Goal: Task Accomplishment & Management: Manage account settings

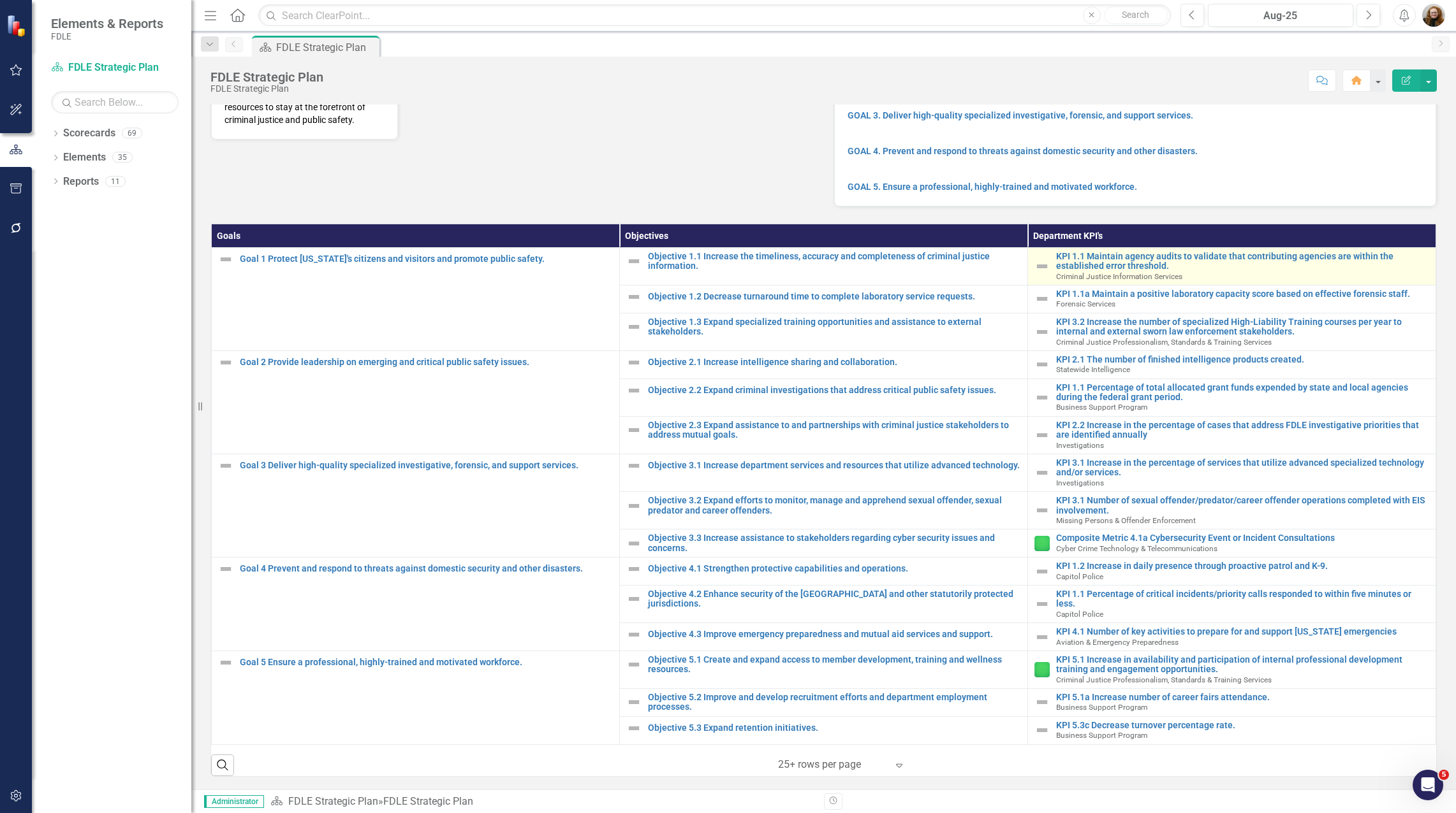
scroll to position [199, 0]
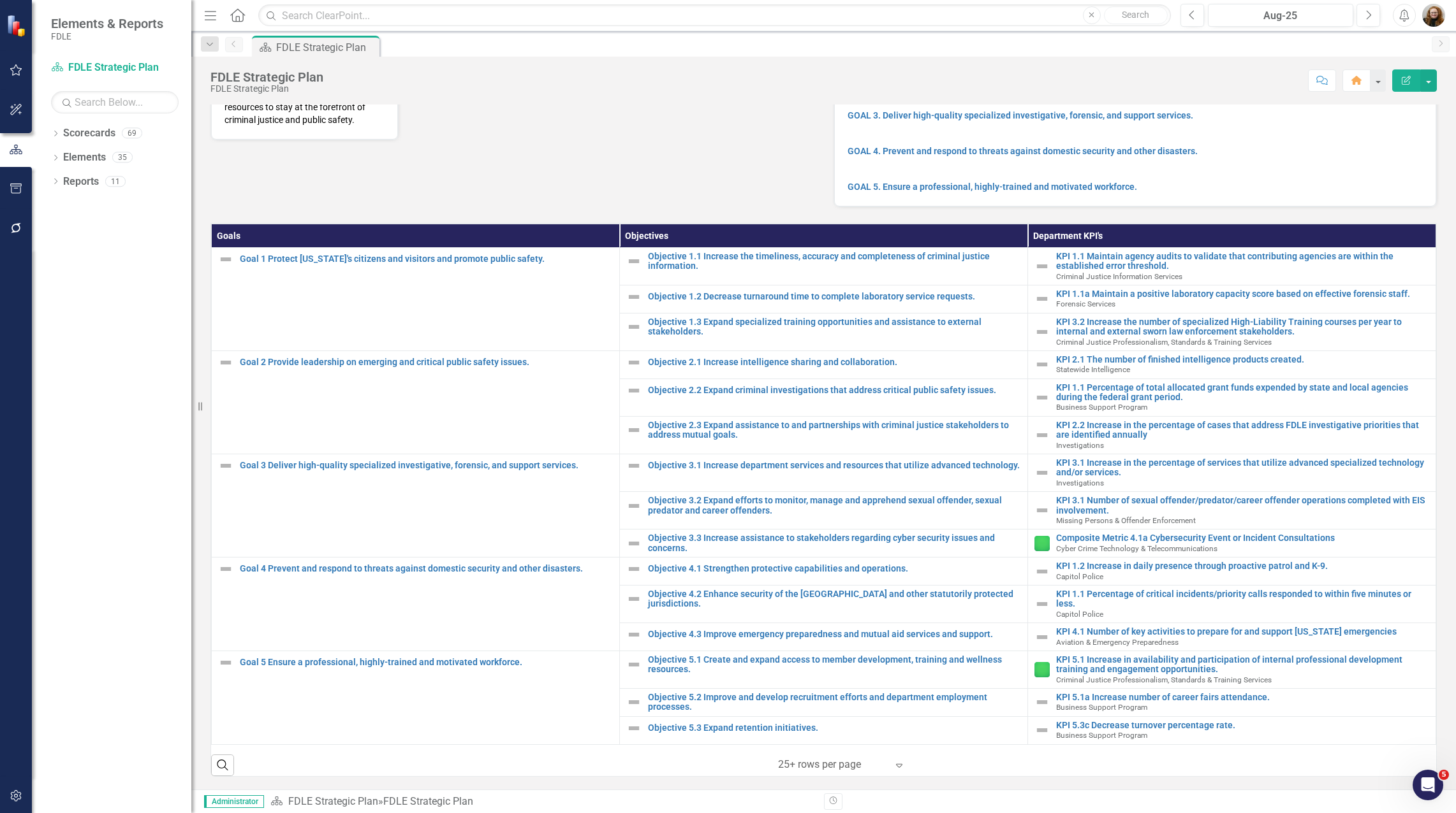
click at [101, 292] on div "Dropdown Scorecards 69 Dropdown FDLE Commissioner's Initiative Team Project Das…" at bounding box center [112, 467] width 160 height 690
click at [56, 137] on icon "Dropdown" at bounding box center [55, 134] width 9 height 7
click at [62, 202] on icon "Dropdown" at bounding box center [62, 206] width 10 height 8
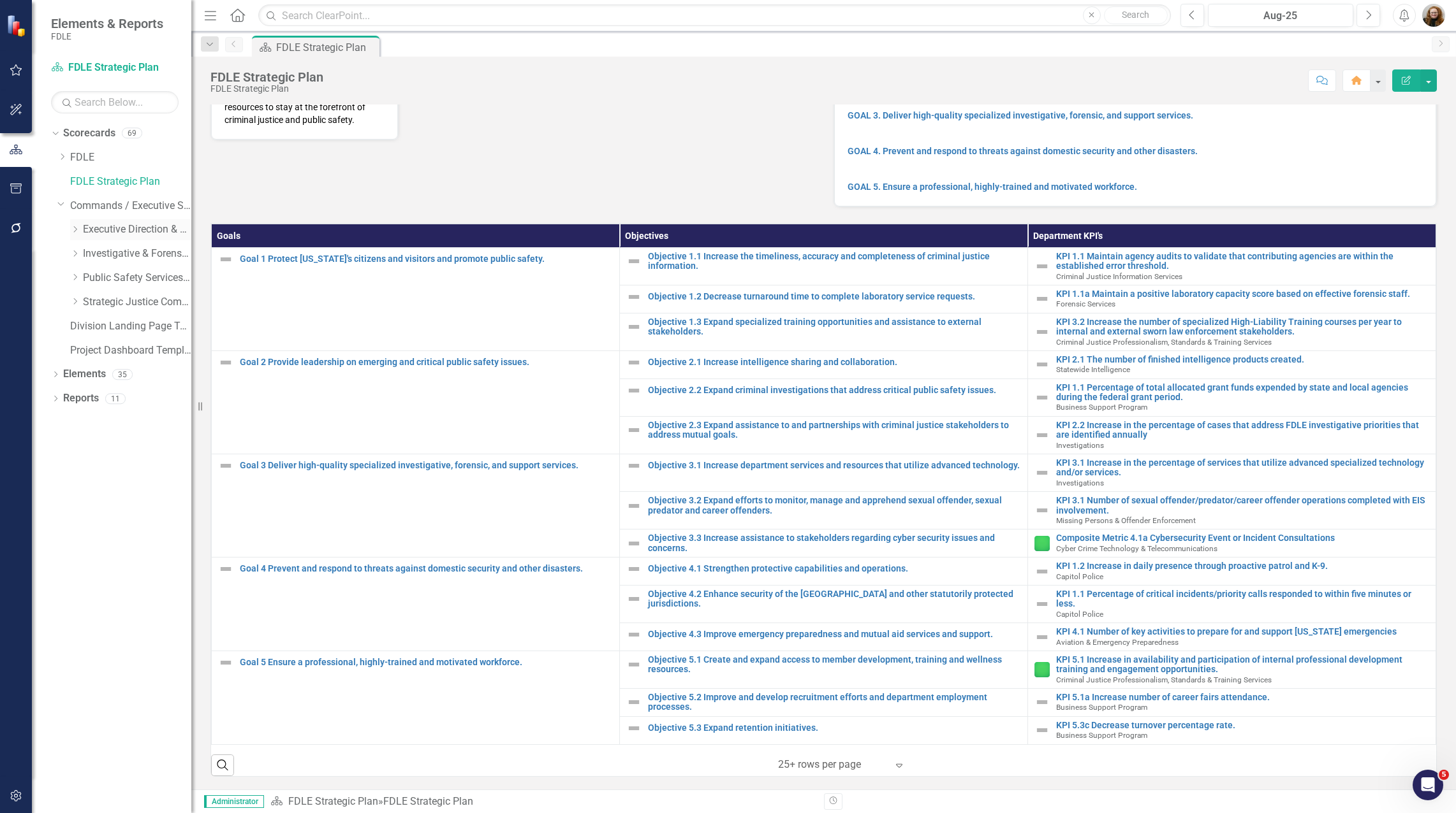
click at [75, 227] on icon "Dropdown" at bounding box center [75, 230] width 10 height 8
click at [87, 283] on div "Dropdown" at bounding box center [88, 278] width 10 height 11
click at [152, 299] on link "Accountability" at bounding box center [150, 303] width 83 height 15
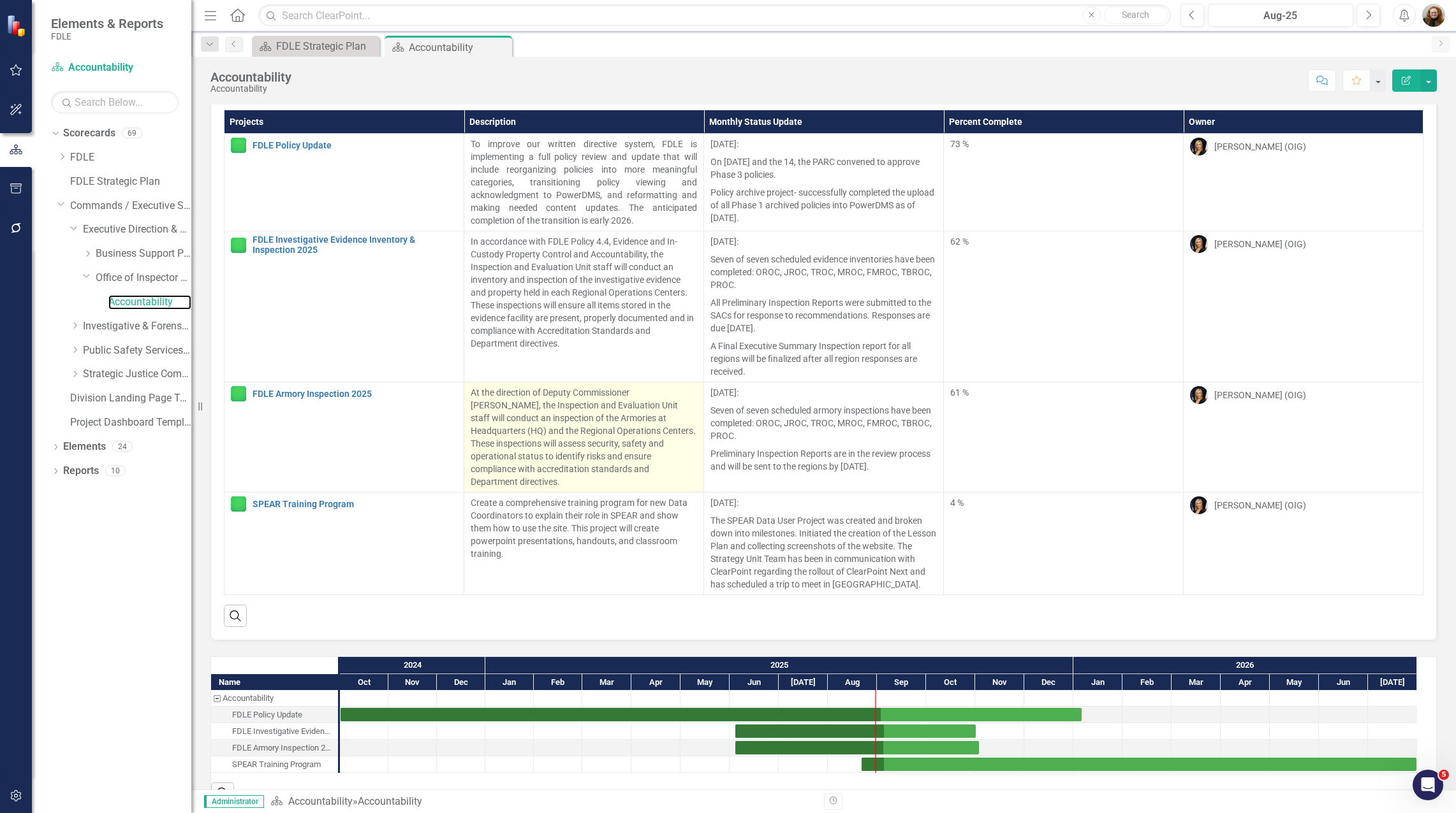
scroll to position [45, 0]
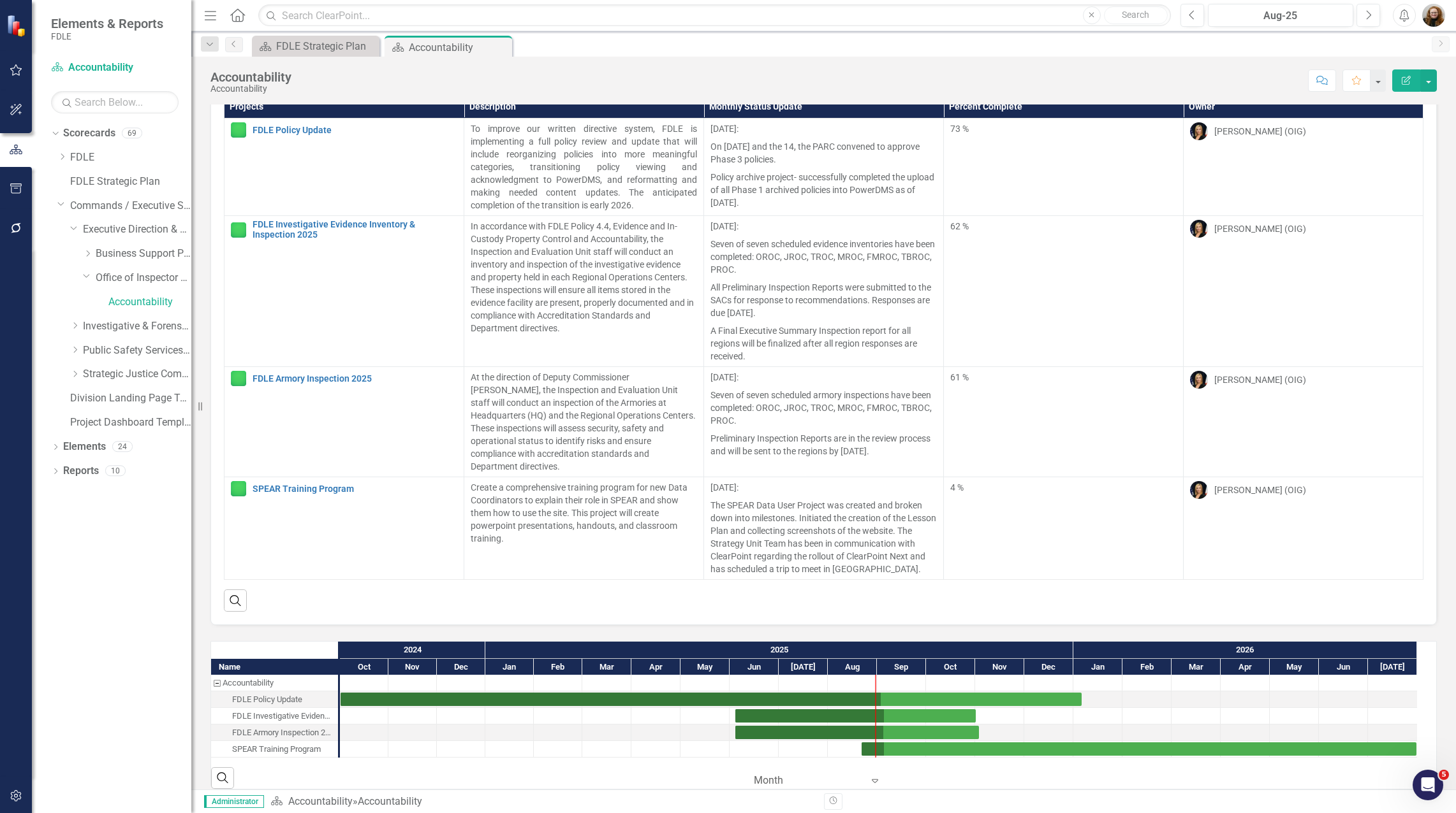
click at [310, 741] on div "SPEAR Training Program" at bounding box center [276, 749] width 89 height 17
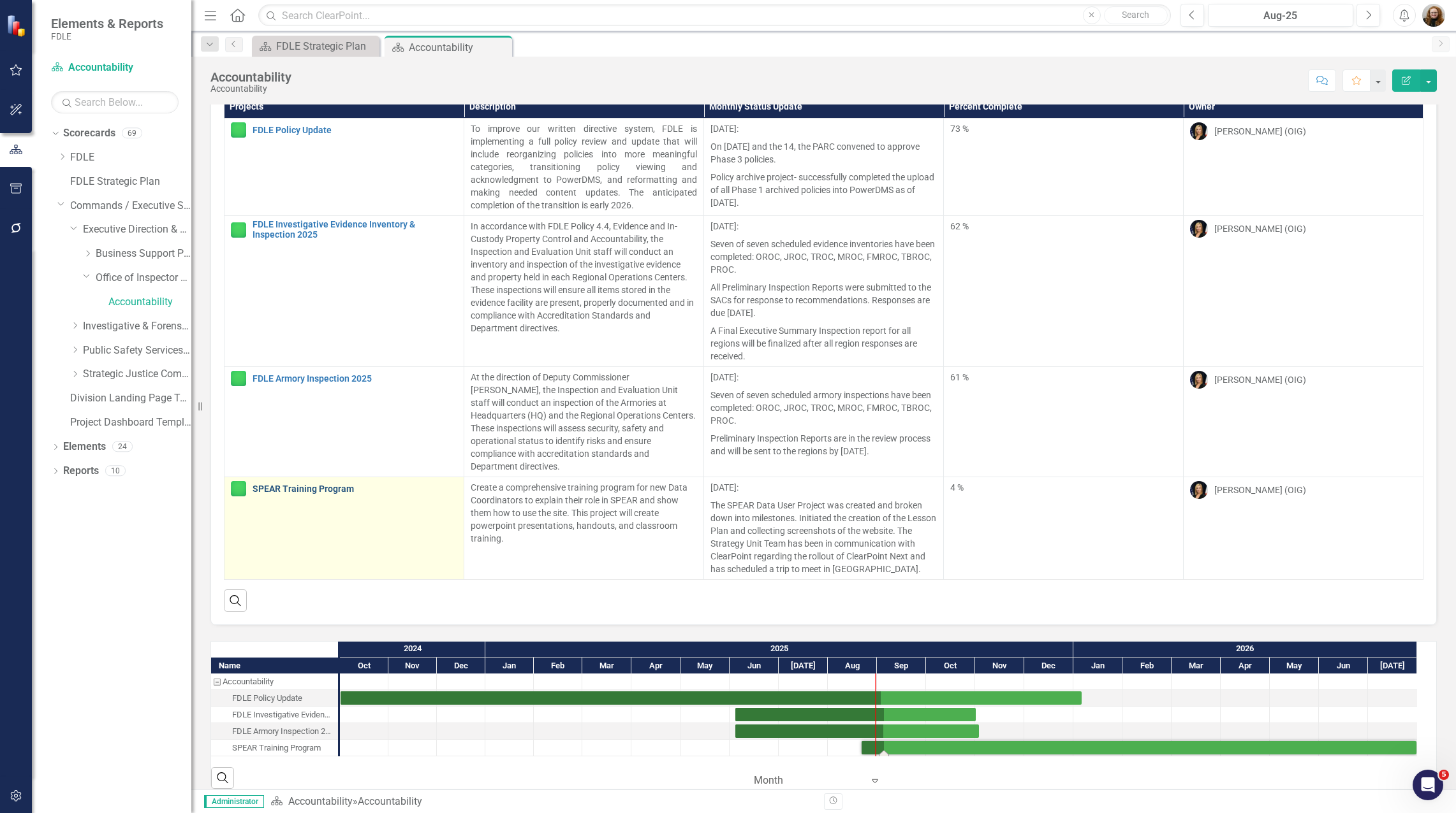
click at [291, 484] on link "SPEAR Training Program" at bounding box center [355, 489] width 205 height 10
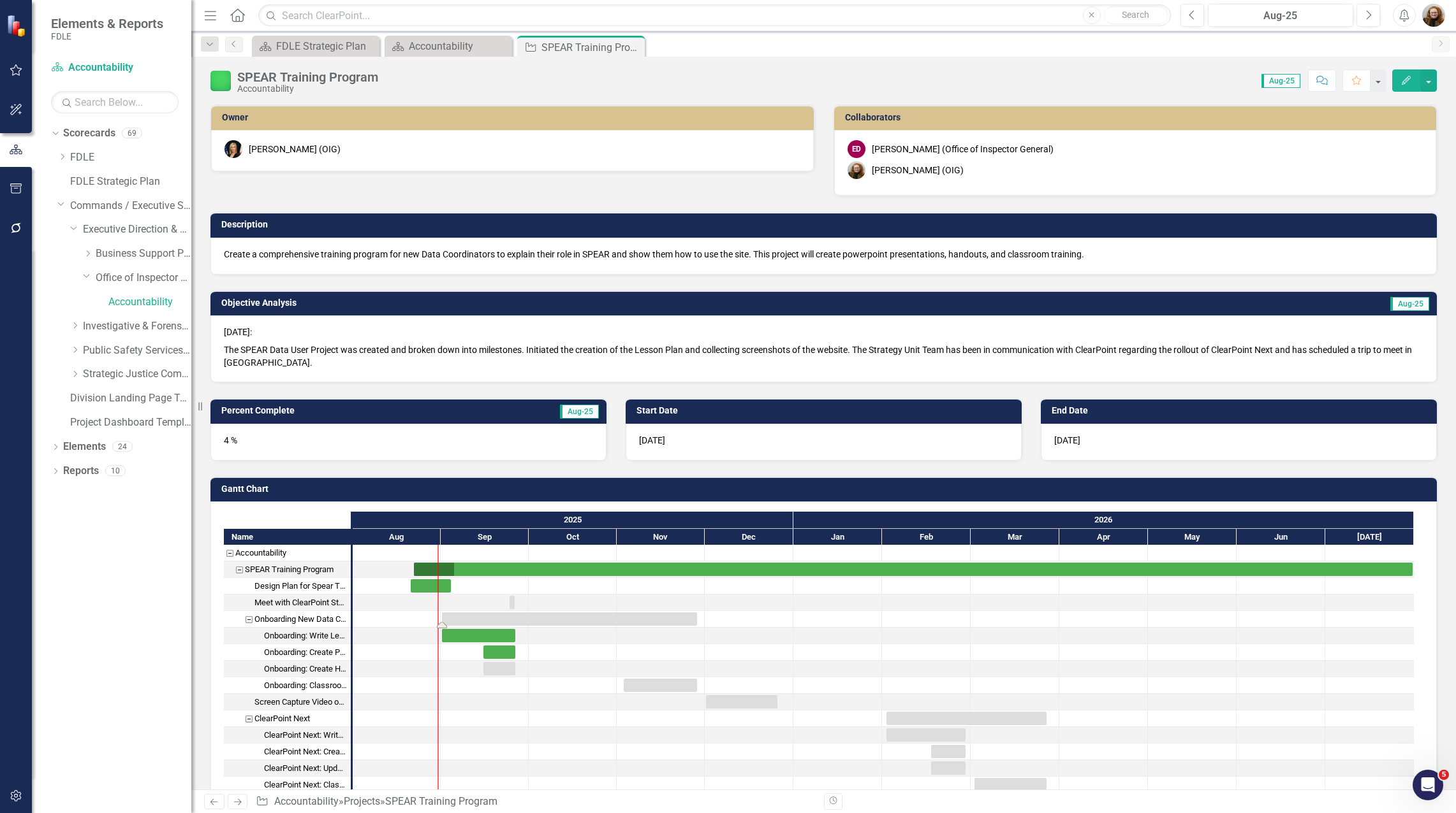
click at [458, 621] on div "Task: Start date: 2025-09-01 End date: 2025-11-28" at bounding box center [569, 618] width 255 height 13
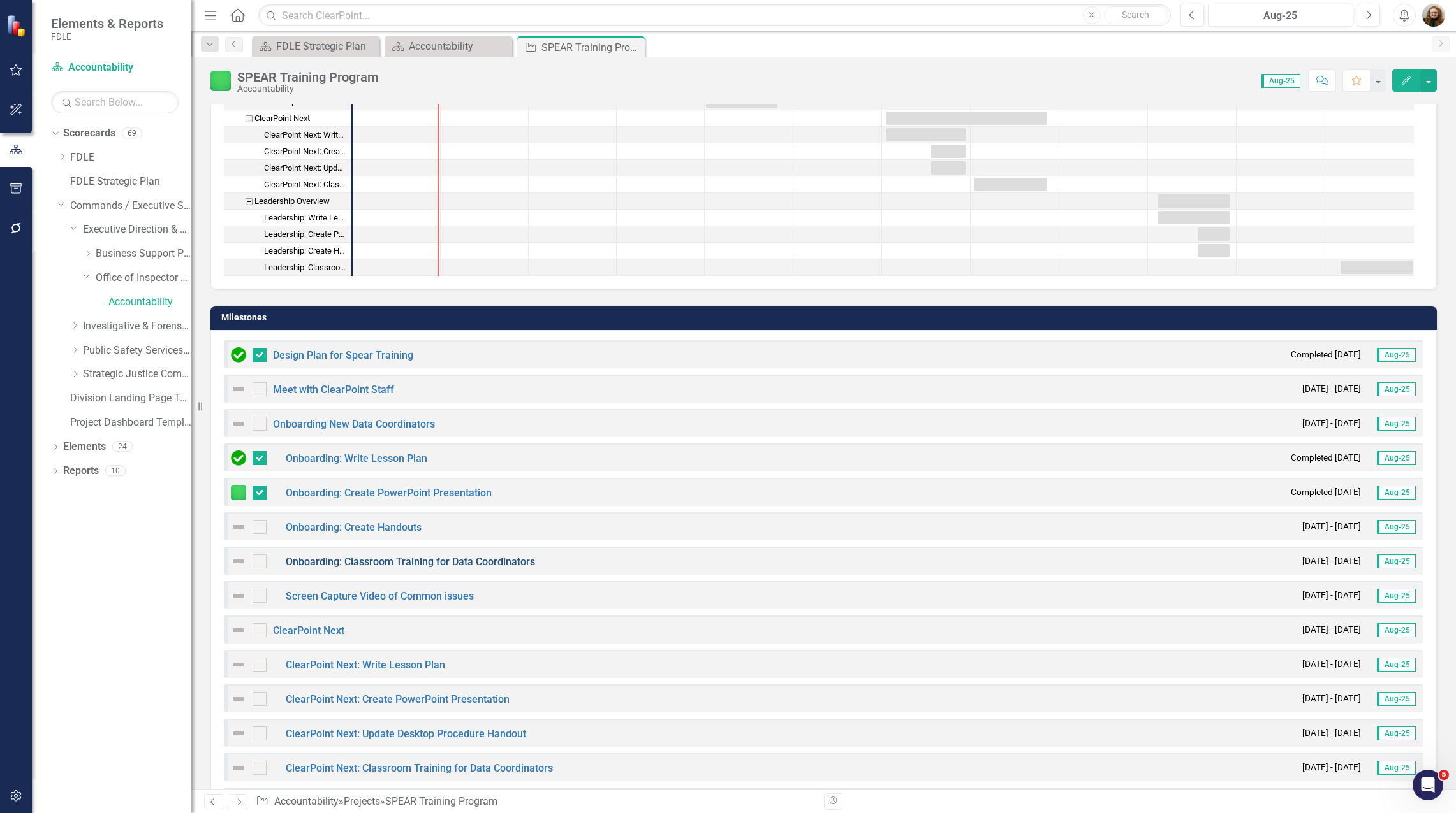
scroll to position [701, 0]
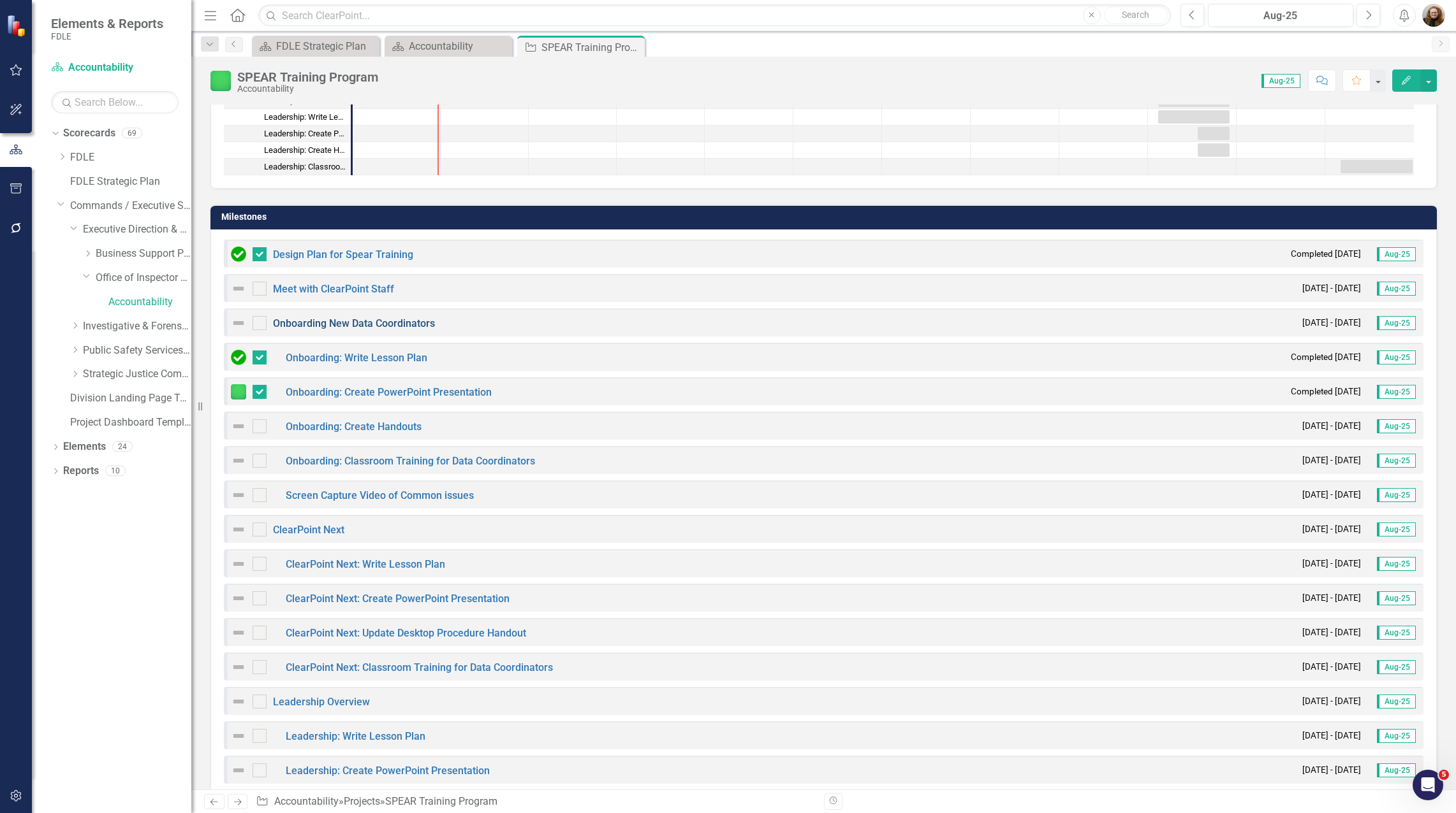
click at [331, 325] on link "Onboarding New Data Coordinators" at bounding box center [354, 324] width 162 height 12
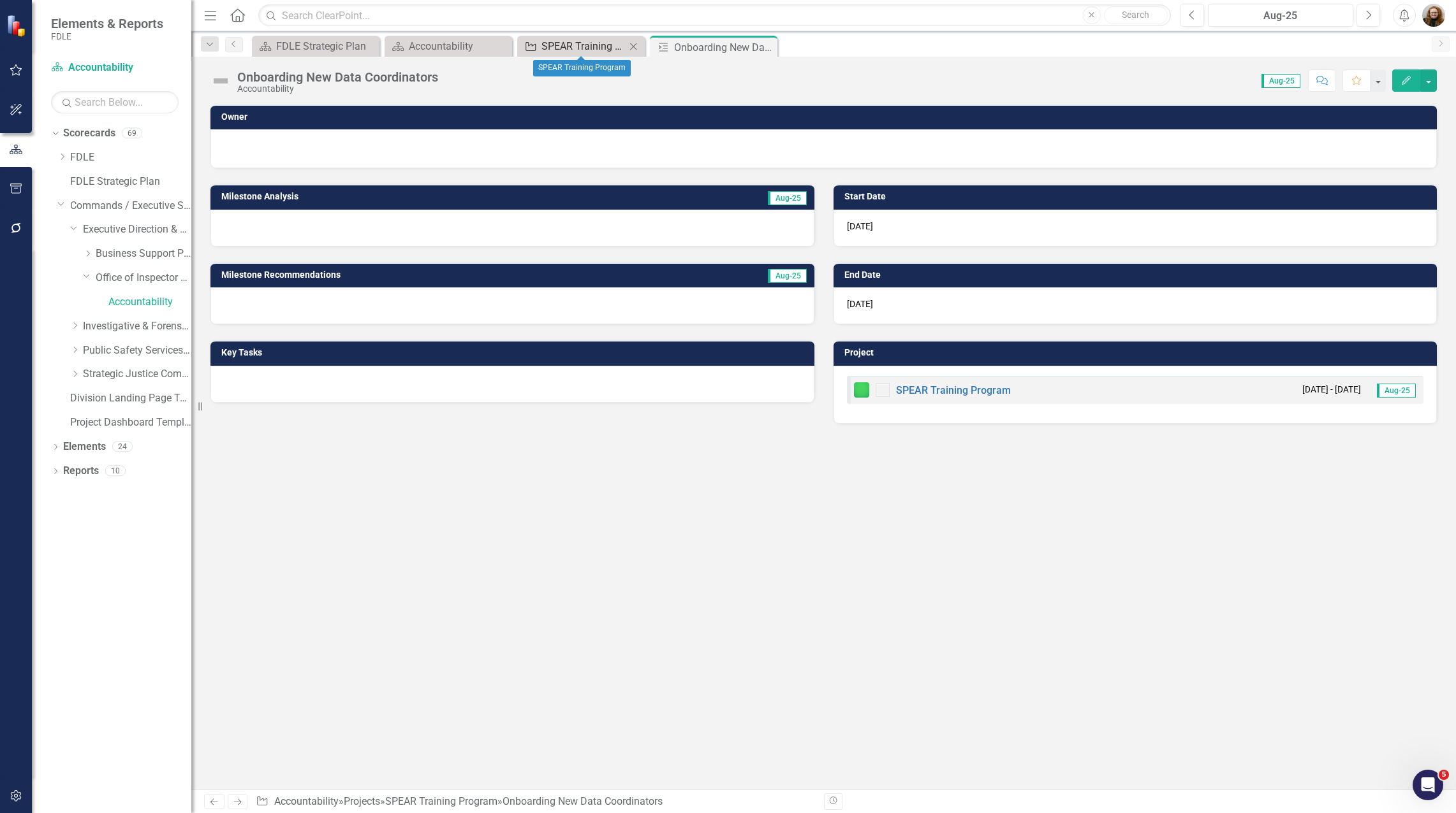
click at [597, 49] on div "SPEAR Training Program" at bounding box center [584, 46] width 84 height 16
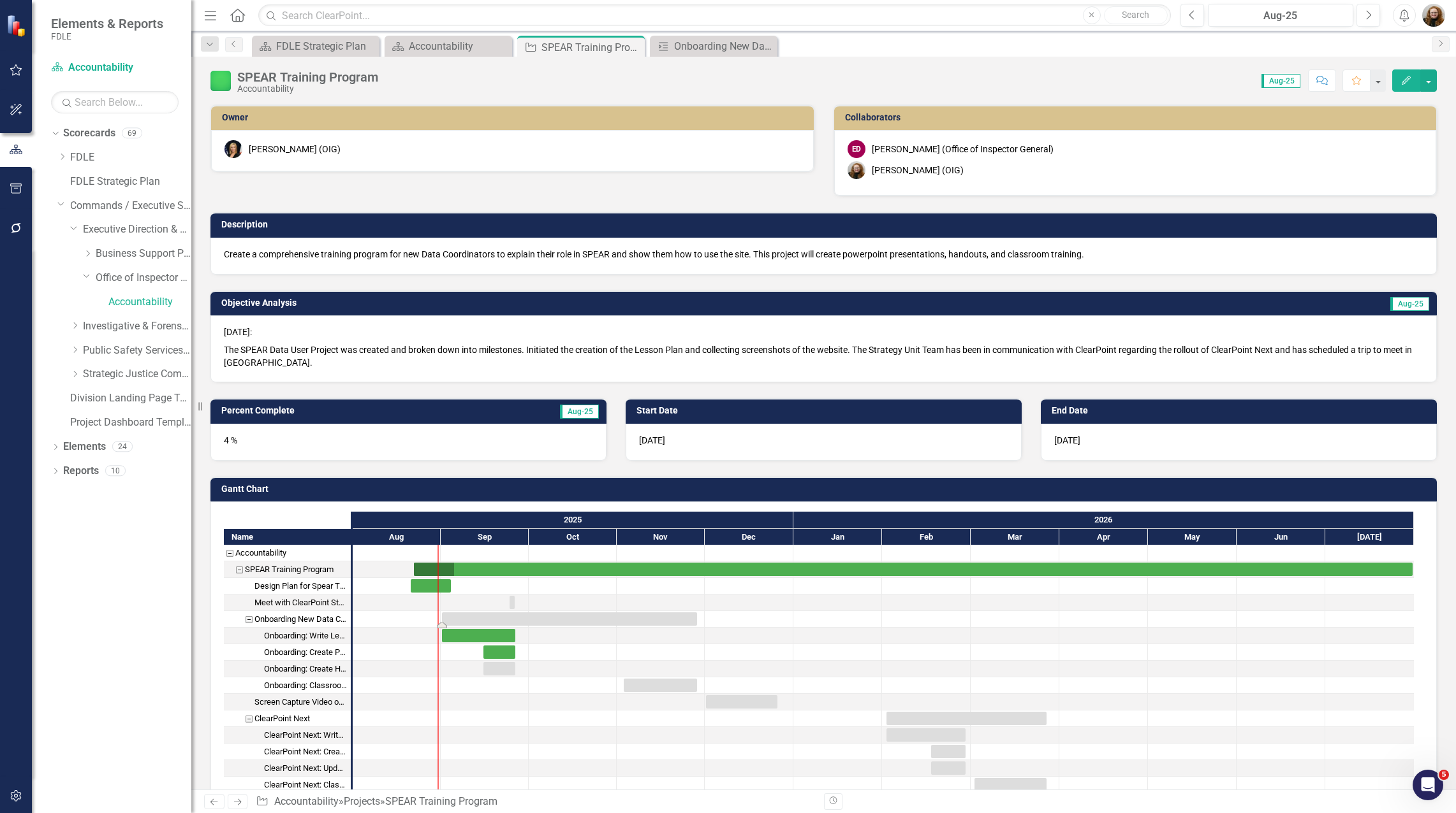
click at [460, 617] on div "Task: Start date: 2025-09-01 End date: 2025-11-28" at bounding box center [569, 618] width 255 height 13
drag, startPoint x: 442, startPoint y: 623, endPoint x: 442, endPoint y: 638, distance: 15.0
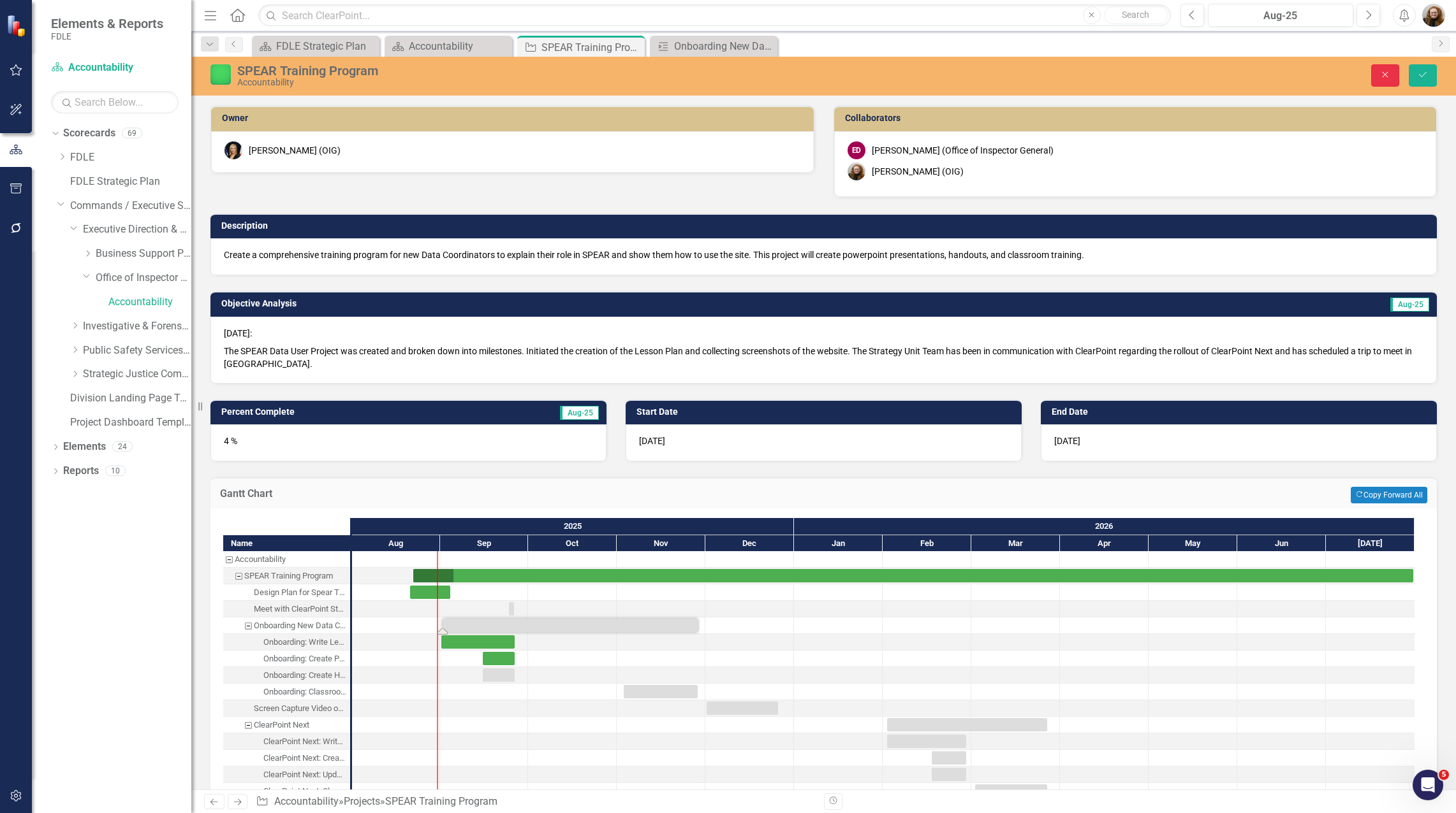
click at [1383, 77] on icon "Close" at bounding box center [1385, 74] width 11 height 9
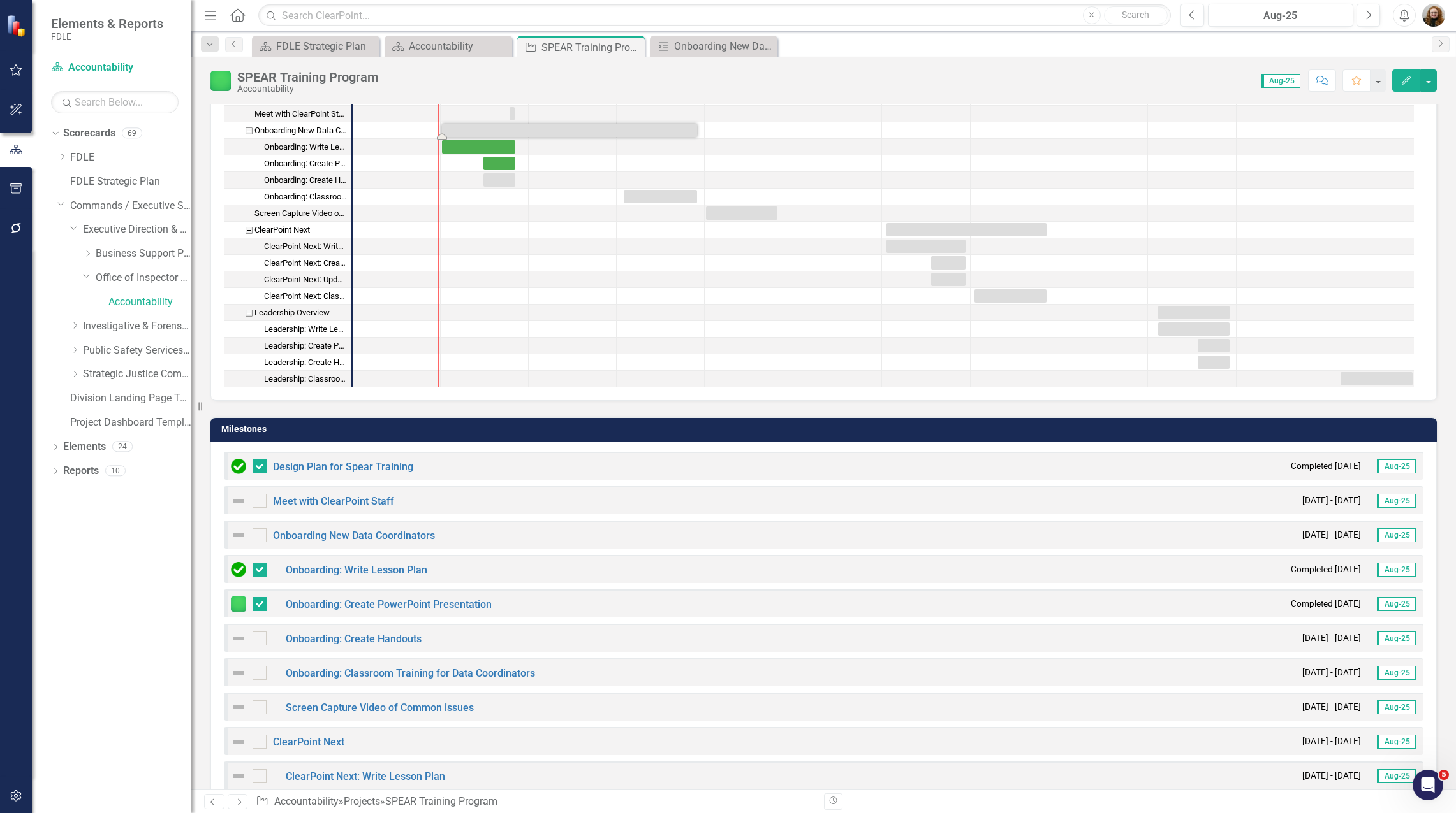
scroll to position [510, 0]
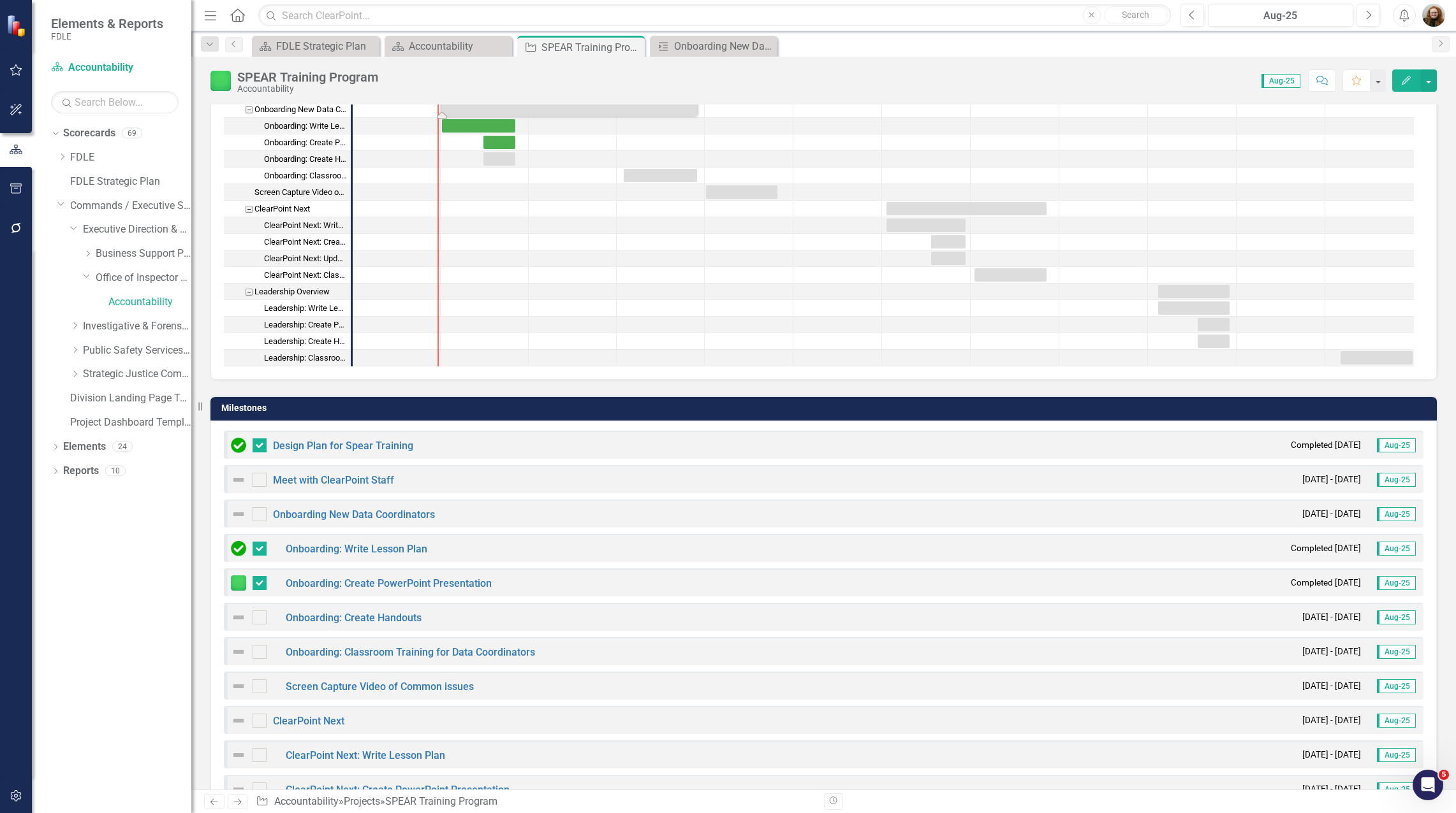
click at [396, 571] on div "Onboarding: Create PowerPoint Presentation Completed [DATE] Aug-25" at bounding box center [823, 582] width 1200 height 28
click at [396, 587] on link "Onboarding: Create PowerPoint Presentation" at bounding box center [389, 583] width 206 height 12
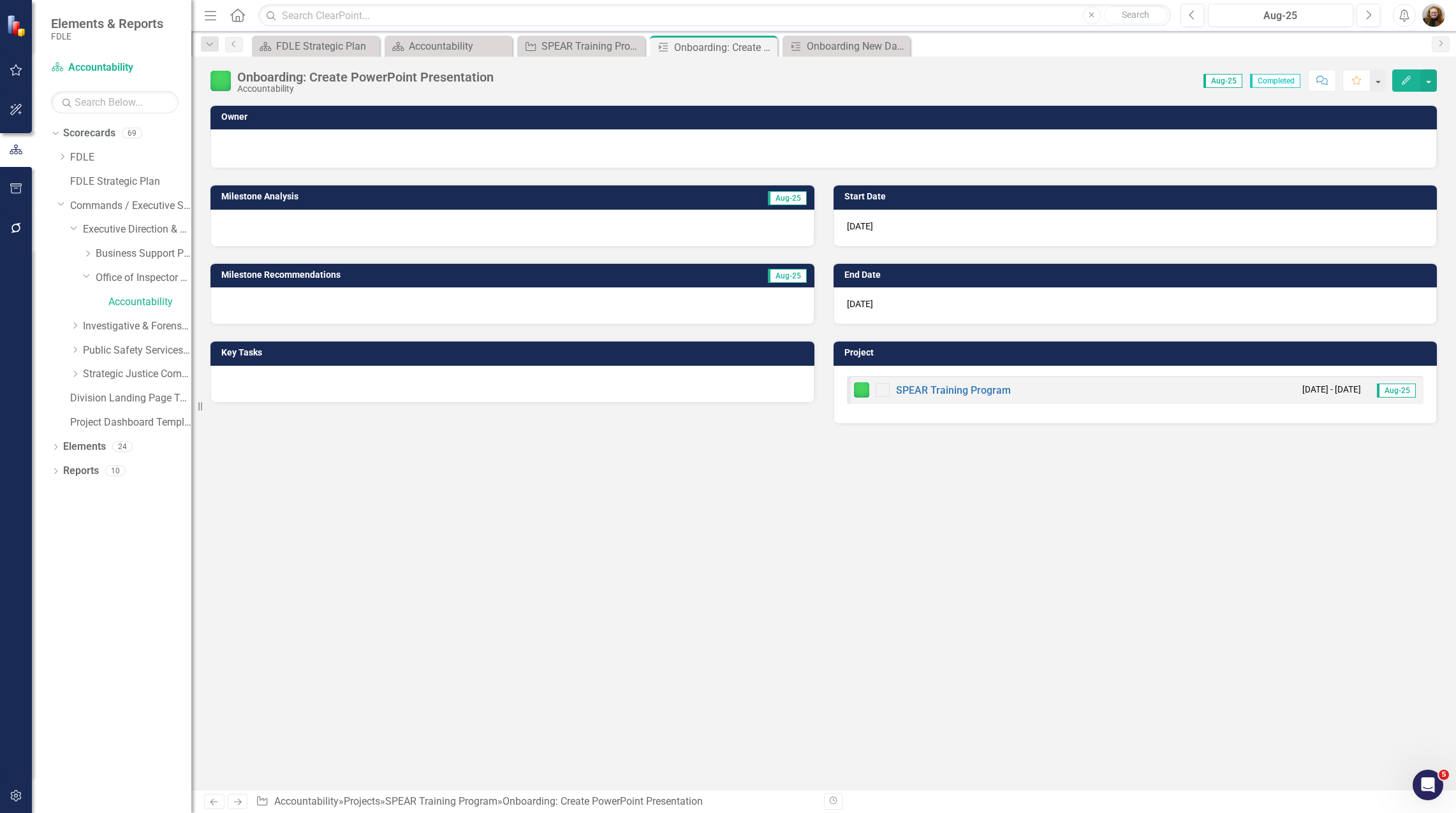
click at [1404, 82] on icon "button" at bounding box center [1406, 80] width 9 height 9
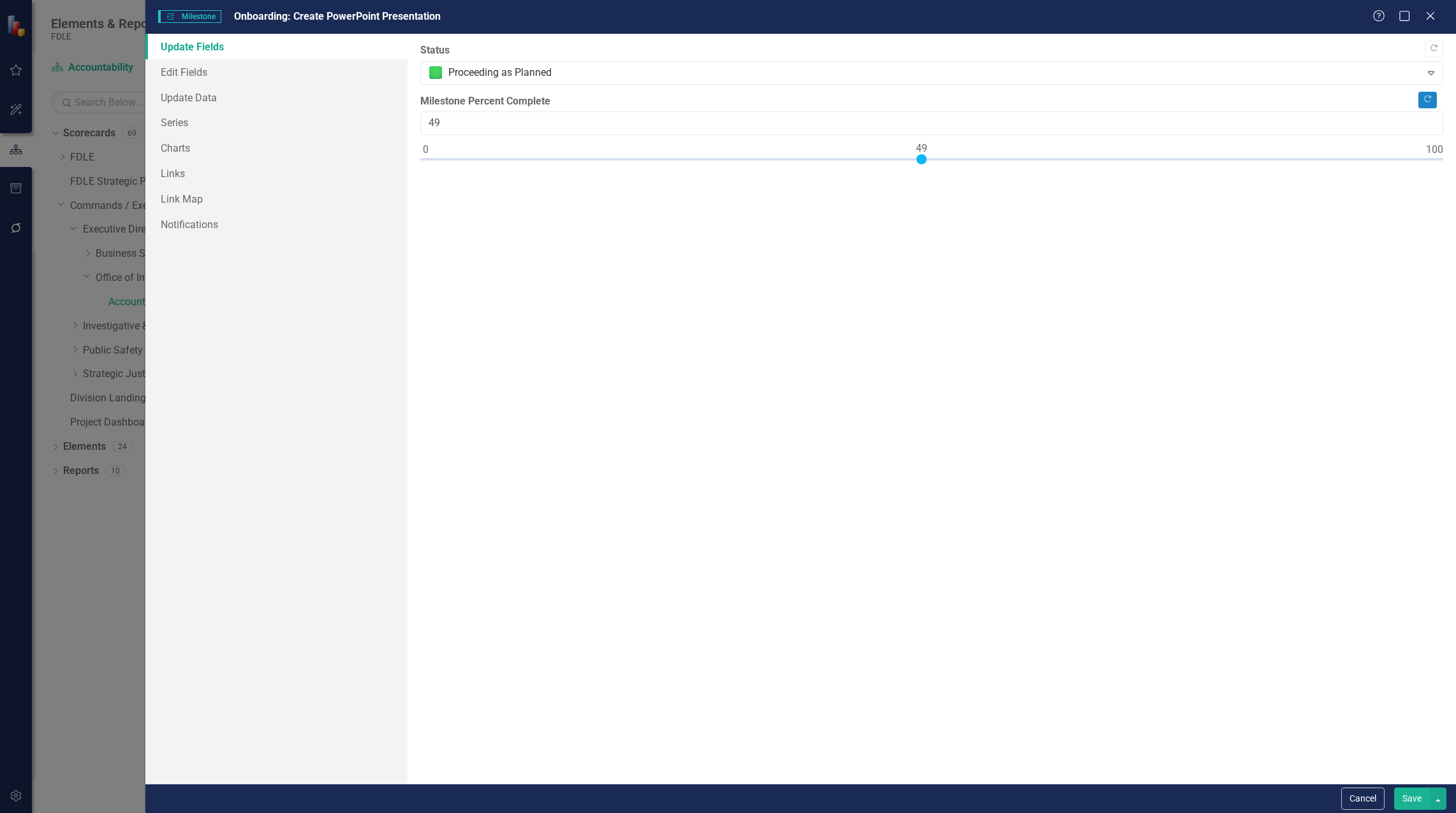
type input "50"
drag, startPoint x: 426, startPoint y: 158, endPoint x: 926, endPoint y: 158, distance: 500.0
click at [928, 157] on div at bounding box center [931, 159] width 10 height 10
click at [1412, 797] on button "Save" at bounding box center [1412, 799] width 36 height 22
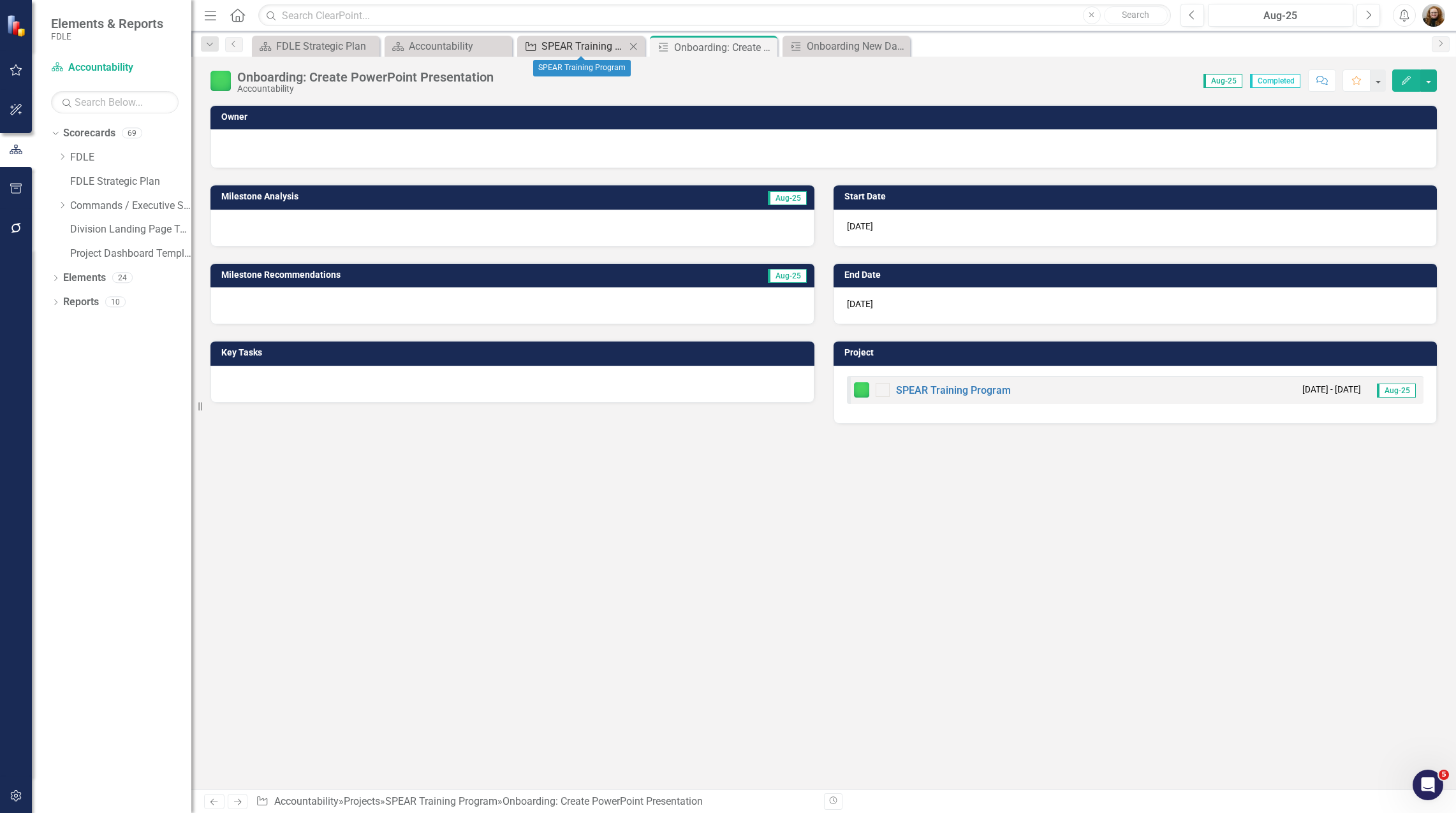
click at [553, 50] on div "SPEAR Training Program" at bounding box center [584, 46] width 84 height 16
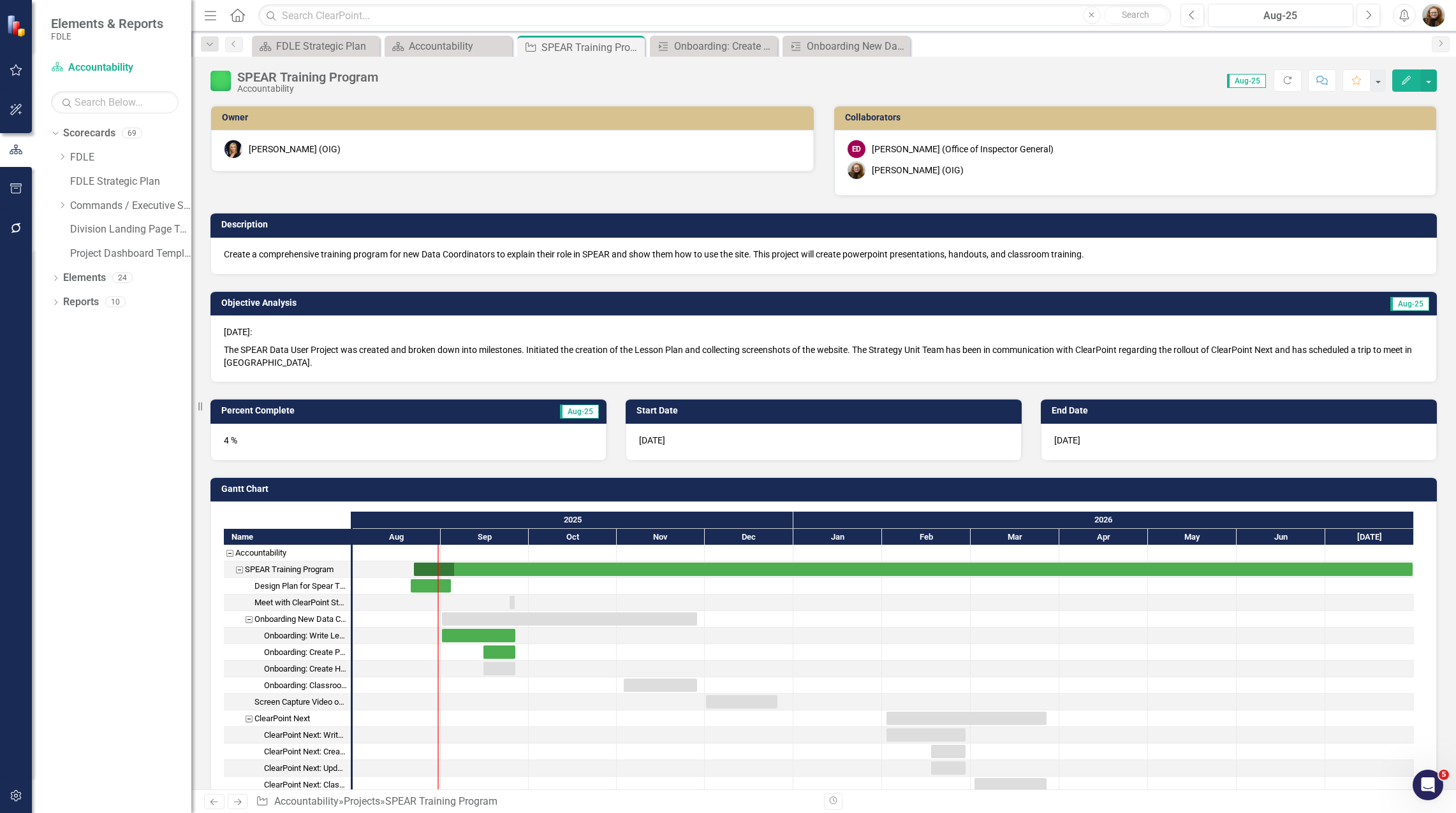
checkbox input "false"
checkbox input "true"
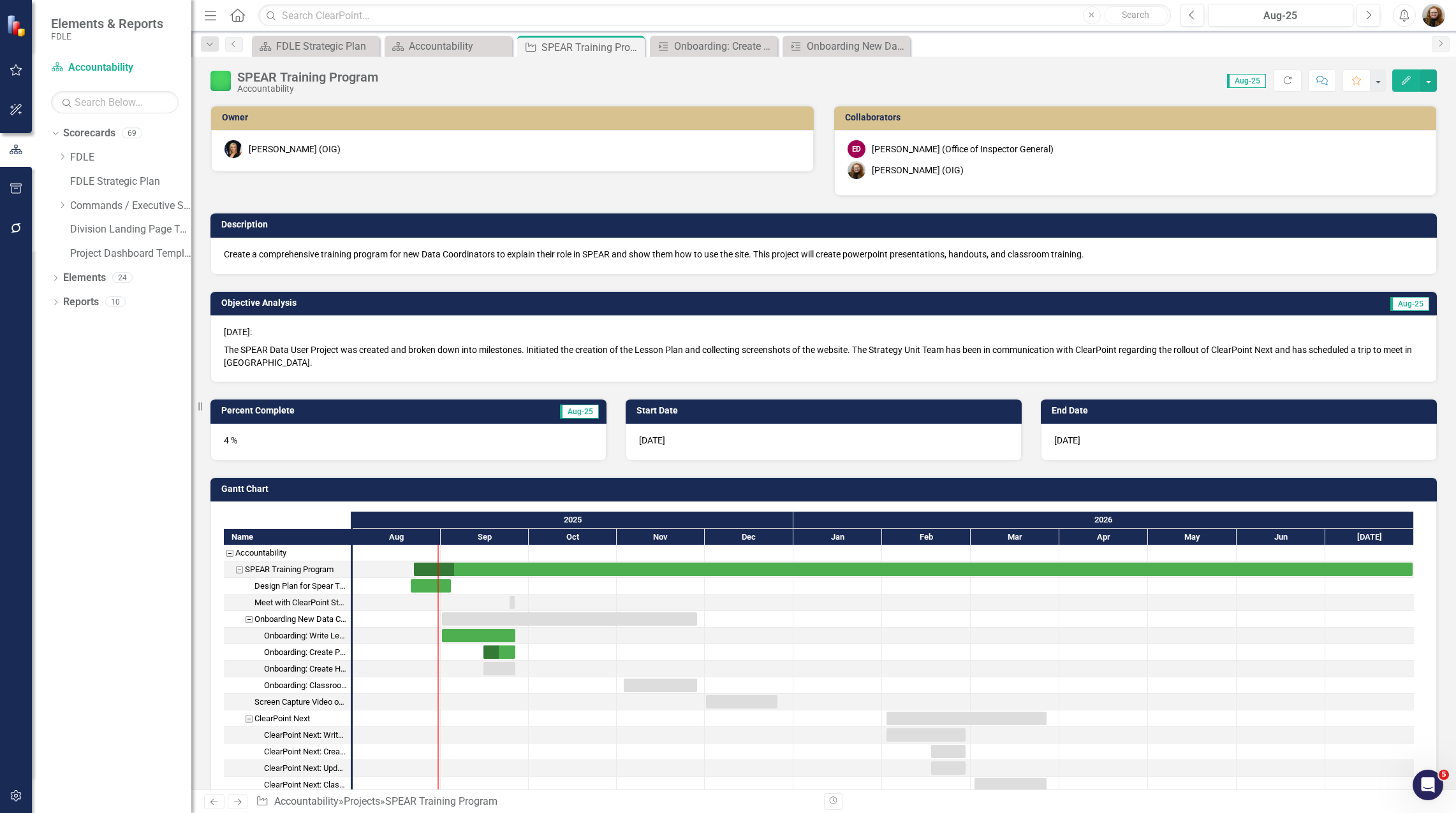
checkbox input "true"
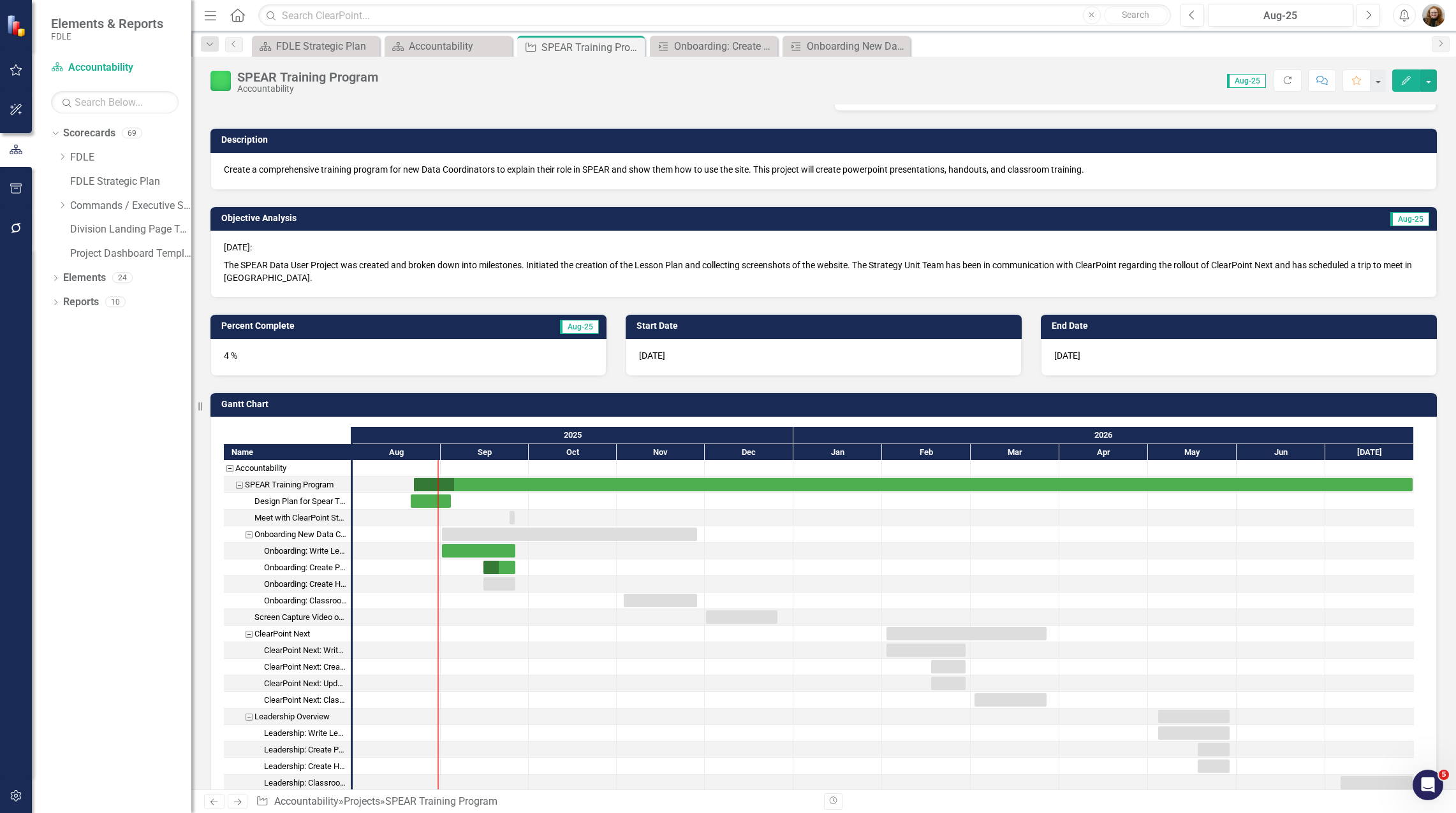
scroll to position [64, 0]
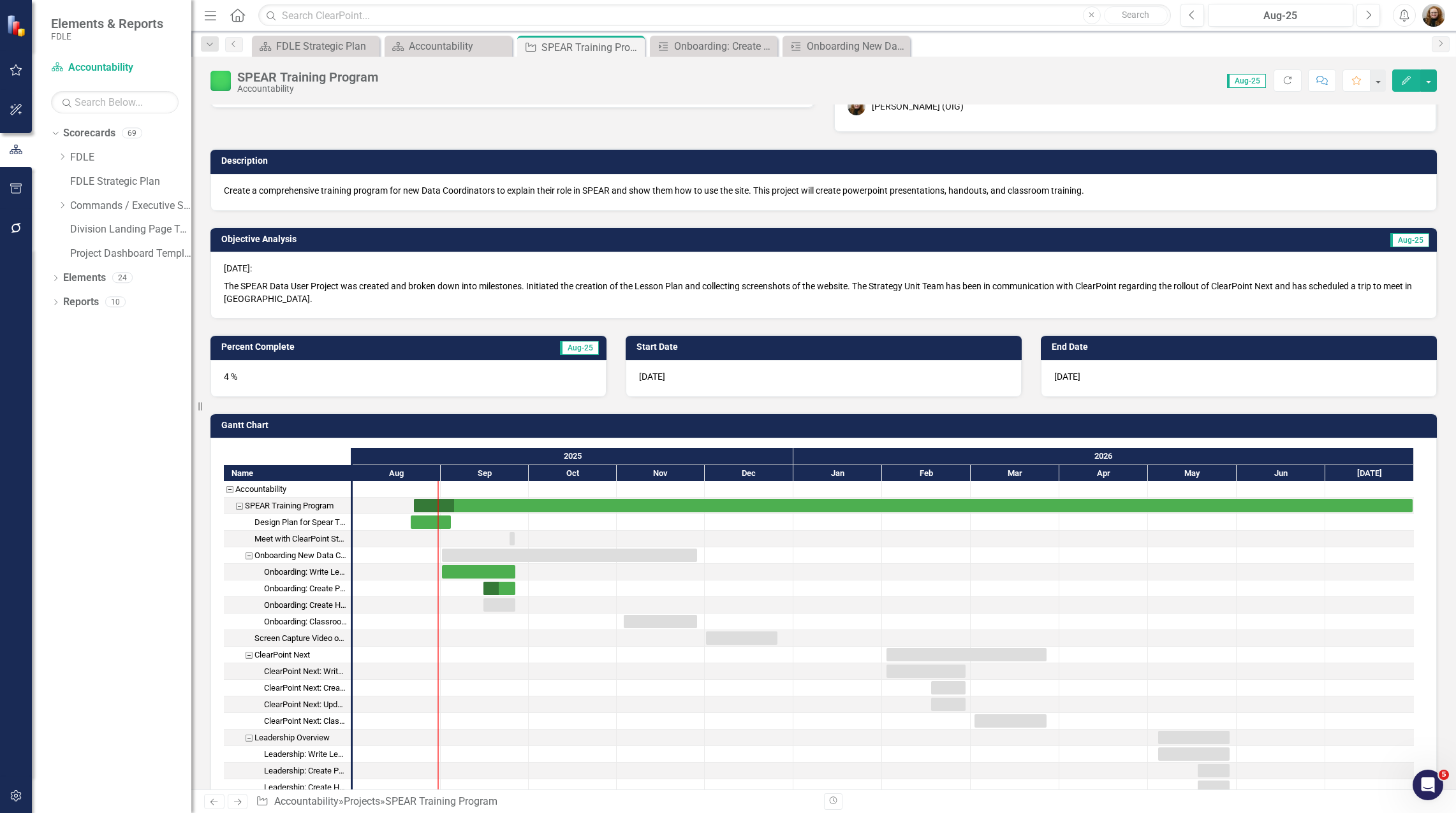
click at [1237, 296] on p "The SPEAR Data User Project was created and broken down into milestones. Initia…" at bounding box center [823, 292] width 1200 height 28
click at [1368, 13] on icon "Next" at bounding box center [1368, 15] width 7 height 11
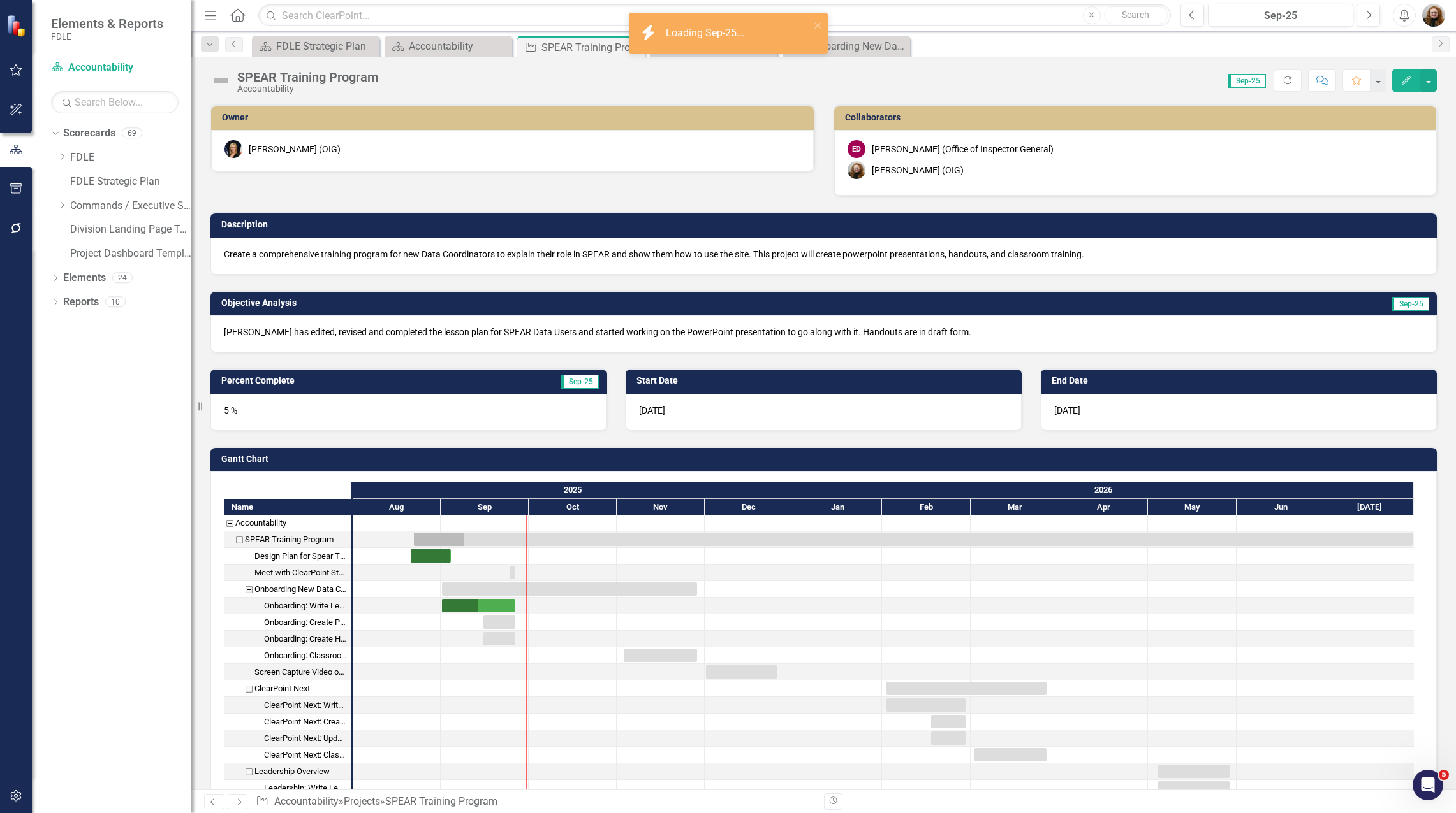
click at [272, 336] on p "[PERSON_NAME] has edited, revised and completed the lesson plan for SPEAR Data …" at bounding box center [823, 332] width 1200 height 13
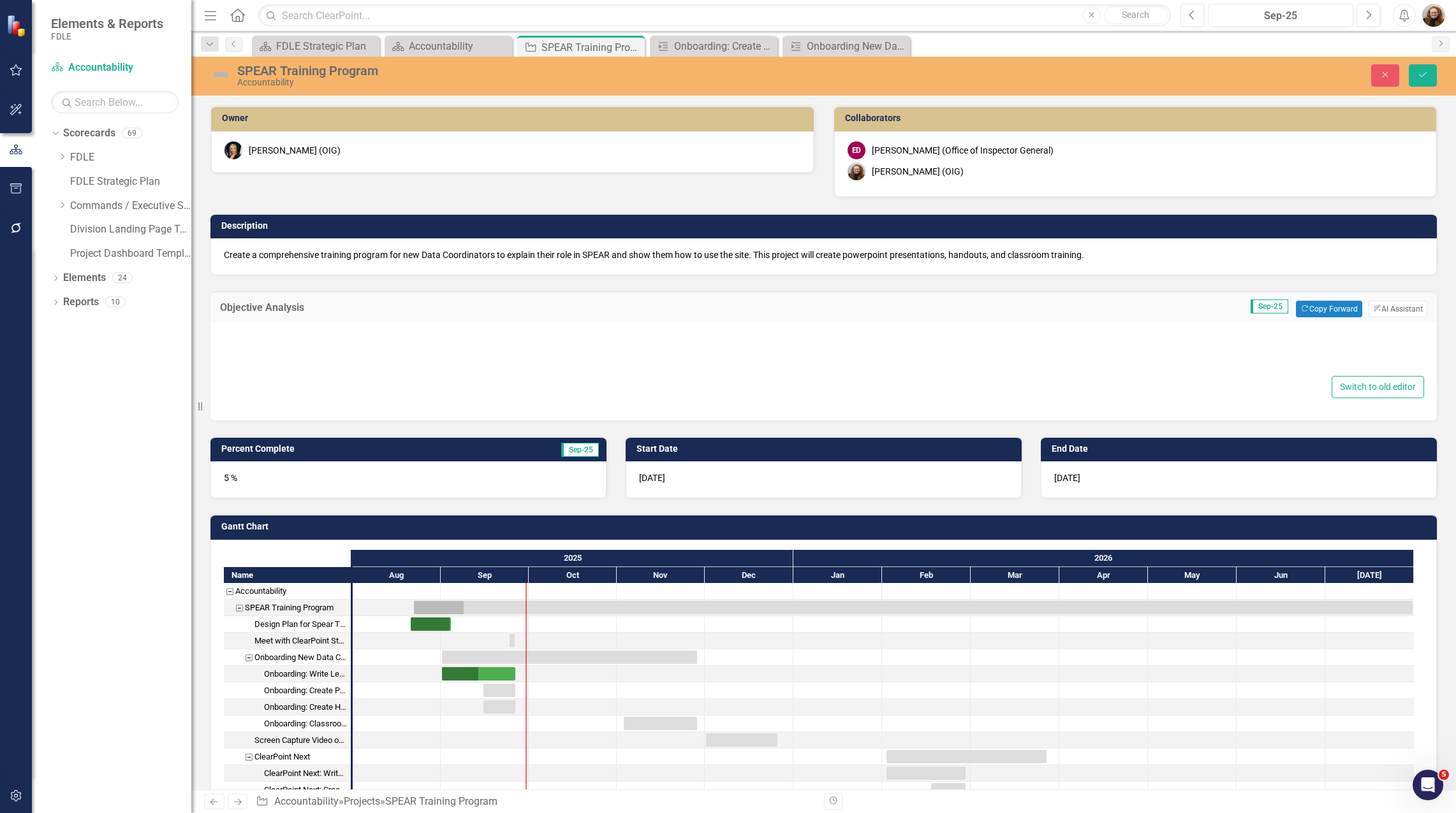
type textarea "<p>[PERSON_NAME] has edited, revised and completed the lesson plan for SPEAR Da…"
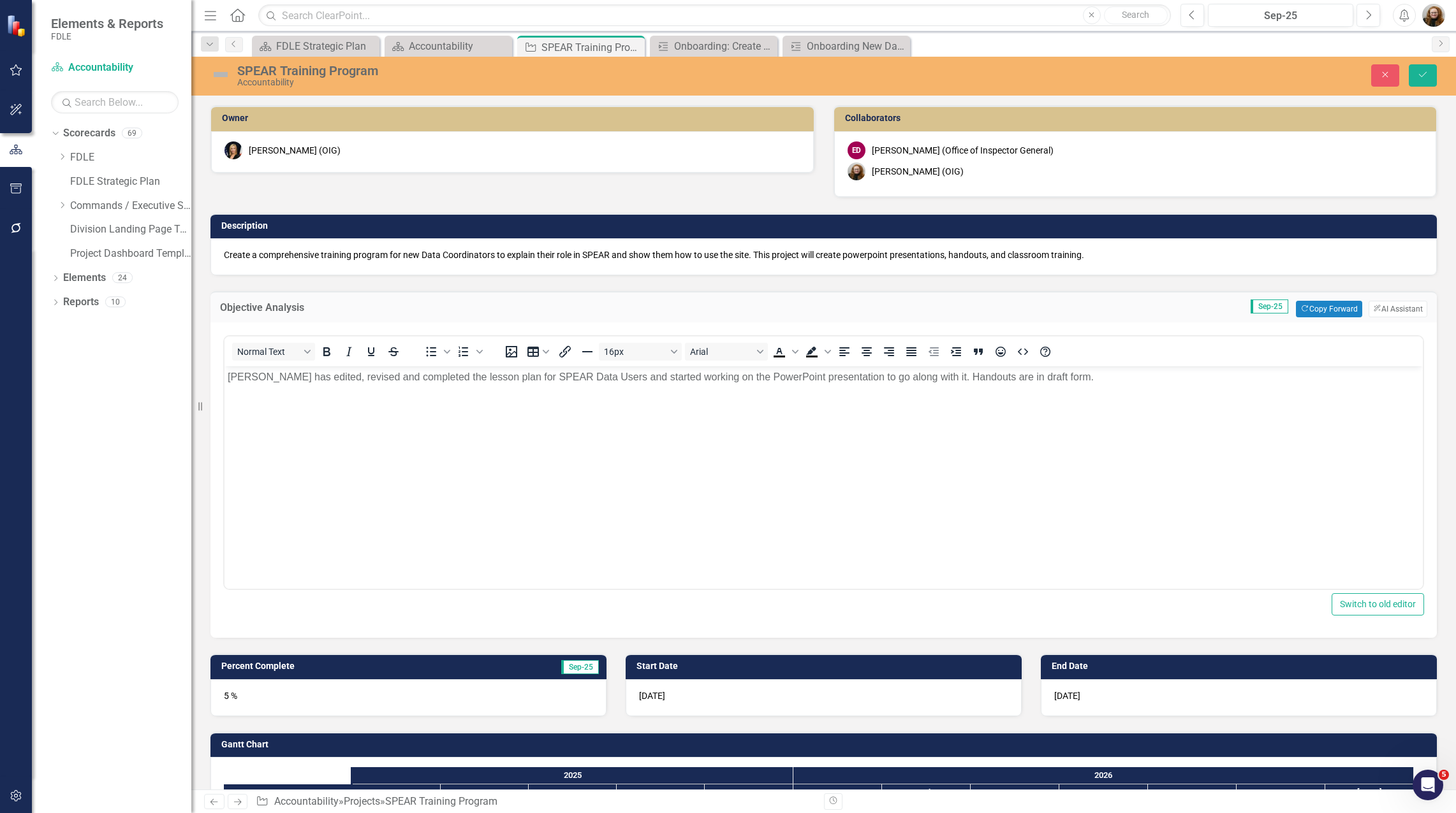
click at [229, 378] on p "[PERSON_NAME] has edited, revised and completed the lesson plan for SPEAR Data …" at bounding box center [823, 377] width 1192 height 15
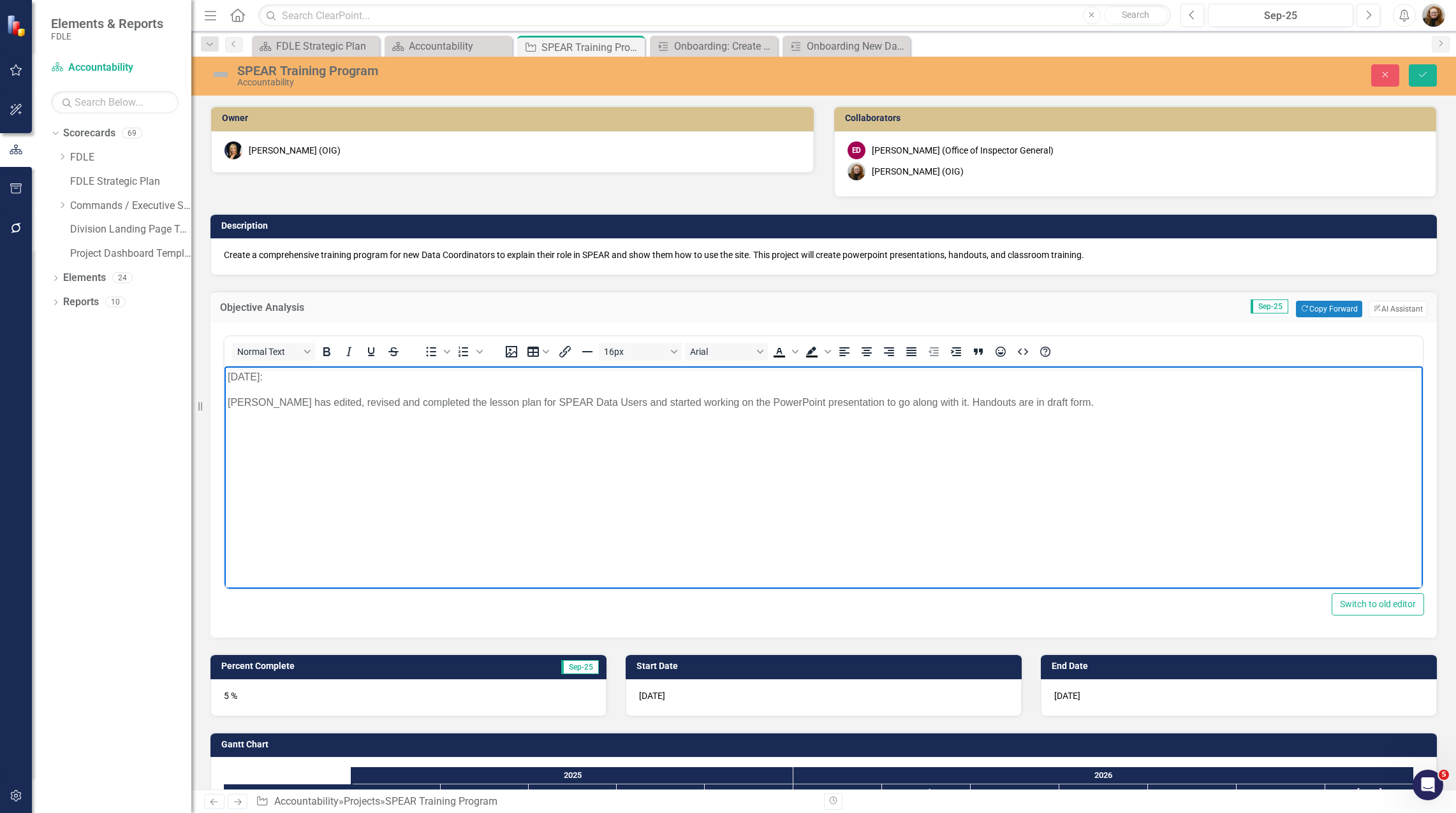
click at [287, 402] on p "[PERSON_NAME] has edited, revised and completed the lesson plan for SPEAR Data …" at bounding box center [823, 403] width 1192 height 15
click at [823, 477] on body "[DATE]: [PERSON_NAME] edited, revised and completed the lesson plan for SPEAR D…" at bounding box center [823, 461] width 1198 height 191
click at [908, 405] on p "[PERSON_NAME] edited, revised and completed the lesson plan for SPEAR Data User…" at bounding box center [823, 403] width 1192 height 15
click at [903, 404] on p "[PERSON_NAME] edited, revised and completed the lesson plan for SPEAR Data User…" at bounding box center [823, 403] width 1192 height 15
click at [1041, 404] on p "[PERSON_NAME] edited, revised and completed the lesson plan for SPEAR Data User…" at bounding box center [823, 403] width 1192 height 15
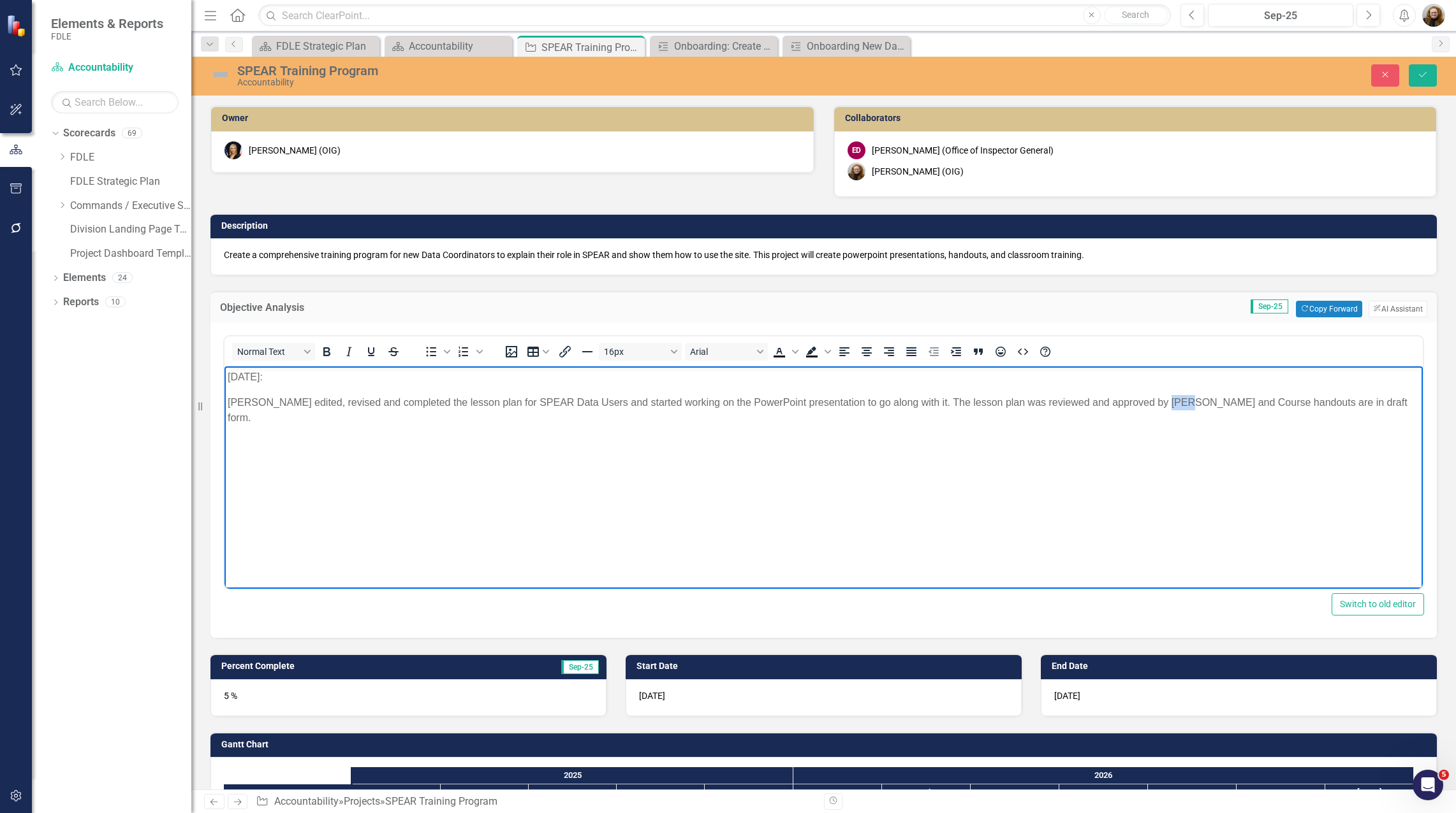
drag, startPoint x: 1168, startPoint y: 402, endPoint x: 1149, endPoint y: 402, distance: 19.0
click at [1149, 402] on p "[PERSON_NAME] edited, revised and completed the lesson plan for SPEAR Data User…" at bounding box center [823, 410] width 1192 height 31
click at [1311, 402] on p "[PERSON_NAME] edited, revised and completed the lesson plan for SPEAR Data User…" at bounding box center [823, 403] width 1192 height 15
click at [1420, 80] on button "Save" at bounding box center [1423, 75] width 28 height 22
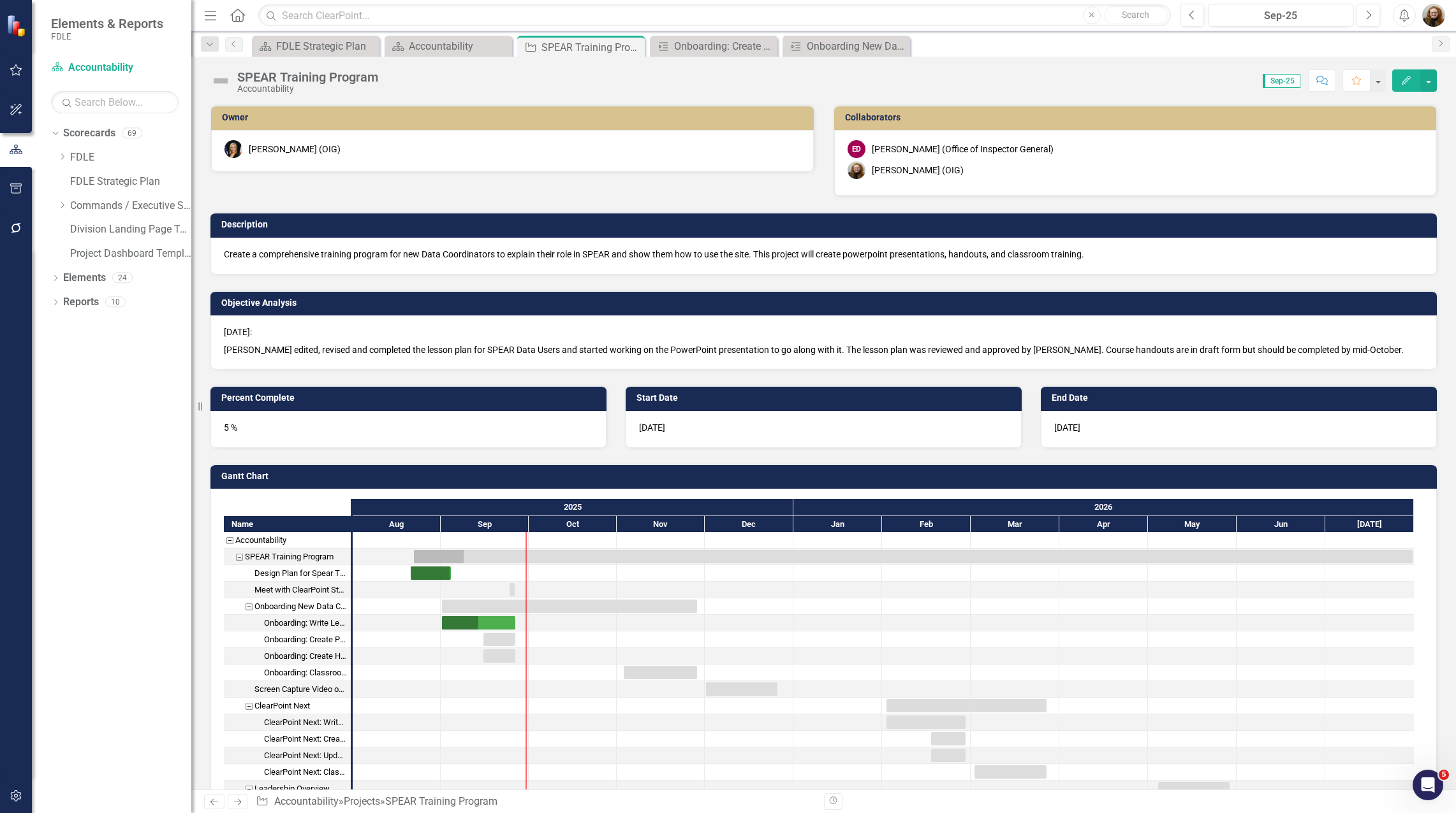
checkbox input "false"
checkbox input "true"
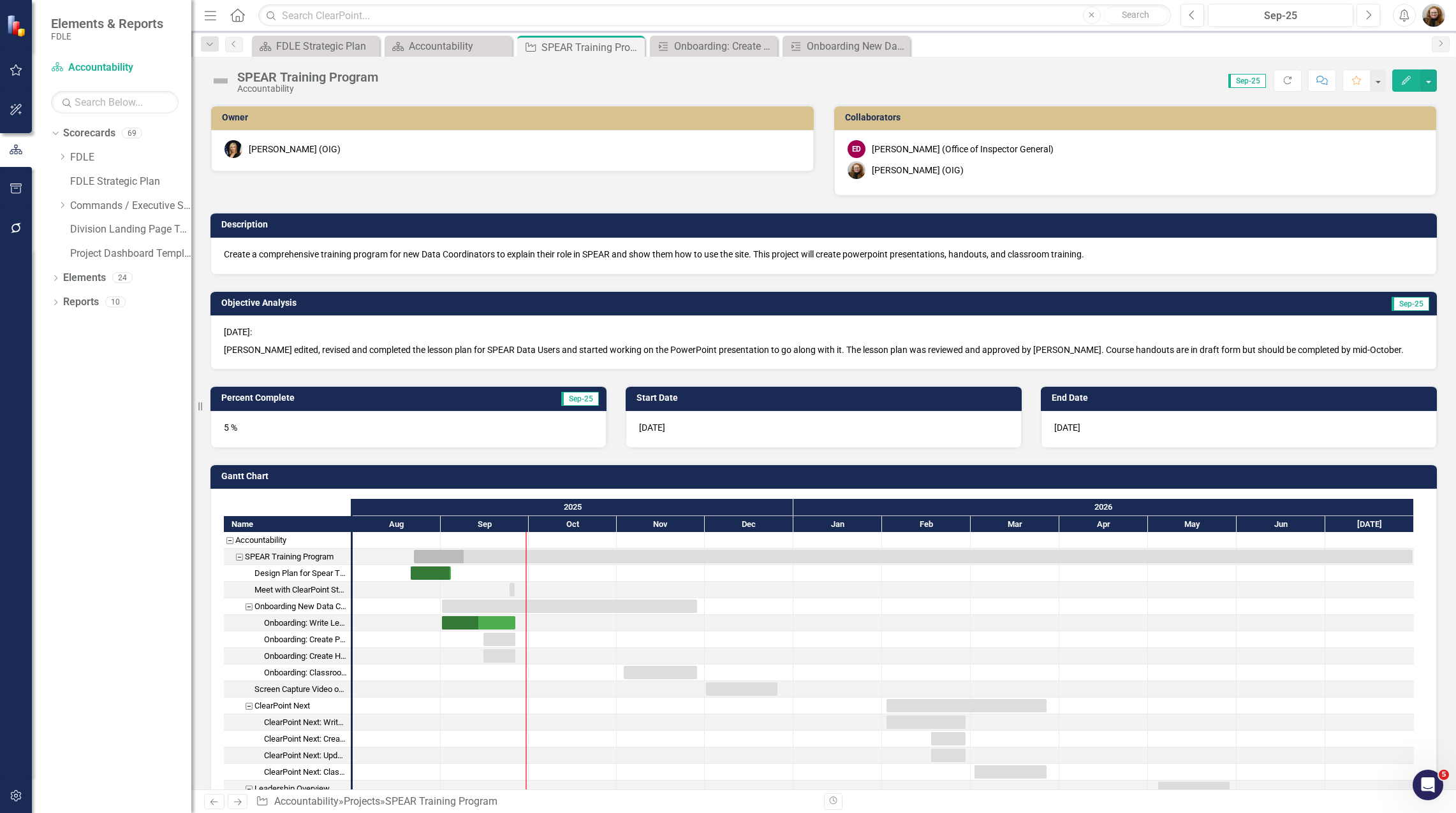
checkbox input "true"
click at [1191, 11] on icon "Previous" at bounding box center [1192, 15] width 7 height 11
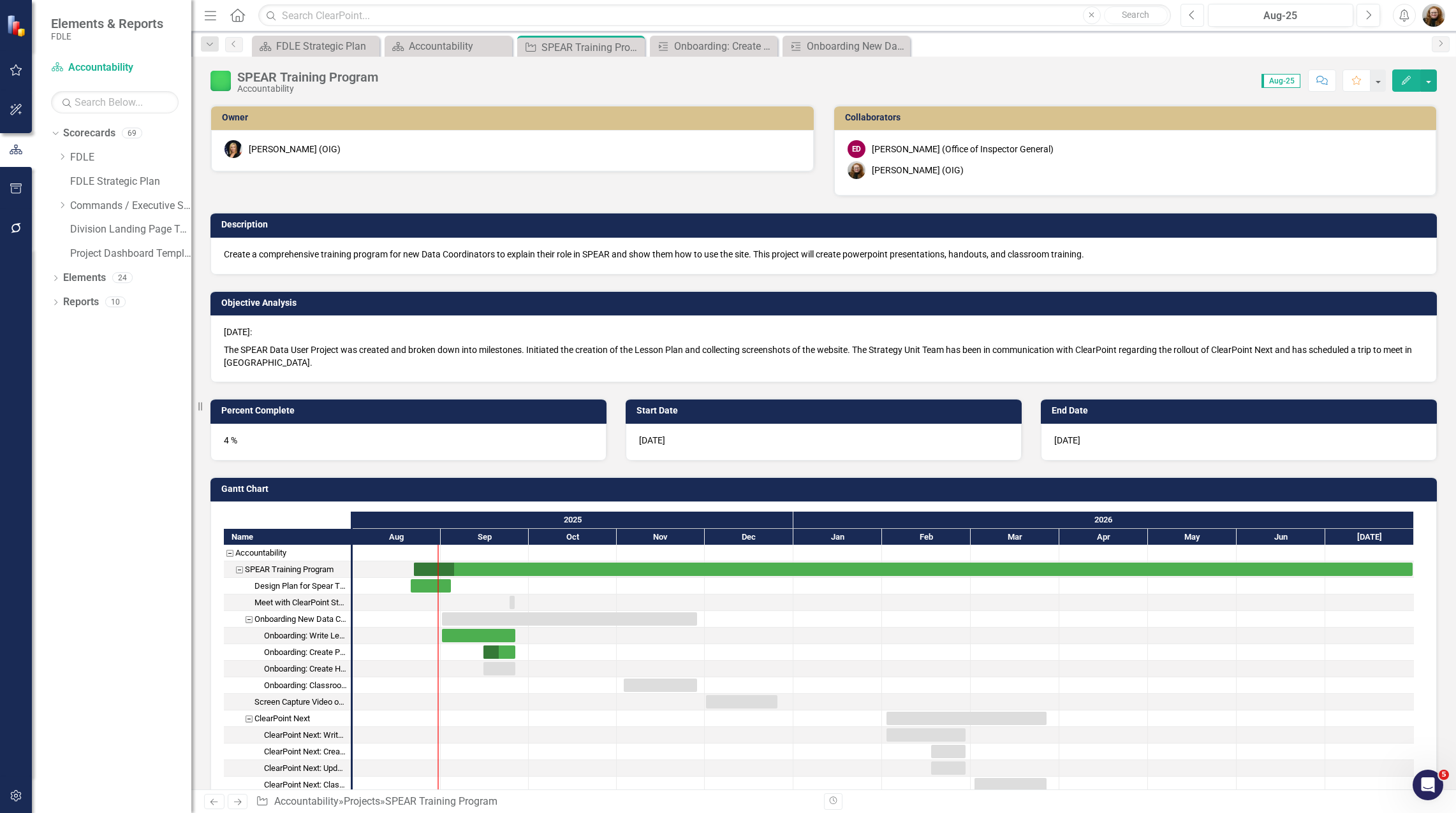
checkbox input "true"
checkbox input "false"
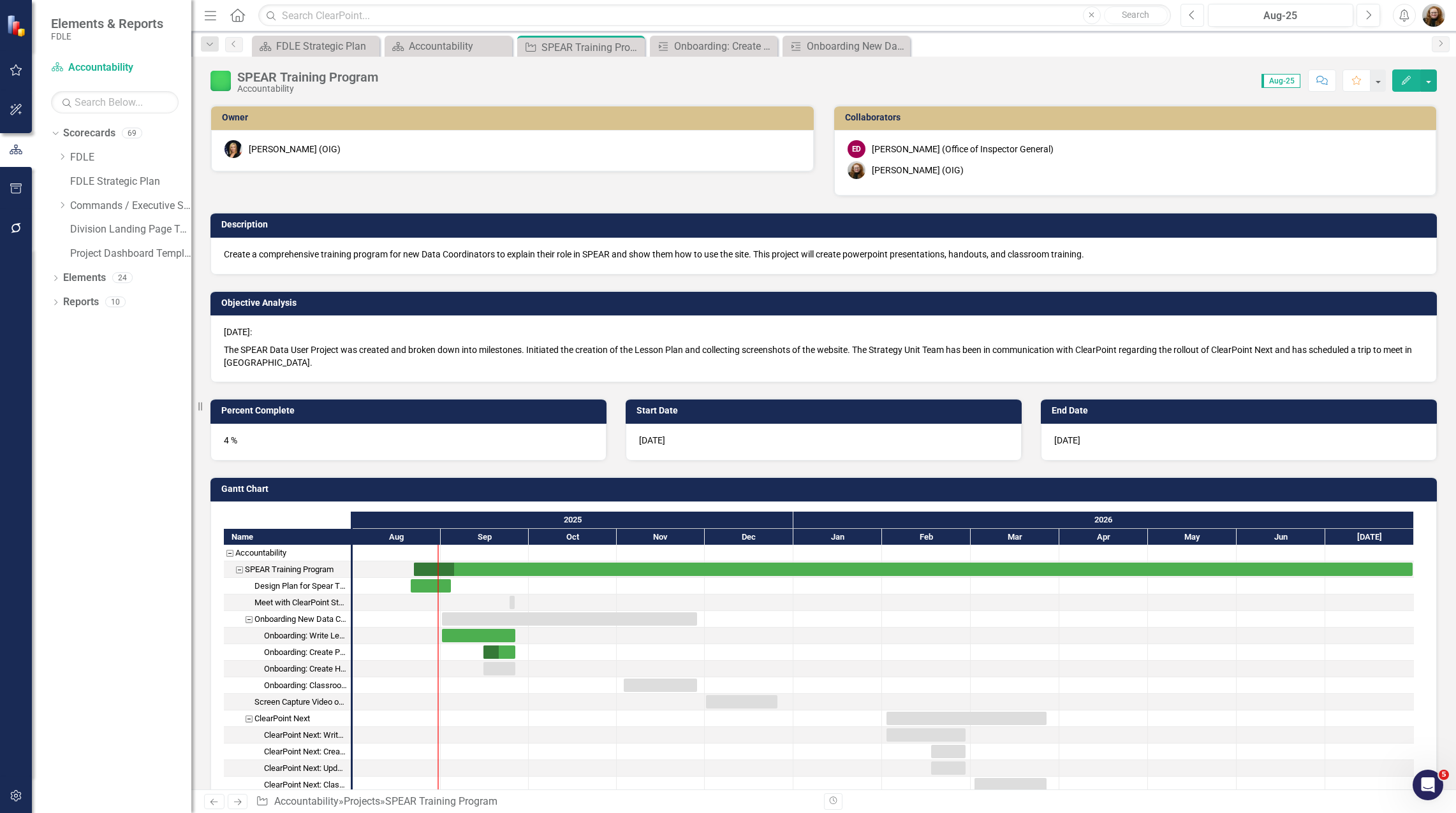
checkbox input "false"
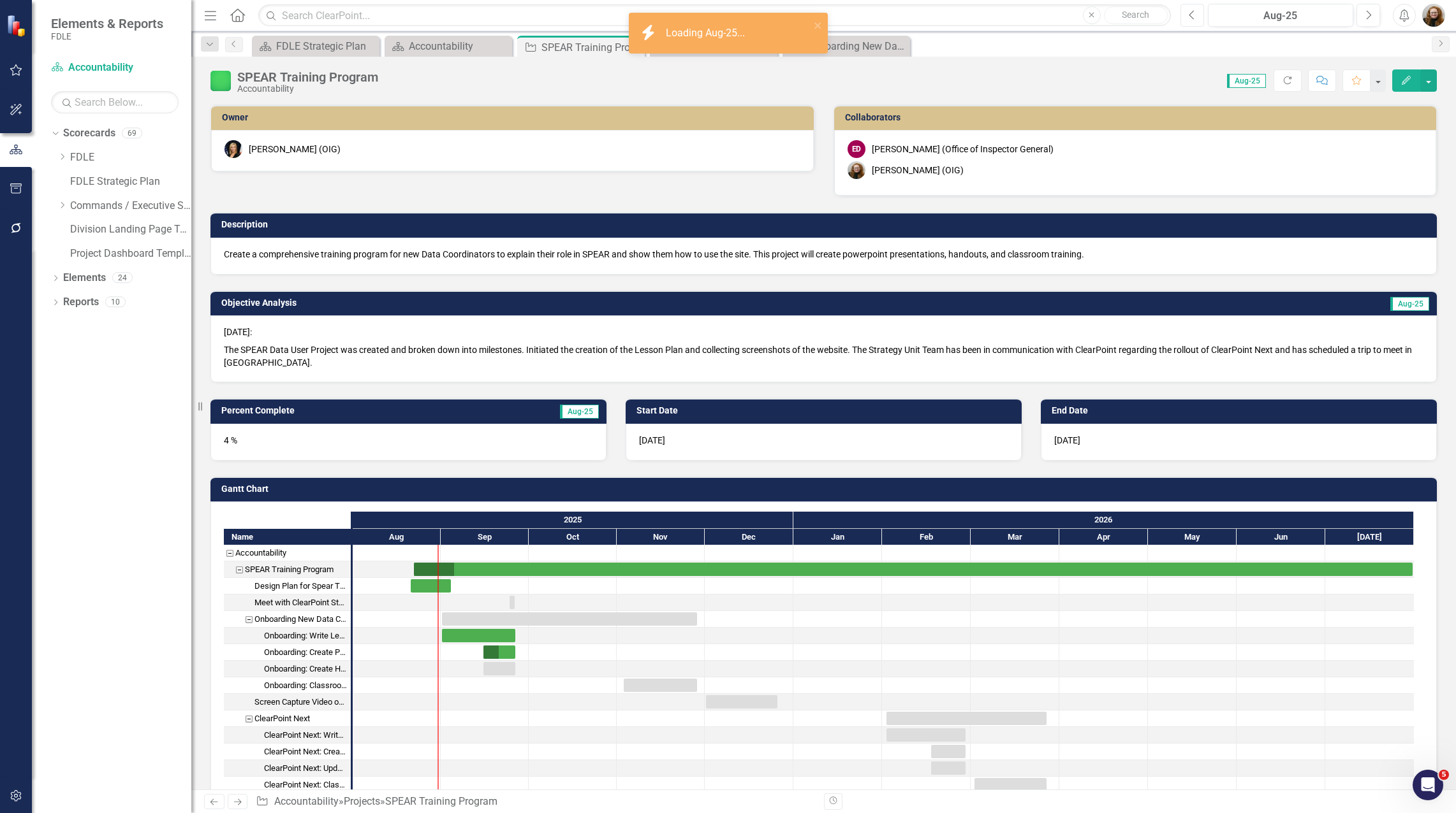
checkbox input "true"
click at [1371, 17] on icon "Next" at bounding box center [1368, 15] width 7 height 11
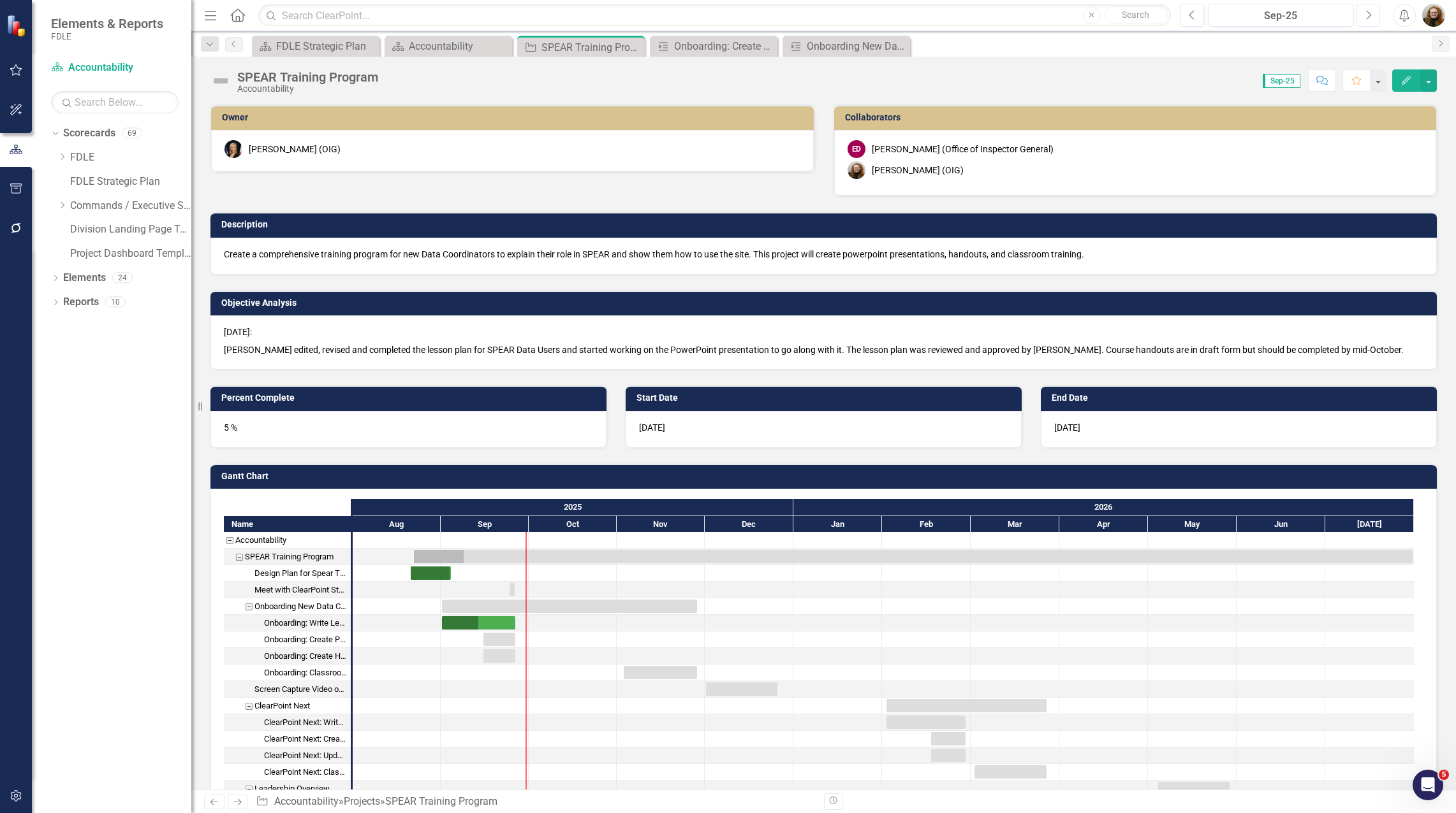
checkbox input "true"
click at [806, 352] on p "[PERSON_NAME] edited, revised and completed the lesson plan for SPEAR Data User…" at bounding box center [823, 349] width 1200 height 15
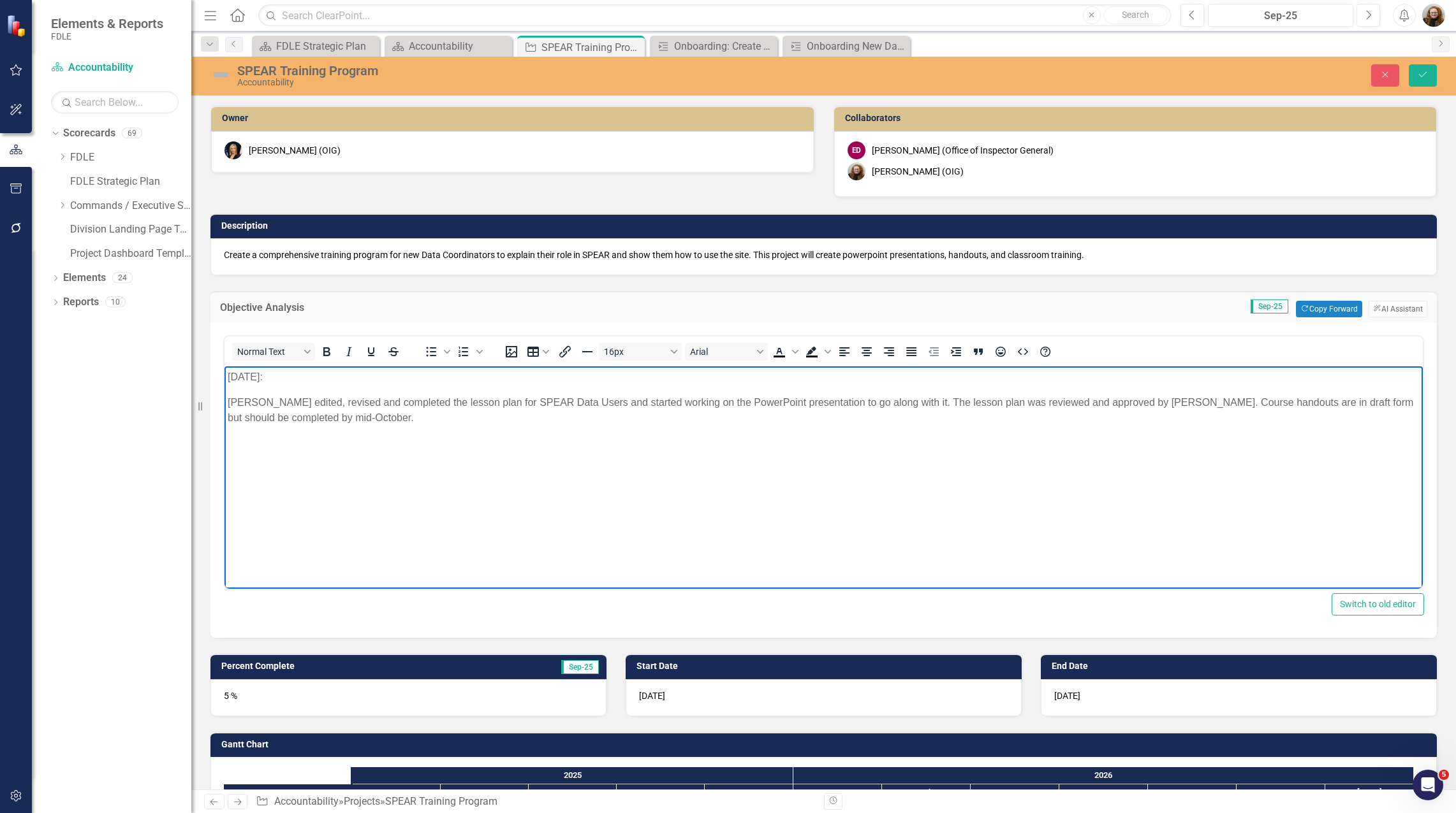
click at [230, 405] on p "[PERSON_NAME] edited, revised and completed the lesson plan for SPEAR Data User…" at bounding box center [823, 410] width 1192 height 31
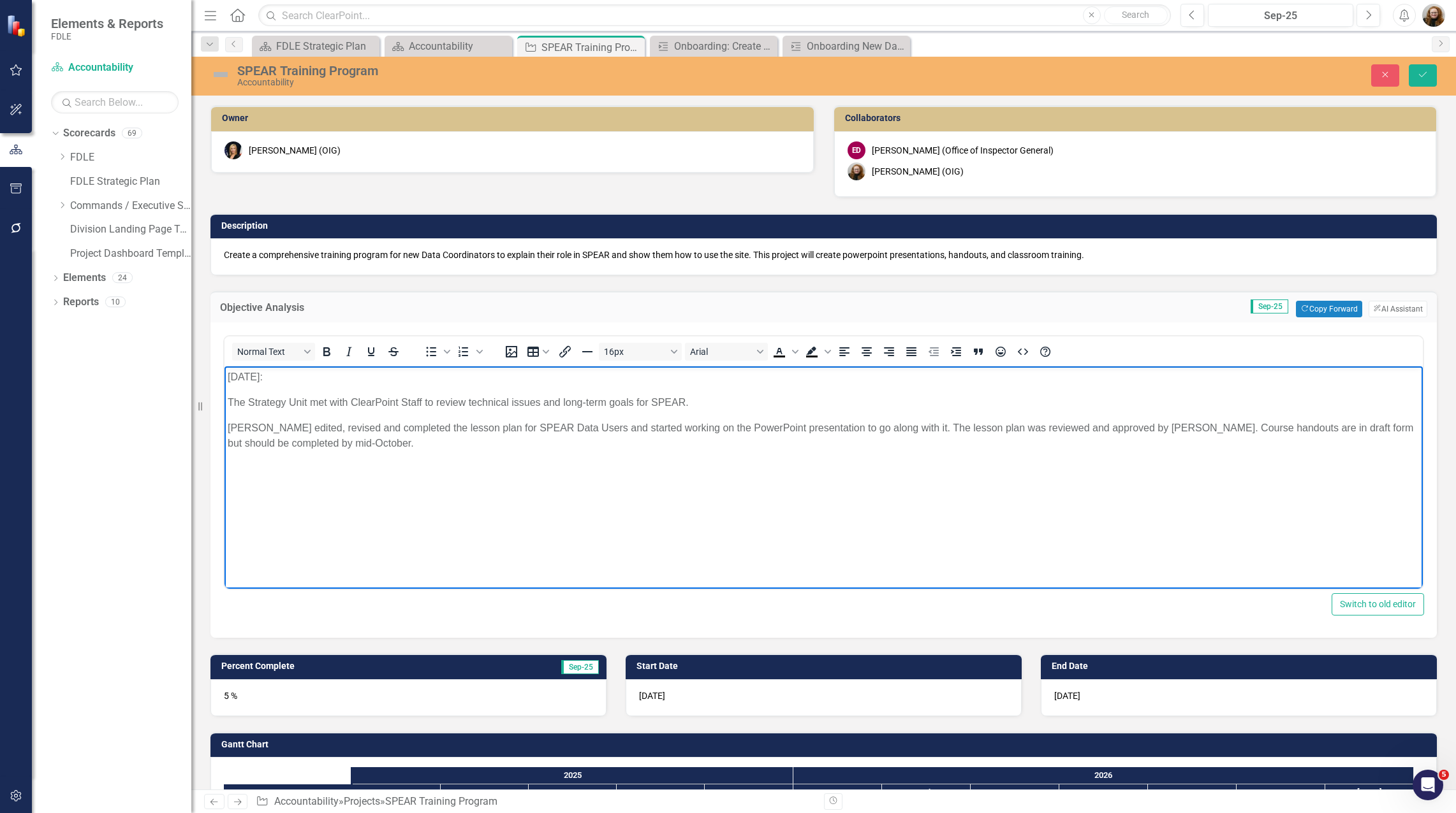
click at [421, 403] on p "The Strategy Unit met with ClearPoint Staff to review technical issues and long…" at bounding box center [823, 403] width 1192 height 15
drag, startPoint x: 437, startPoint y: 403, endPoint x: 456, endPoint y: 402, distance: 19.0
click at [456, 402] on p "The Strategy Unit met with ClearPoint Staff at HQ to review technical issues an…" at bounding box center [823, 403] width 1192 height 15
click at [709, 406] on p "The Strategy Unit met with ClearPoint Staff to review technical issues and long…" at bounding box center [823, 403] width 1192 height 15
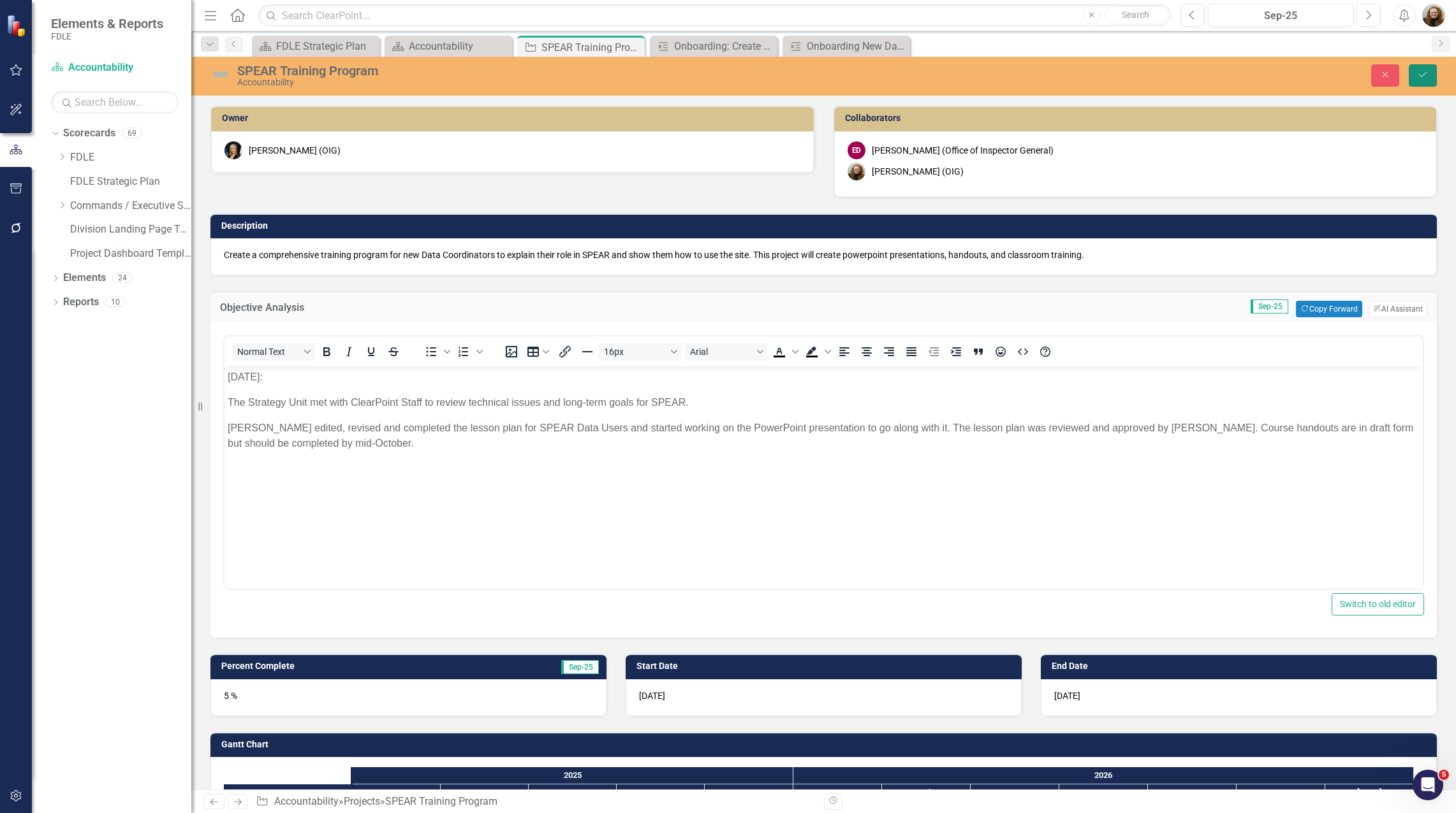
click at [1423, 76] on icon "submit" at bounding box center [1423, 74] width 8 height 5
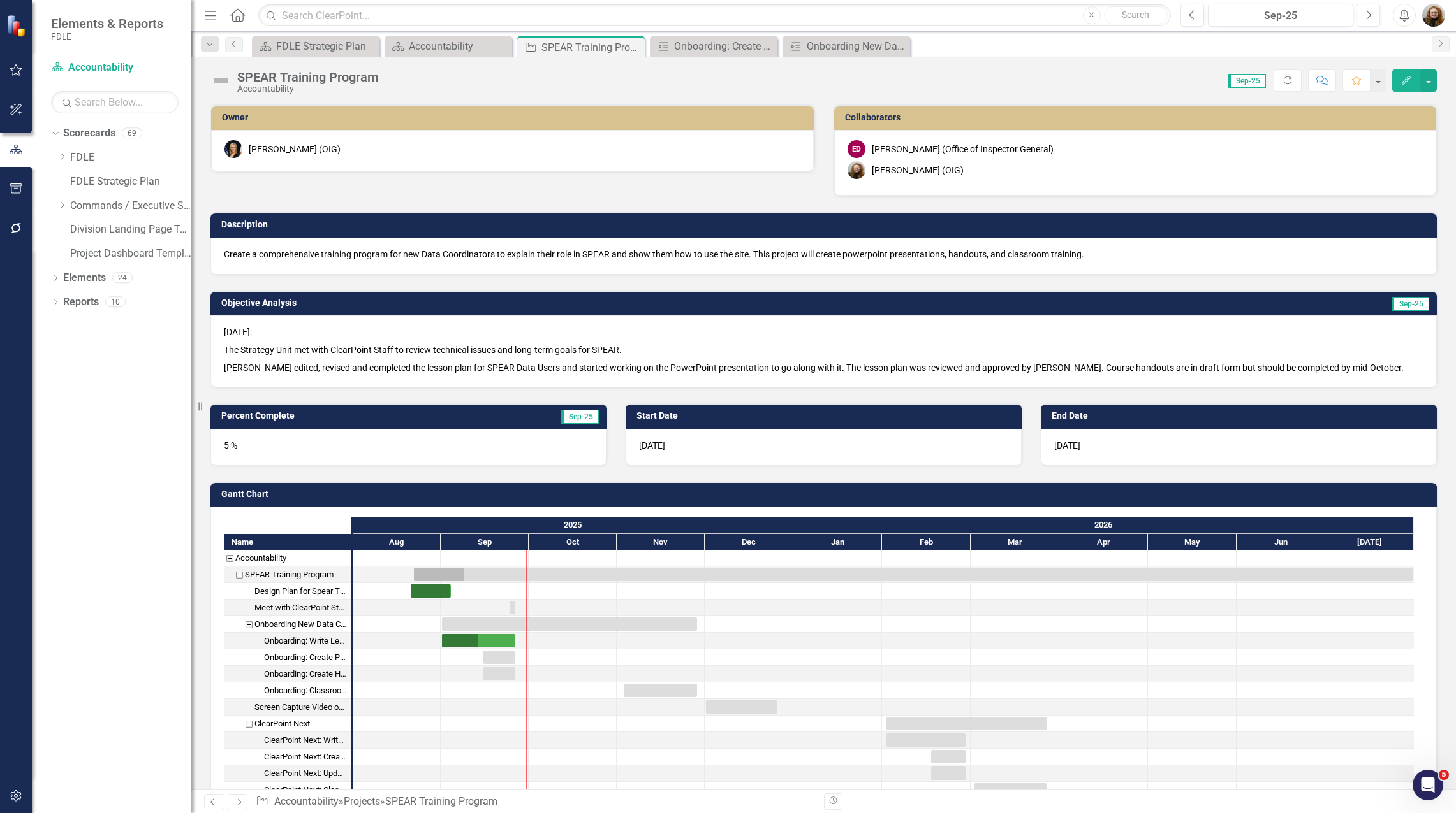
checkbox input "false"
checkbox input "true"
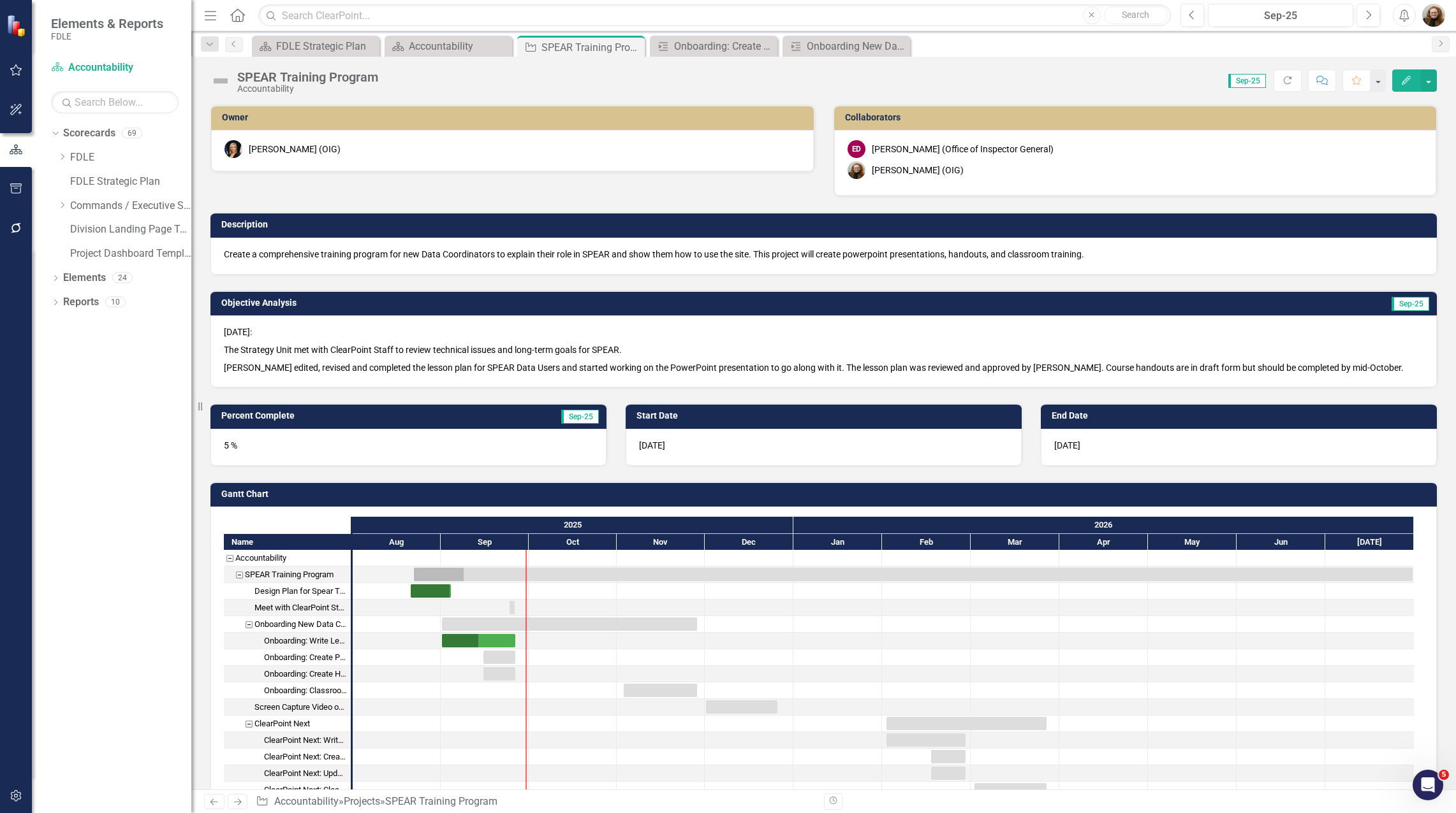
checkbox input "true"
click at [981, 361] on p "[PERSON_NAME] edited, revised and completed the lesson plan for SPEAR Data User…" at bounding box center [823, 366] width 1200 height 15
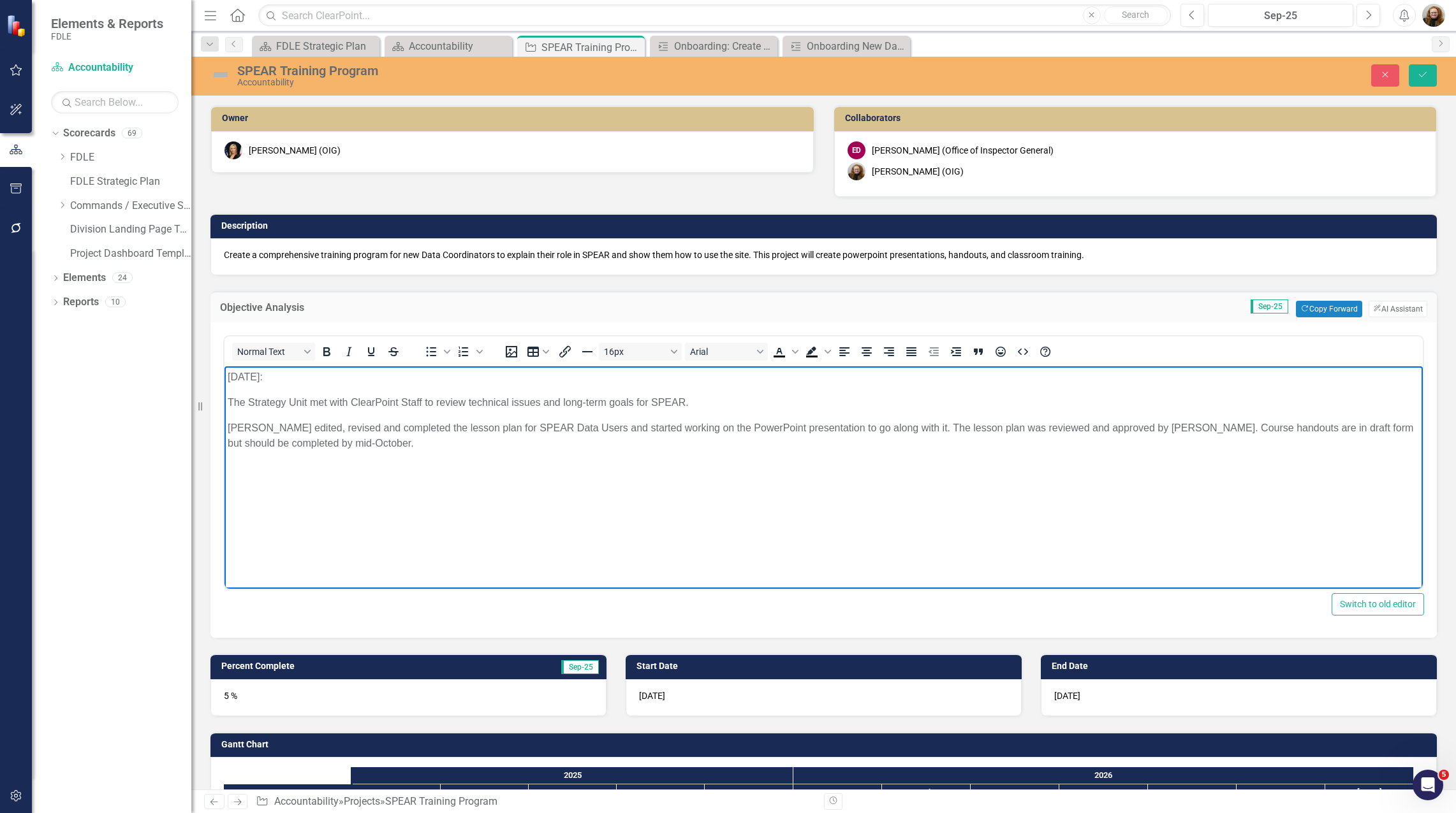
click at [417, 418] on body "[DATE]: The Strategy Unit met with ClearPoint Staff to review technical issues …" at bounding box center [823, 461] width 1198 height 191
click at [414, 408] on p "The Strategy Unit met with ClearPoint Staff to review technical issues and long…" at bounding box center [823, 403] width 1192 height 15
click at [413, 414] on body "[DATE]: The Strategy Unit met with ClearPoint Staff to review technical issues …" at bounding box center [823, 461] width 1198 height 191
click at [228, 427] on p "[PERSON_NAME] edited, revised and completed the lesson plan for SPEAR Data User…" at bounding box center [823, 435] width 1192 height 31
drag, startPoint x: 419, startPoint y: 453, endPoint x: 424, endPoint y: 443, distance: 11.2
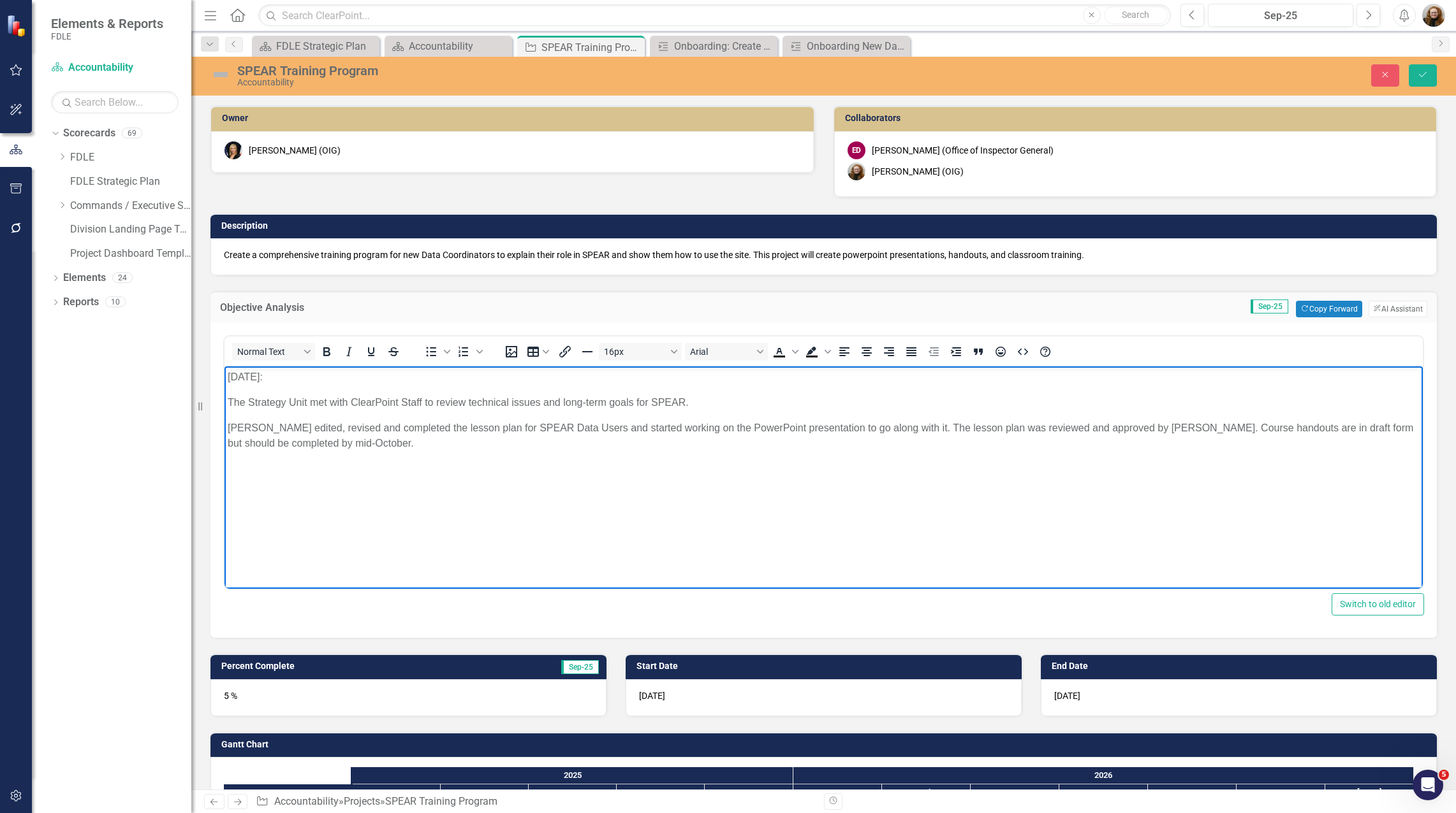
click at [418, 452] on body "[DATE]: The Strategy Unit met with ClearPoint Staff to review technical issues …" at bounding box center [823, 461] width 1198 height 191
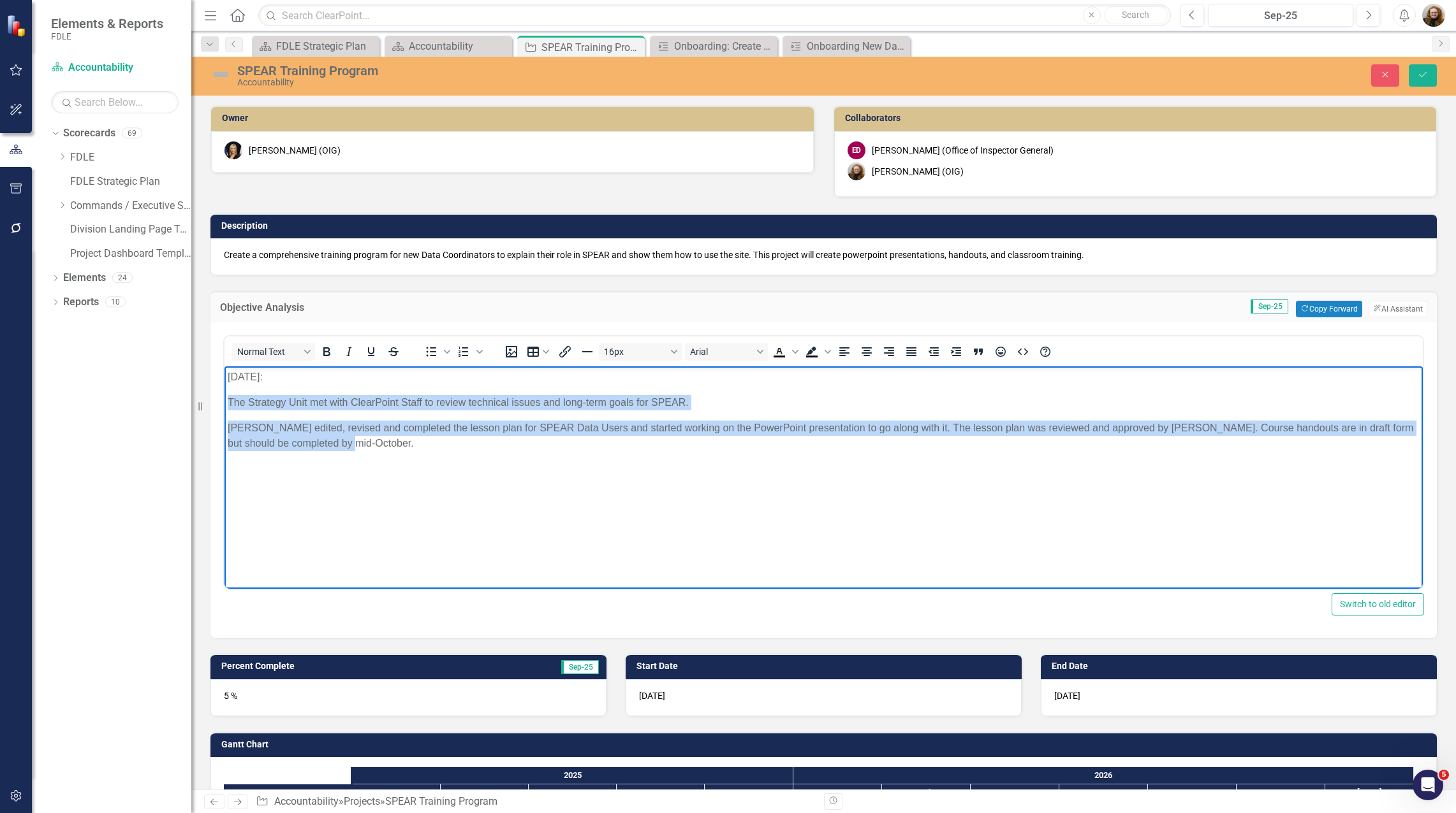
drag, startPoint x: 477, startPoint y: 471, endPoint x: 433, endPoint y: 766, distance: 298.3
click at [225, 400] on html "[DATE]: The Strategy Unit met with ClearPoint Staff to review technical issues …" at bounding box center [823, 461] width 1198 height 191
drag, startPoint x: 1161, startPoint y: 476, endPoint x: 1205, endPoint y: 454, distance: 49.2
click at [1163, 477] on body "[DATE]: The Strategy Unit met with ClearPoint Staff to review technical issues …" at bounding box center [823, 461] width 1198 height 191
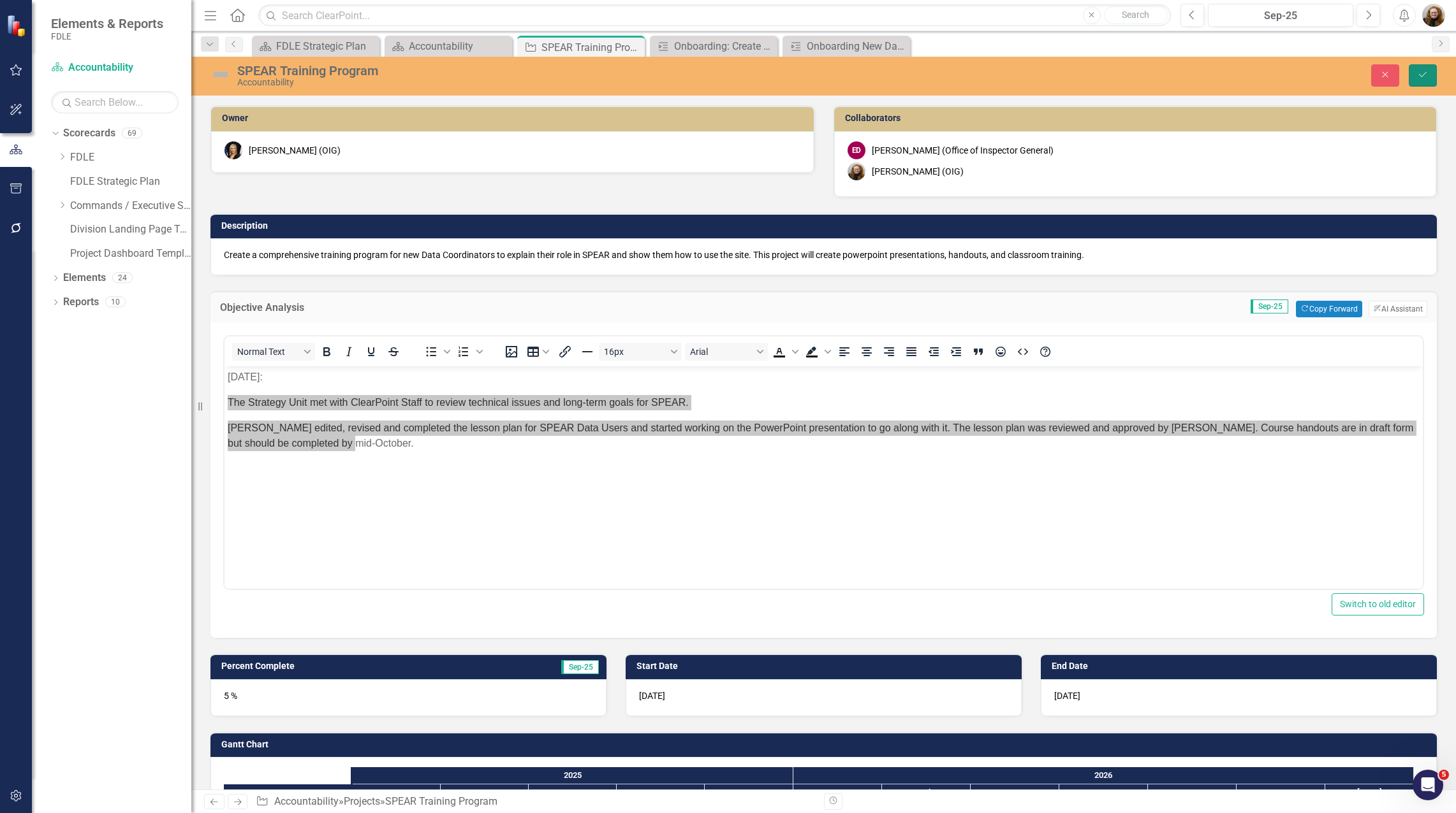
click at [1427, 71] on icon "Save" at bounding box center [1422, 74] width 11 height 9
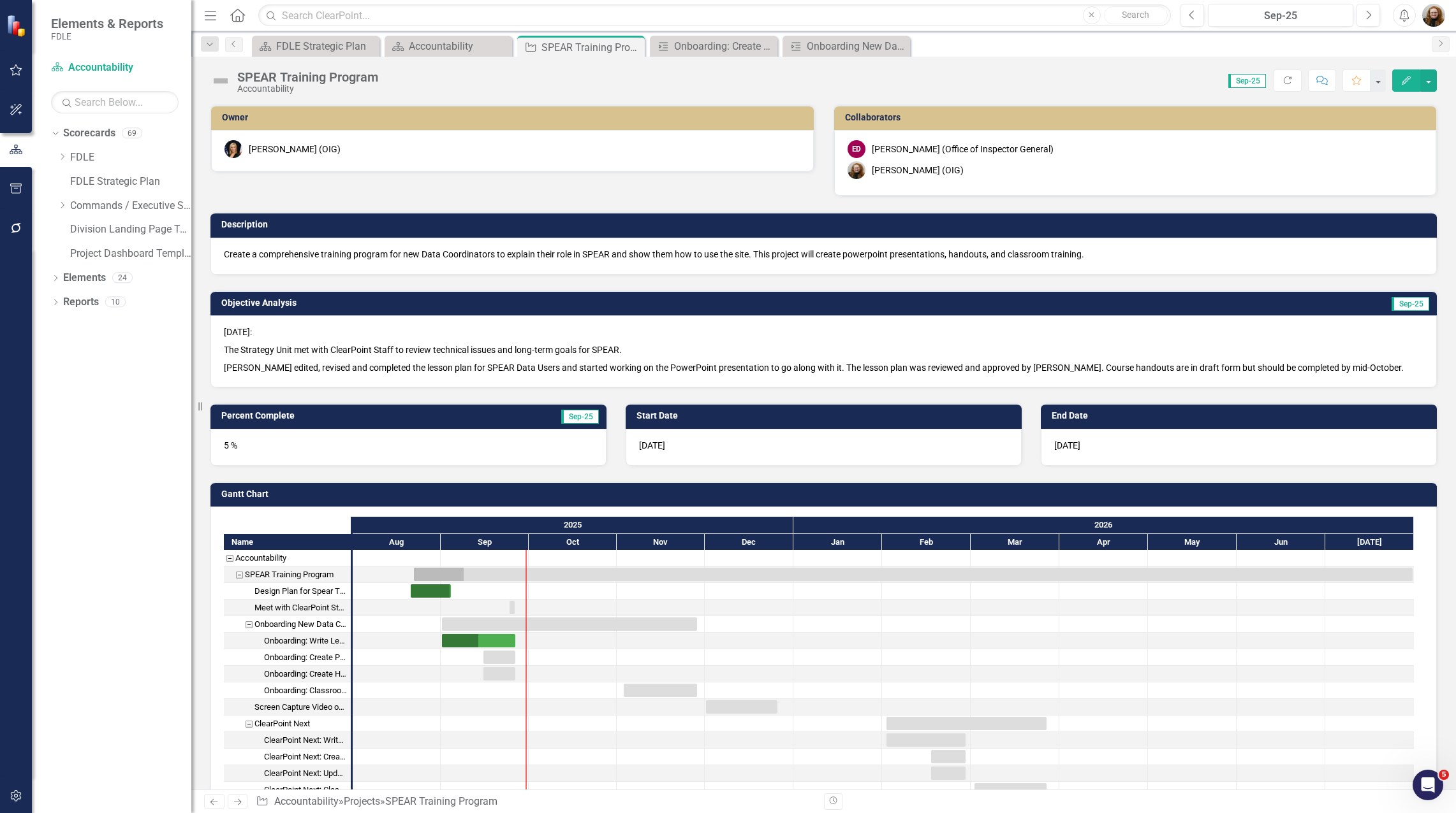
checkbox input "false"
checkbox input "true"
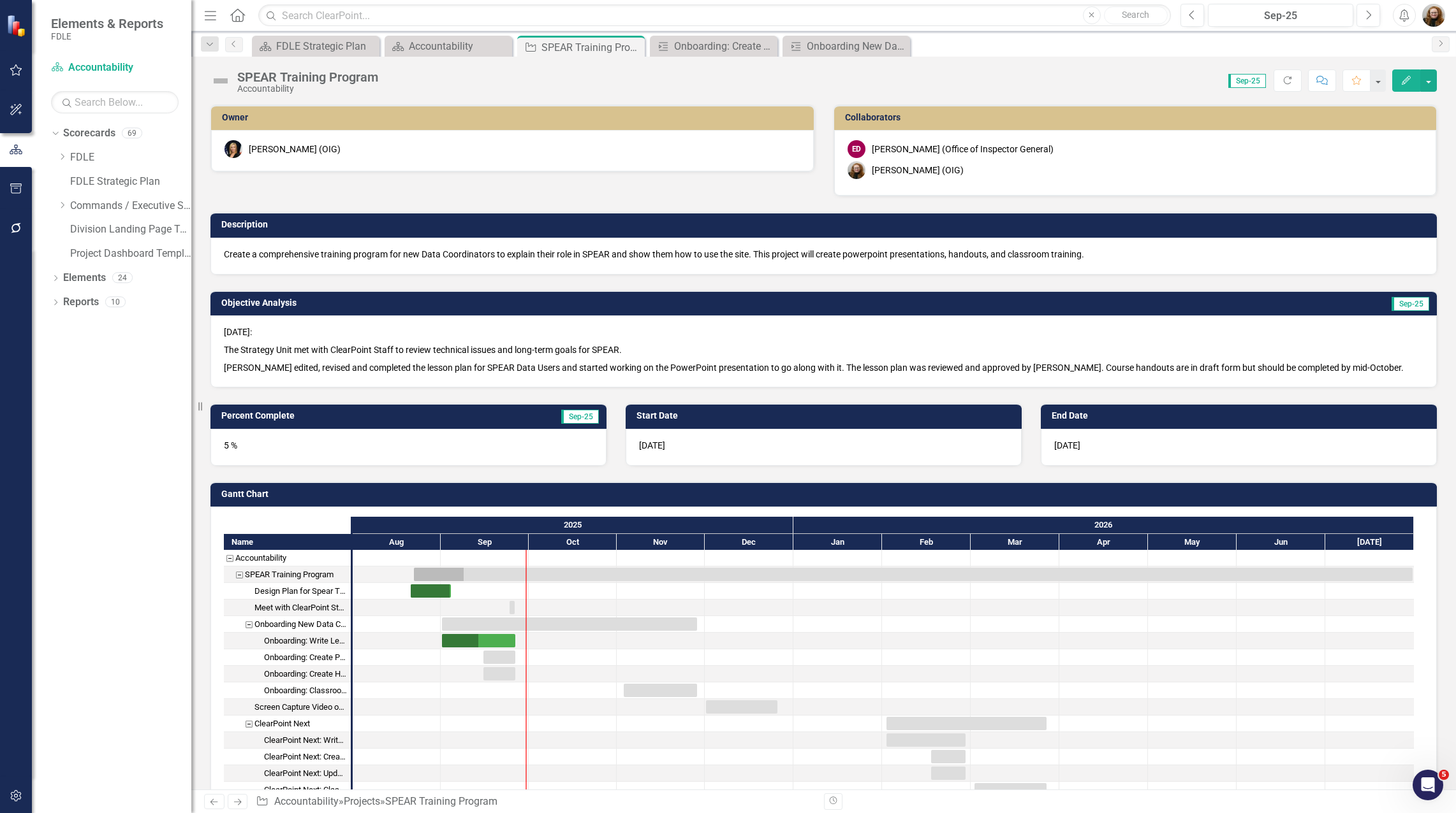
checkbox input "true"
click at [430, 353] on p "The Strategy Unit met with ClearPoint Staff to review technical issues and long…" at bounding box center [823, 351] width 1200 height 18
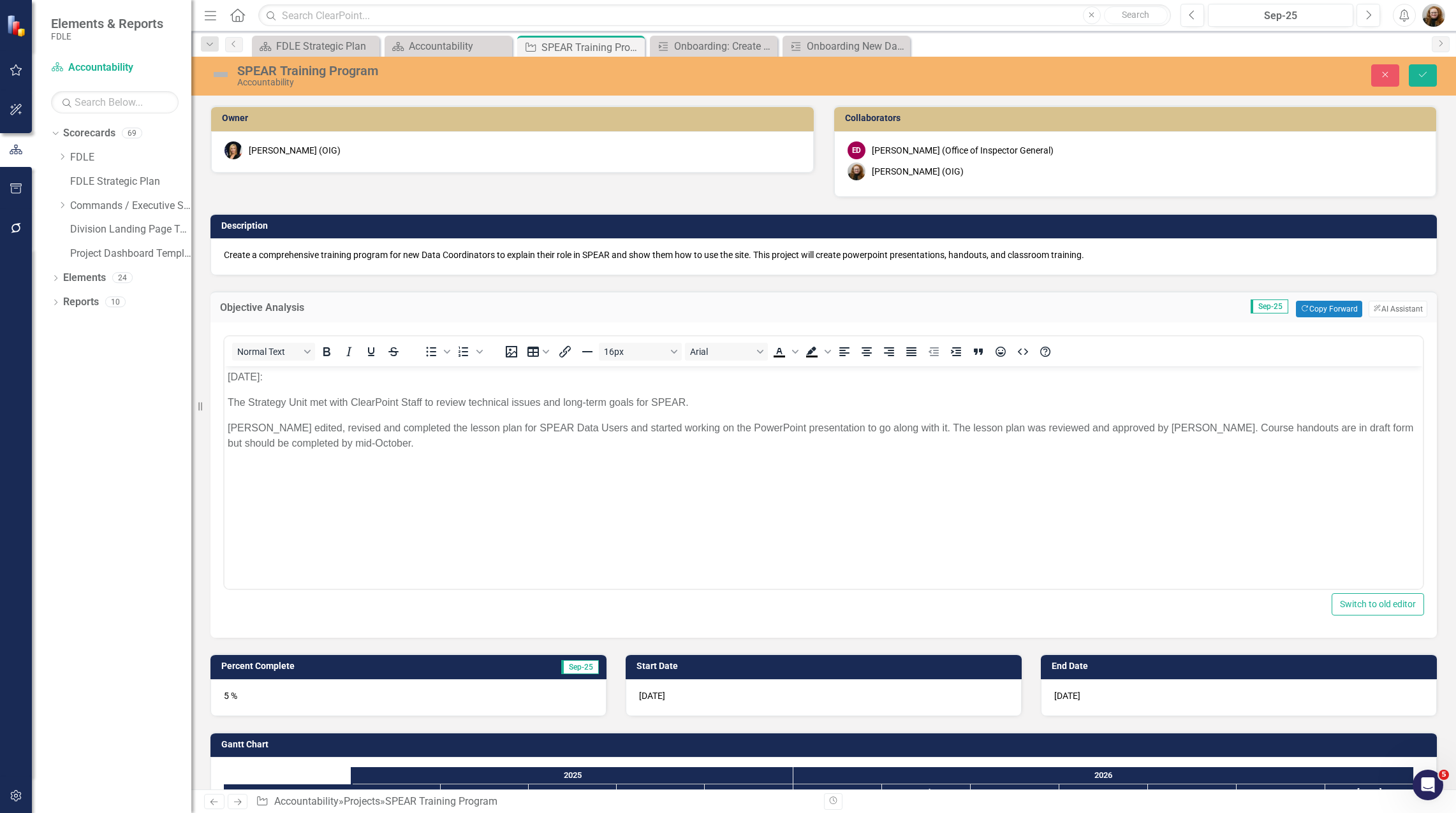
click at [228, 429] on p "[PERSON_NAME] edited, revised and completed the lesson plan for SPEAR Data User…" at bounding box center [823, 435] width 1192 height 31
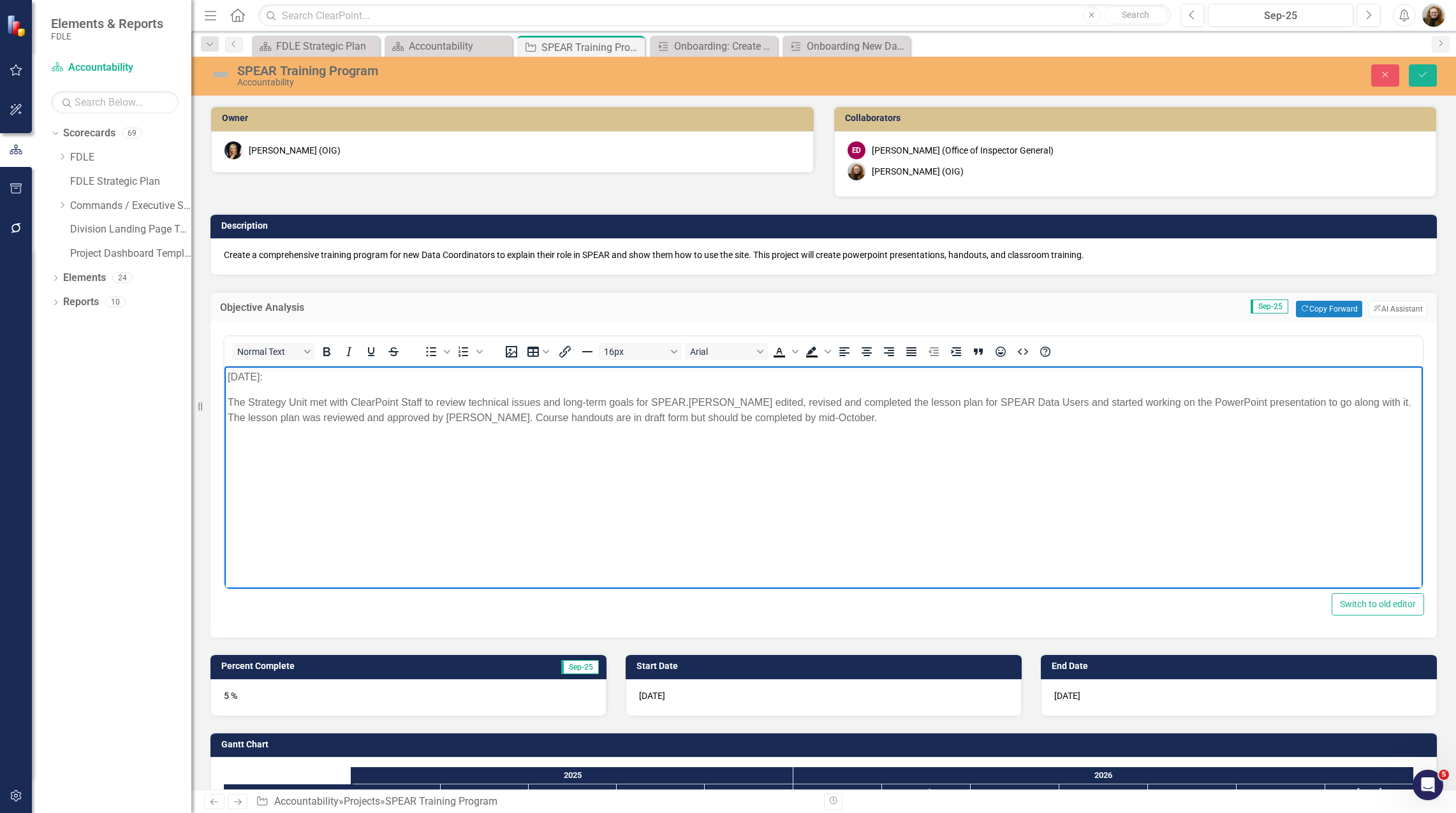
click at [729, 401] on p "The Strategy Unit met with ClearPoint Staff to review technical issues and long…" at bounding box center [823, 410] width 1192 height 31
click at [1075, 402] on p "The Strategy Unit met with ClearPoint Staff to review technical issues and long…" at bounding box center [823, 410] width 1192 height 31
click at [1292, 450] on body "[DATE]: The Strategy Unit met with ClearPoint Staff to review technical issues …" at bounding box center [823, 461] width 1198 height 191
click at [1424, 79] on icon "Save" at bounding box center [1422, 74] width 11 height 9
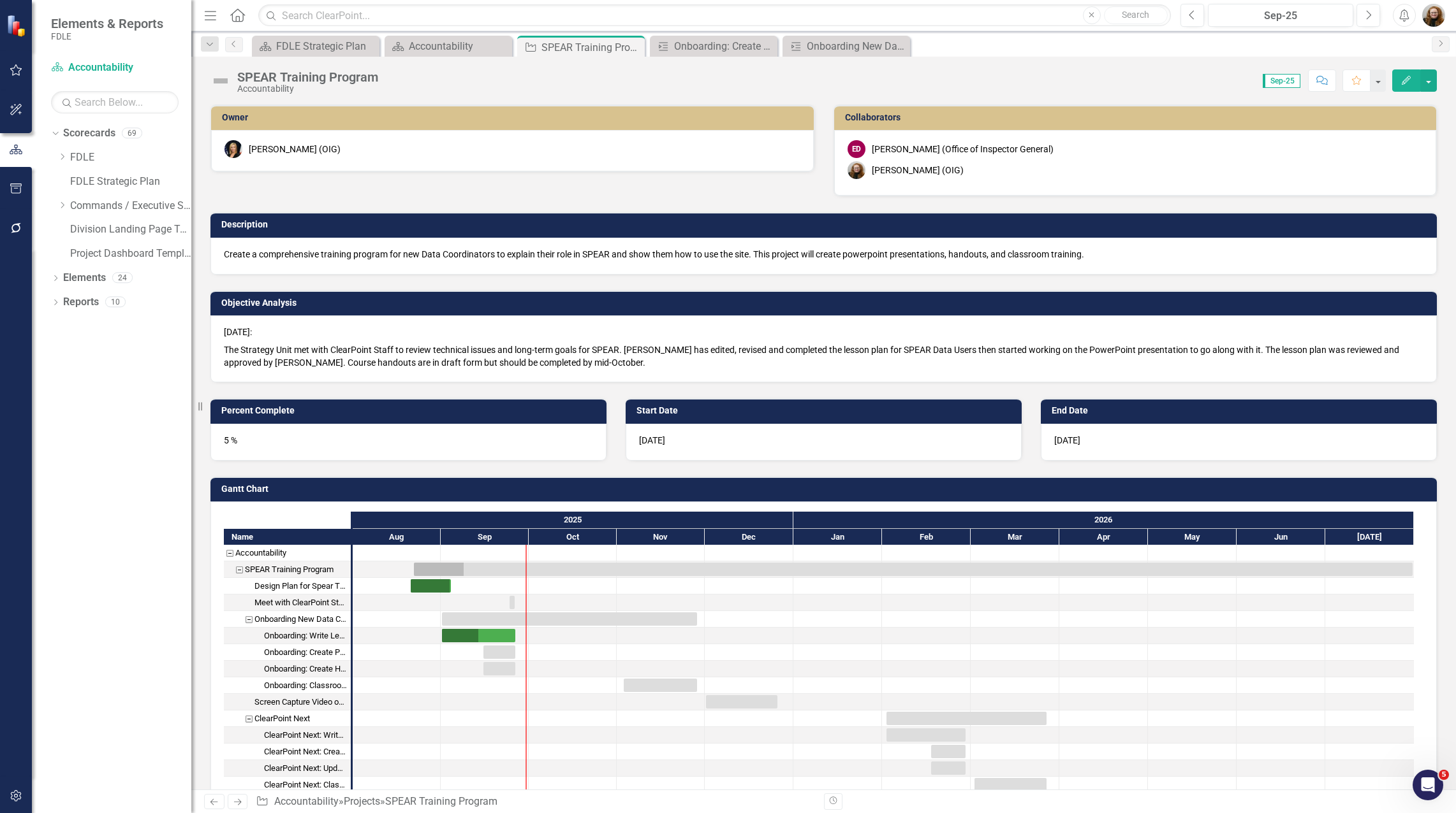
checkbox input "false"
checkbox input "true"
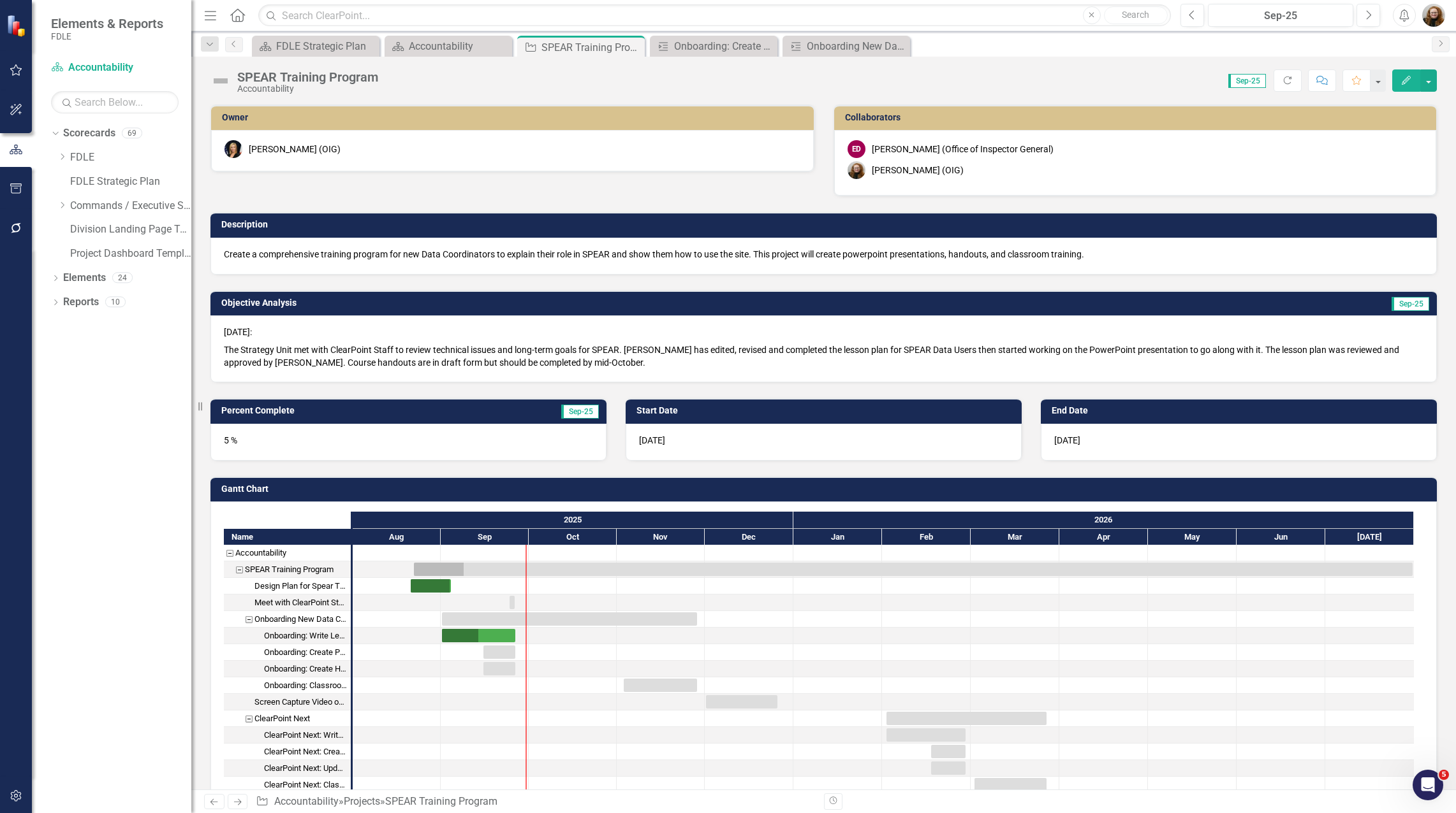
checkbox input "true"
click at [496, 618] on div "Task: Start date: 2025-09-01 End date: 2025-11-28" at bounding box center [569, 618] width 255 height 13
click at [497, 618] on div "Task: Start date: 2025-09-01 End date: 2025-11-28" at bounding box center [569, 618] width 255 height 13
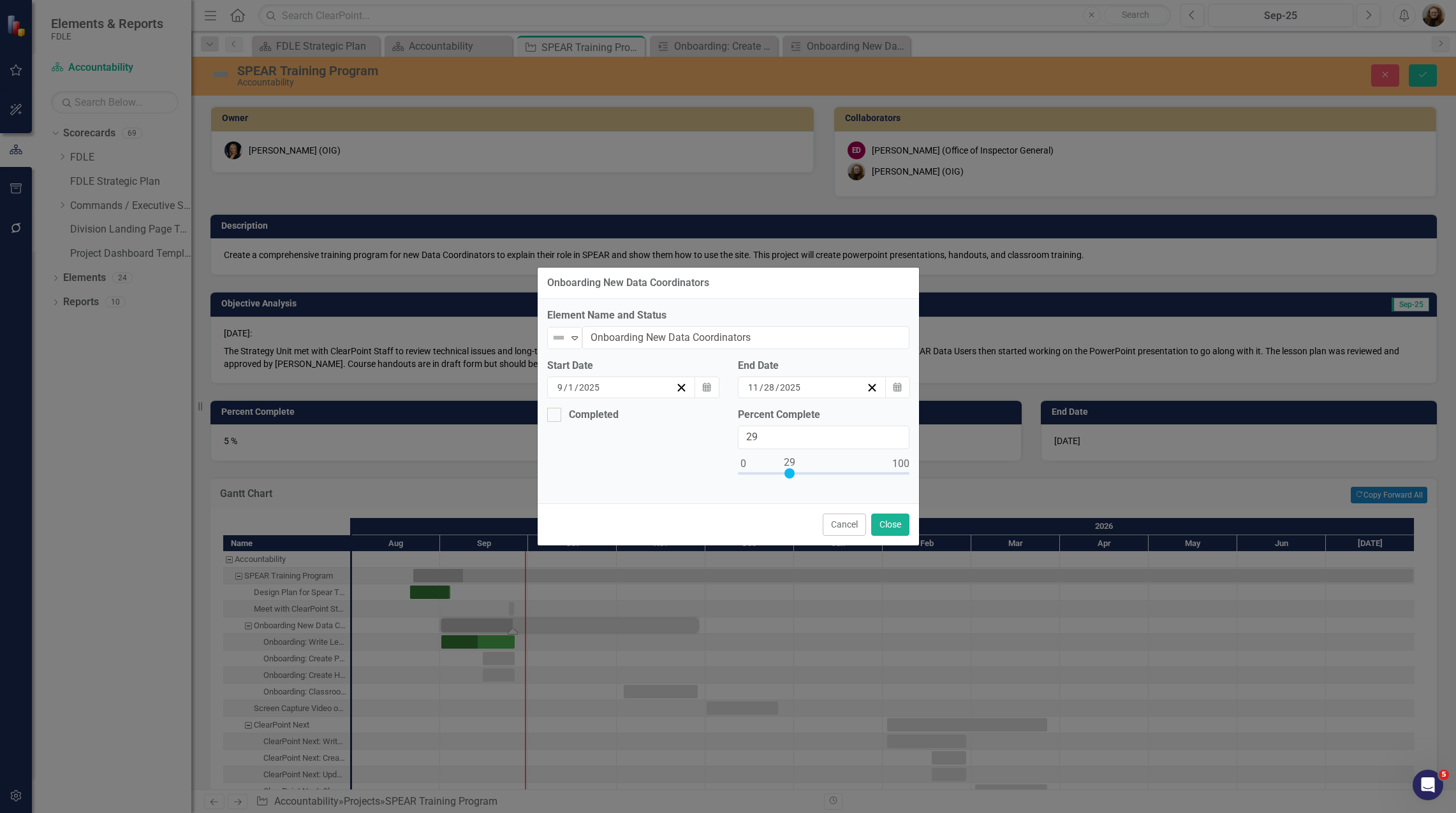
type input "30"
drag, startPoint x: 741, startPoint y: 475, endPoint x: 789, endPoint y: 470, distance: 48.3
click at [789, 470] on div at bounding box center [790, 473] width 10 height 10
click at [889, 529] on button "Close" at bounding box center [890, 524] width 38 height 22
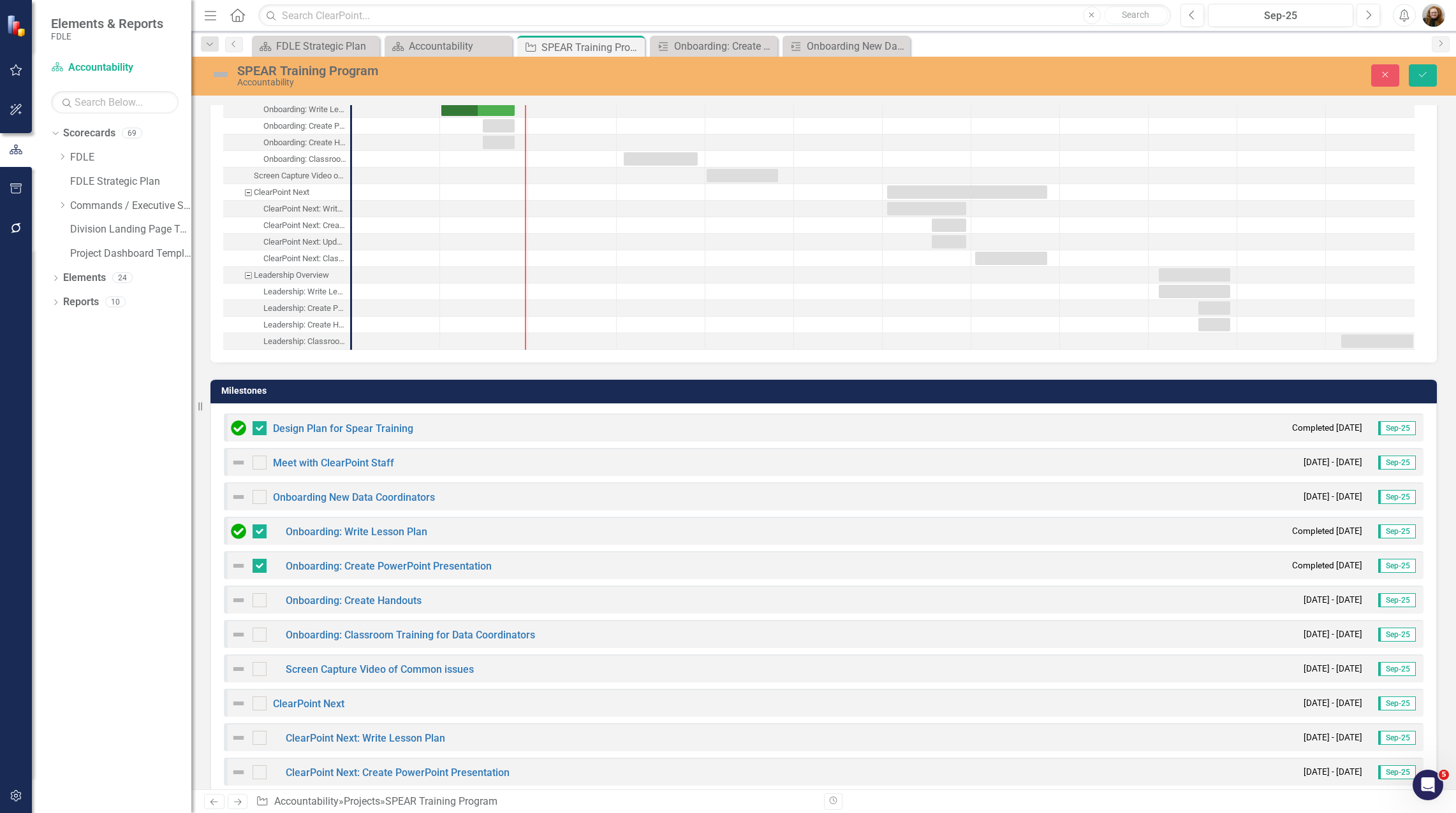
scroll to position [573, 0]
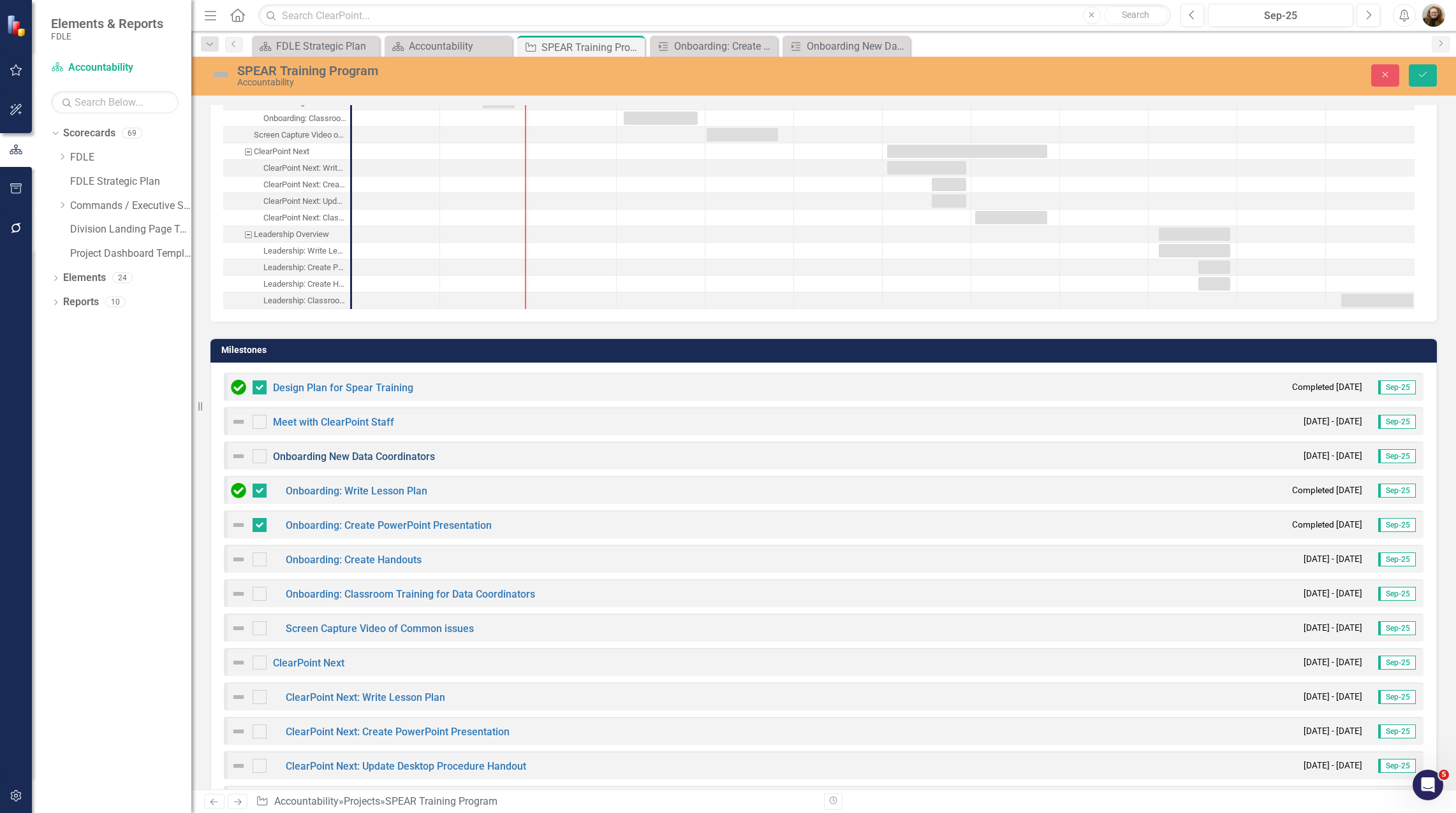
click at [339, 453] on link "Onboarding New Data Coordinators" at bounding box center [354, 456] width 162 height 12
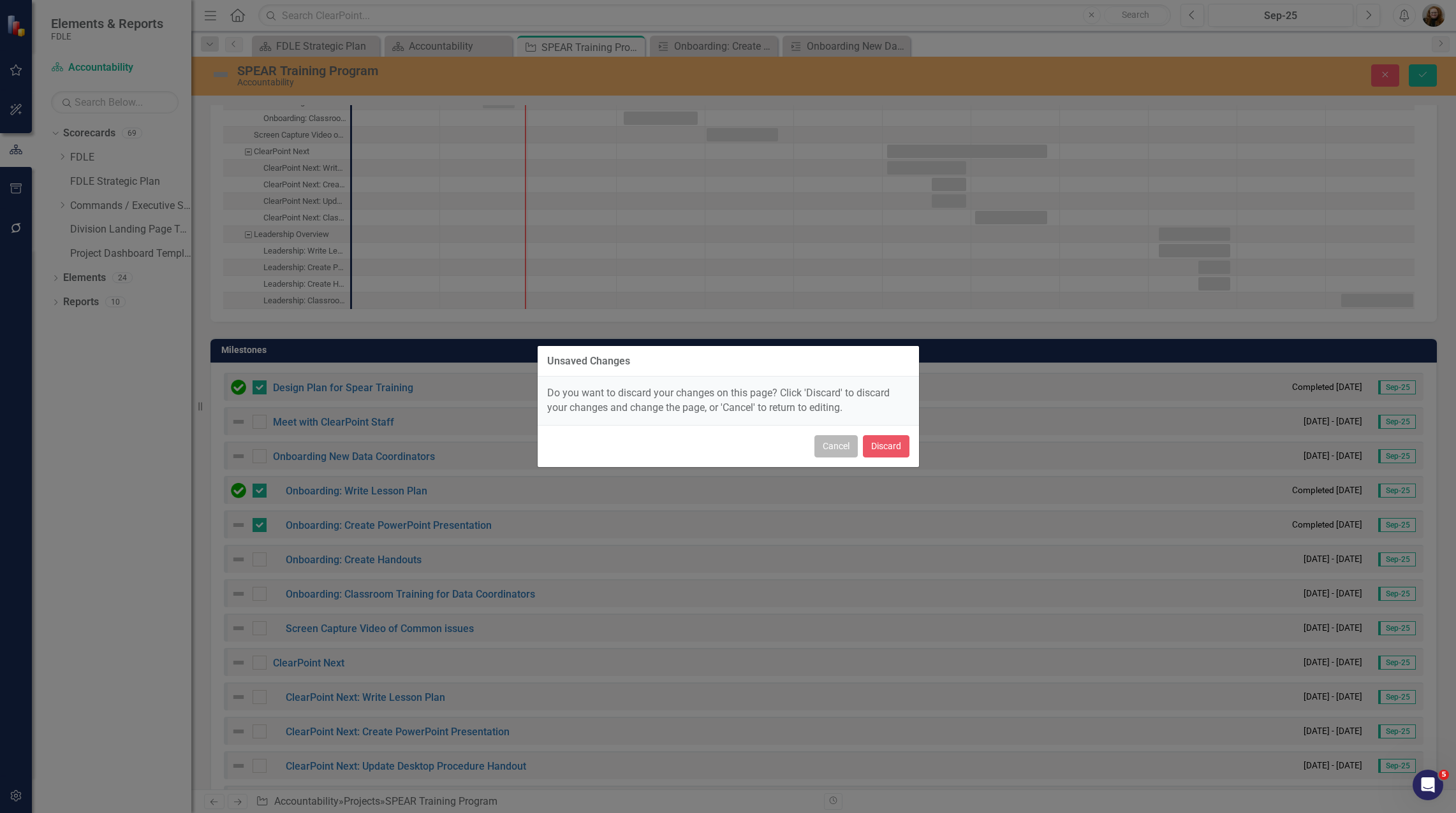
click at [818, 448] on button "Cancel" at bounding box center [835, 446] width 43 height 22
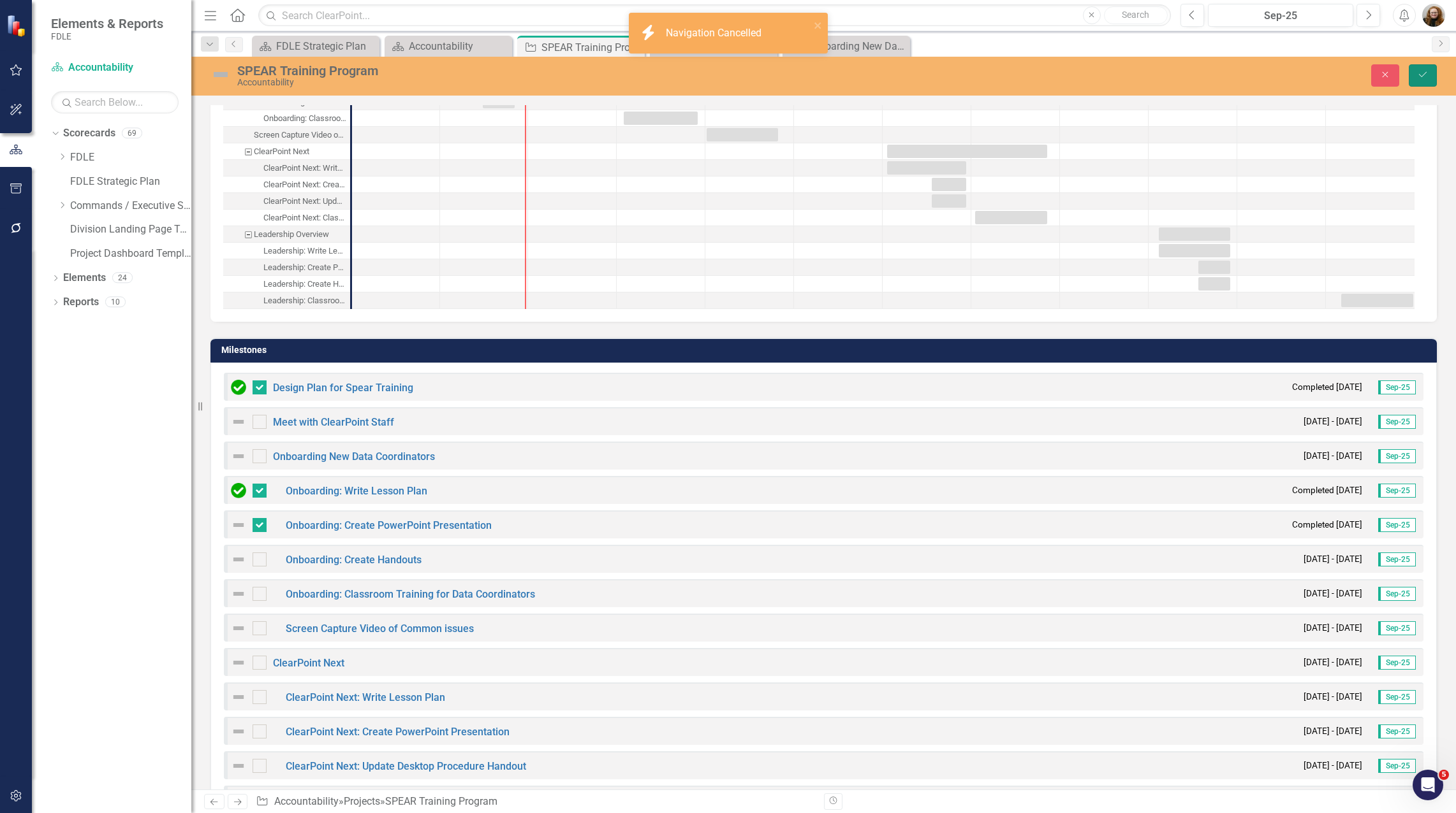
click at [1429, 75] on button "Save" at bounding box center [1423, 75] width 28 height 22
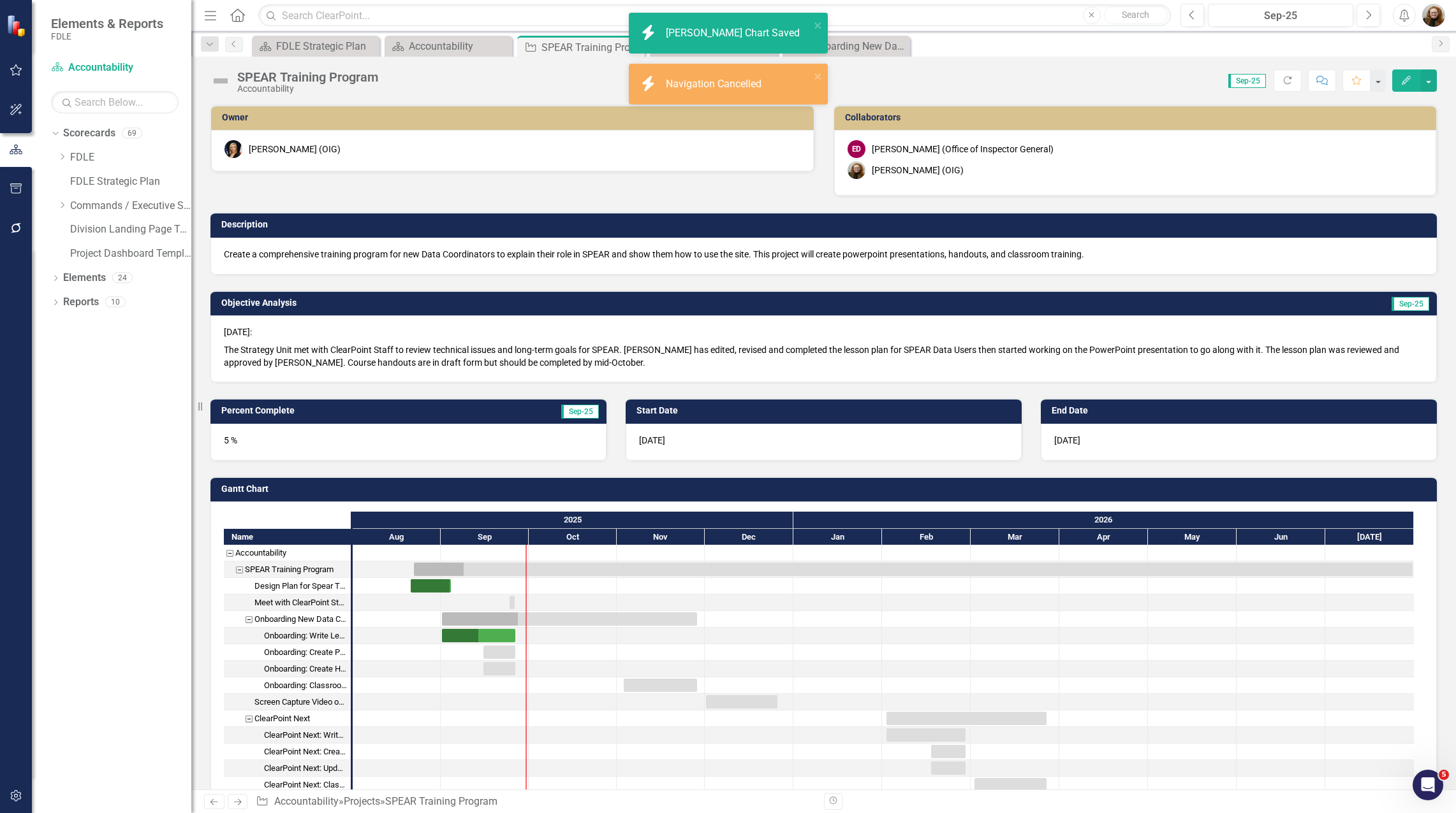
checkbox input "false"
checkbox input "true"
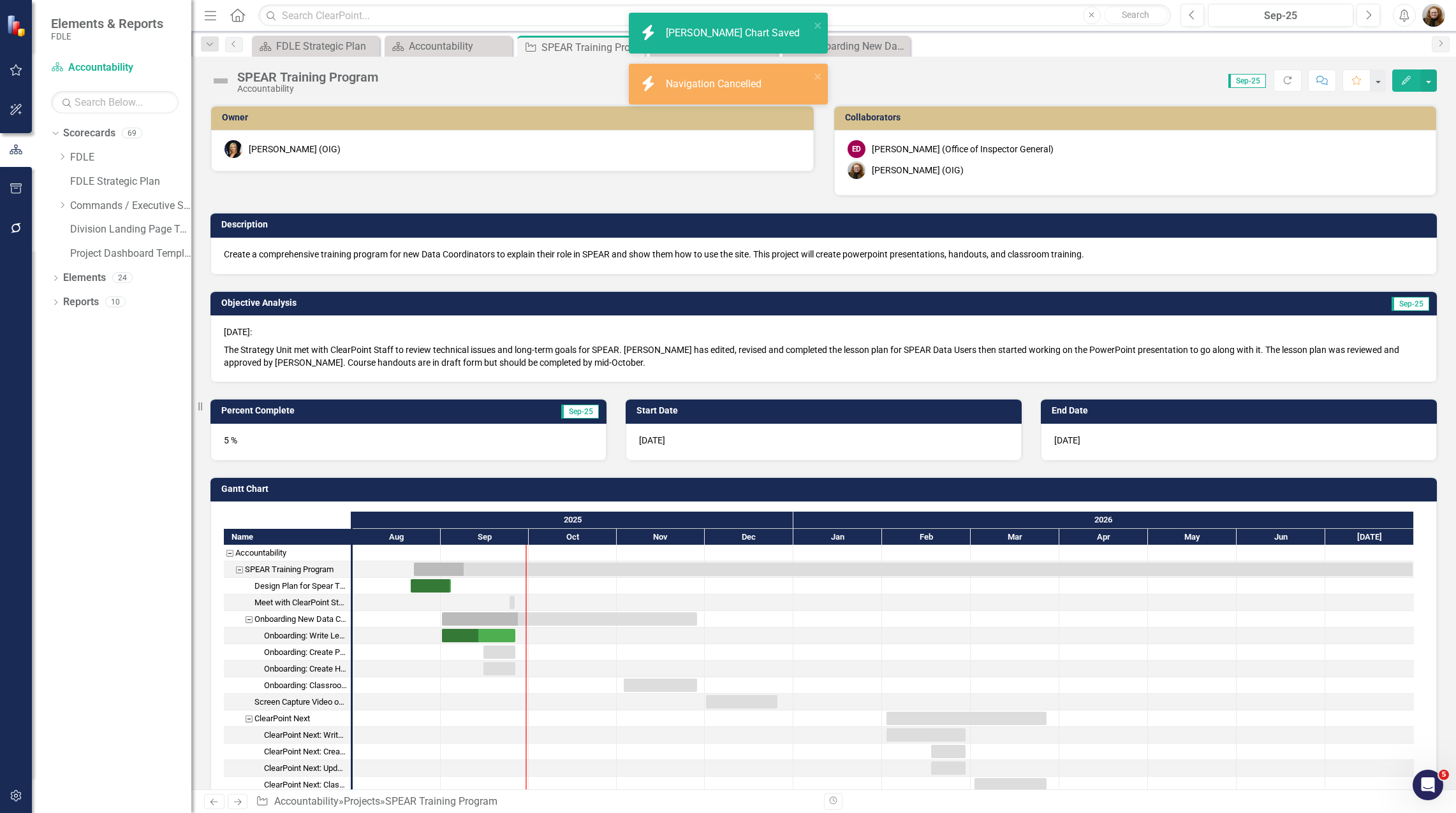
checkbox input "true"
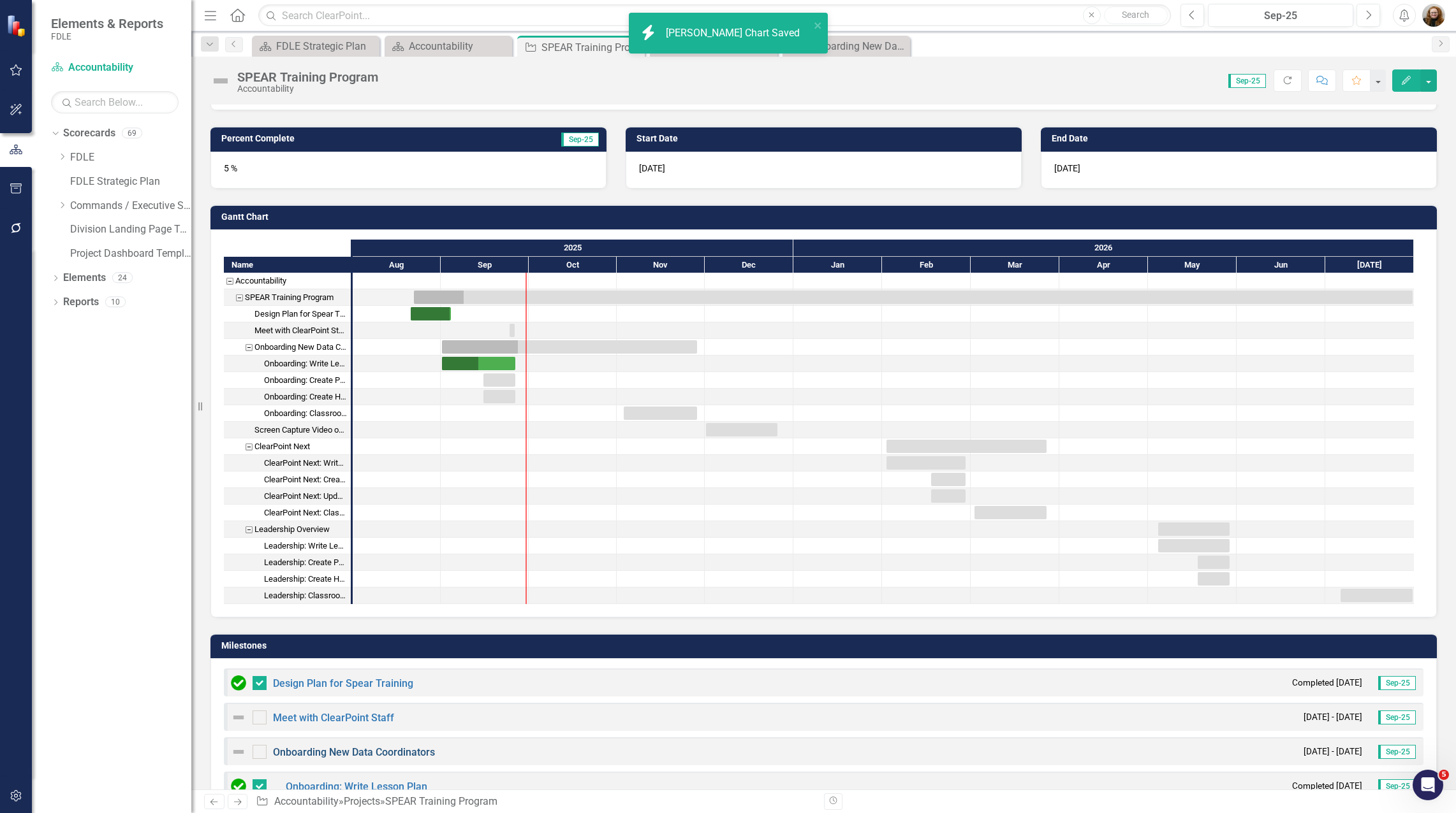
scroll to position [383, 0]
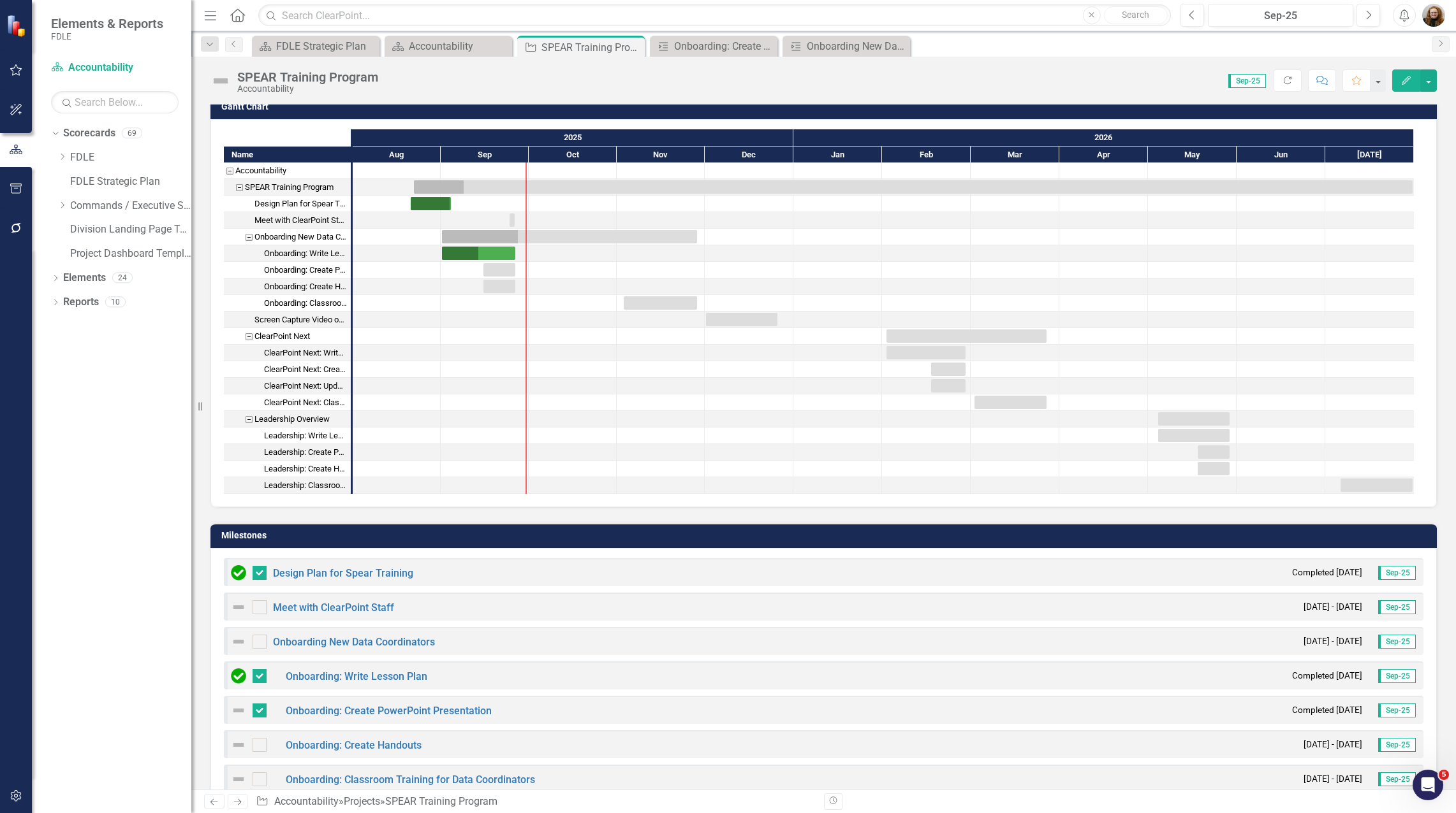
click at [237, 644] on img at bounding box center [238, 641] width 15 height 15
click at [239, 641] on img at bounding box center [238, 641] width 15 height 15
click at [261, 646] on div at bounding box center [260, 642] width 14 height 14
click at [261, 643] on input "checkbox" at bounding box center [257, 639] width 8 height 8
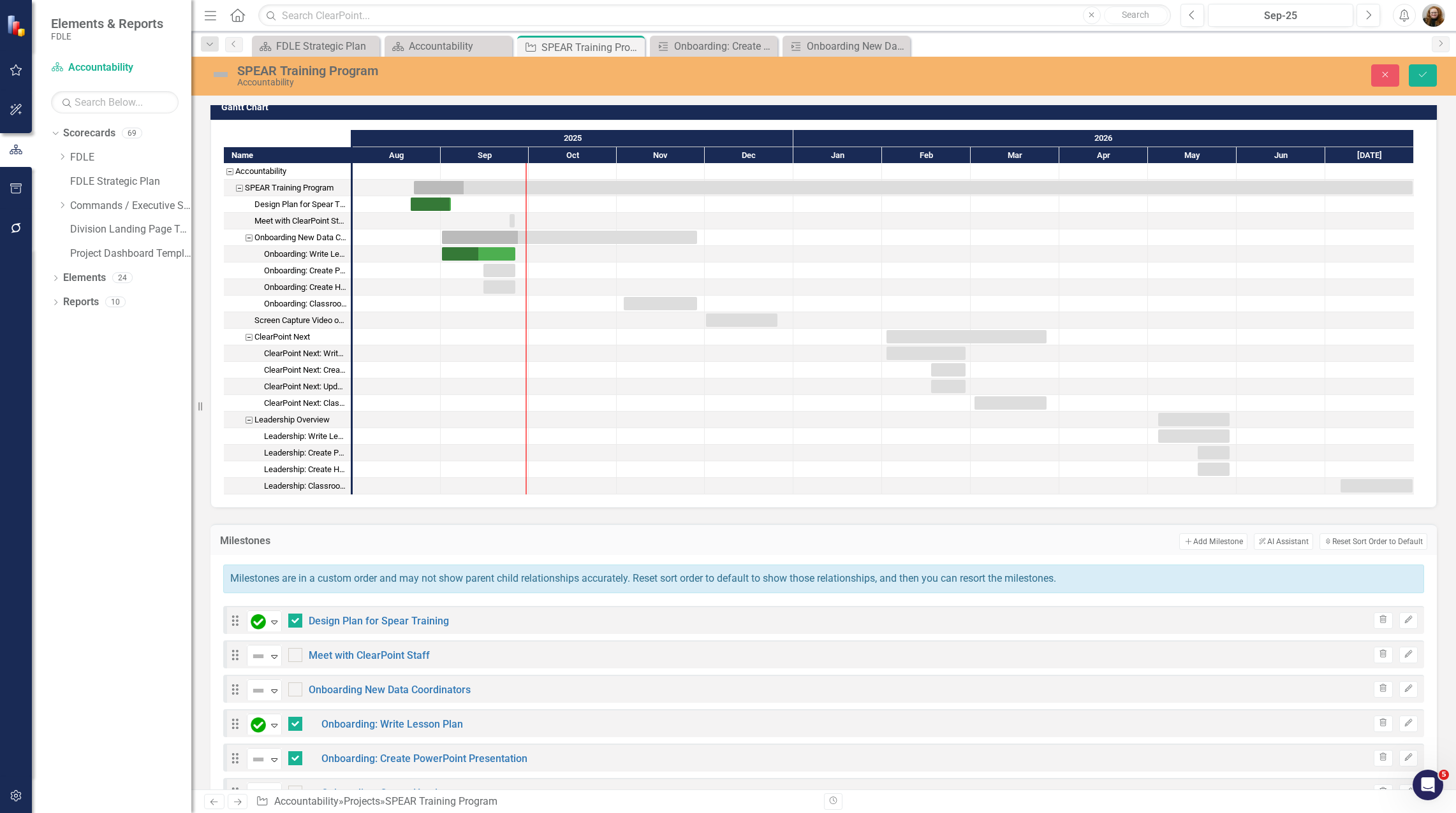
checkbox input "true"
click at [365, 693] on link "Onboarding New Data Coordinators" at bounding box center [390, 690] width 162 height 12
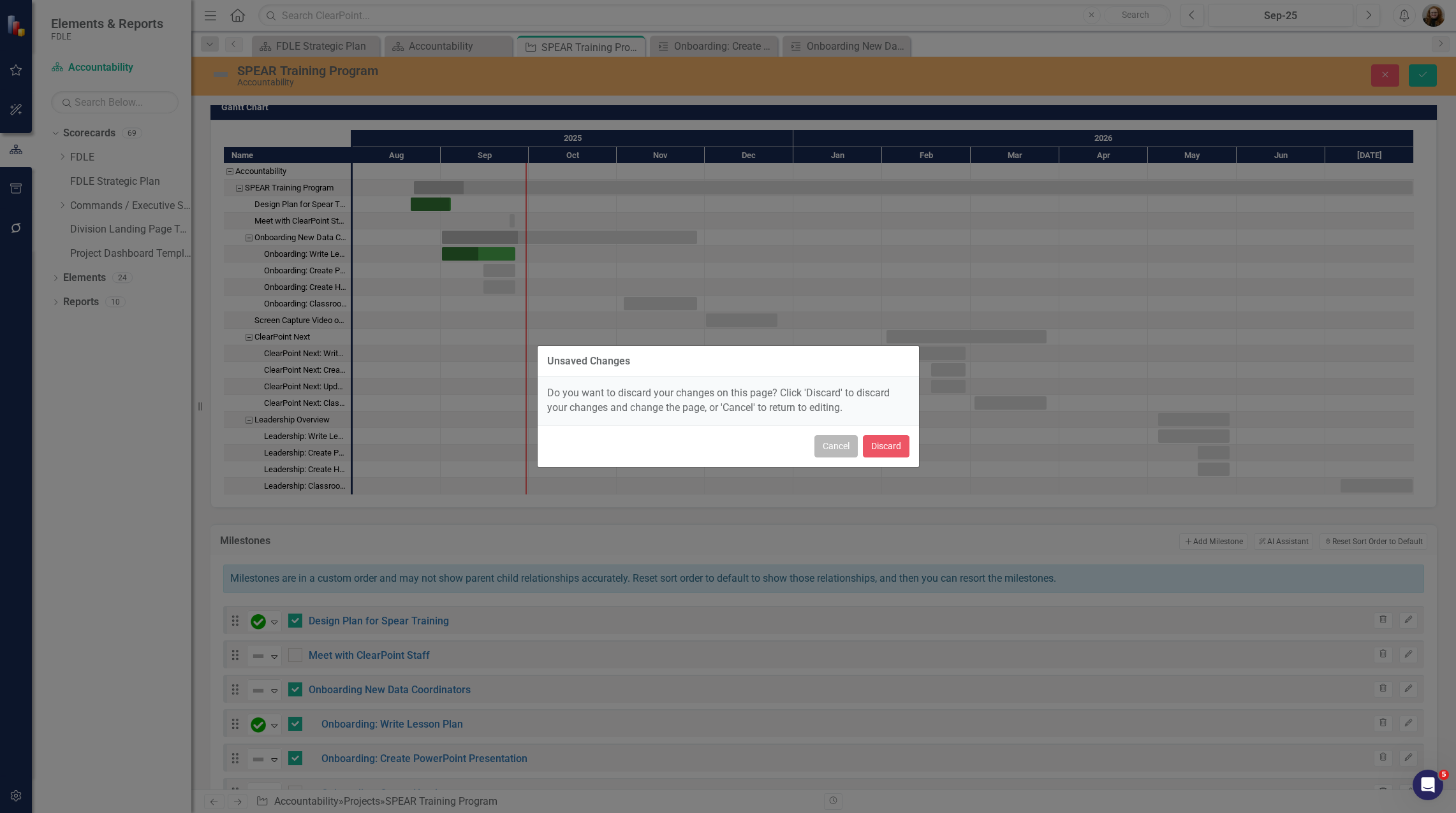
click at [835, 455] on button "Cancel" at bounding box center [835, 446] width 43 height 22
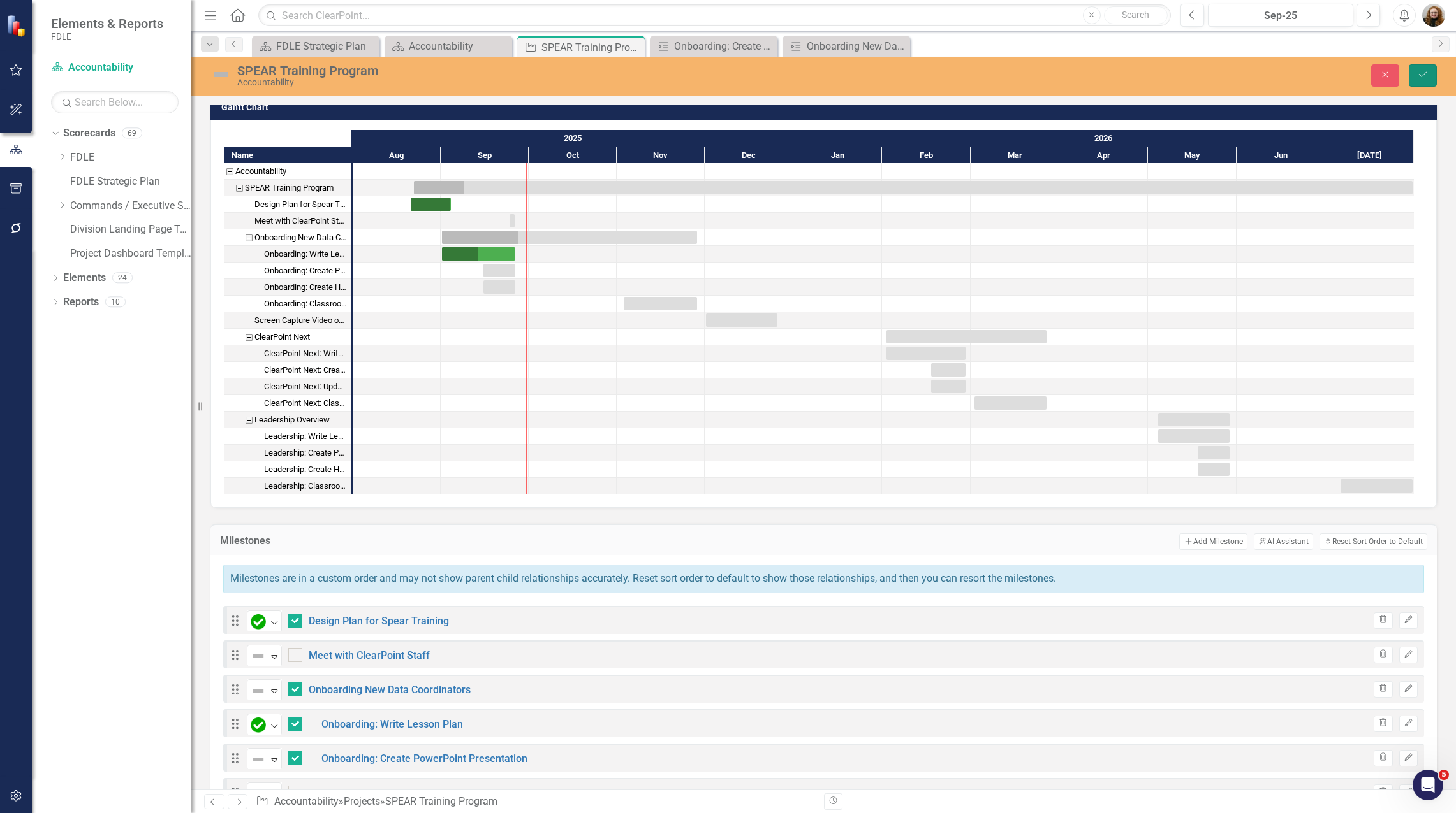
click at [1421, 74] on icon "Save" at bounding box center [1422, 74] width 11 height 9
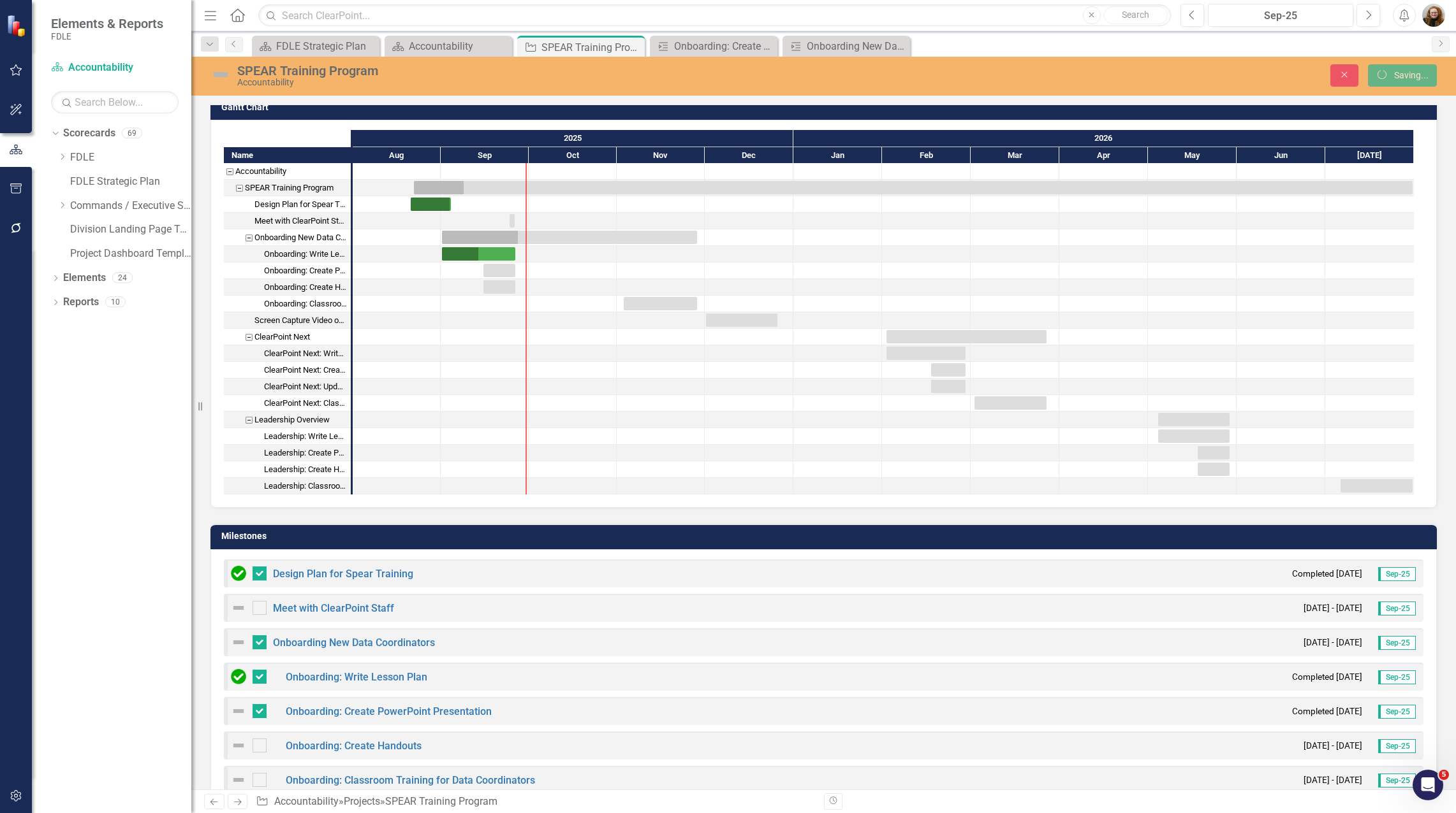
checkbox input "false"
checkbox input "true"
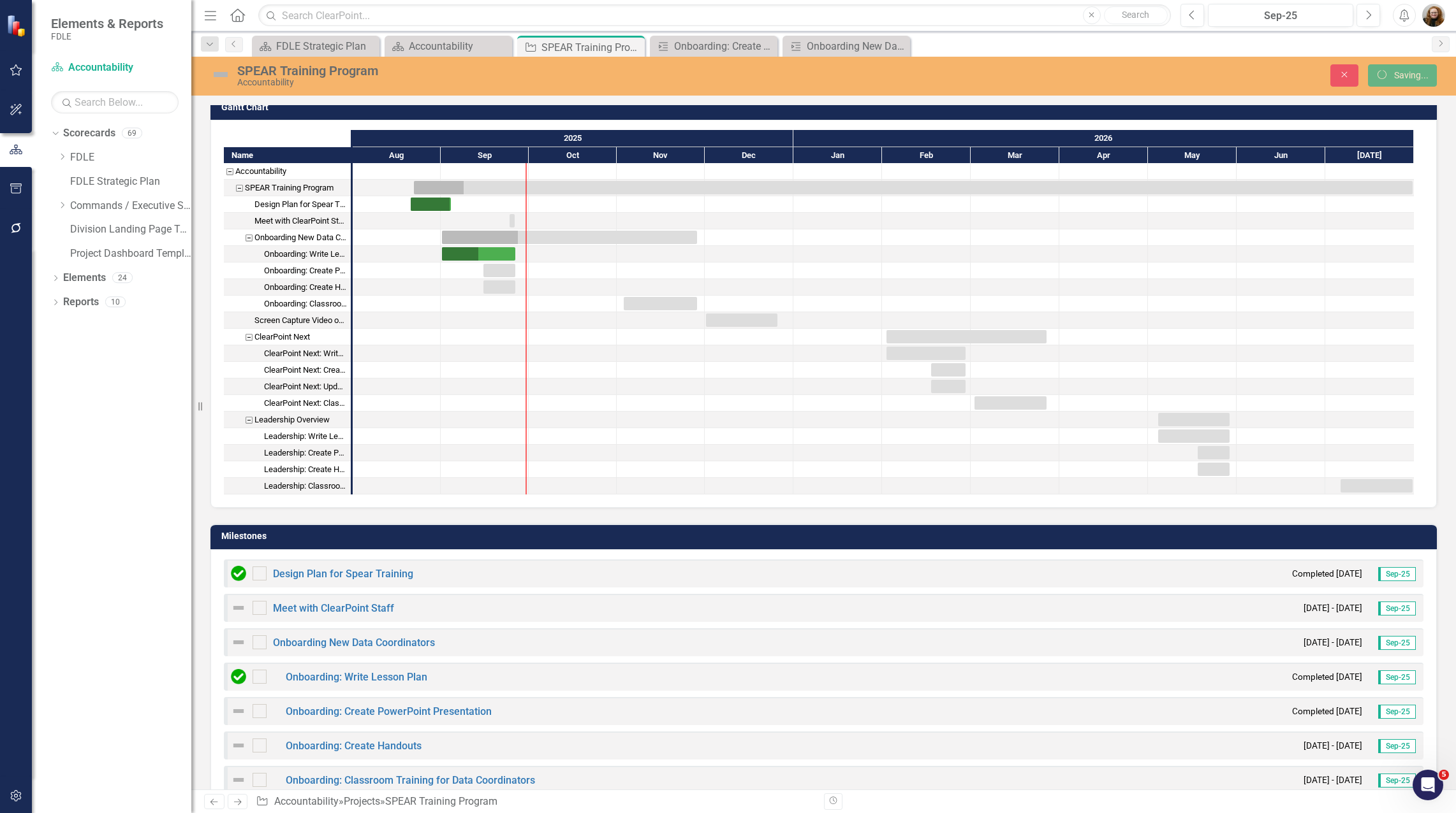
checkbox input "true"
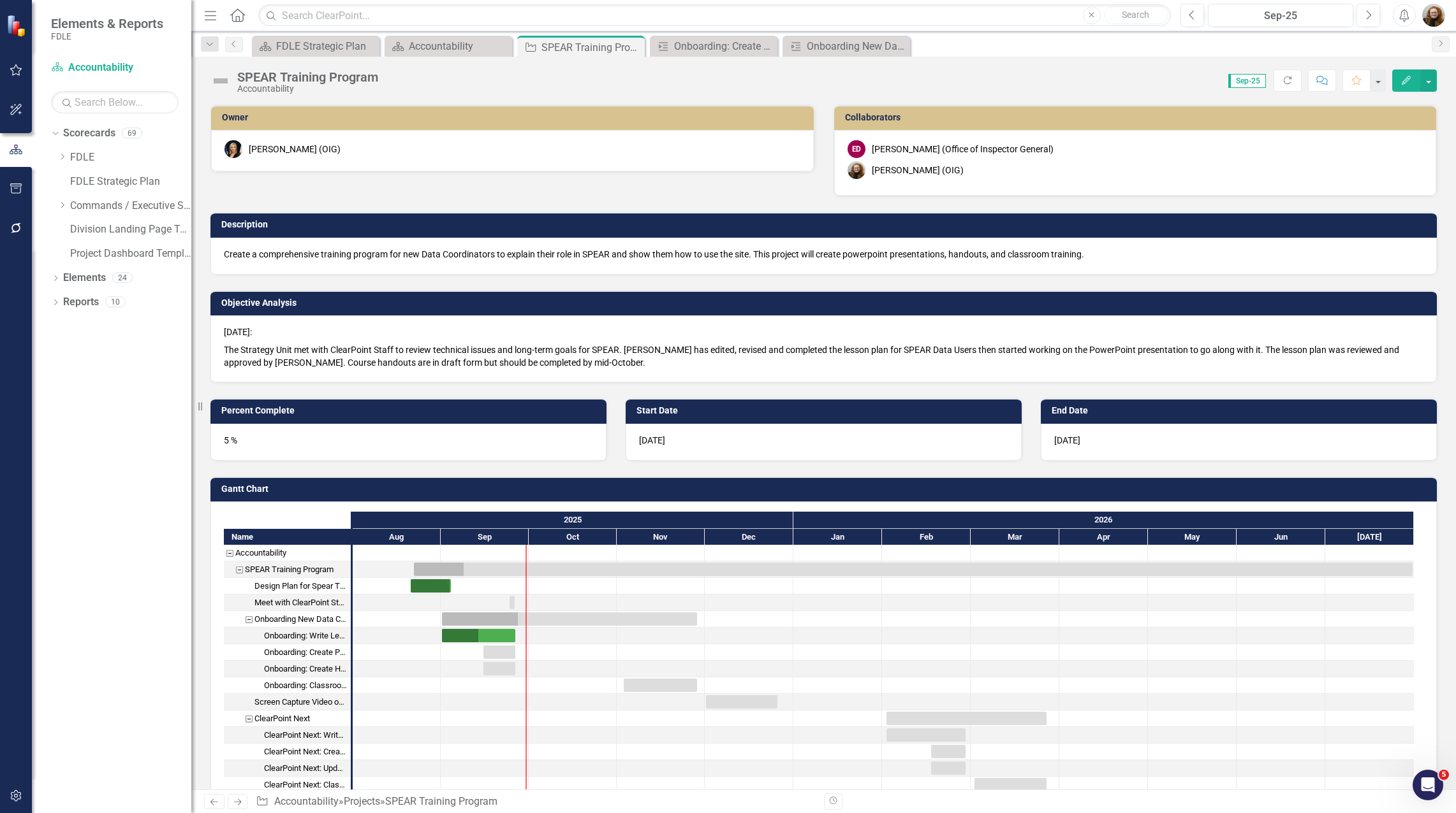
checkbox input "true"
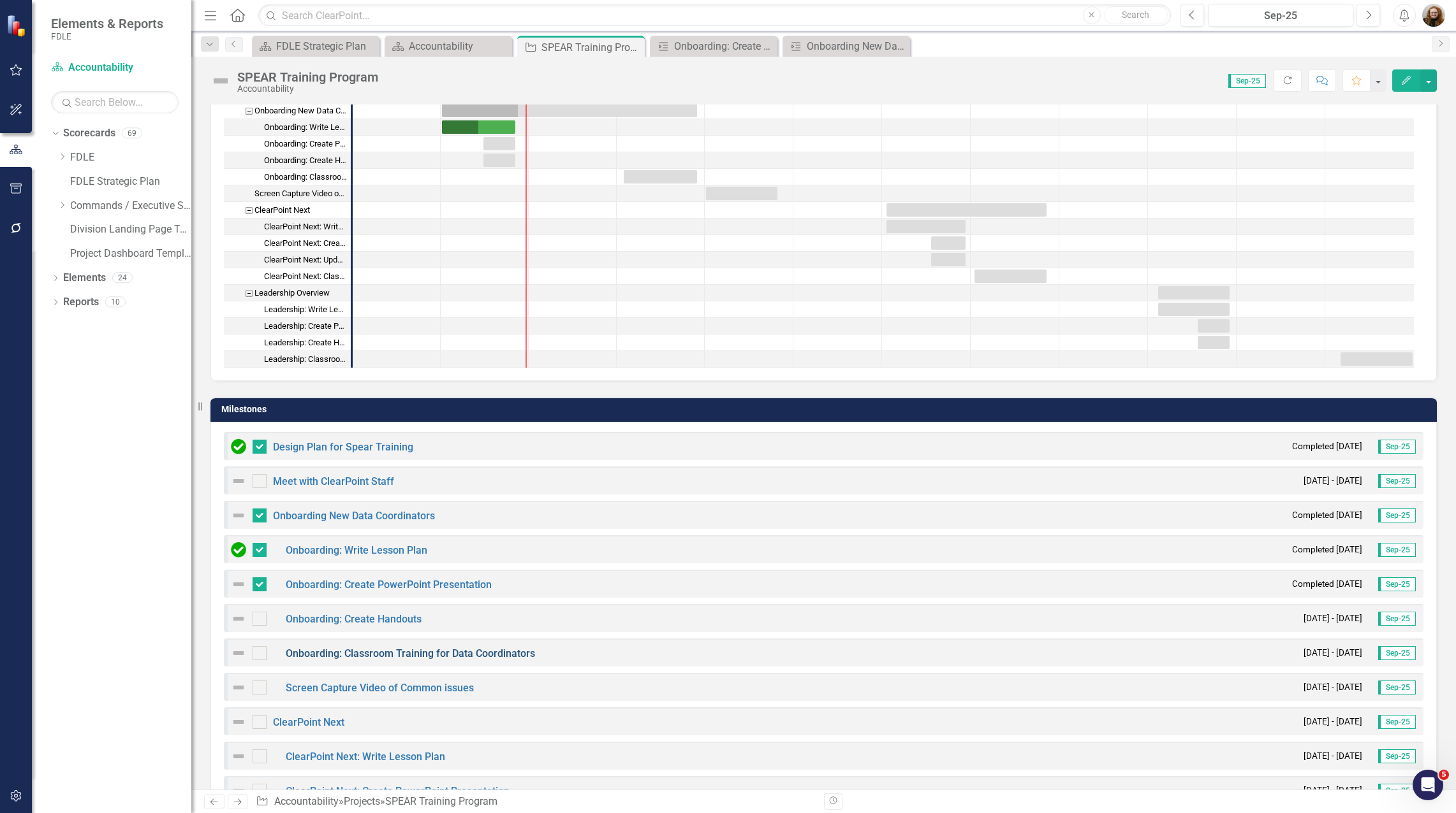
scroll to position [510, 0]
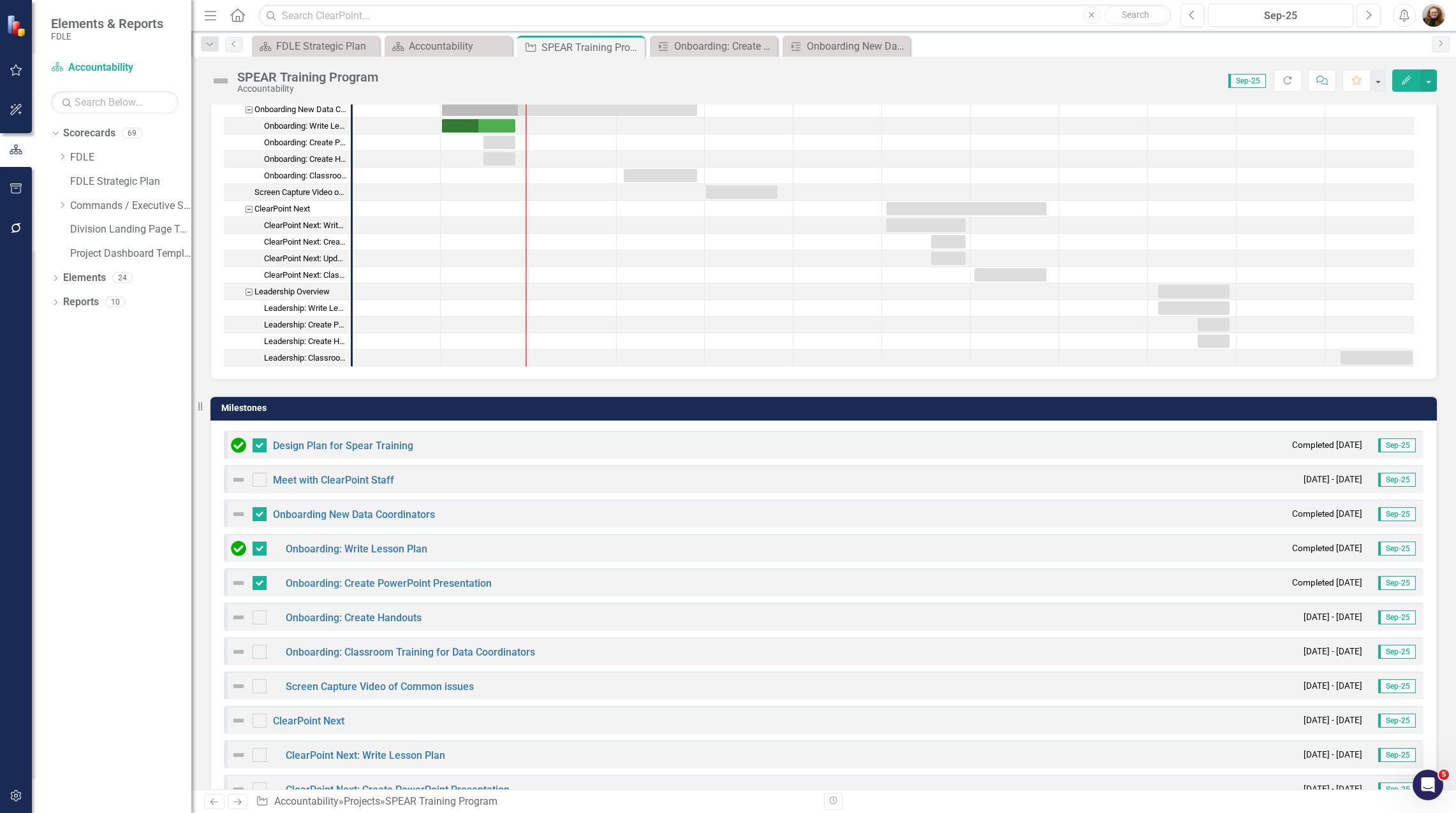
click at [232, 515] on img at bounding box center [238, 513] width 15 height 15
click at [234, 515] on img at bounding box center [238, 513] width 15 height 15
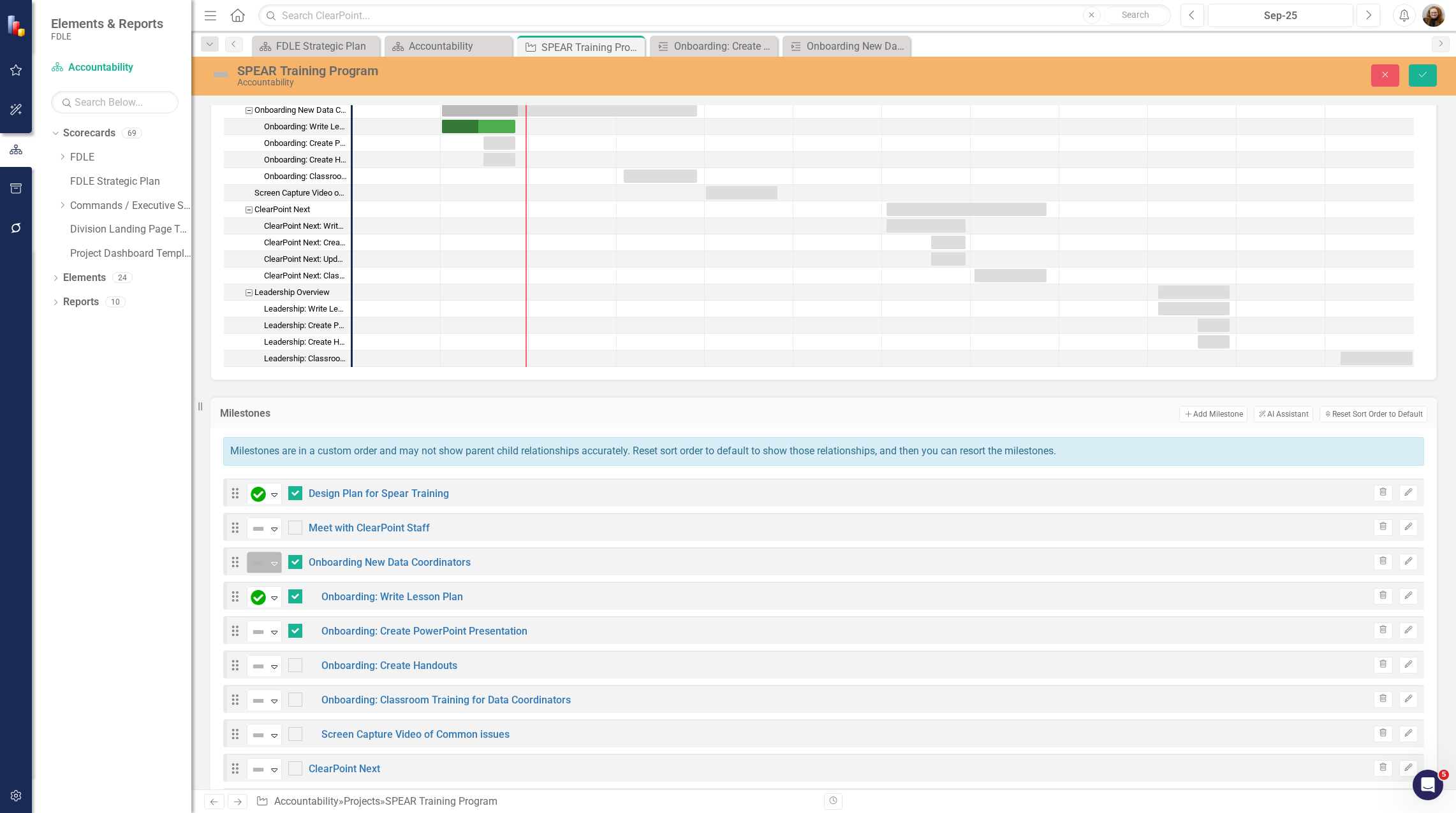
click at [274, 565] on icon "Expand" at bounding box center [274, 563] width 13 height 10
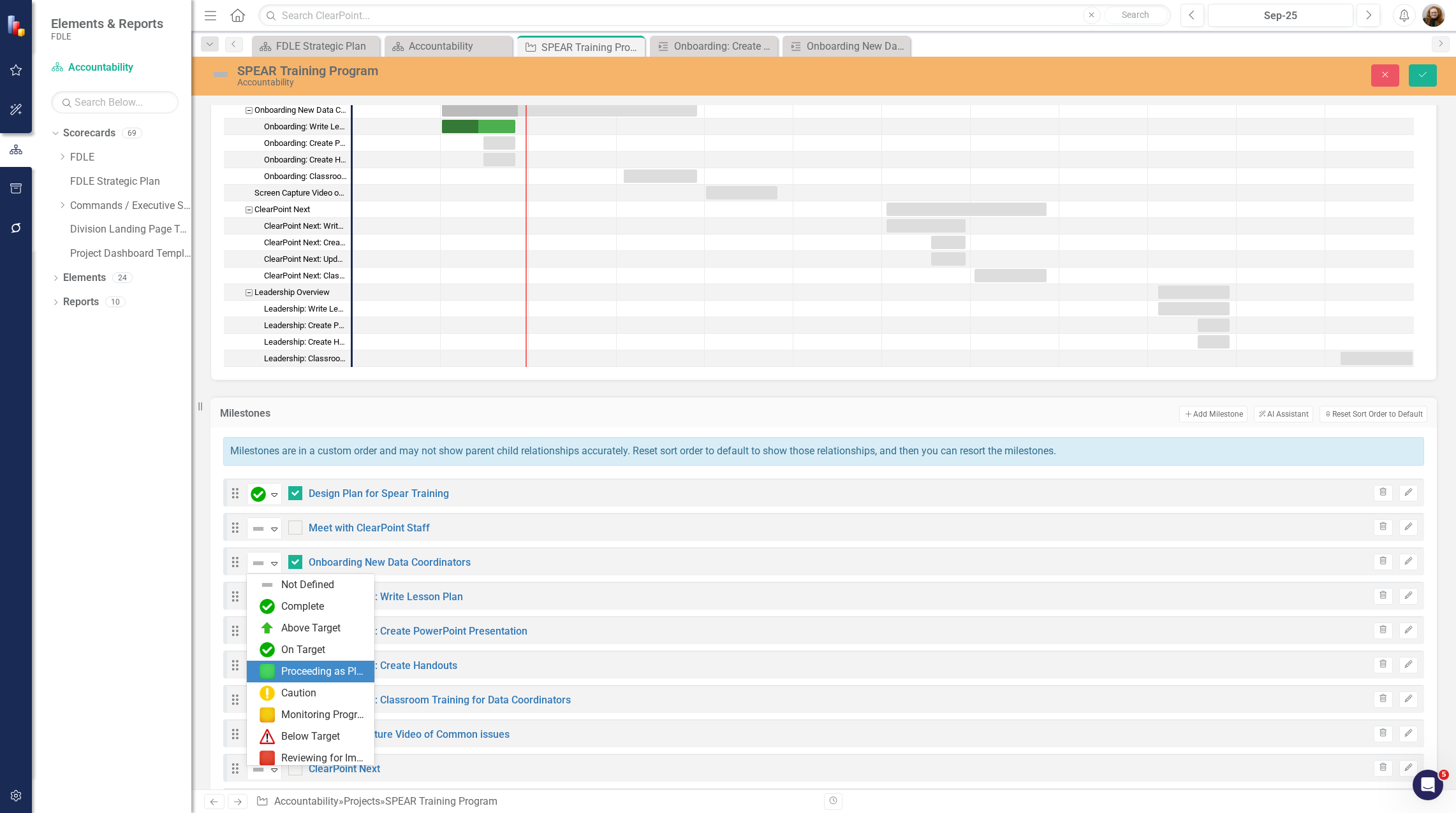
click at [317, 668] on div "Proceeding as Planned" at bounding box center [324, 672] width 86 height 15
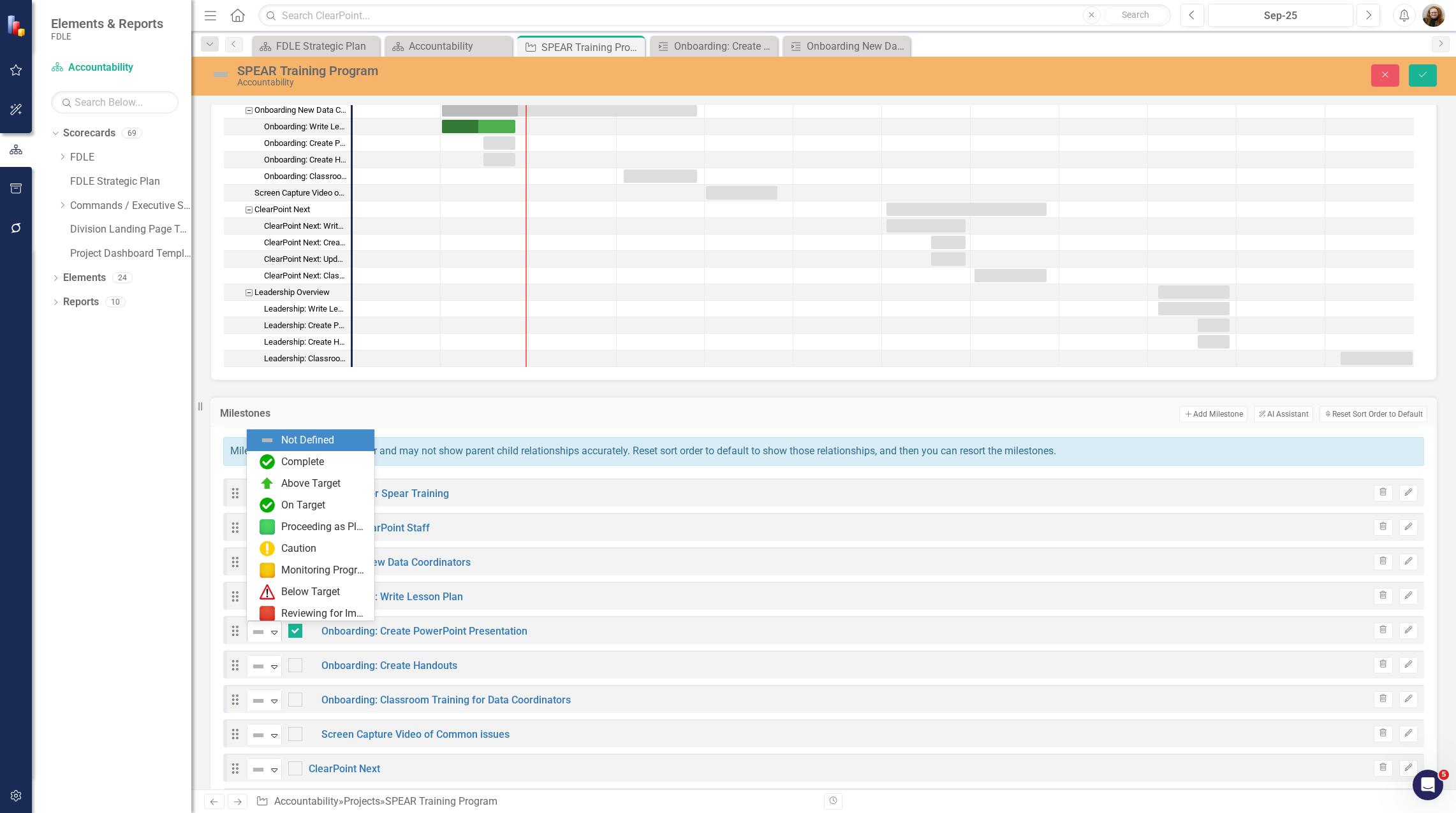
click at [276, 636] on icon "Expand" at bounding box center [274, 632] width 13 height 10
click at [290, 524] on div "Proceeding as Planned" at bounding box center [324, 527] width 86 height 15
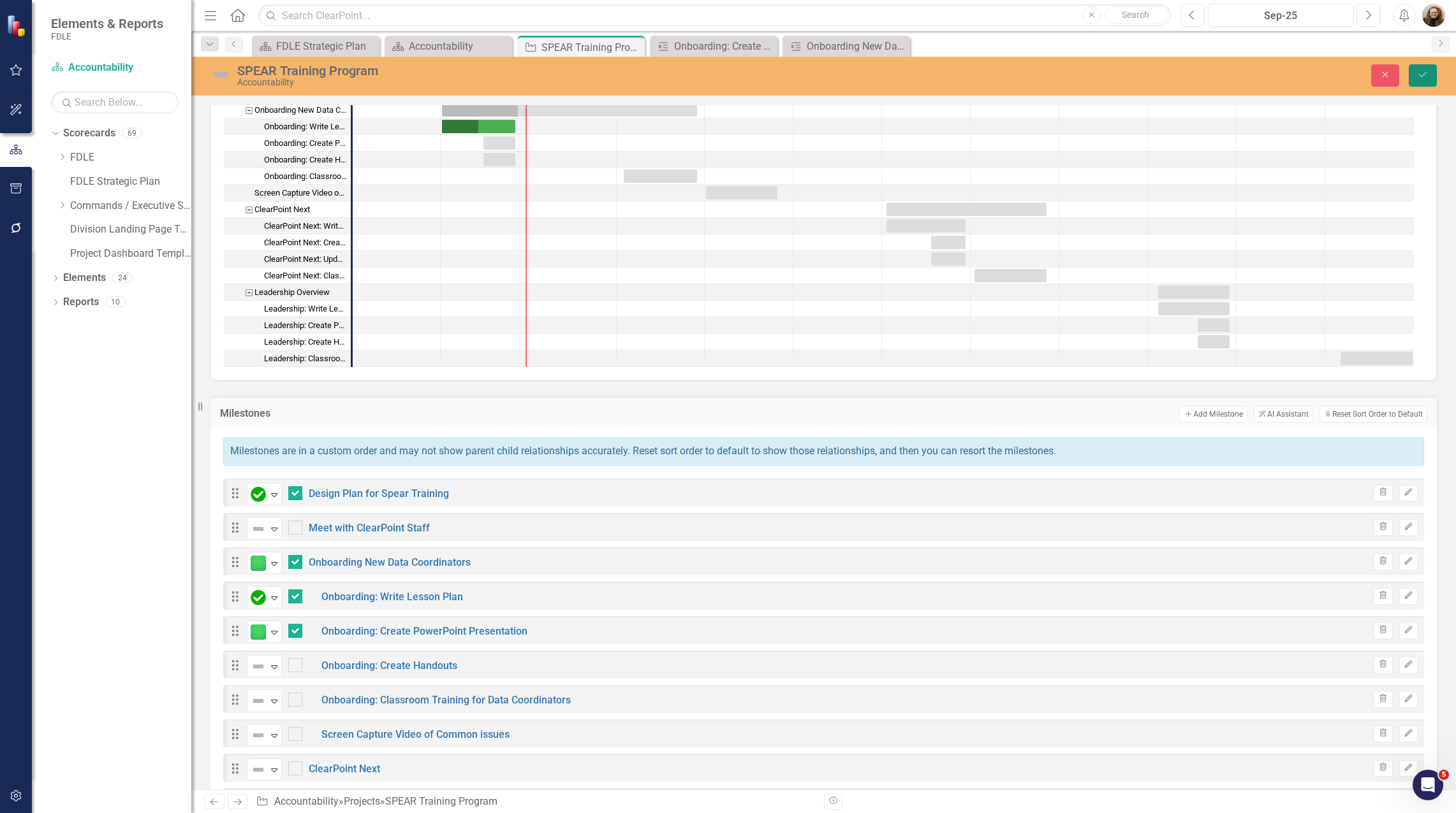
click at [1428, 79] on icon "Save" at bounding box center [1422, 74] width 11 height 9
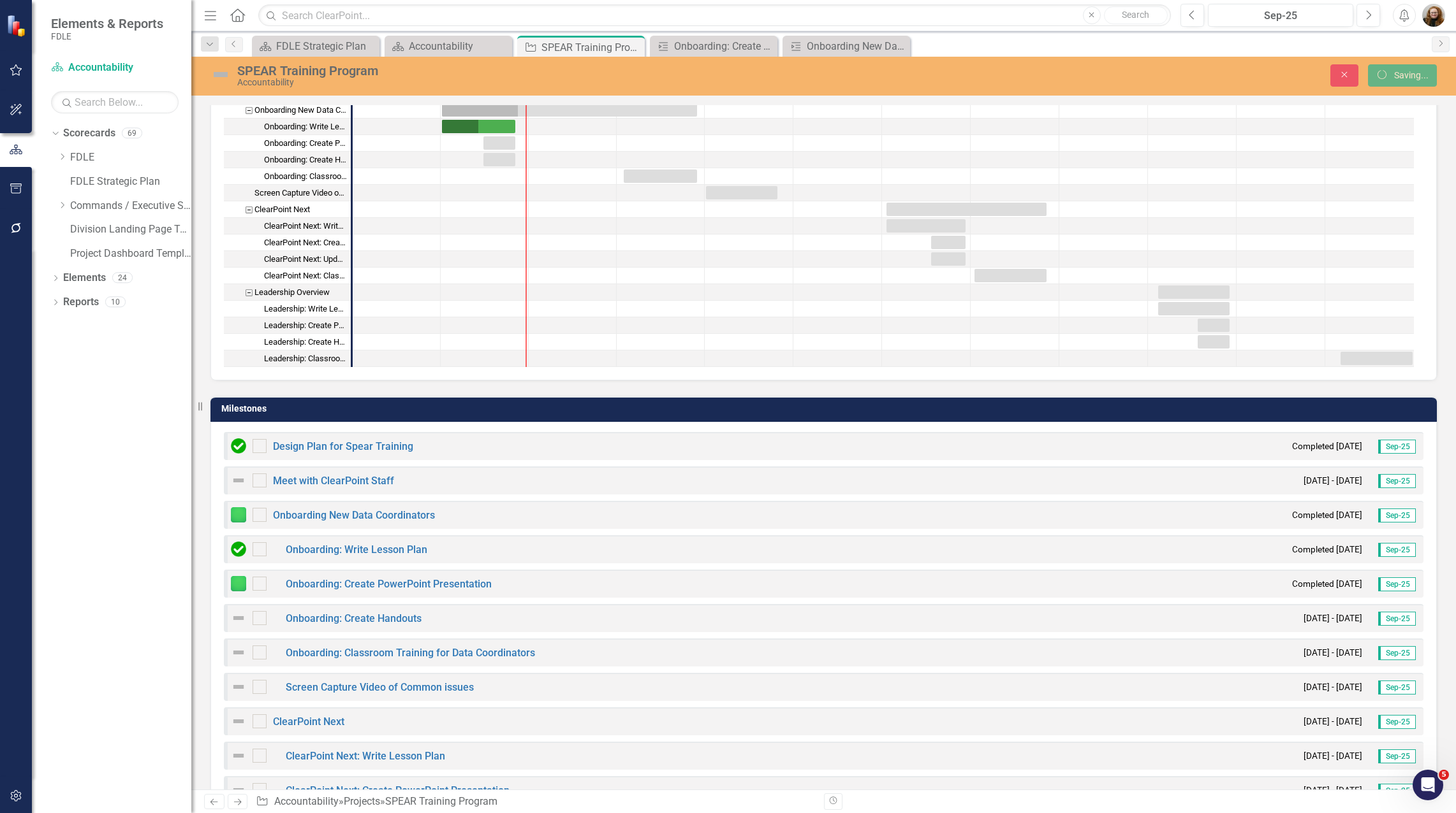
checkbox input "false"
checkbox input "true"
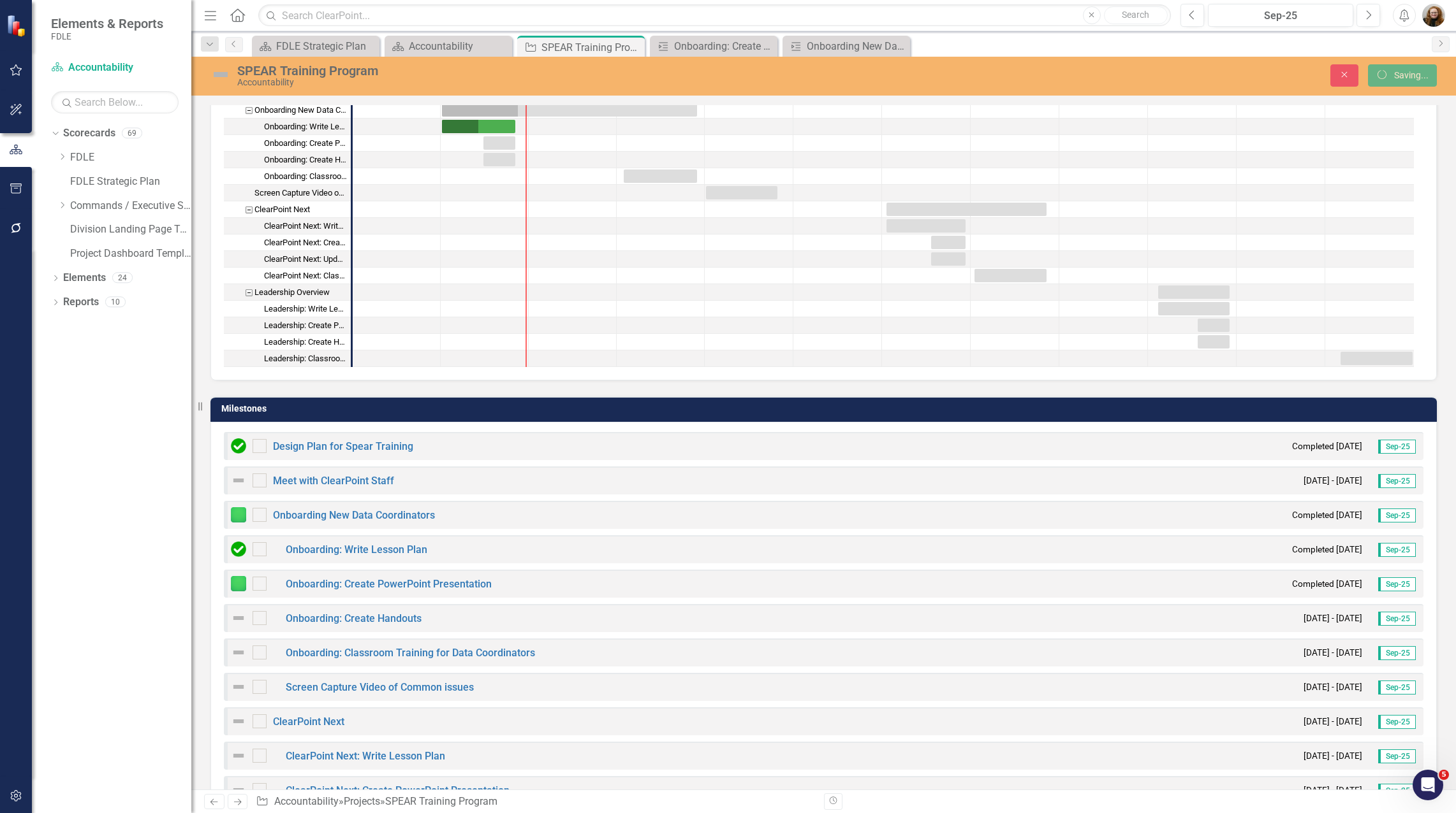
checkbox input "true"
checkbox input "false"
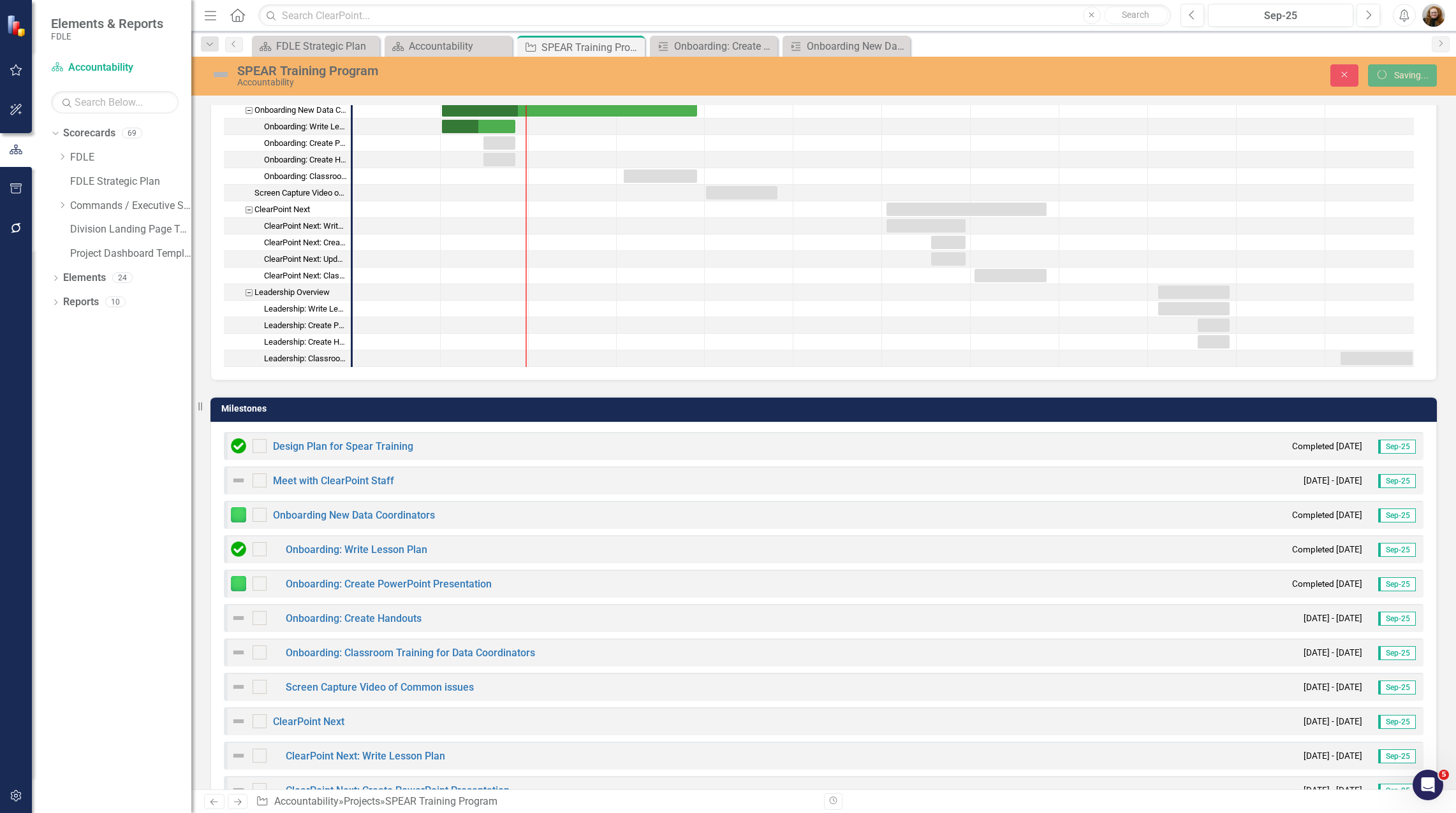
checkbox input "false"
checkbox input "true"
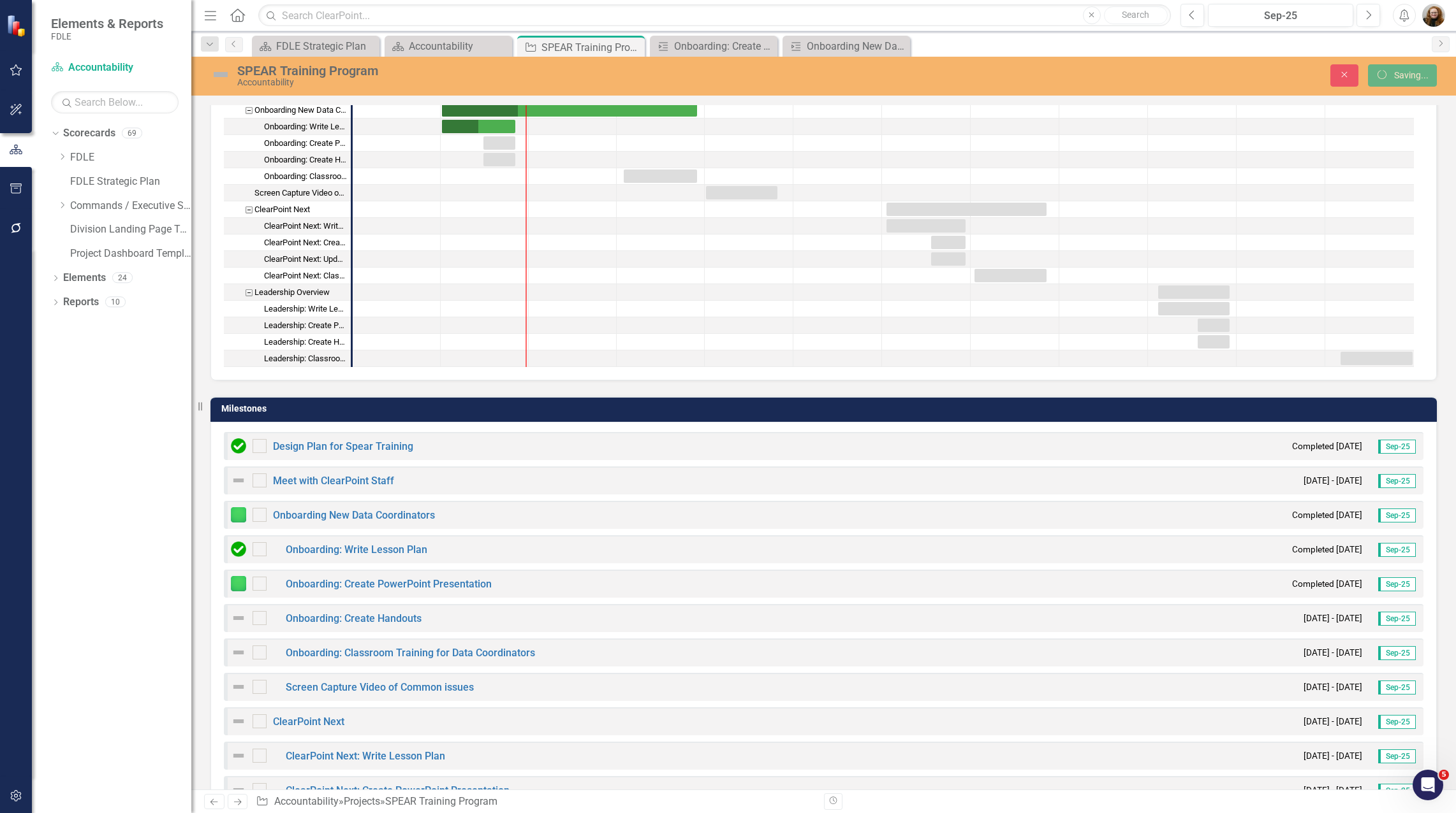
checkbox input "true"
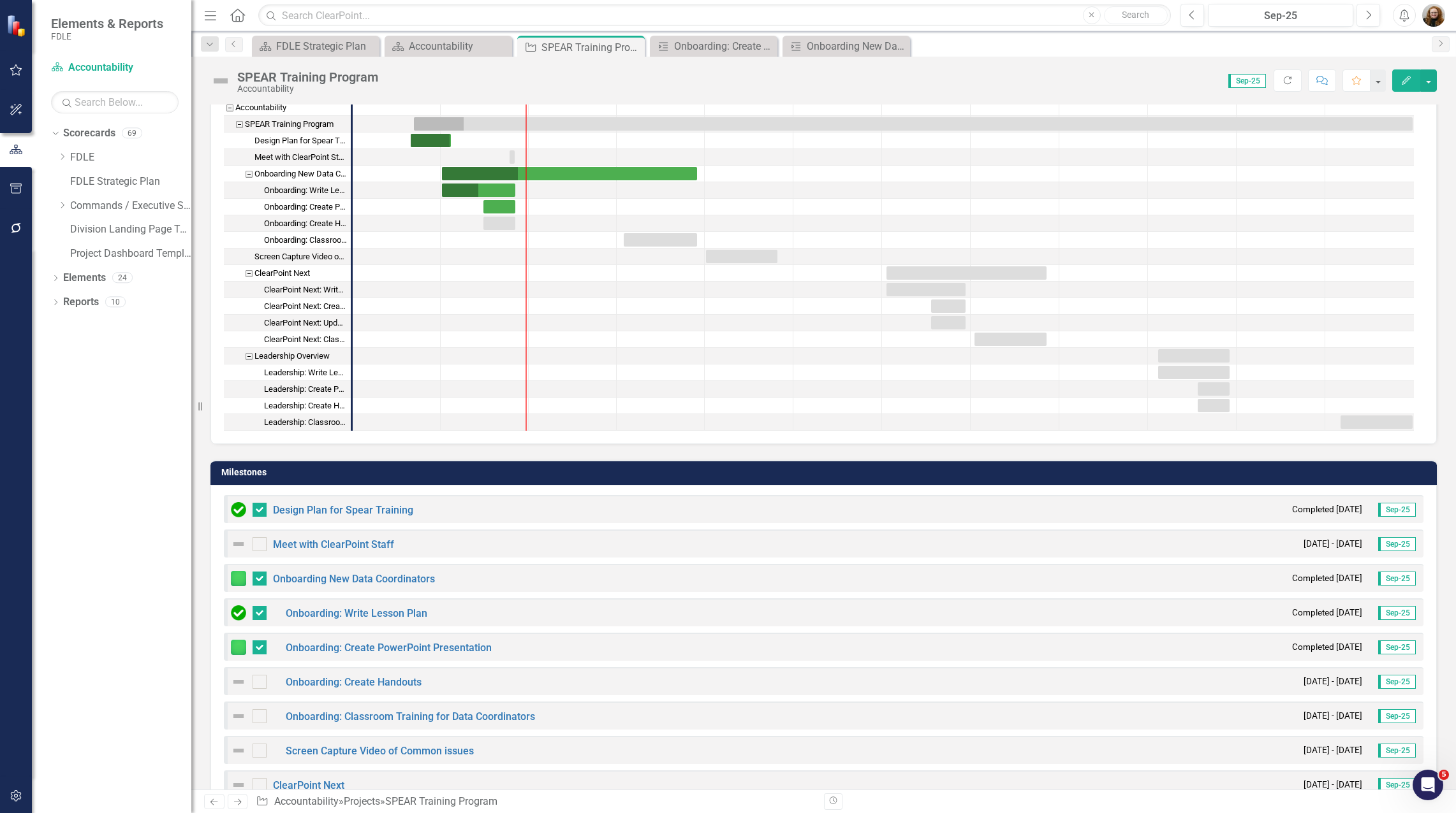
scroll to position [446, 0]
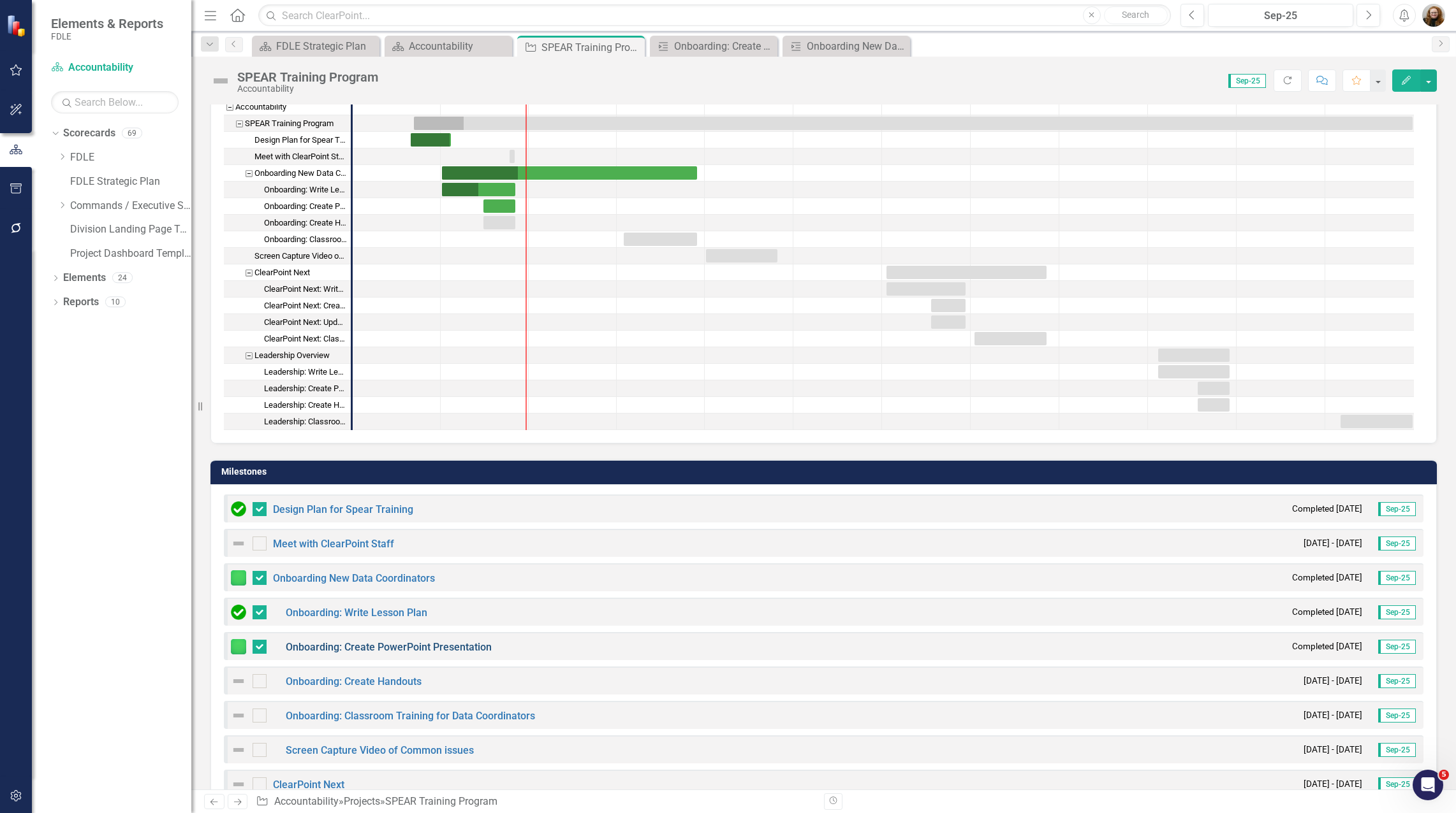
click at [407, 644] on link "Onboarding: Create PowerPoint Presentation" at bounding box center [389, 647] width 206 height 12
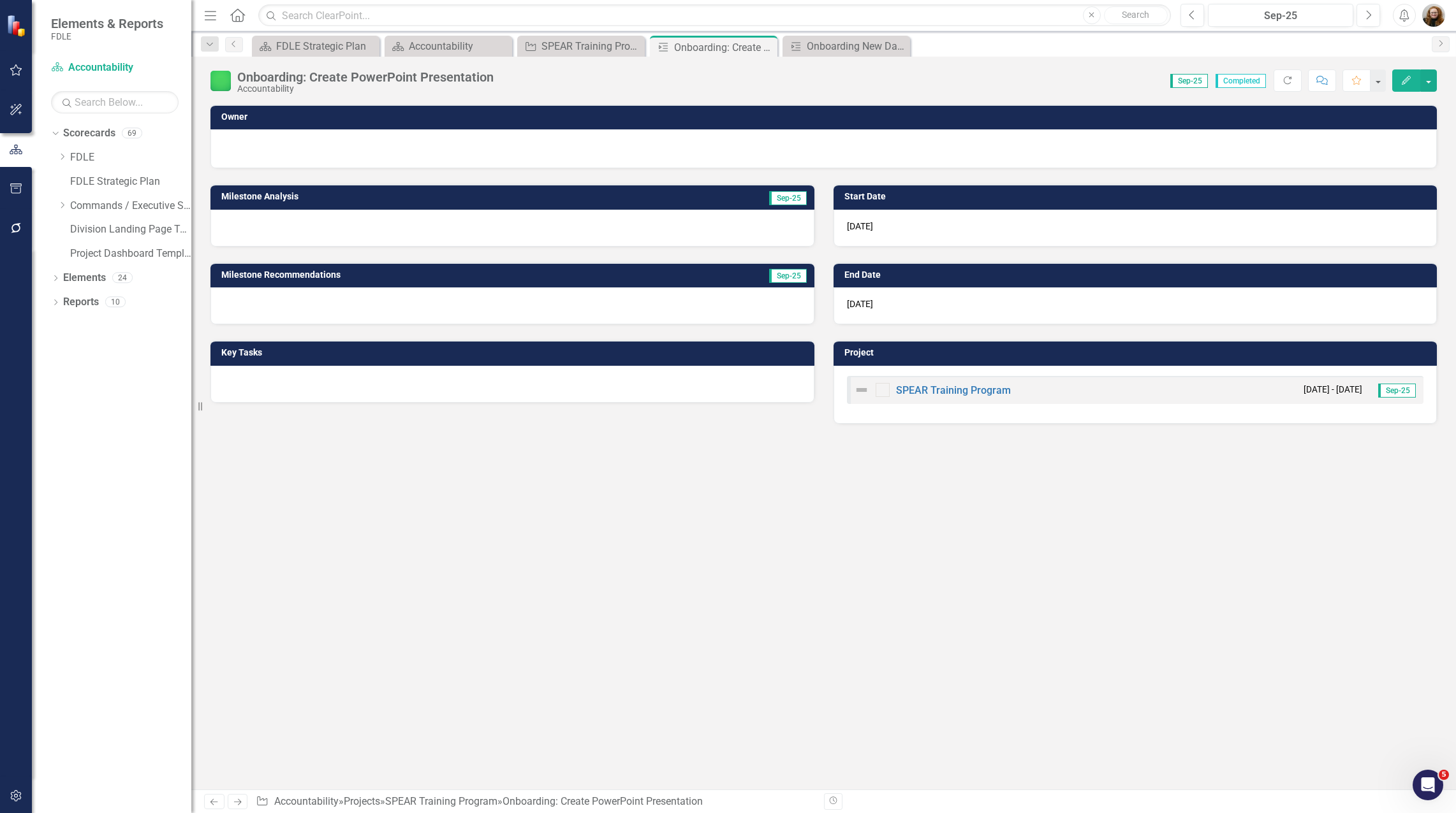
click at [1403, 81] on icon "Edit" at bounding box center [1406, 80] width 11 height 9
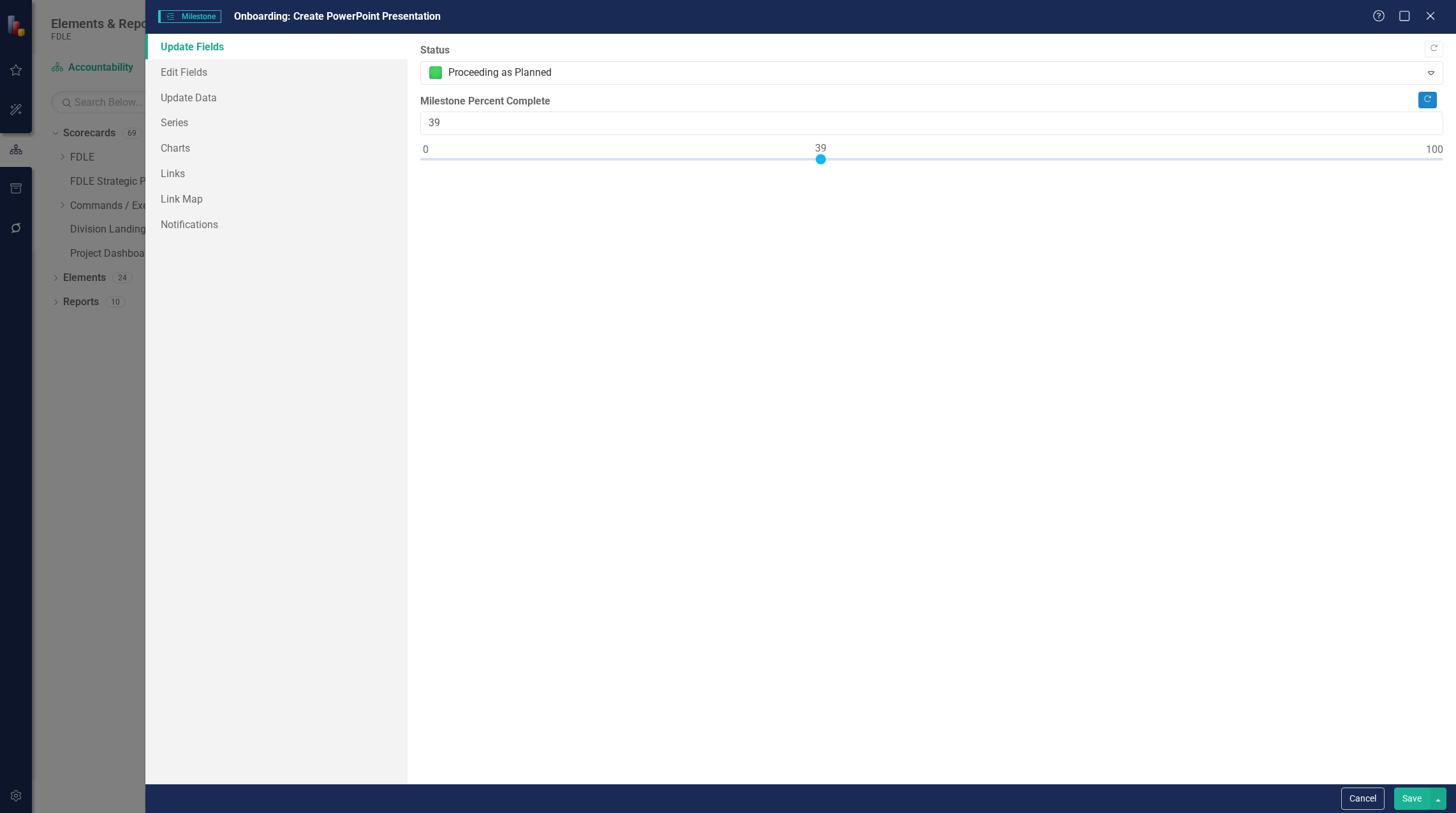
type input "40"
drag, startPoint x: 428, startPoint y: 160, endPoint x: 831, endPoint y: 151, distance: 403.1
click at [831, 154] on div at bounding box center [830, 159] width 10 height 10
click at [1408, 794] on button "Save" at bounding box center [1412, 799] width 36 height 22
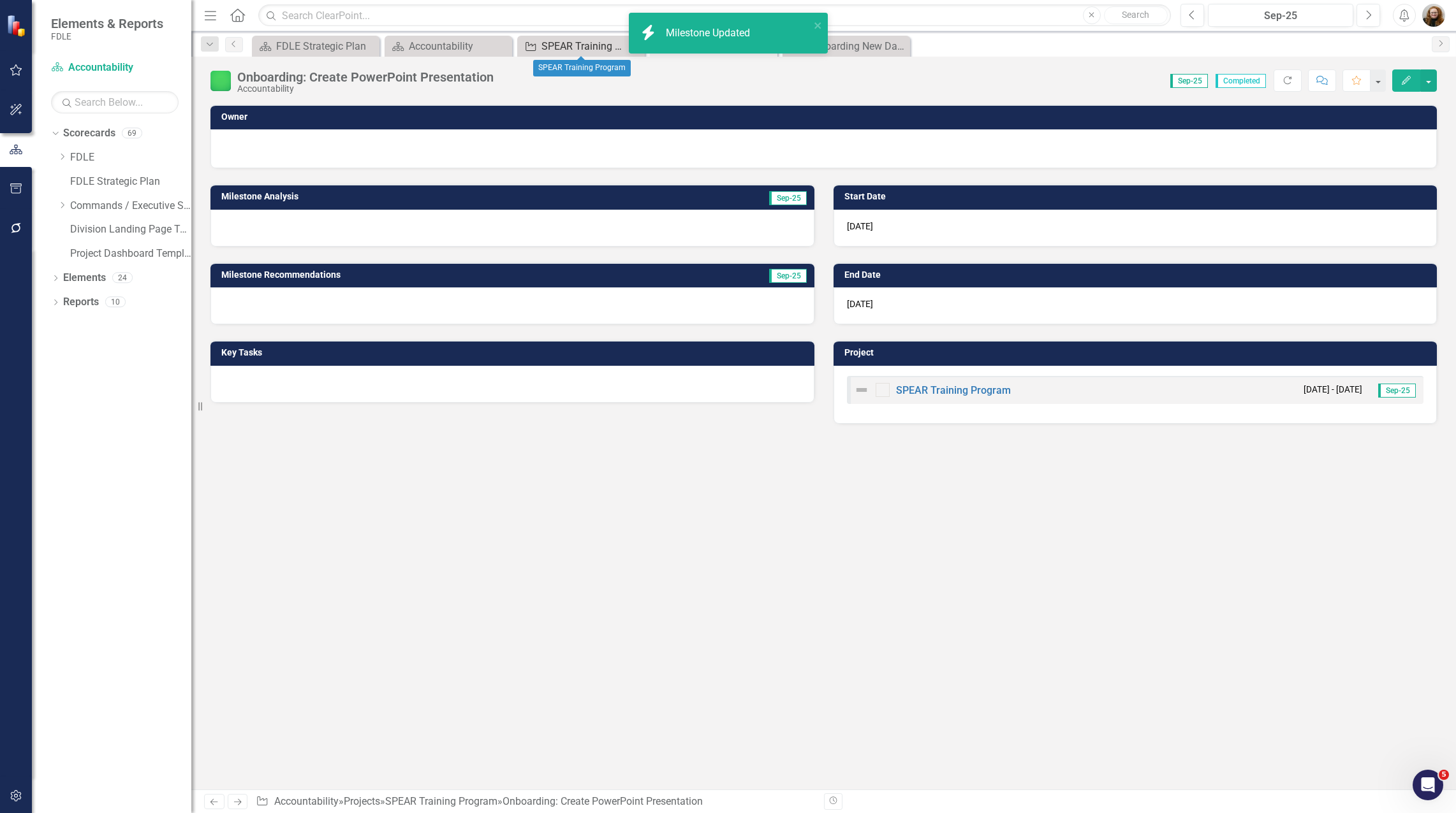
click at [589, 41] on div "SPEAR Training Program" at bounding box center [584, 46] width 84 height 16
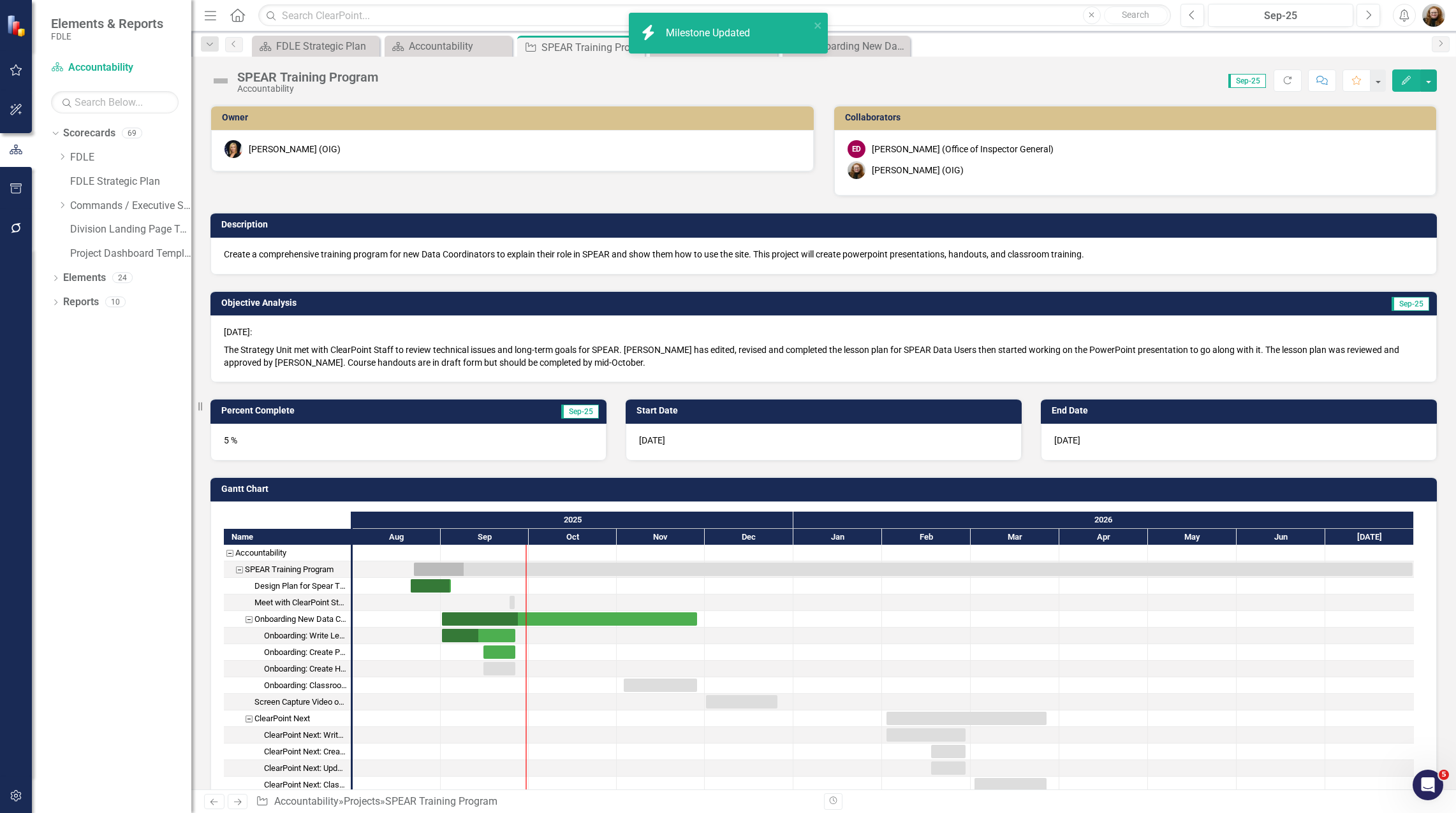
checkbox input "false"
checkbox input "true"
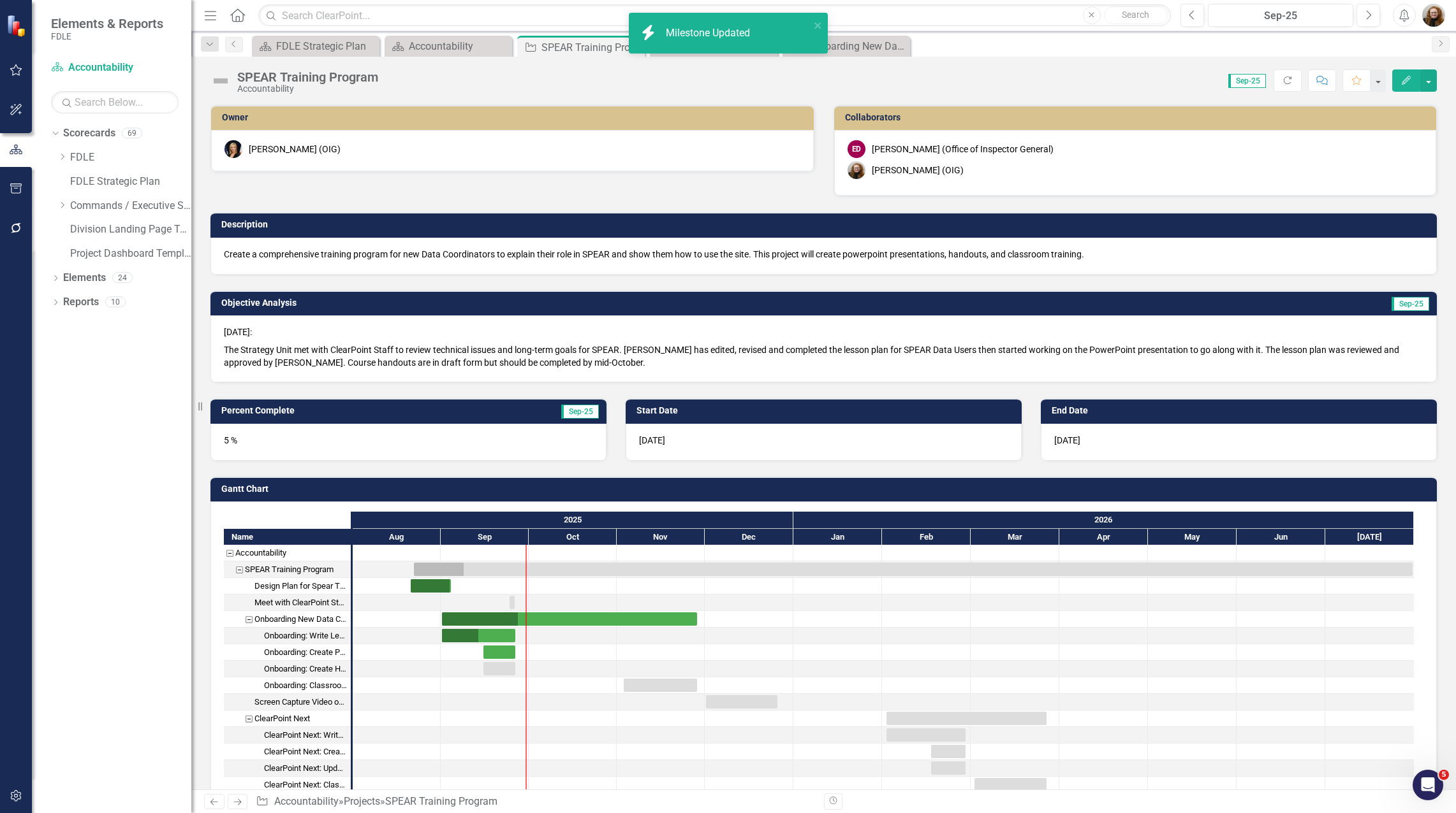
checkbox input "true"
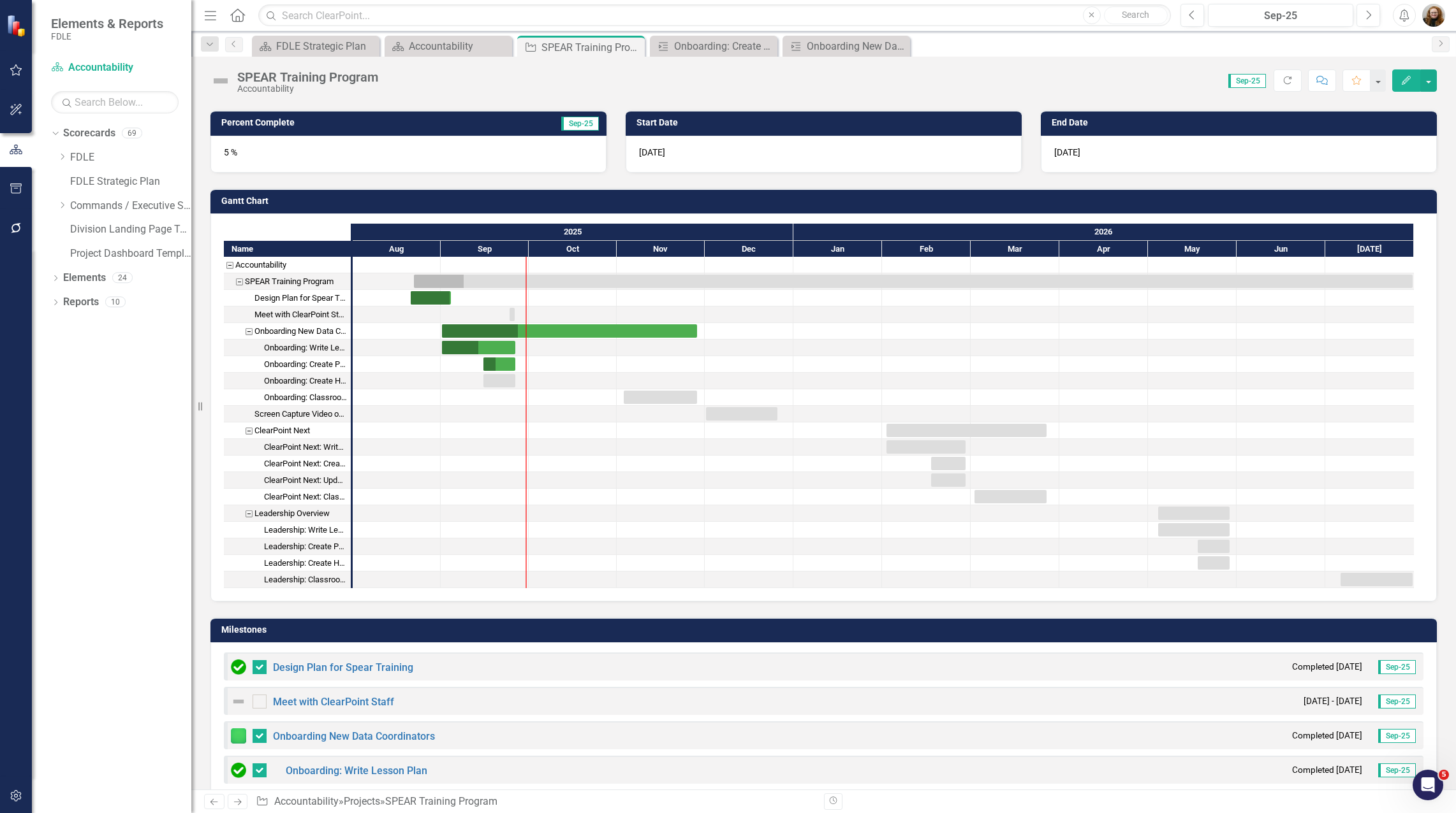
scroll to position [319, 0]
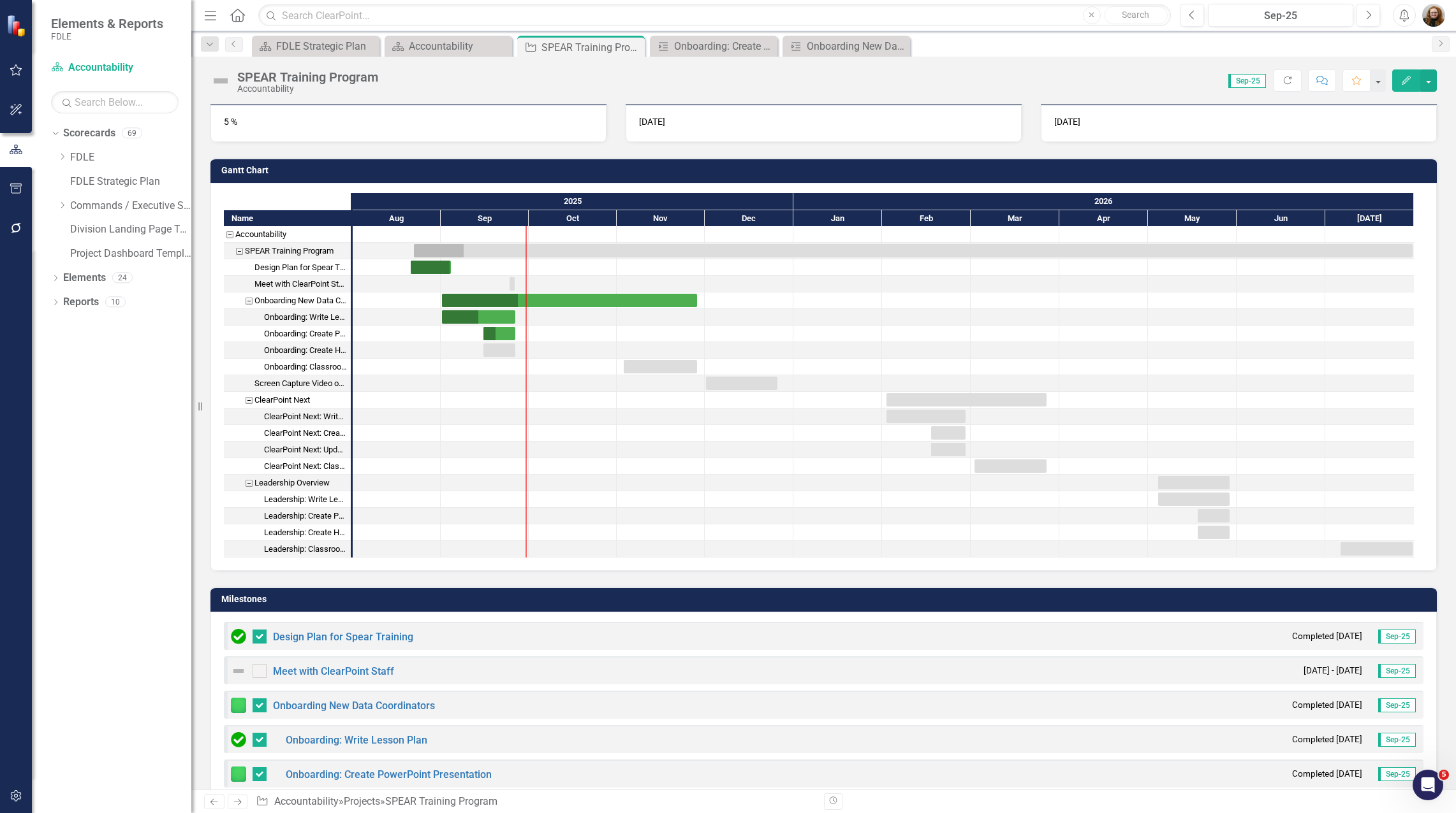
click at [260, 128] on div "5 %" at bounding box center [409, 123] width 396 height 37
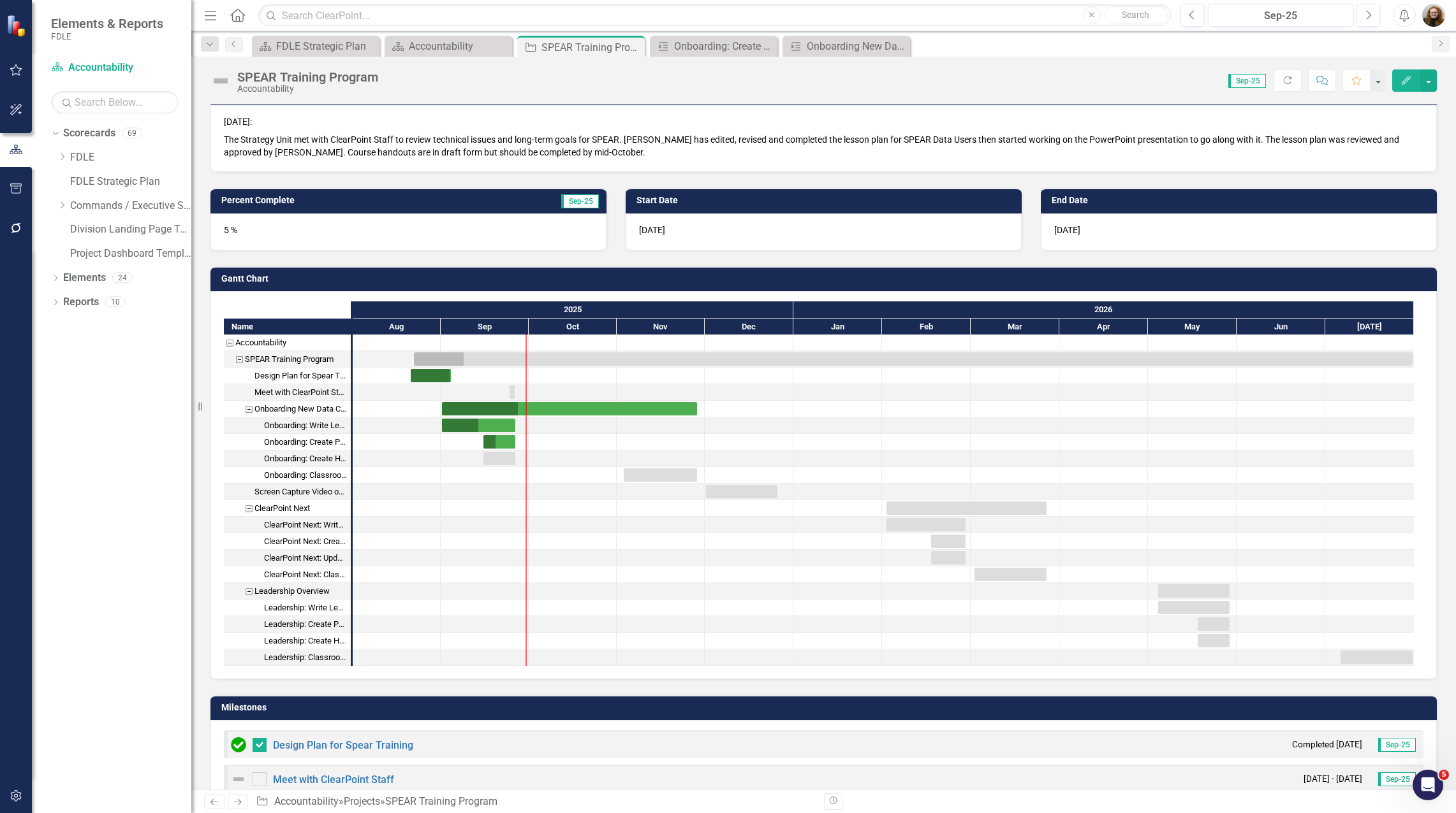
scroll to position [191, 0]
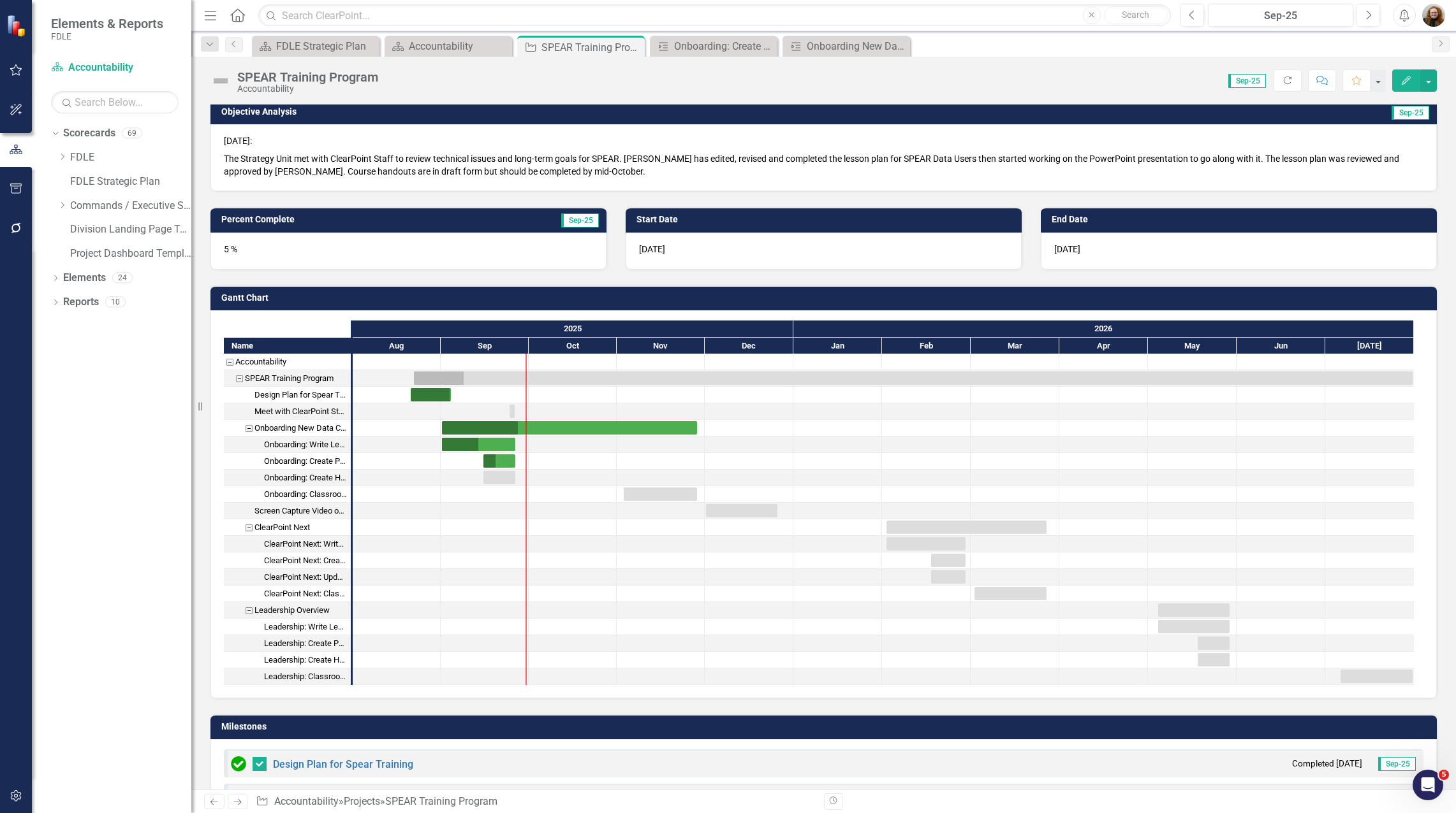
click at [400, 250] on div "5 %" at bounding box center [409, 251] width 396 height 37
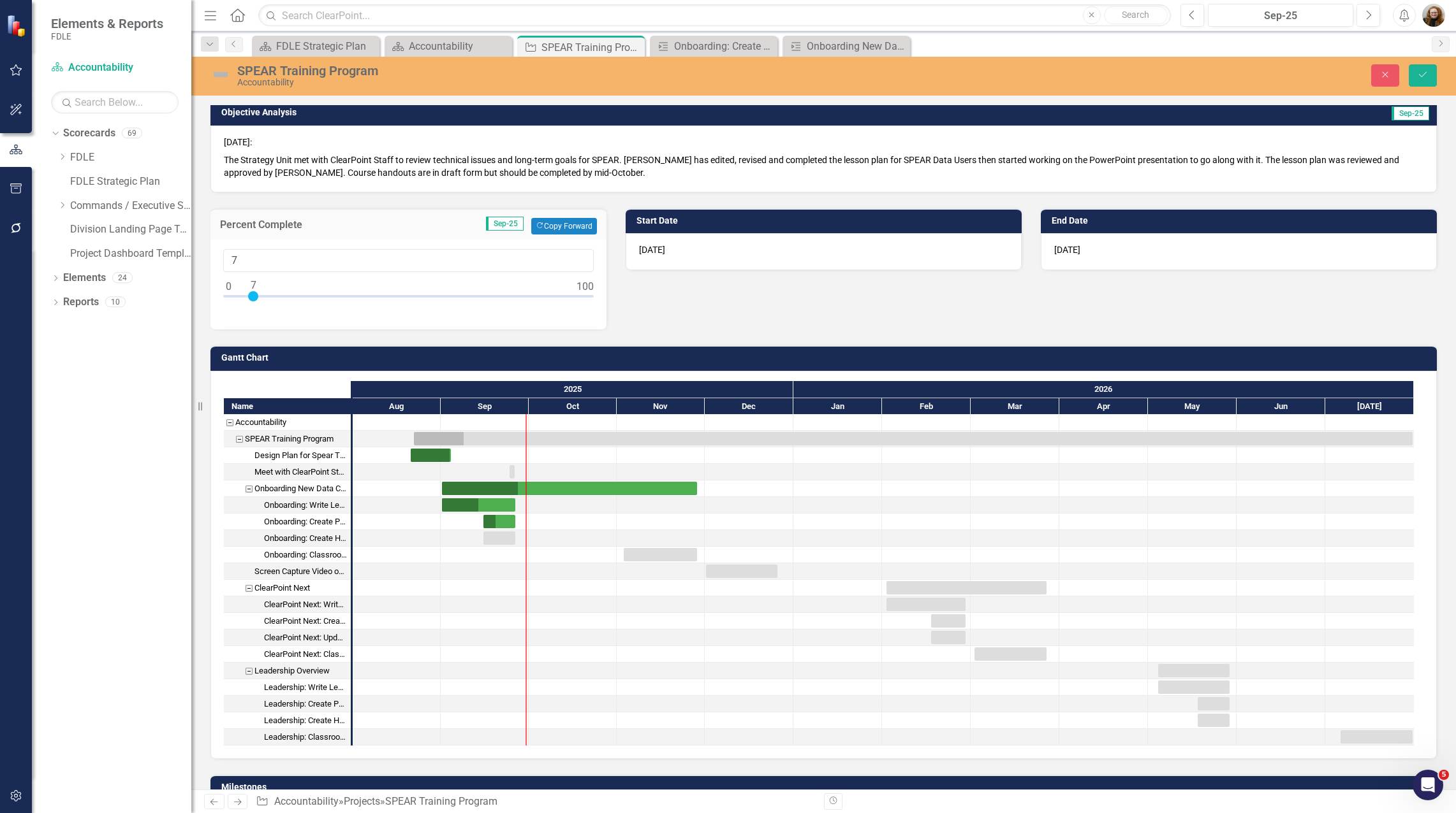
type input "8"
drag, startPoint x: 247, startPoint y: 296, endPoint x: 256, endPoint y: 297, distance: 9.1
click at [256, 297] on div at bounding box center [257, 297] width 10 height 10
click at [1422, 79] on icon "Save" at bounding box center [1422, 74] width 11 height 9
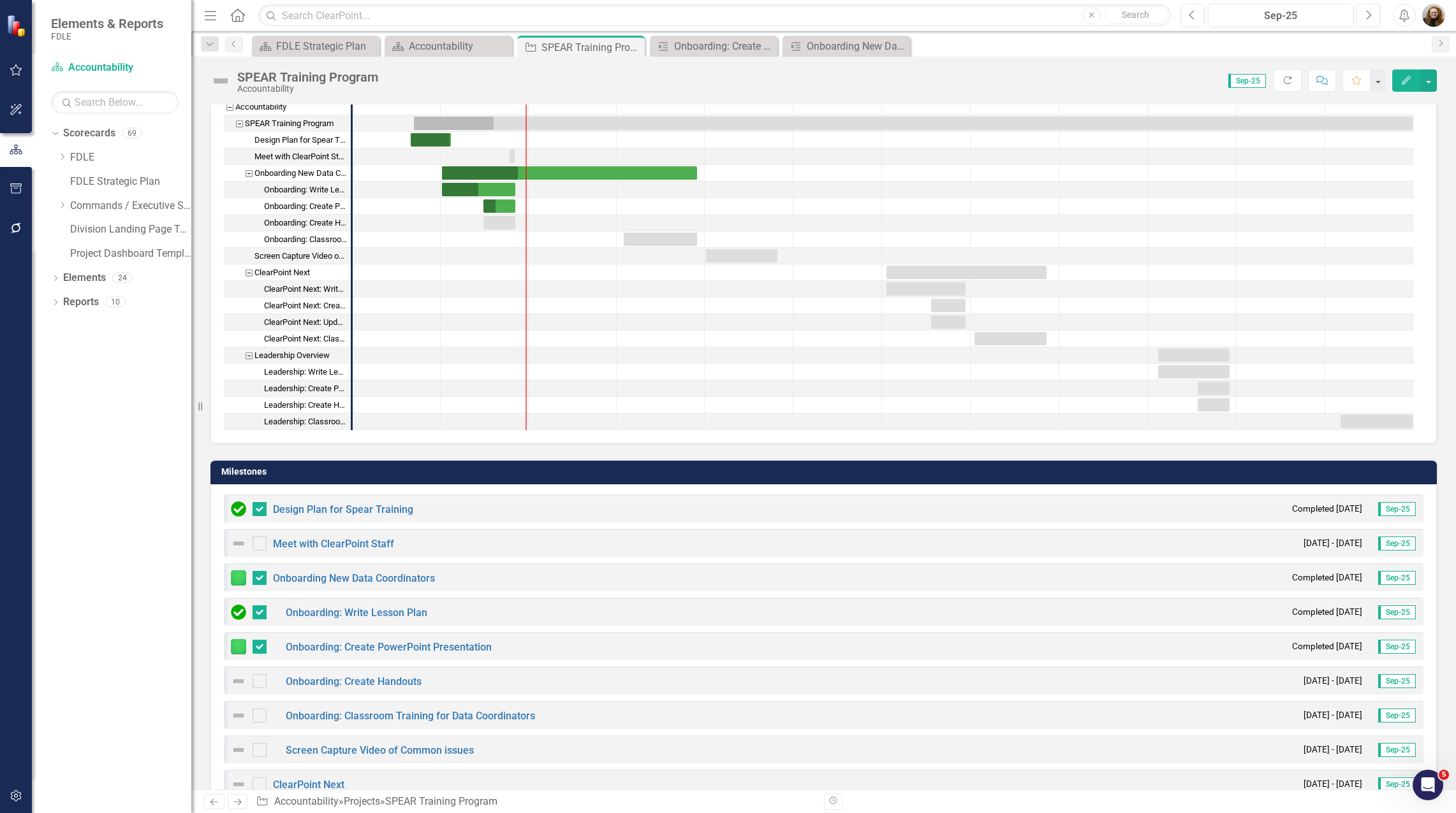
scroll to position [383, 0]
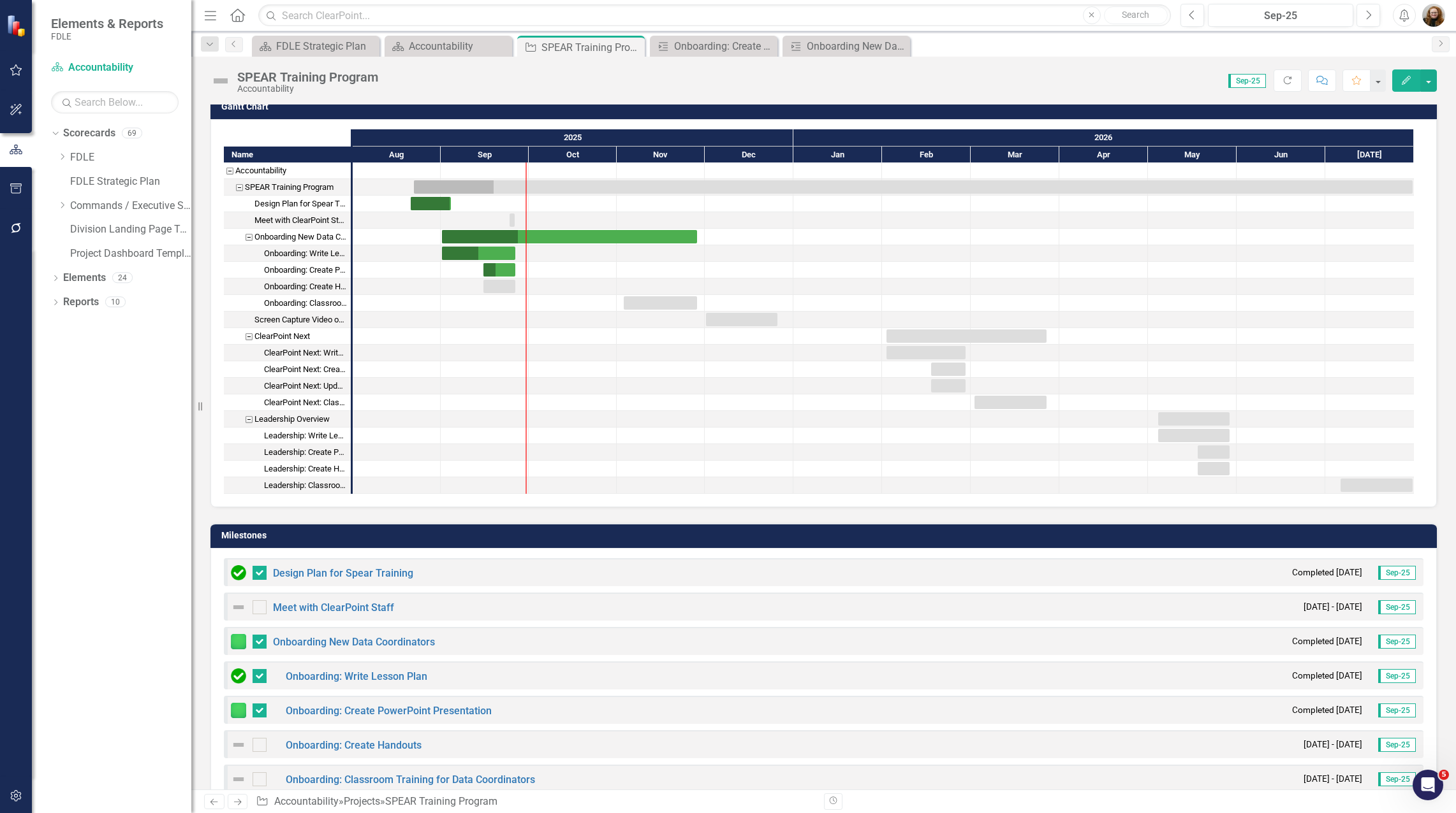
click at [1401, 79] on icon "Edit" at bounding box center [1406, 80] width 11 height 9
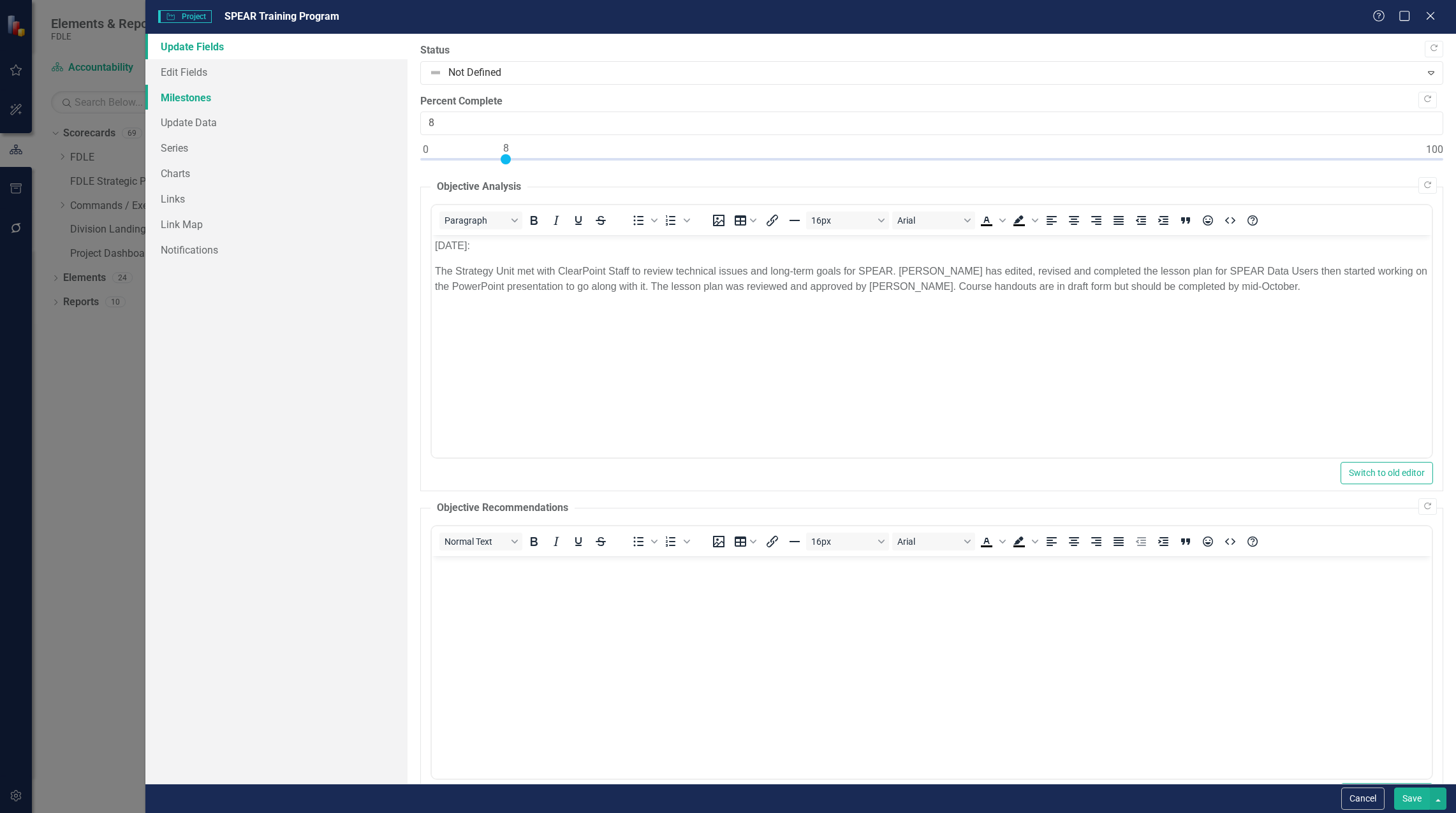
click at [197, 96] on link "Milestones" at bounding box center [277, 98] width 262 height 26
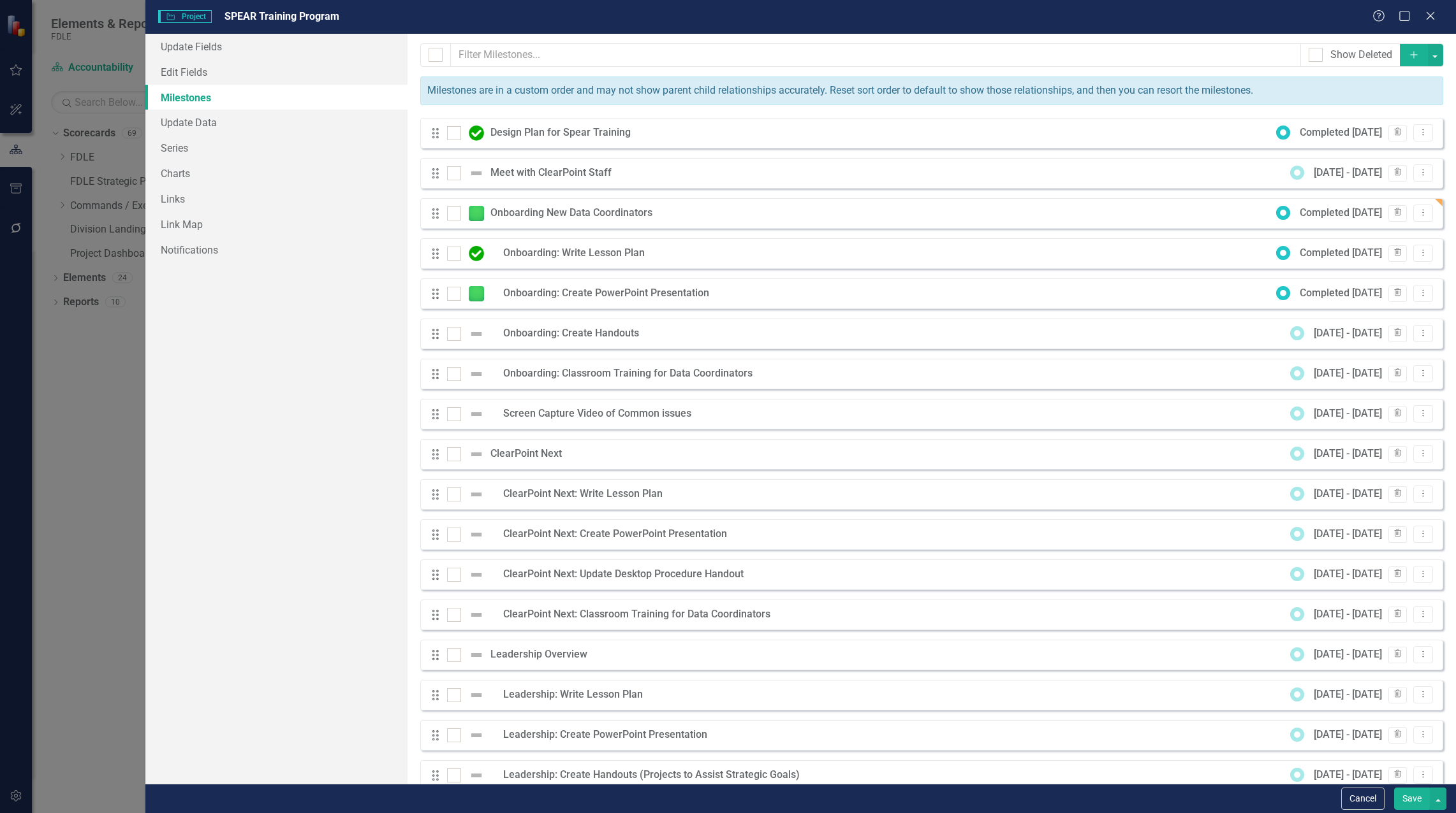
click at [1408, 56] on icon "Add" at bounding box center [1413, 54] width 11 height 9
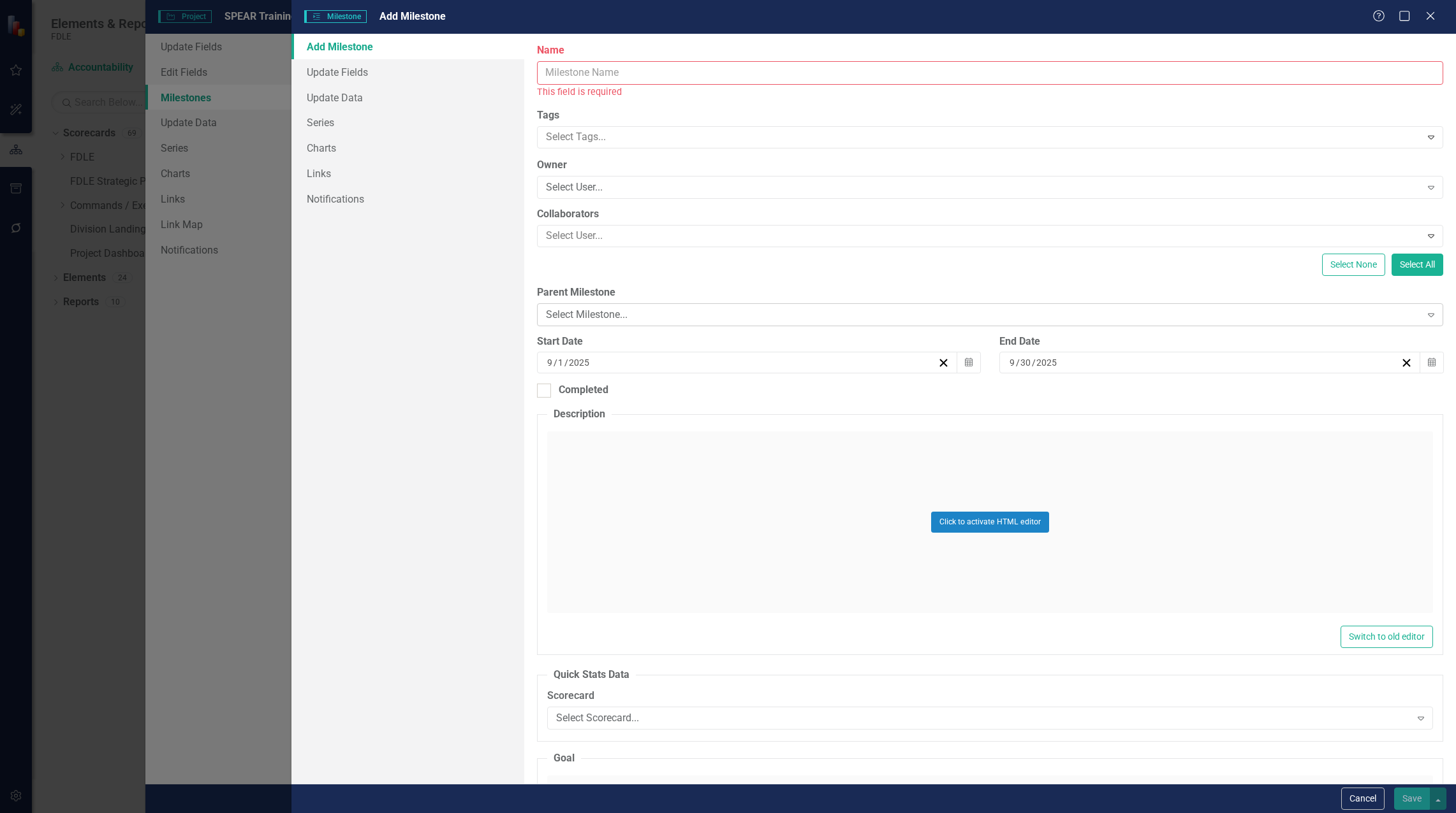
click at [603, 320] on div "Select Milestone..." at bounding box center [983, 315] width 875 height 15
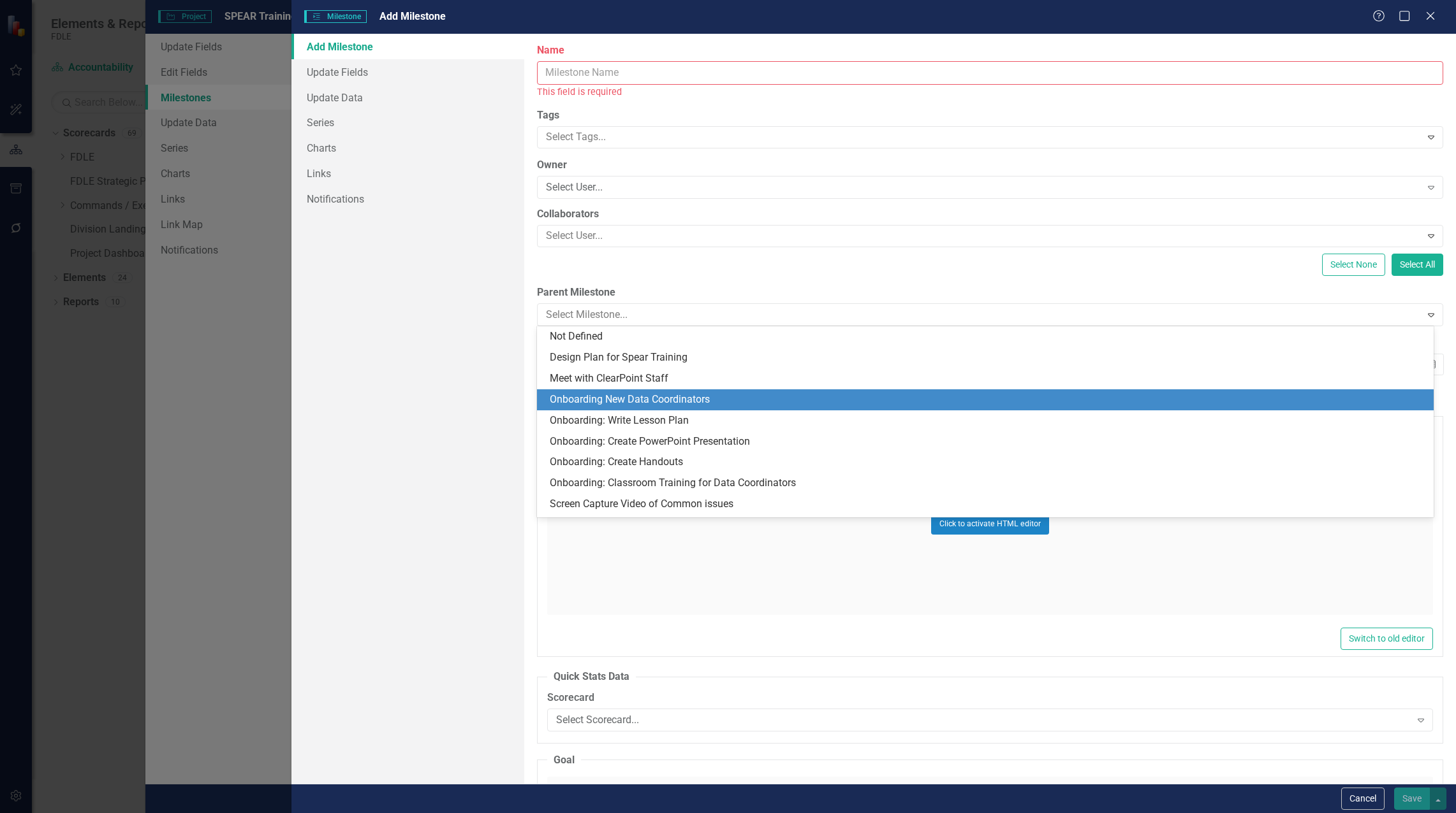
click at [609, 400] on div "Onboarding New Data Coordinators" at bounding box center [987, 400] width 876 height 15
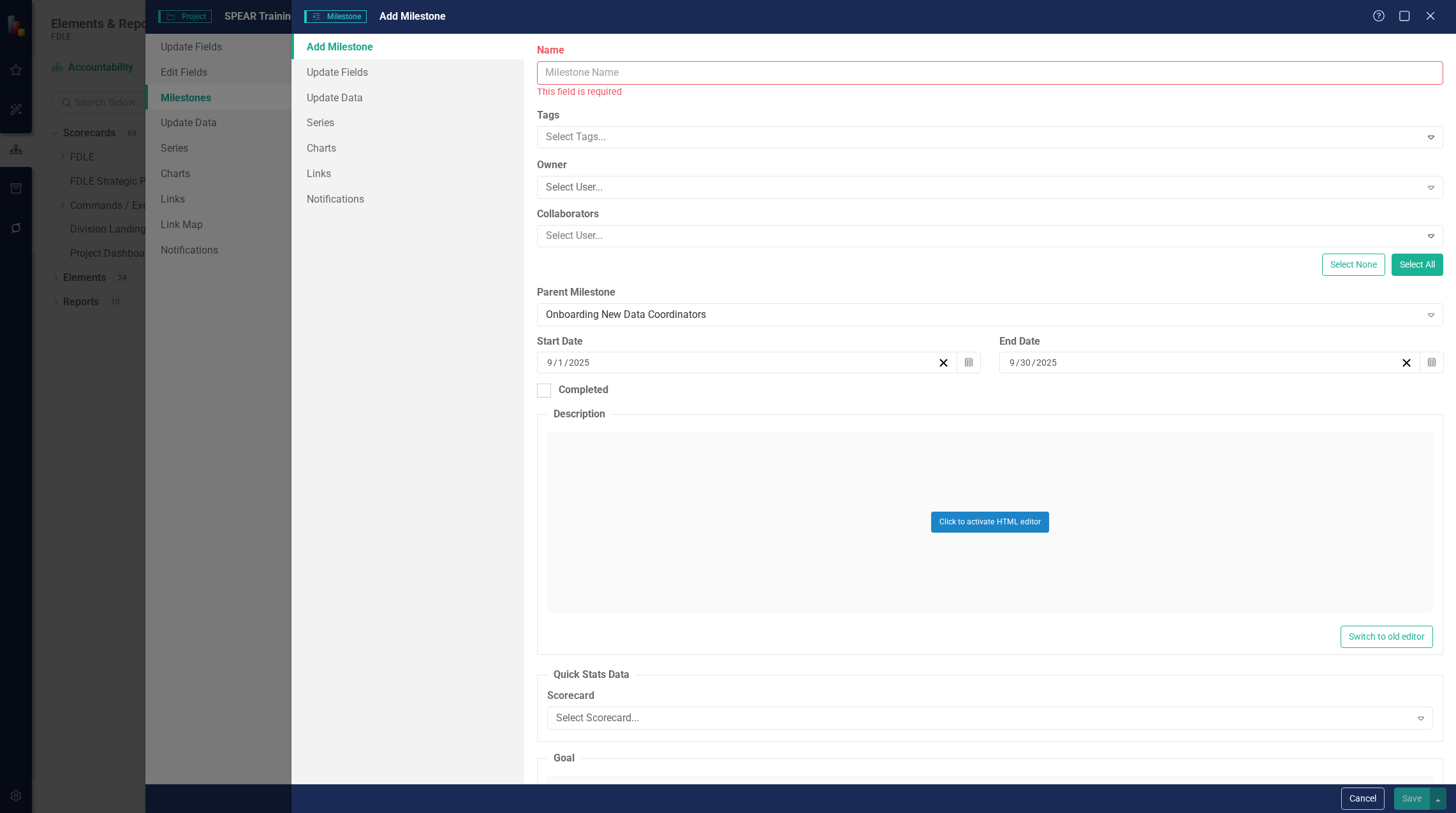
click at [594, 72] on input "Name" at bounding box center [989, 73] width 906 height 24
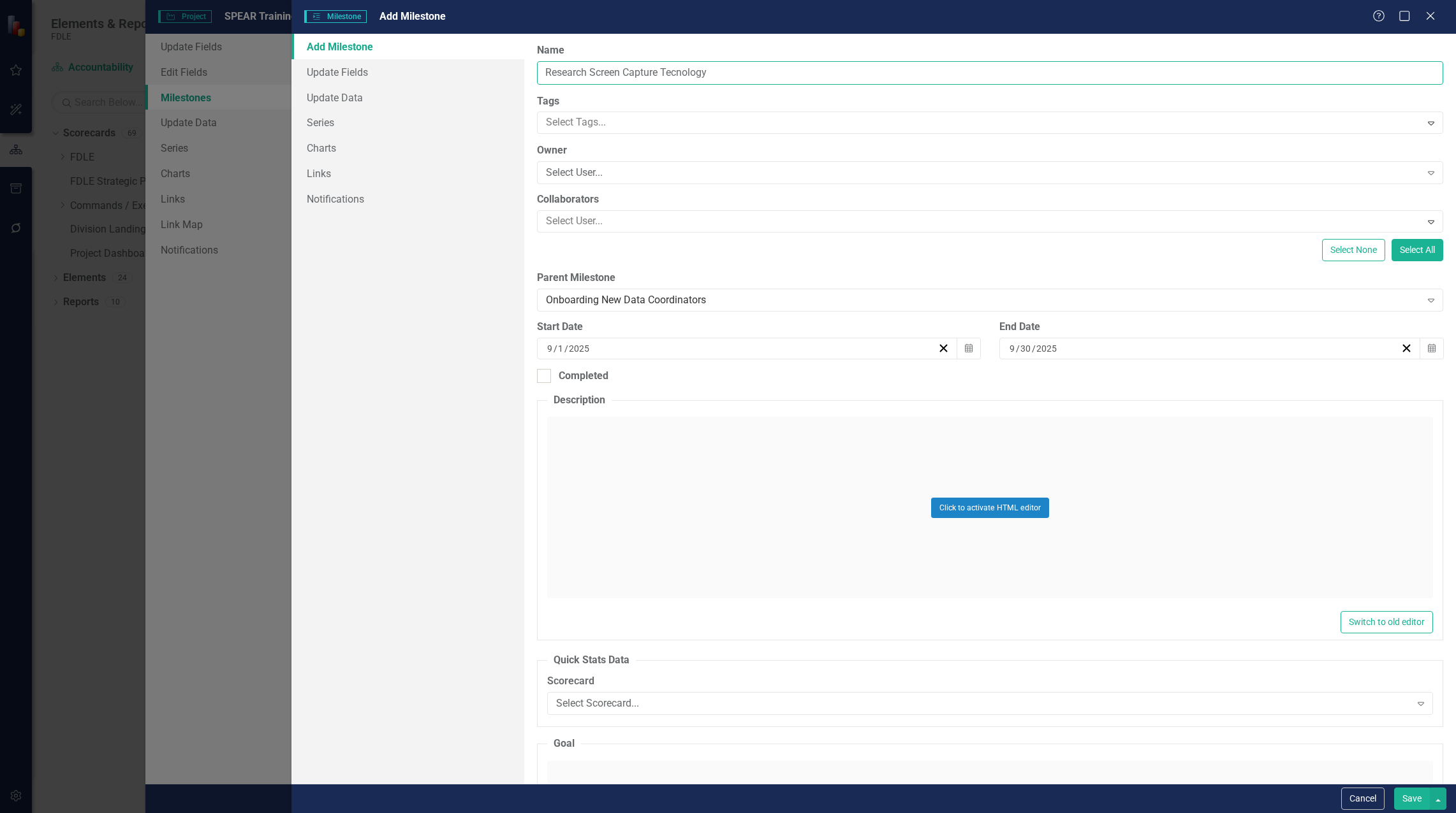
click at [680, 73] on input "Research Screen Capture Tecnology" at bounding box center [989, 73] width 906 height 24
type input "Research Screen Capture Technology"
click at [965, 352] on icon "button" at bounding box center [969, 348] width 8 height 9
click at [845, 381] on button "»" at bounding box center [842, 381] width 28 height 28
click at [650, 382] on button "«" at bounding box center [648, 381] width 28 height 28
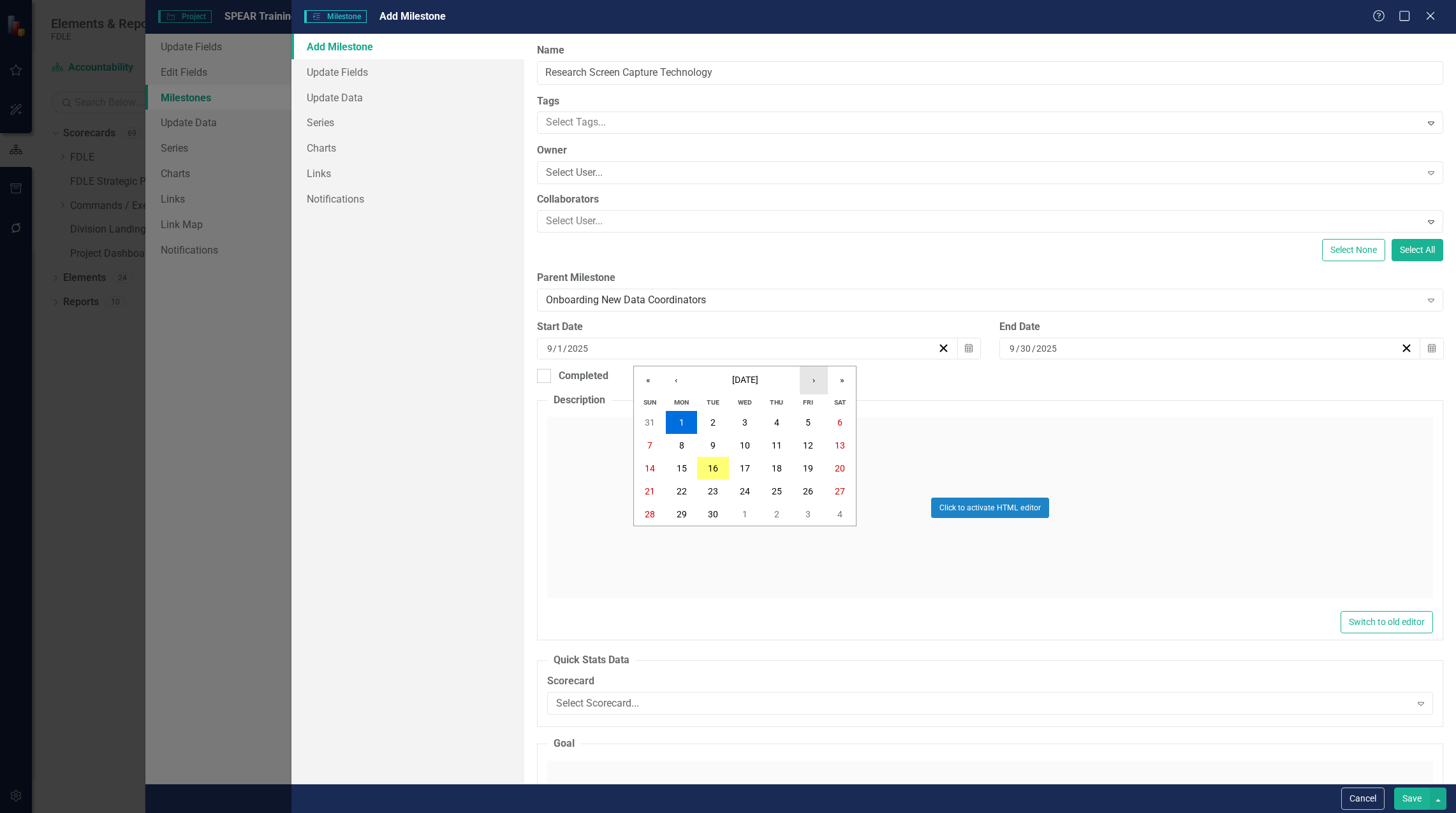
click at [811, 382] on button "›" at bounding box center [813, 381] width 28 height 28
click at [812, 382] on button "›" at bounding box center [813, 381] width 28 height 28
click at [687, 426] on button "1" at bounding box center [682, 422] width 32 height 23
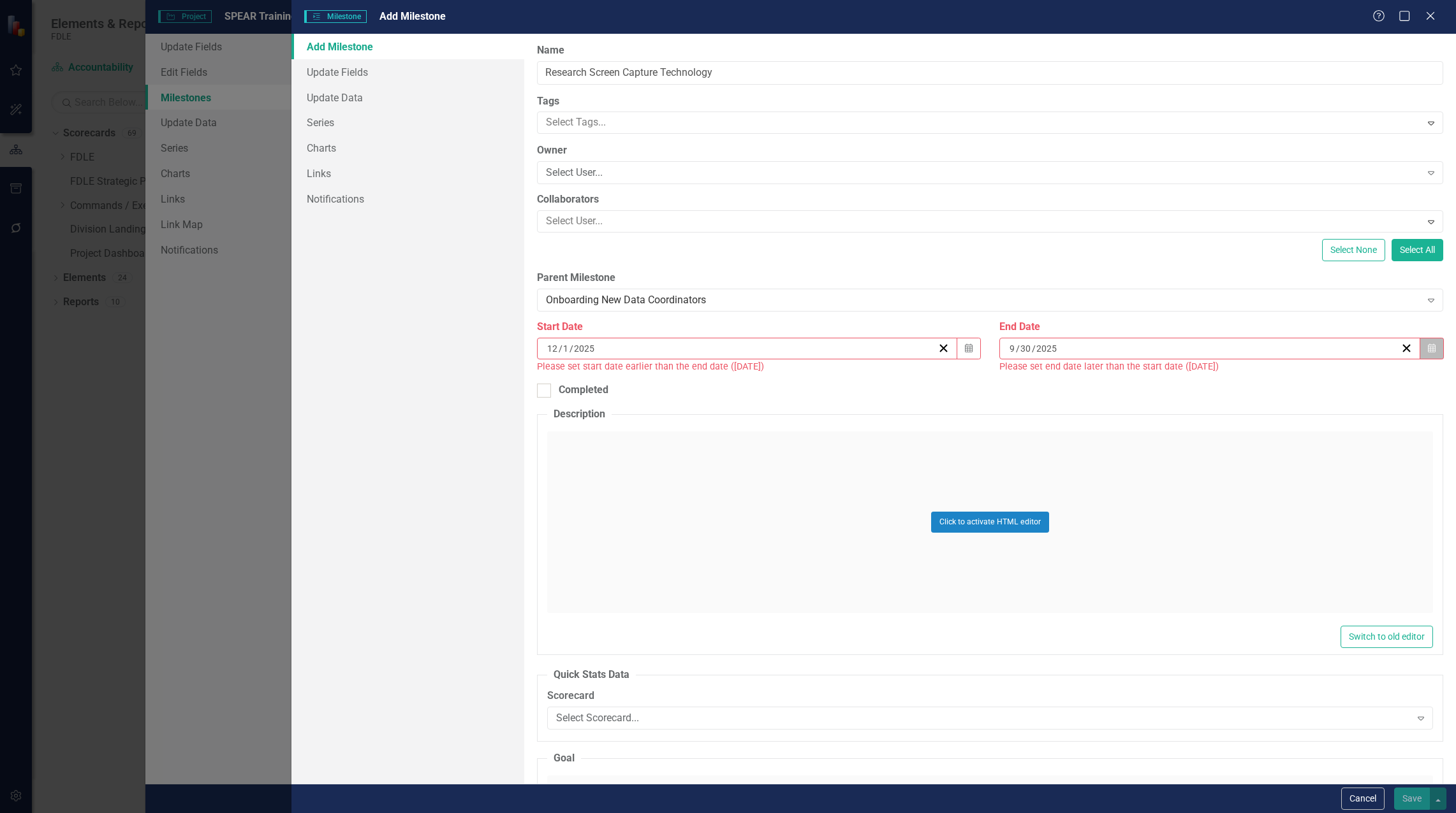
click at [1428, 352] on icon "Calendar" at bounding box center [1432, 349] width 8 height 9
click at [1283, 382] on button "›" at bounding box center [1272, 381] width 28 height 28
click at [1291, 446] on button "13" at bounding box center [1298, 445] width 32 height 23
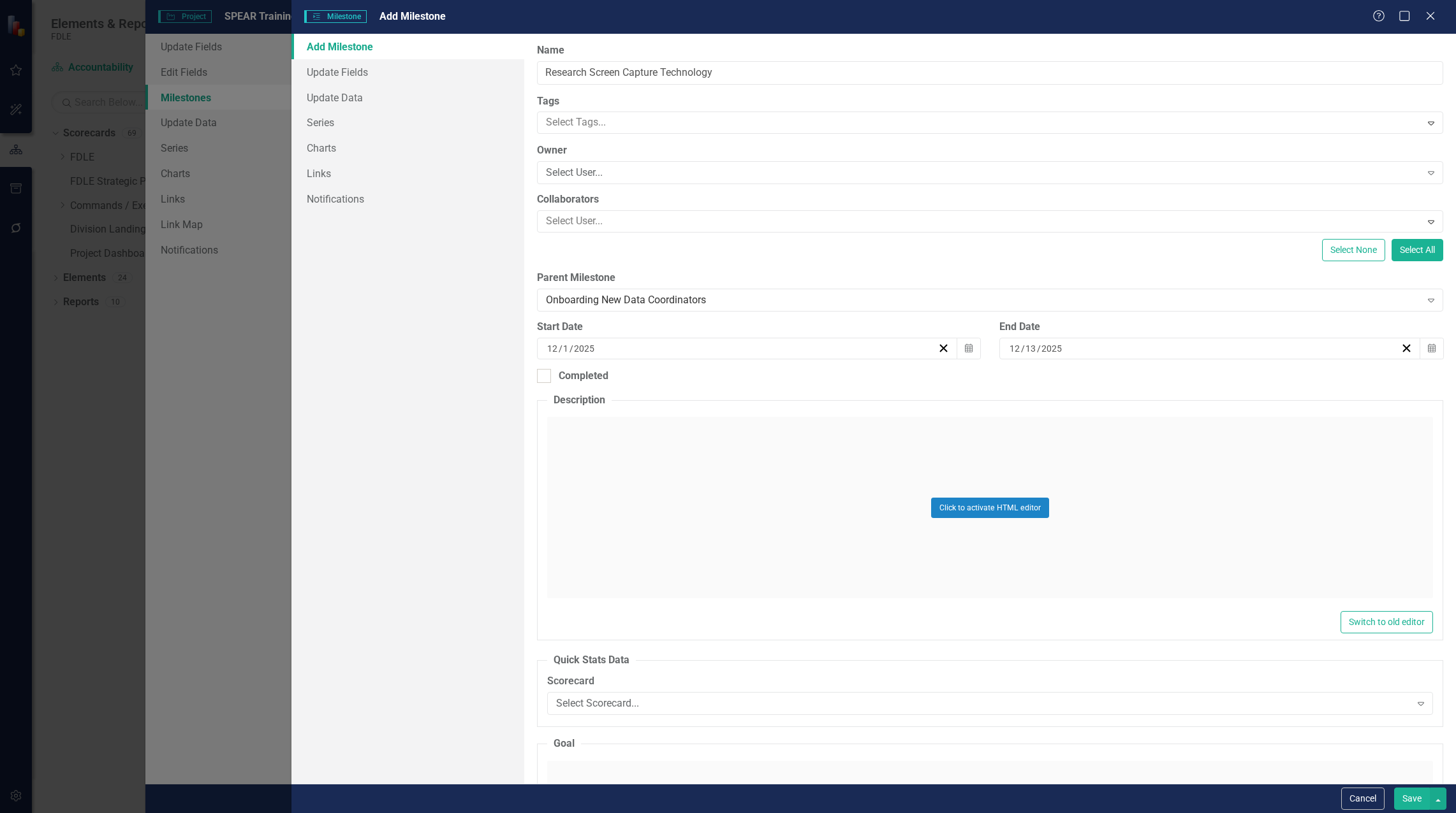
click at [1406, 796] on button "Save" at bounding box center [1412, 799] width 36 height 22
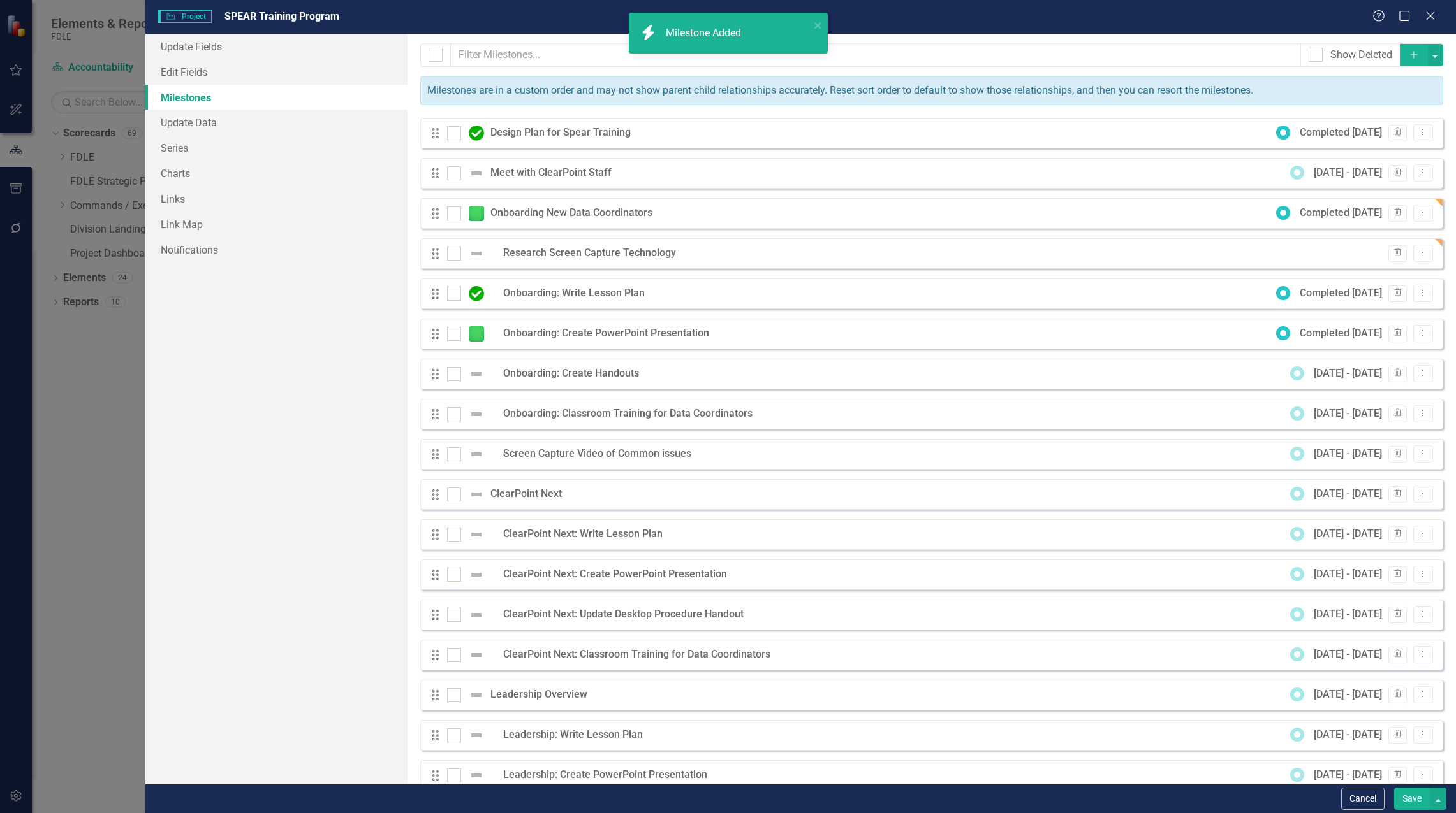
checkbox input "false"
checkbox input "true"
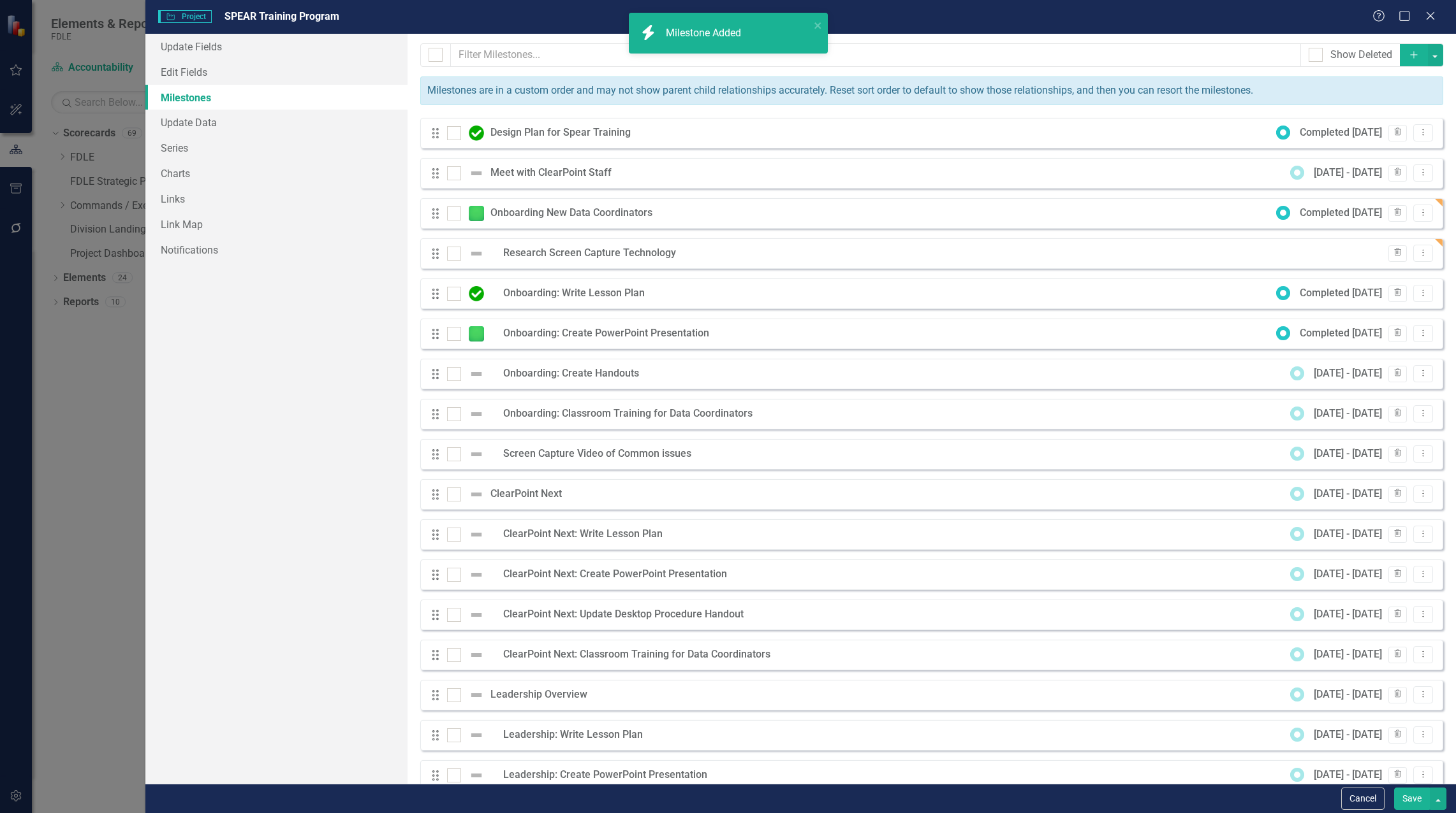
checkbox input "true"
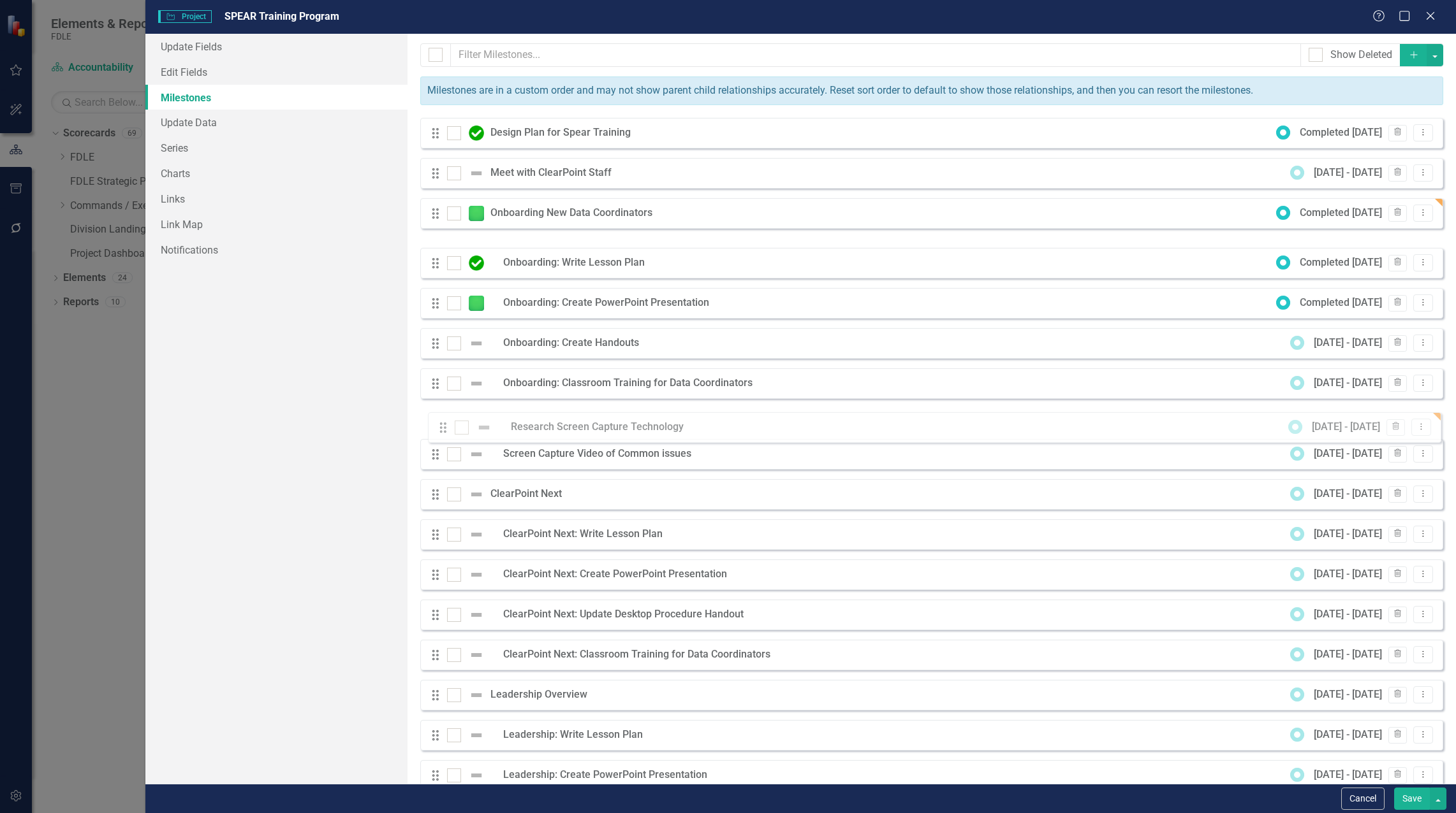
drag, startPoint x: 434, startPoint y: 256, endPoint x: 442, endPoint y: 429, distance: 173.2
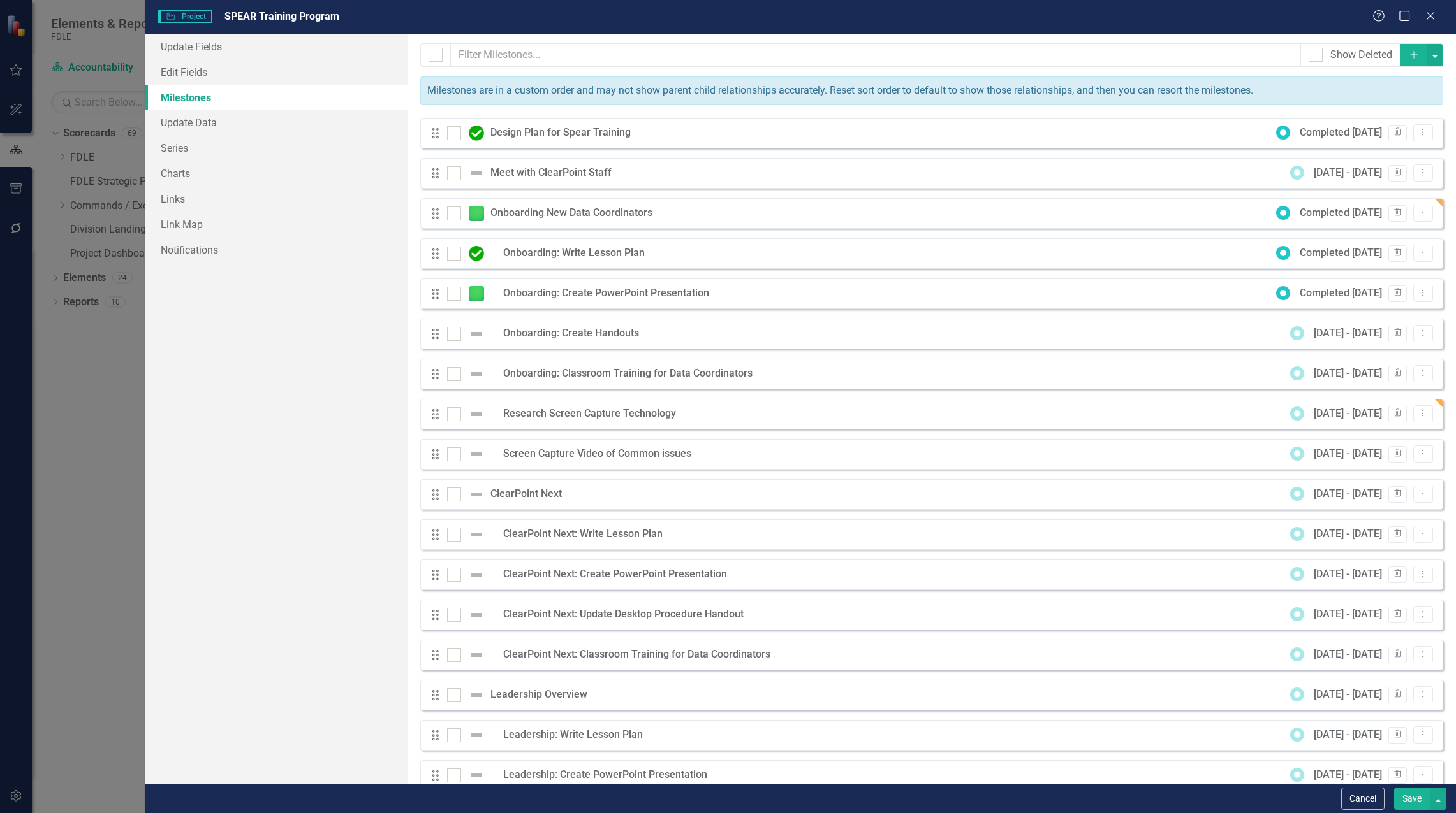
click at [596, 452] on div "Screen Capture Video of Common issues" at bounding box center [601, 453] width 195 height 15
click at [574, 452] on div "Screen Capture Video of Common issues" at bounding box center [601, 453] width 195 height 15
click at [603, 449] on div "Screen Capture Video of Common issues" at bounding box center [601, 453] width 195 height 15
click at [1418, 456] on icon "Dropdown Menu" at bounding box center [1423, 453] width 11 height 8
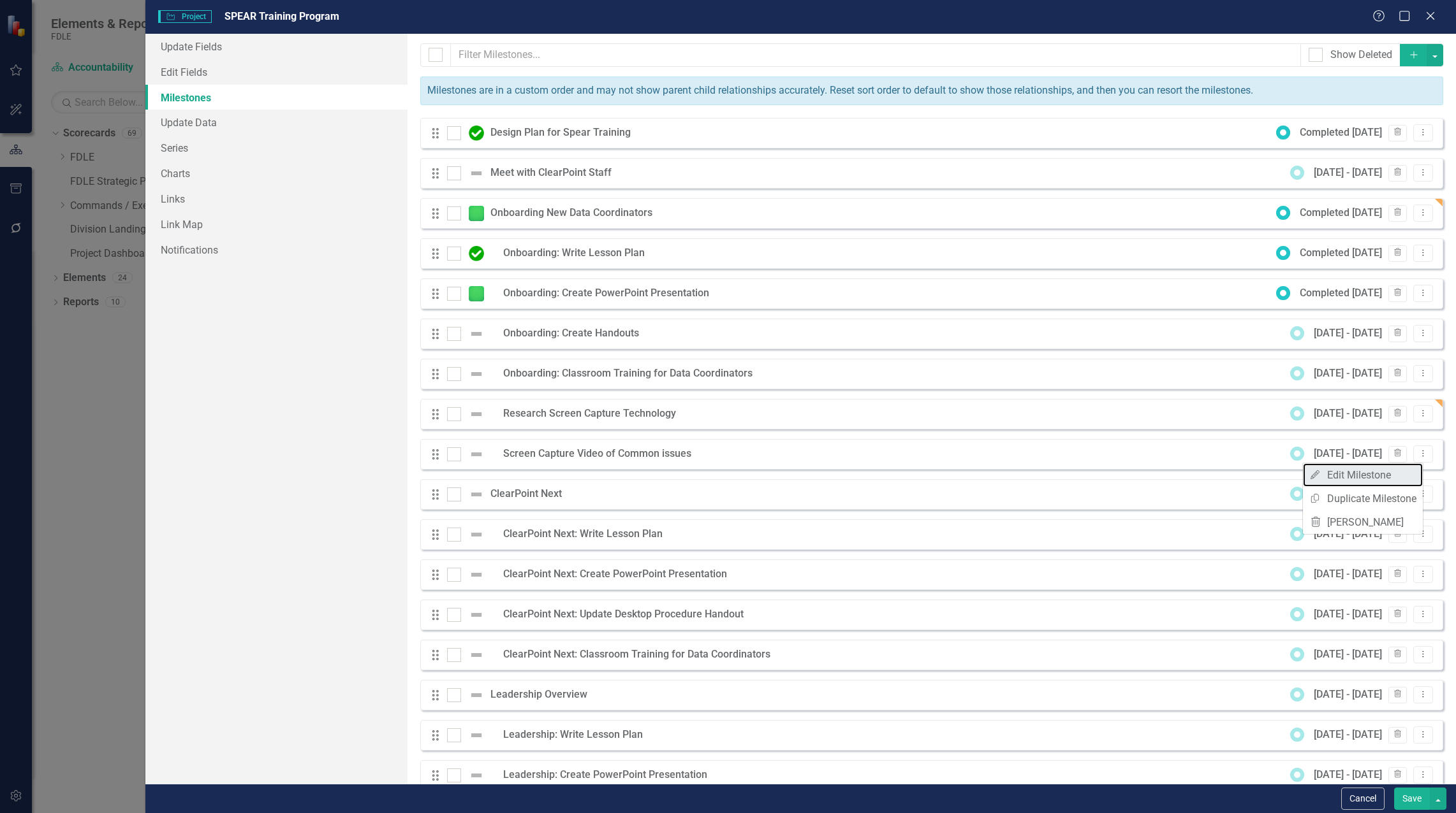
drag, startPoint x: 1409, startPoint y: 461, endPoint x: 1397, endPoint y: 472, distance: 16.3
click at [1398, 472] on link "Edit Edit Milestone" at bounding box center [1363, 475] width 120 height 24
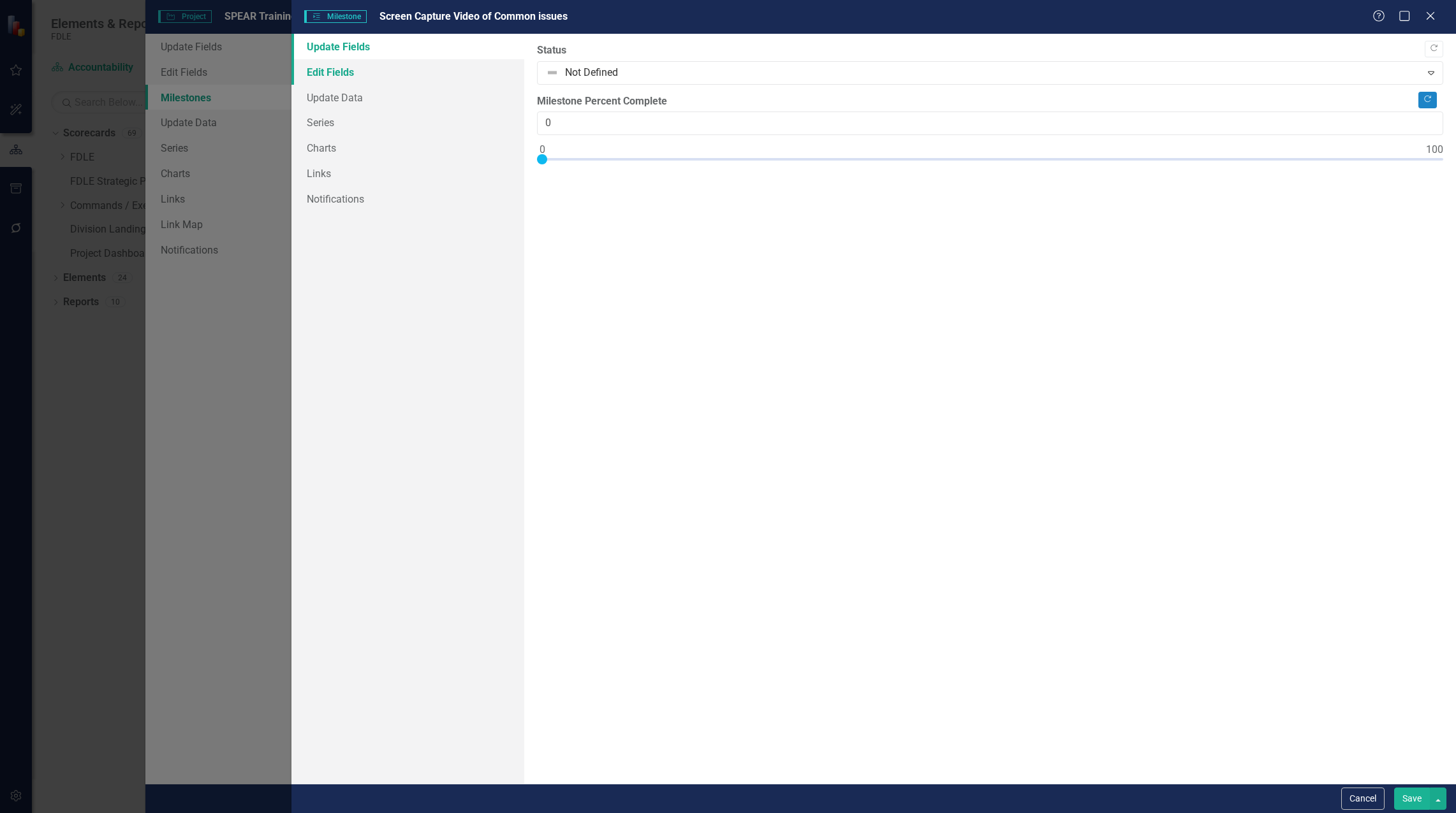
drag, startPoint x: 317, startPoint y: 68, endPoint x: 355, endPoint y: 72, distance: 38.2
click at [317, 68] on link "Edit Fields" at bounding box center [408, 72] width 233 height 26
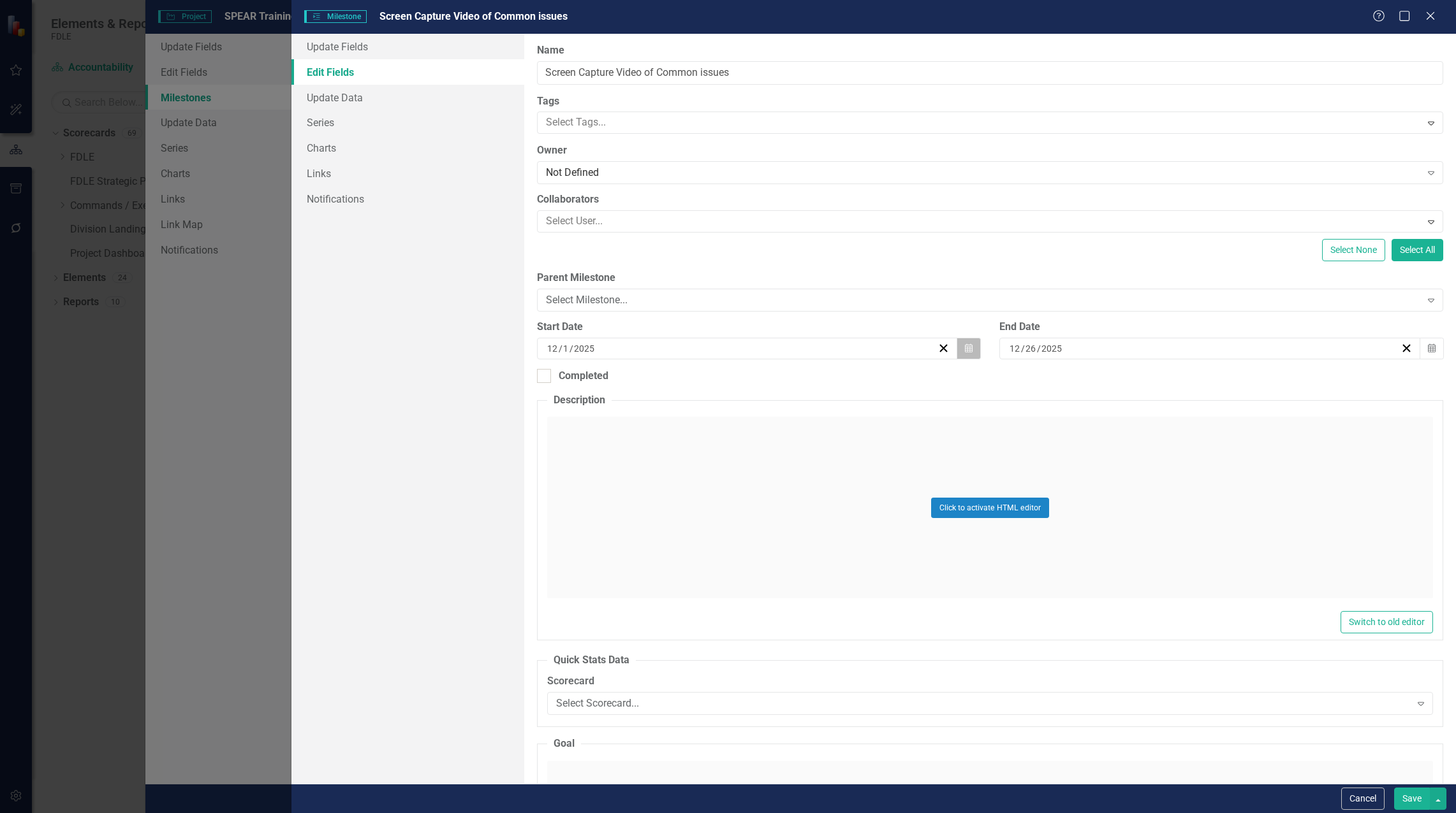
click at [957, 350] on button "Calendar" at bounding box center [968, 349] width 24 height 22
click at [682, 467] on abbr "15" at bounding box center [682, 468] width 10 height 10
click at [965, 353] on icon "Calendar" at bounding box center [969, 349] width 8 height 9
click at [663, 461] on button "14" at bounding box center [650, 468] width 32 height 23
click at [1410, 795] on button "Save" at bounding box center [1412, 799] width 36 height 22
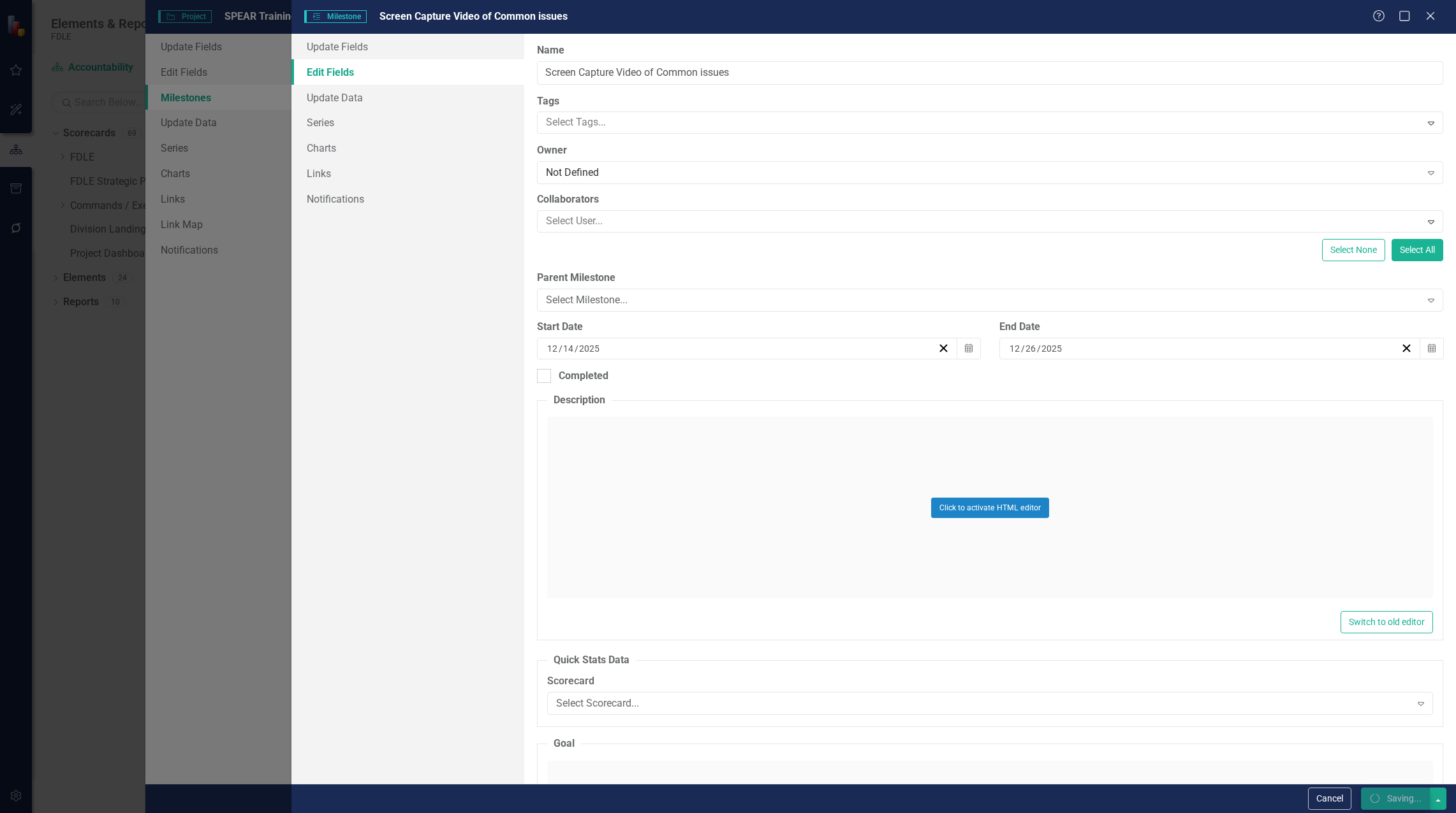
checkbox input "false"
checkbox input "true"
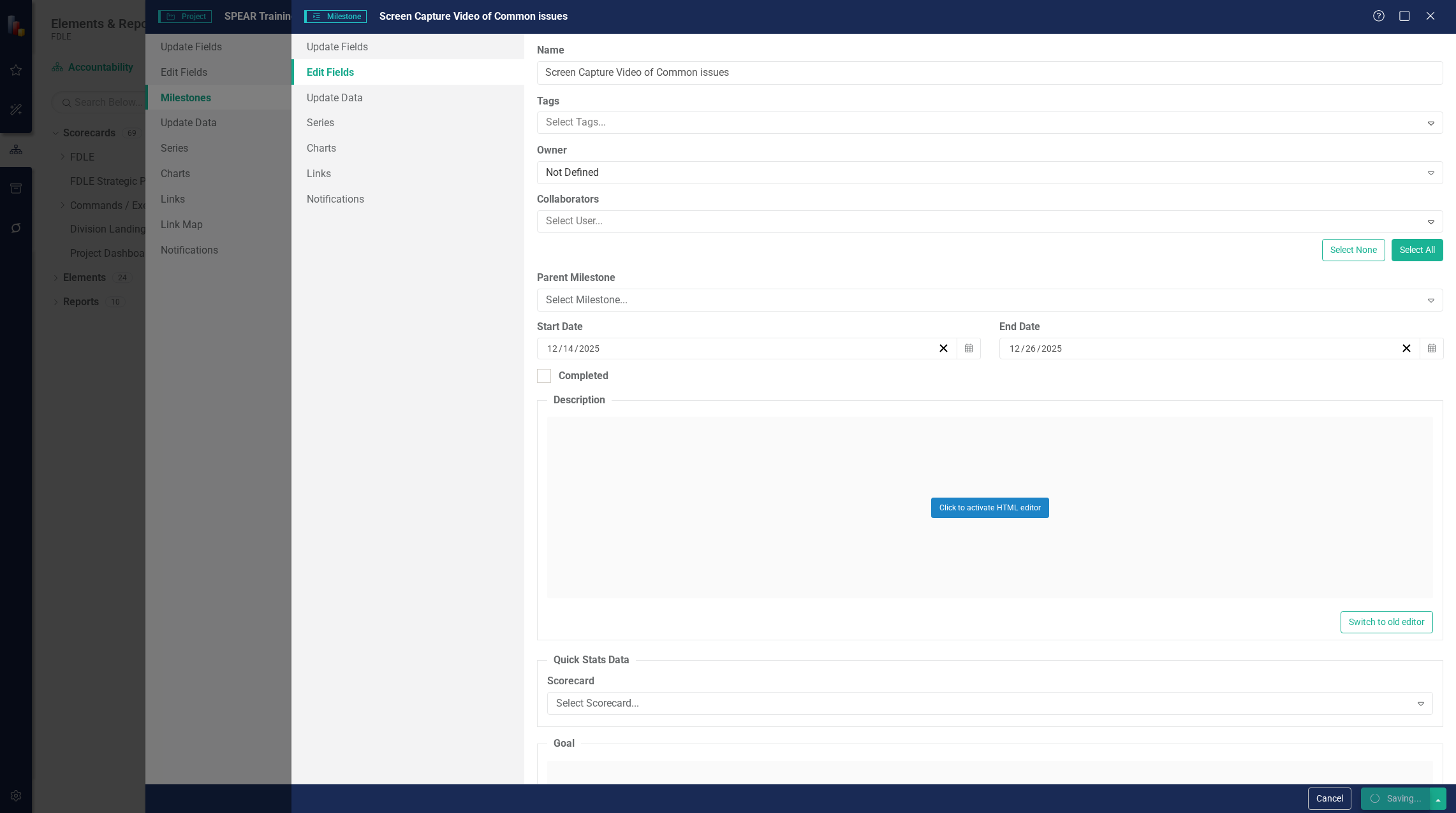
checkbox input "true"
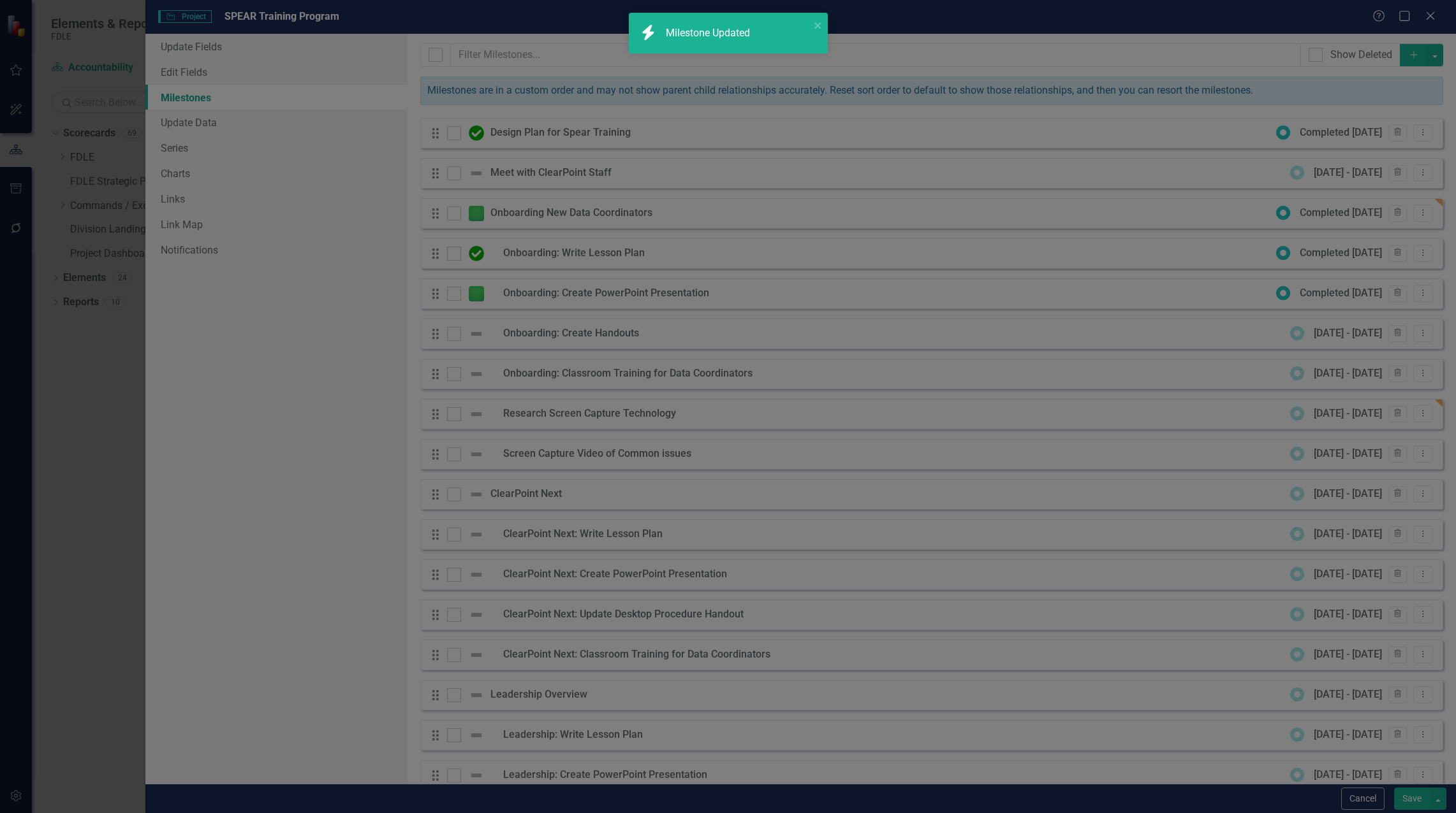
checkbox input "false"
checkbox input "true"
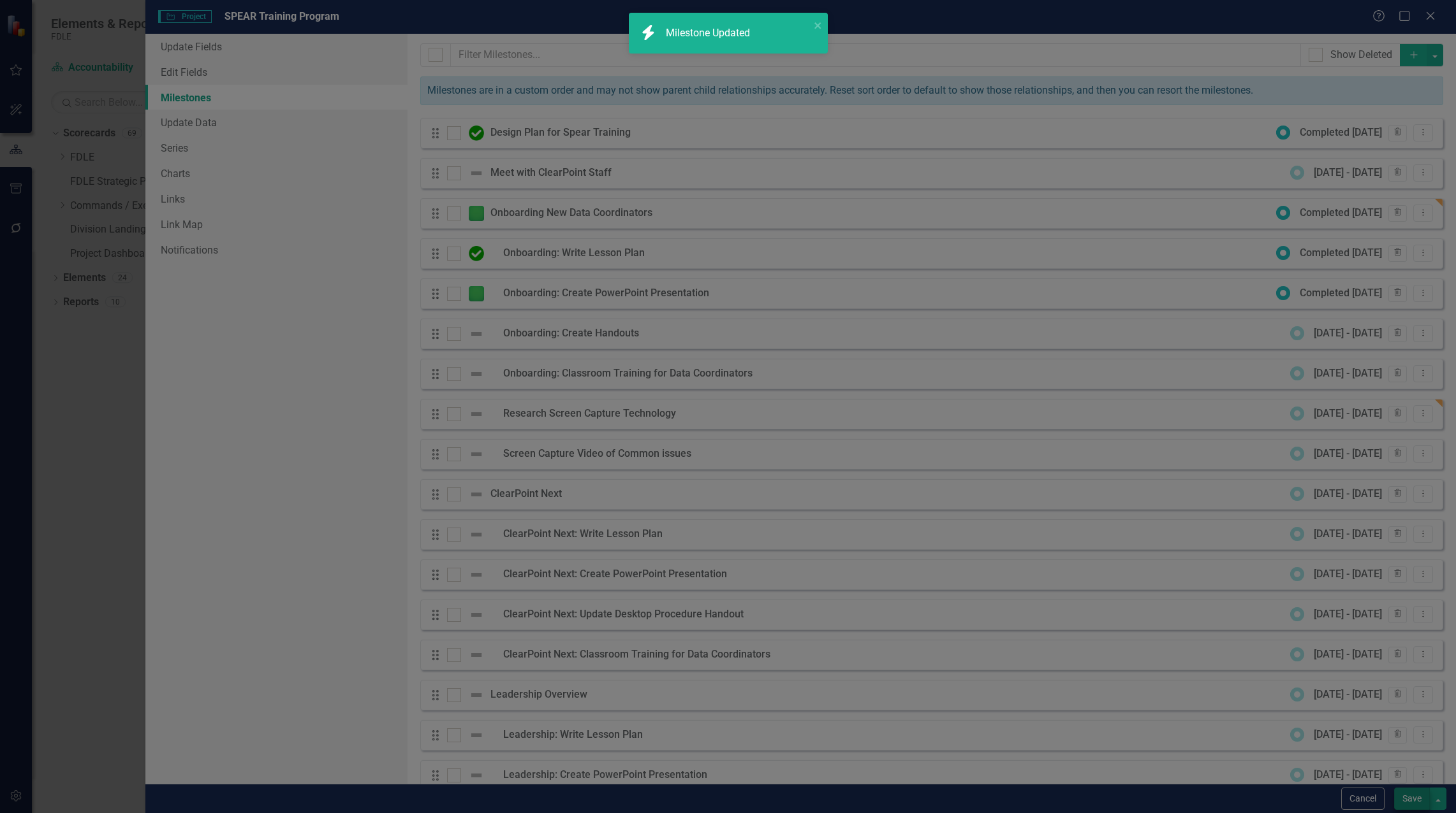
checkbox input "true"
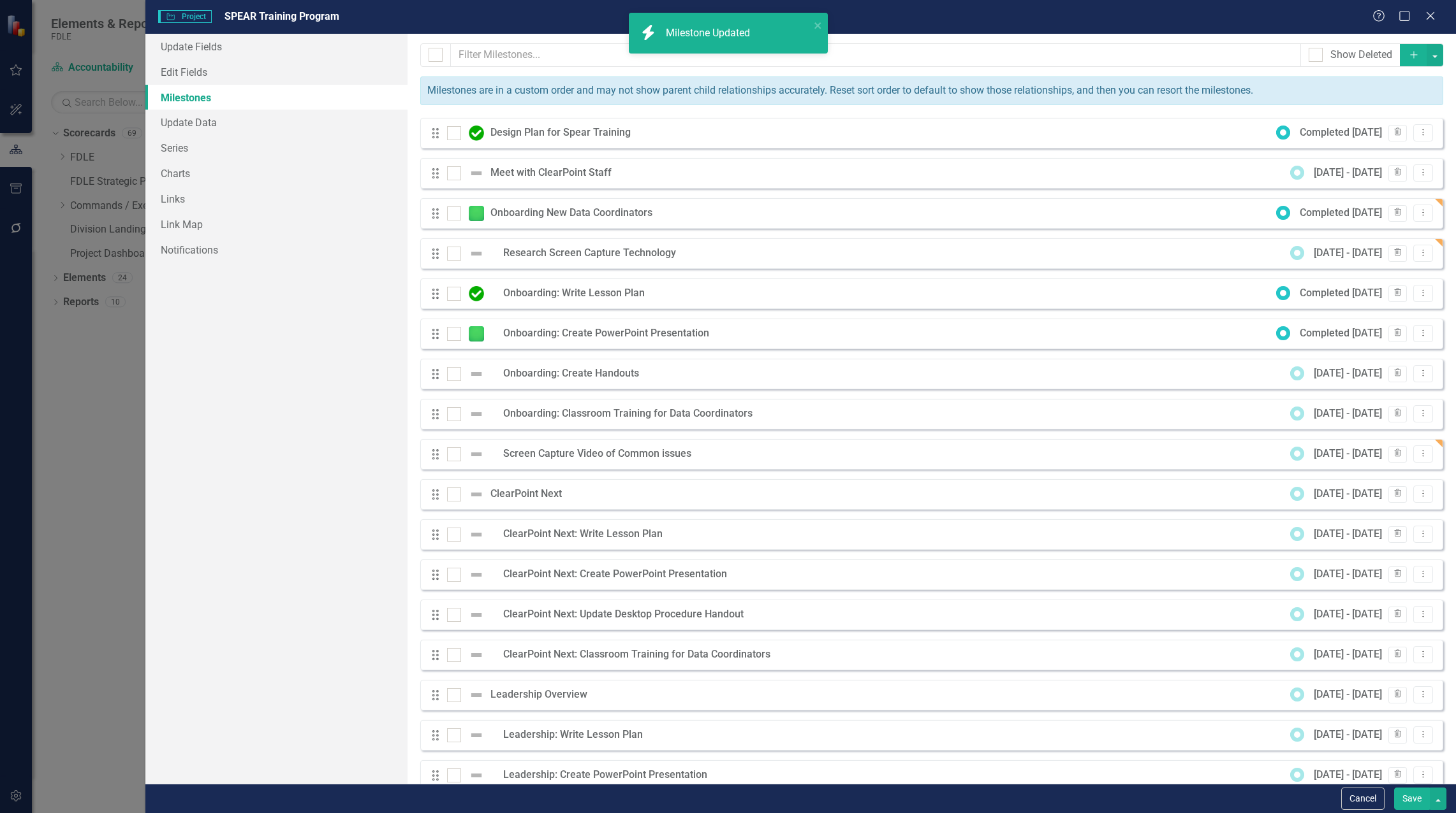
click at [1412, 800] on button "Save" at bounding box center [1412, 799] width 36 height 22
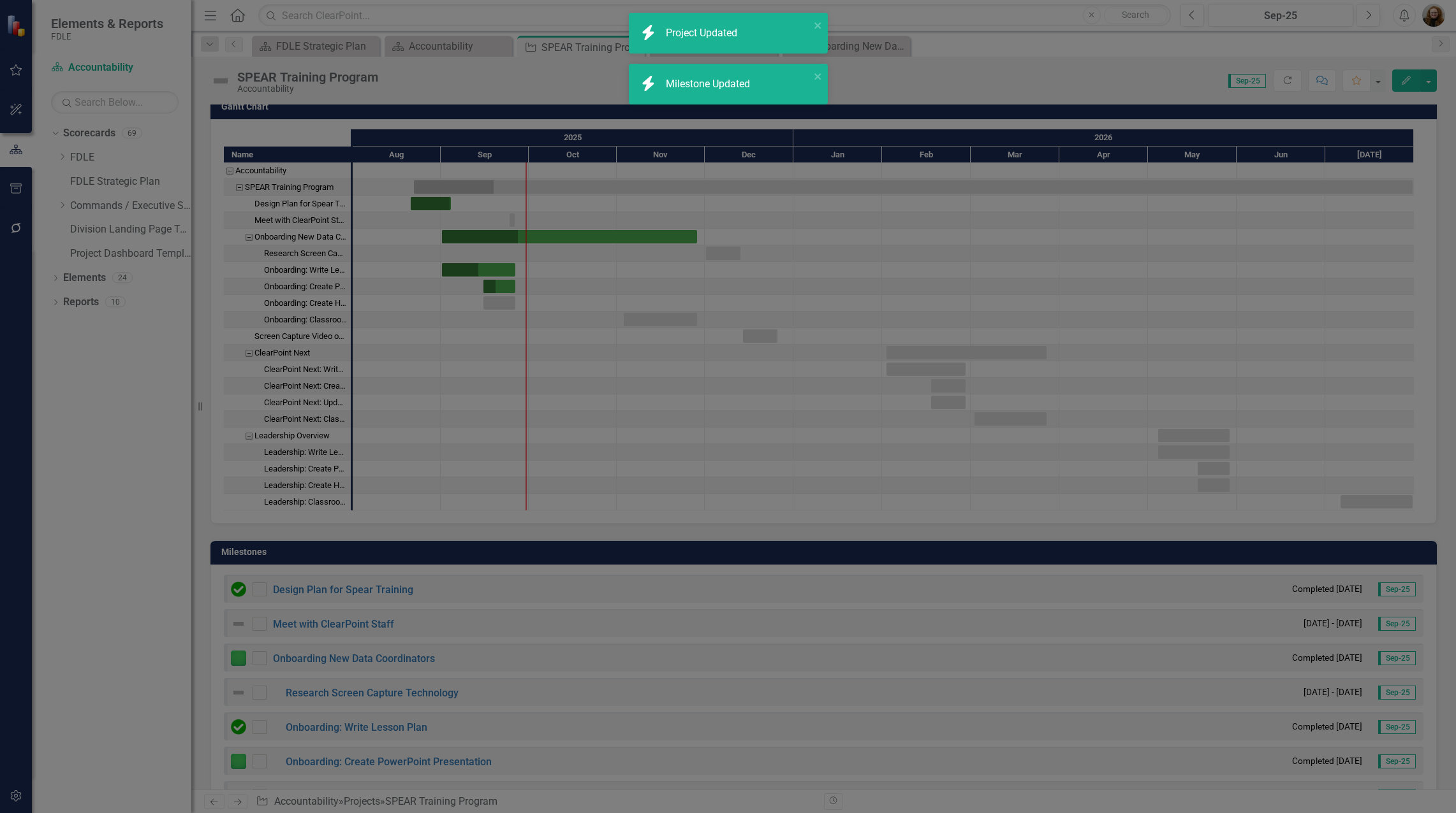
checkbox input "false"
checkbox input "true"
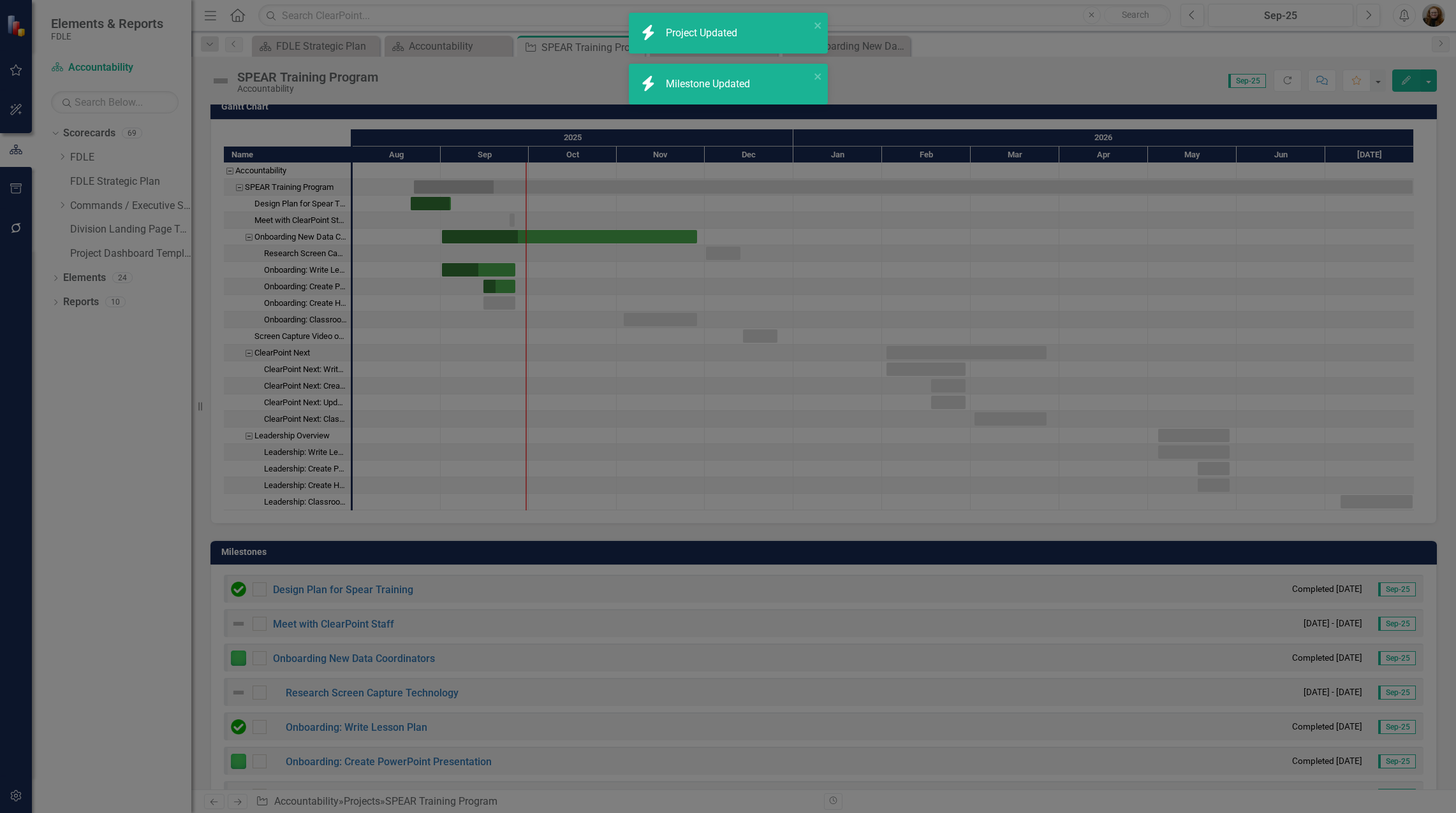
checkbox input "true"
checkbox input "false"
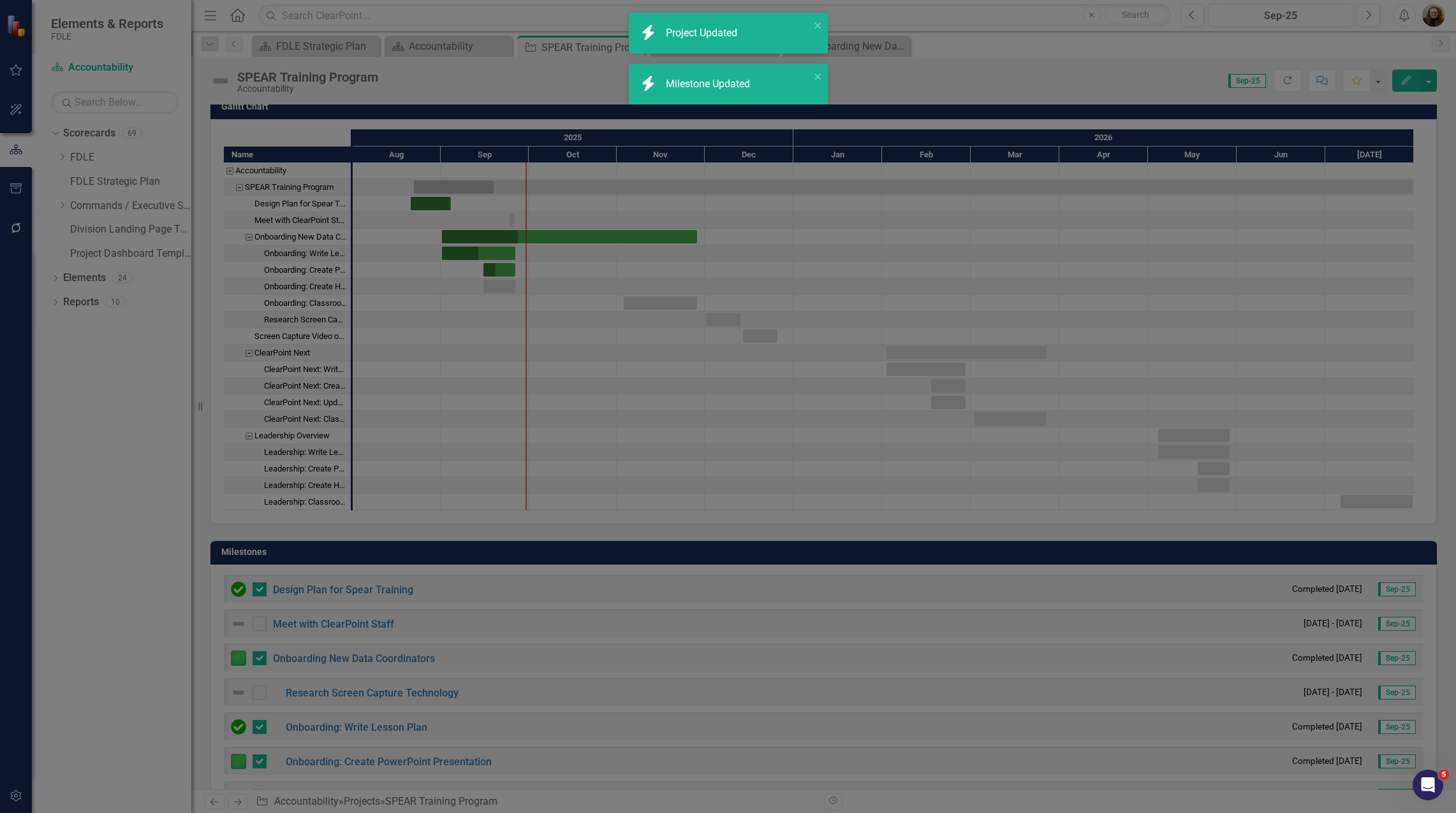
checkbox input "false"
checkbox input "true"
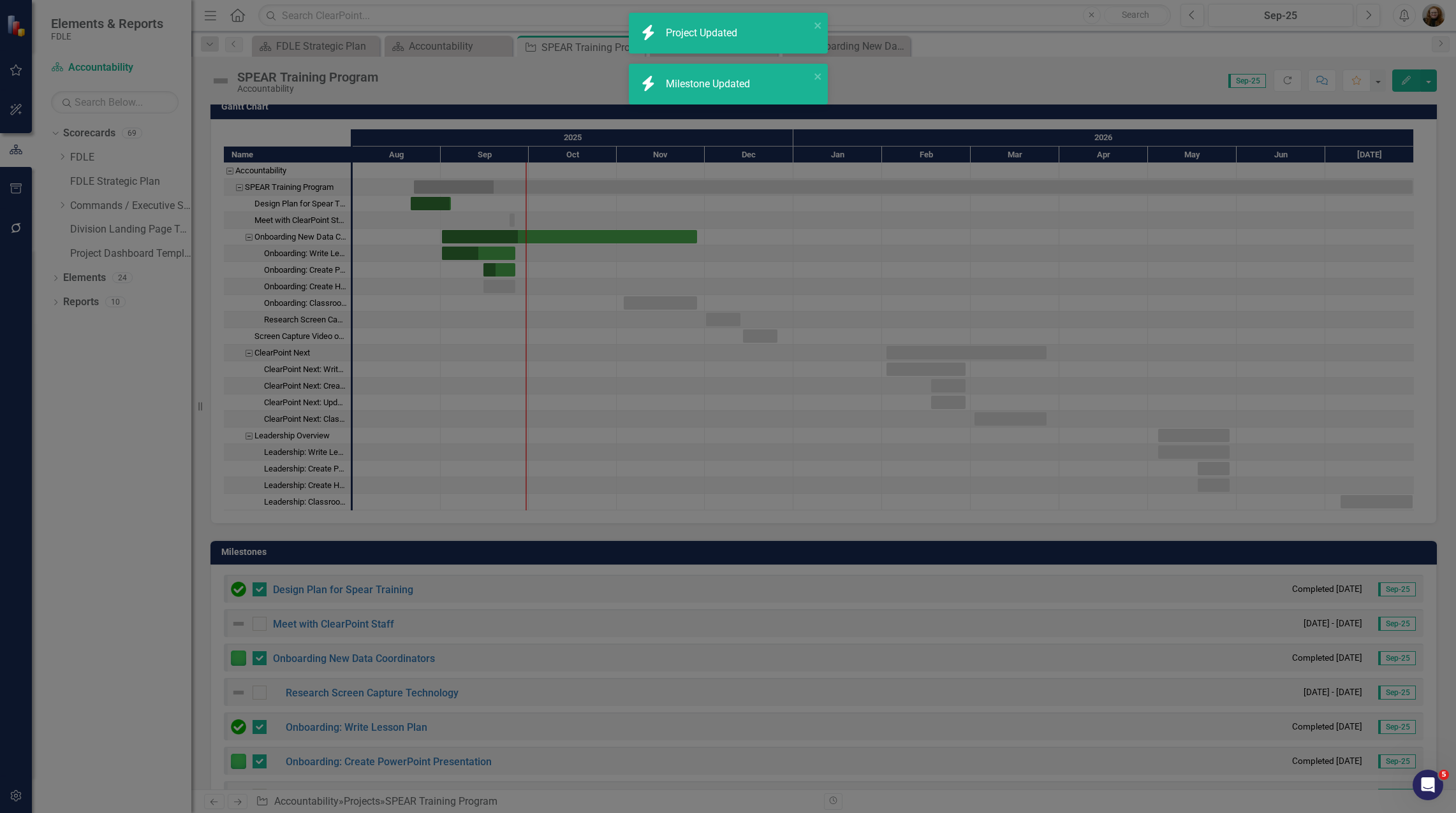
checkbox input "true"
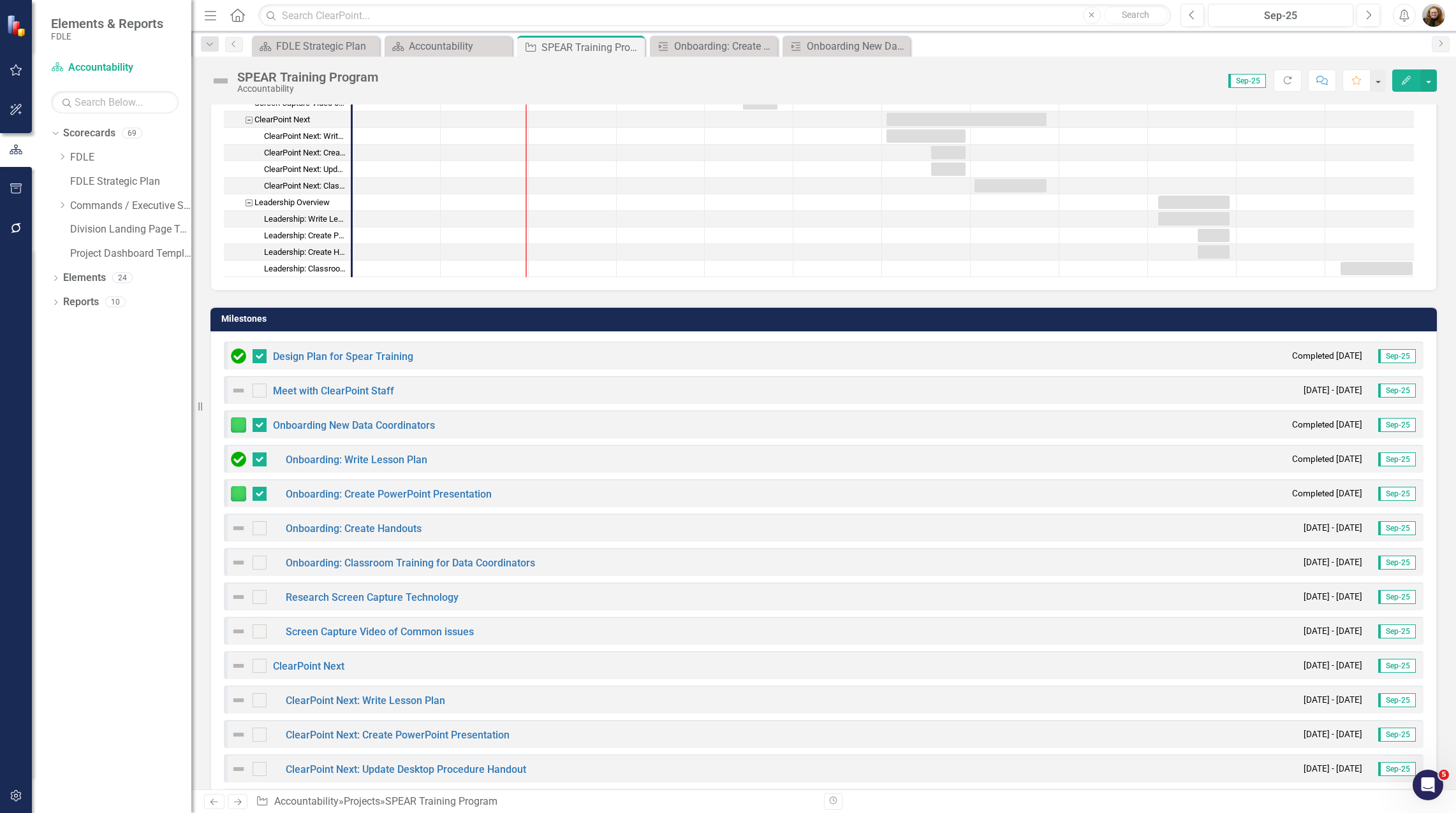
scroll to position [637, 0]
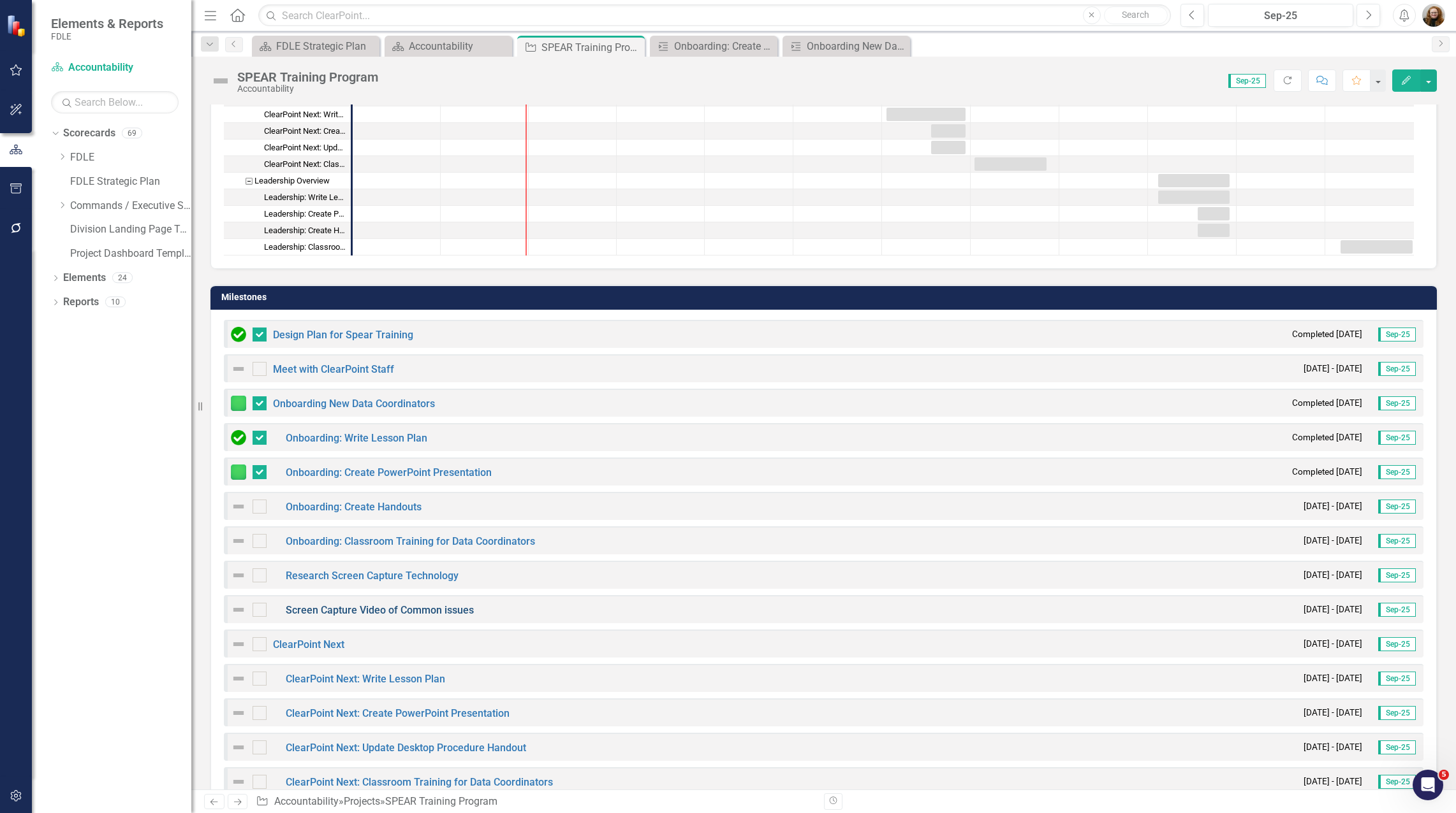
click at [418, 609] on link "Screen Capture Video of Common issues" at bounding box center [380, 610] width 188 height 12
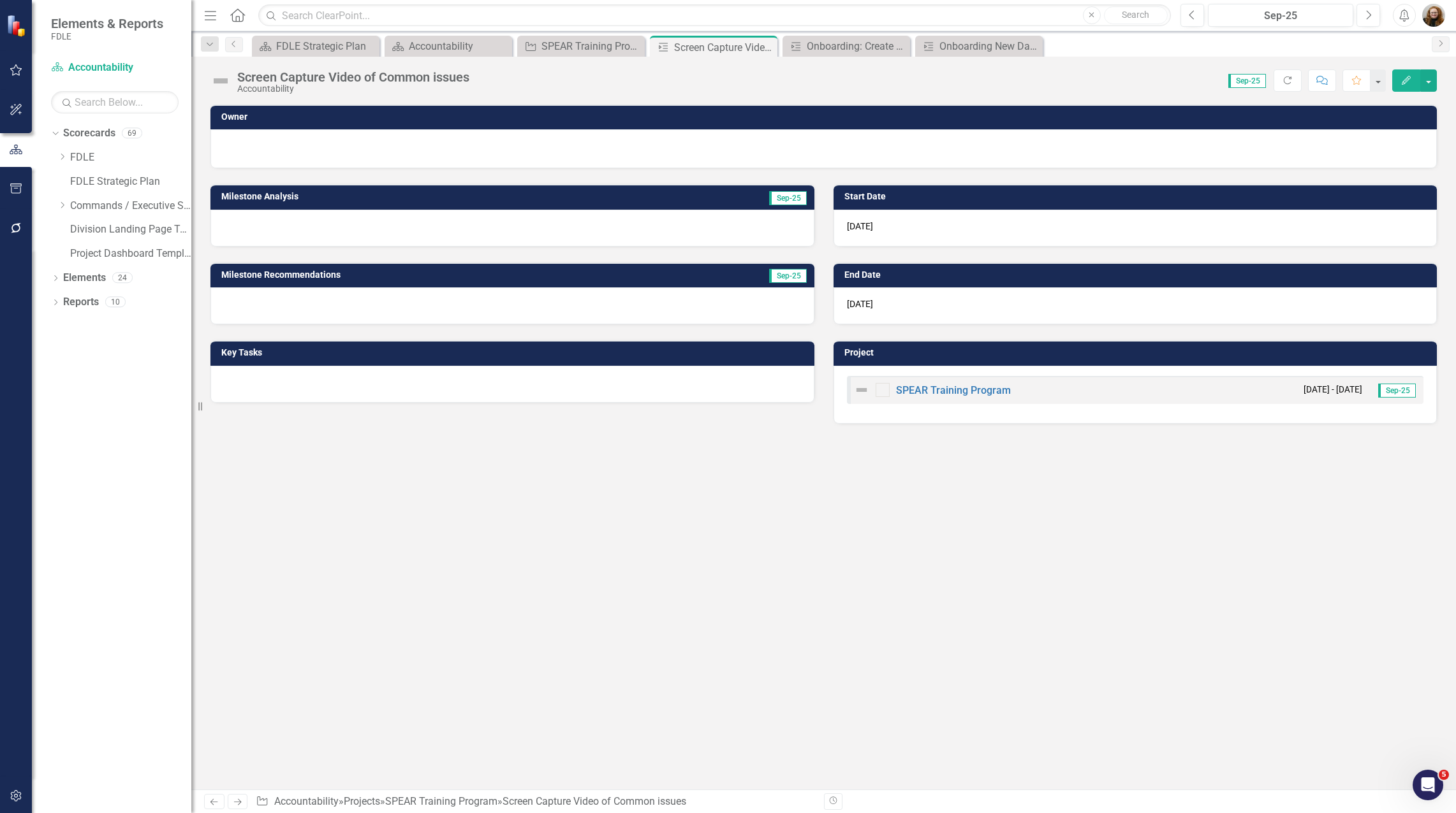
click at [1403, 84] on icon "button" at bounding box center [1406, 80] width 9 height 9
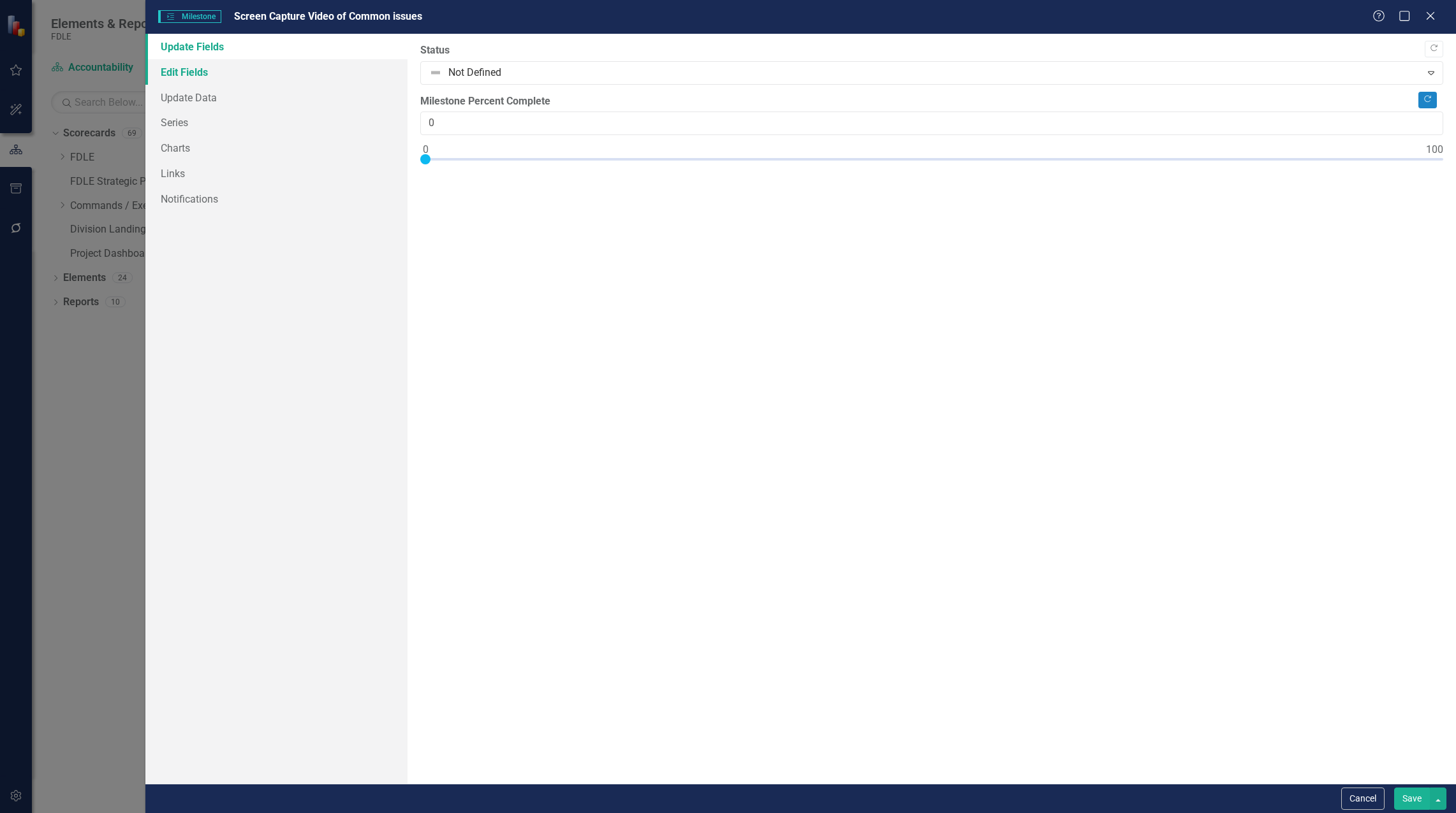
click at [198, 70] on link "Edit Fields" at bounding box center [277, 72] width 262 height 26
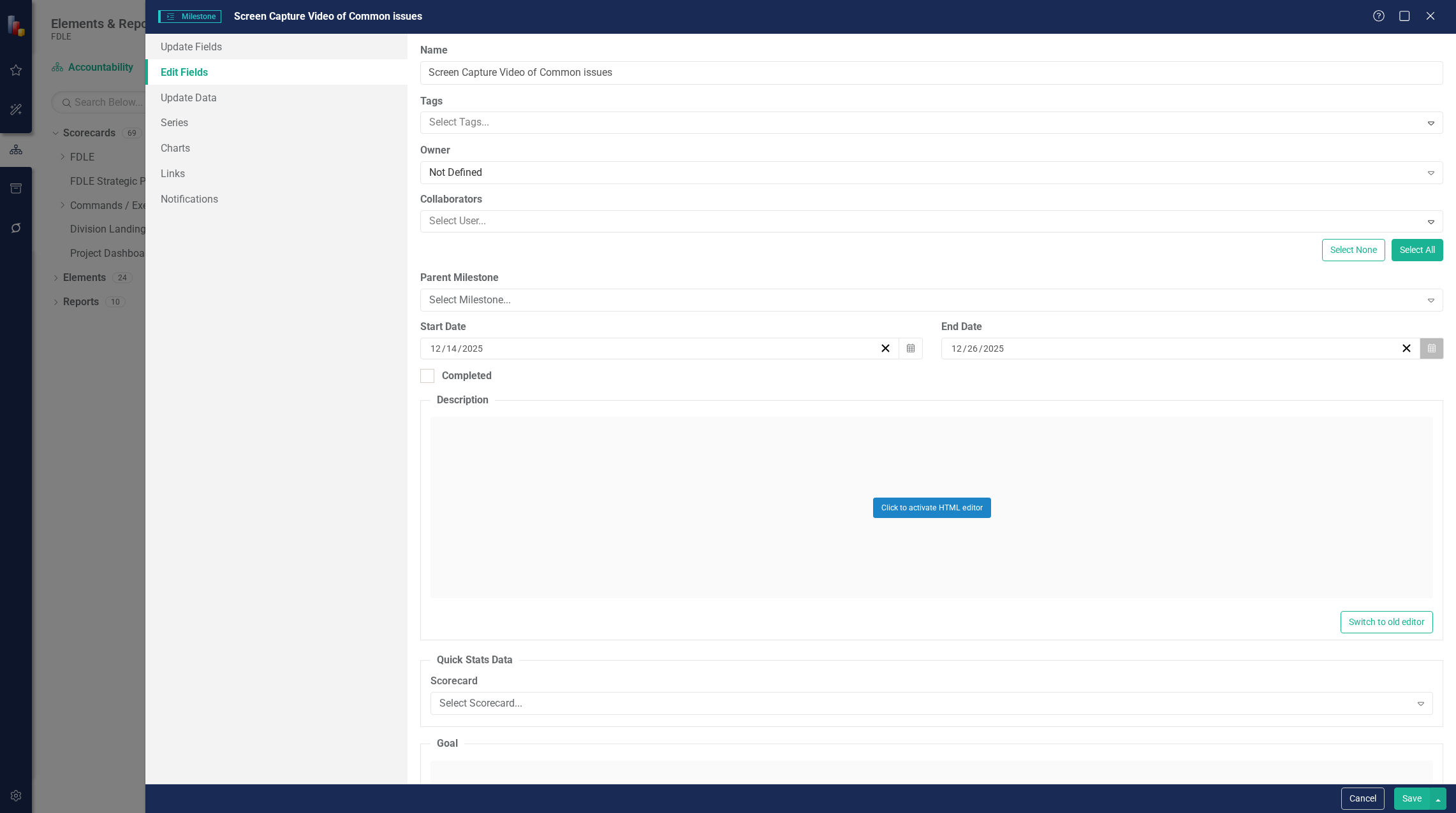
click at [1424, 343] on button "Calendar" at bounding box center [1432, 349] width 24 height 22
click at [1250, 382] on button "›" at bounding box center [1243, 381] width 28 height 28
click at [1241, 462] on button "16" at bounding box center [1238, 468] width 32 height 23
click at [1404, 798] on button "Save" at bounding box center [1412, 799] width 36 height 22
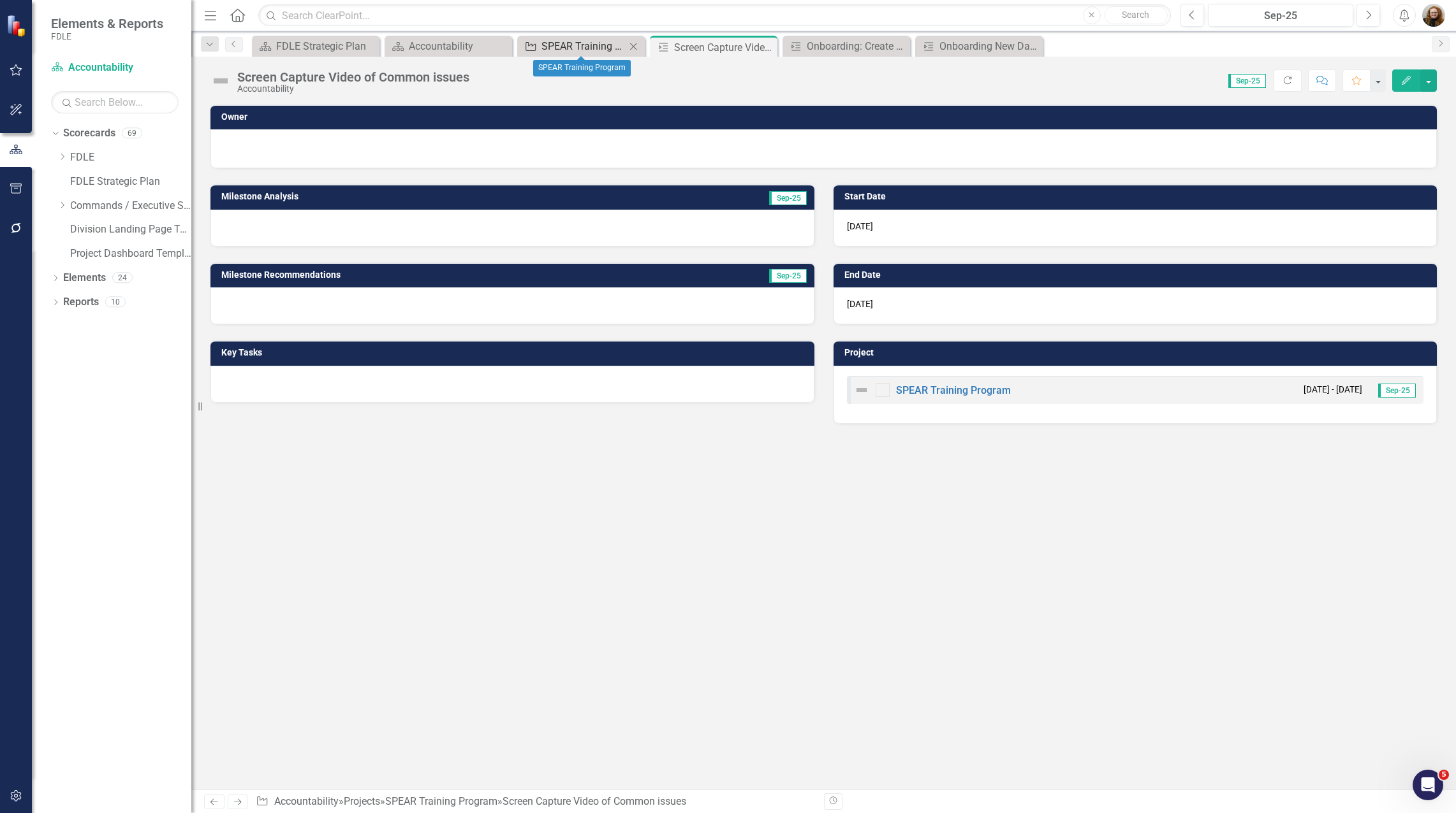
click at [597, 46] on div "SPEAR Training Program" at bounding box center [584, 46] width 84 height 16
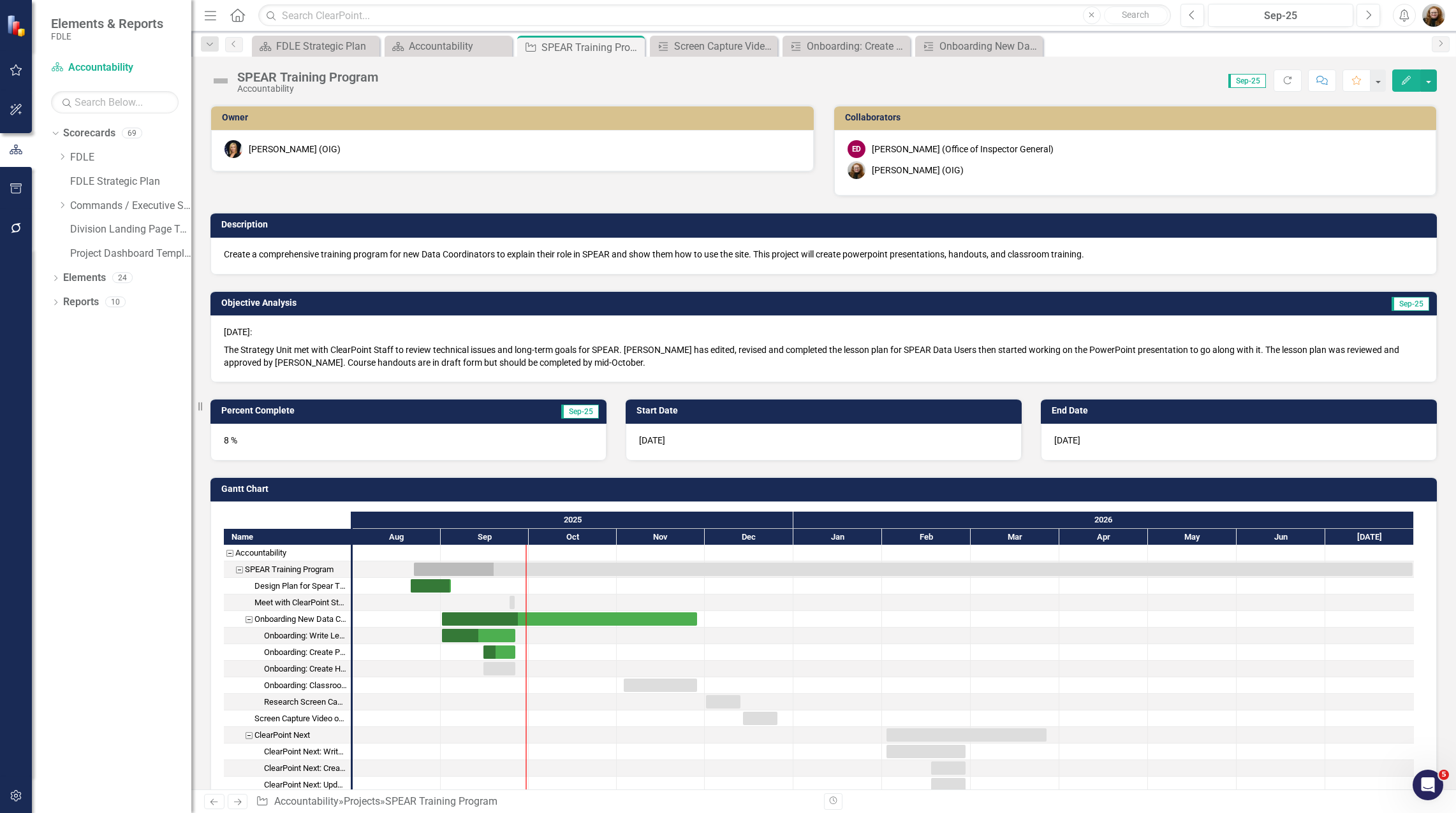
checkbox input "false"
checkbox input "true"
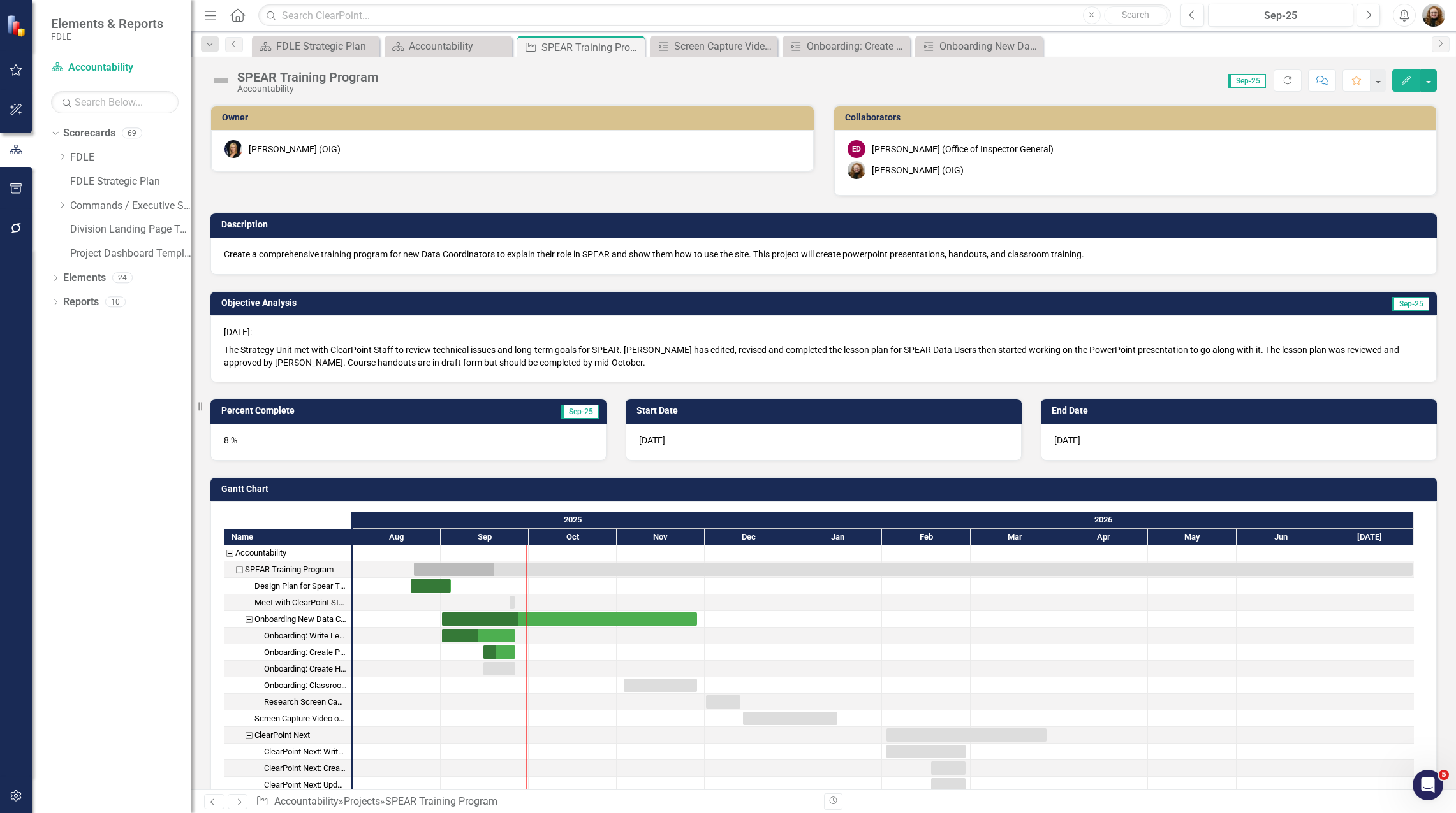
checkbox input "true"
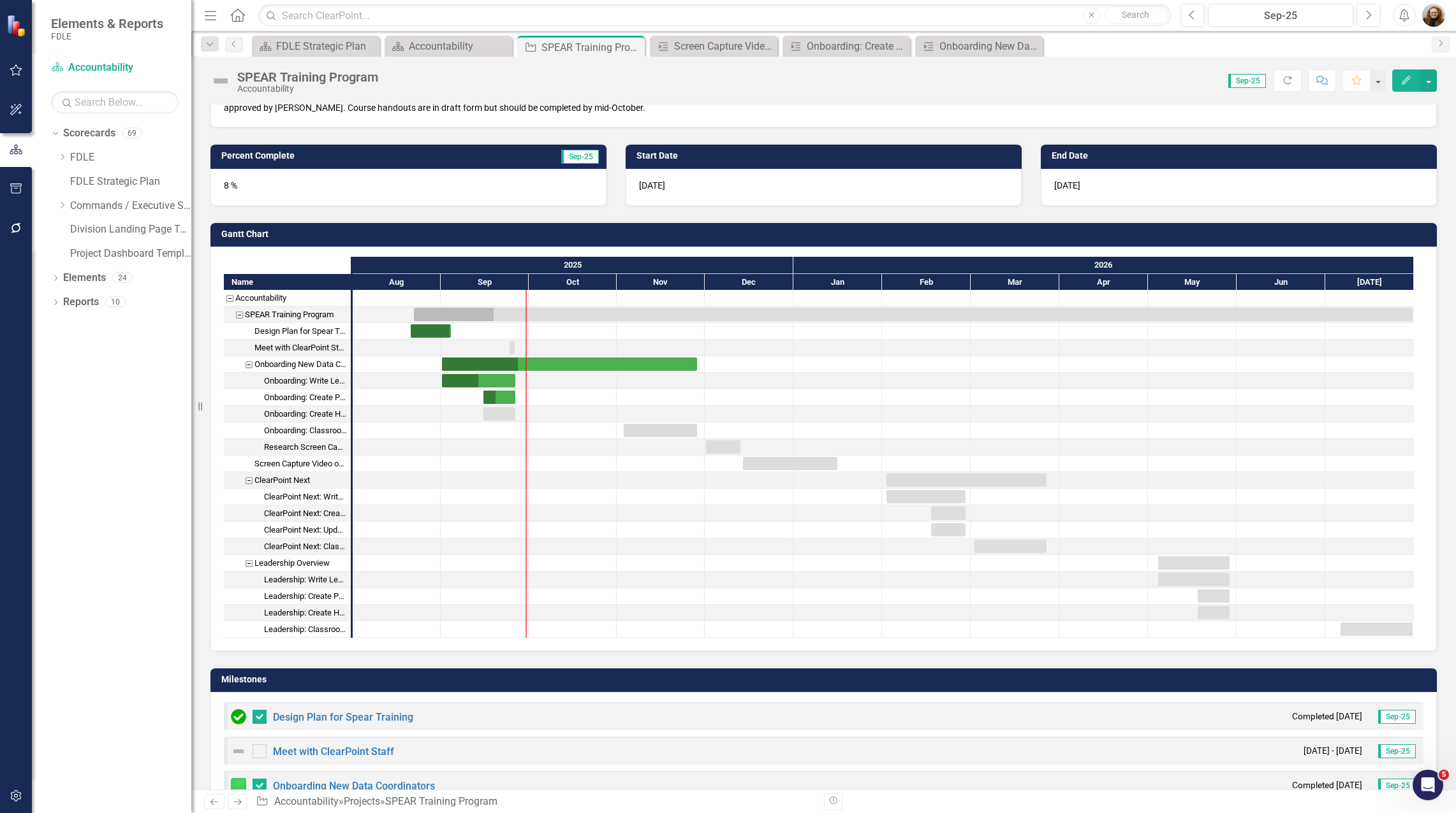
scroll to position [319, 0]
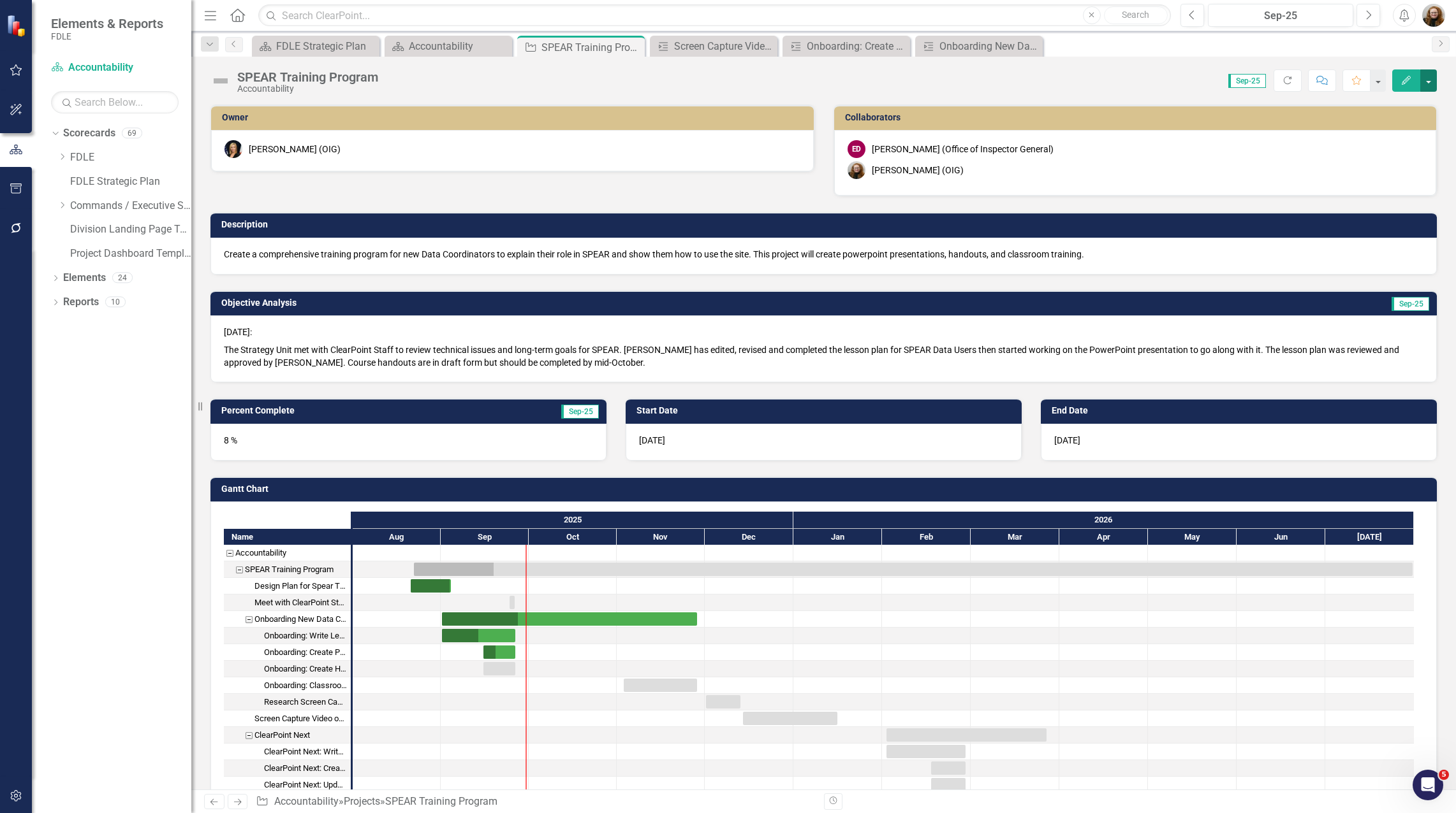
click at [1429, 81] on button "button" at bounding box center [1429, 81] width 17 height 22
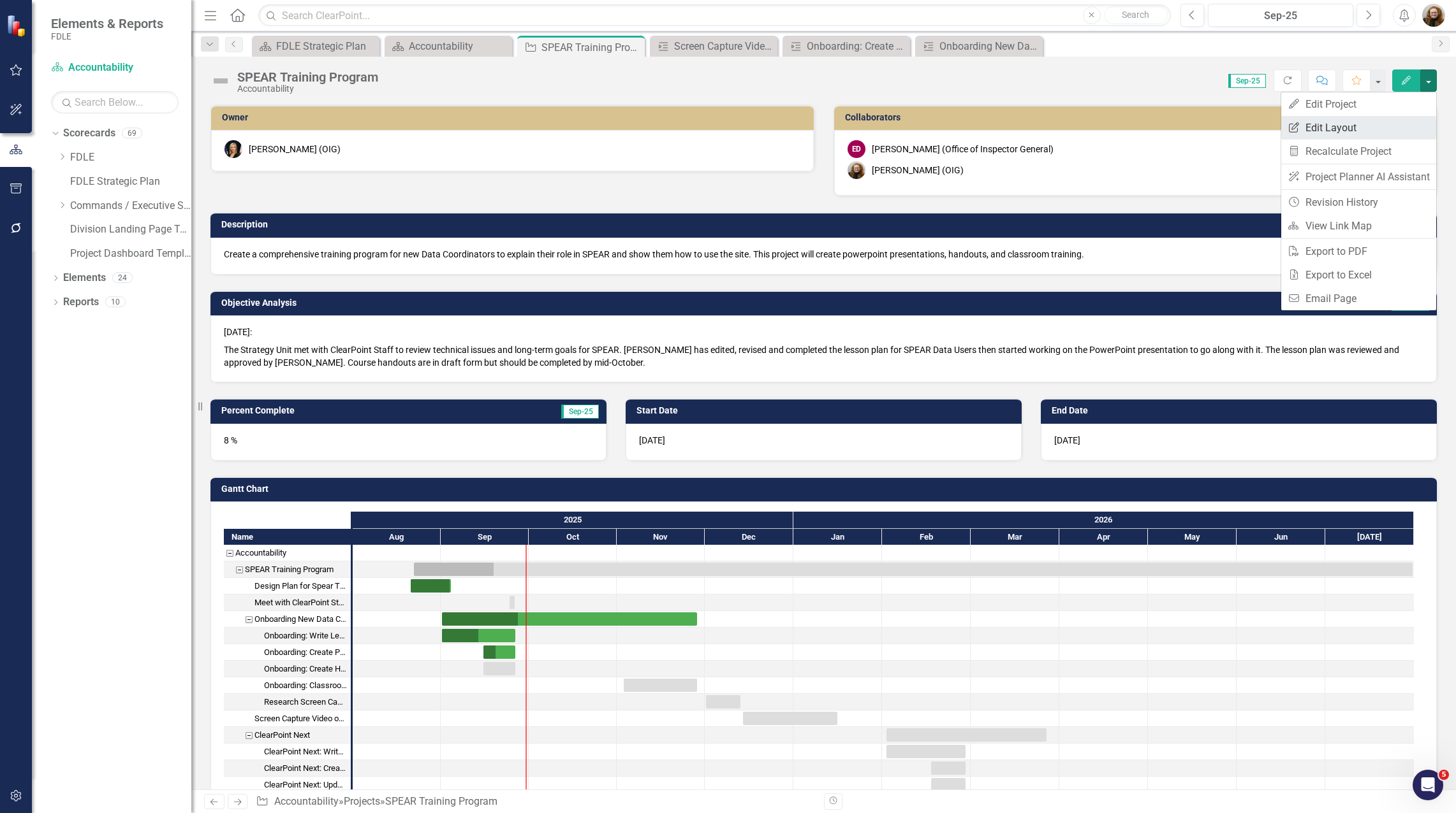
click at [1371, 119] on link "Edit Report Edit Layout" at bounding box center [1358, 128] width 155 height 24
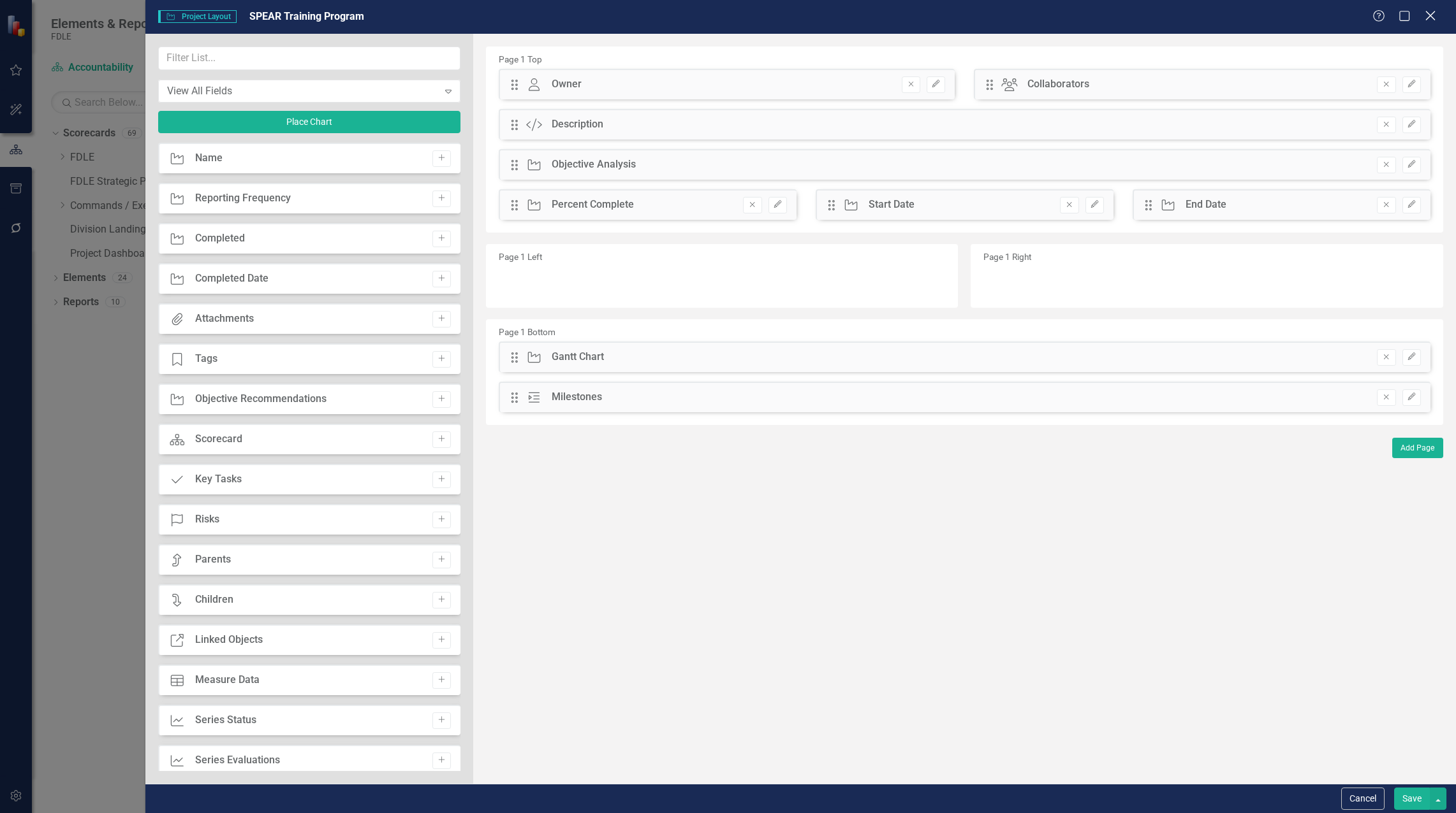
click at [1431, 15] on icon "Close" at bounding box center [1430, 16] width 16 height 12
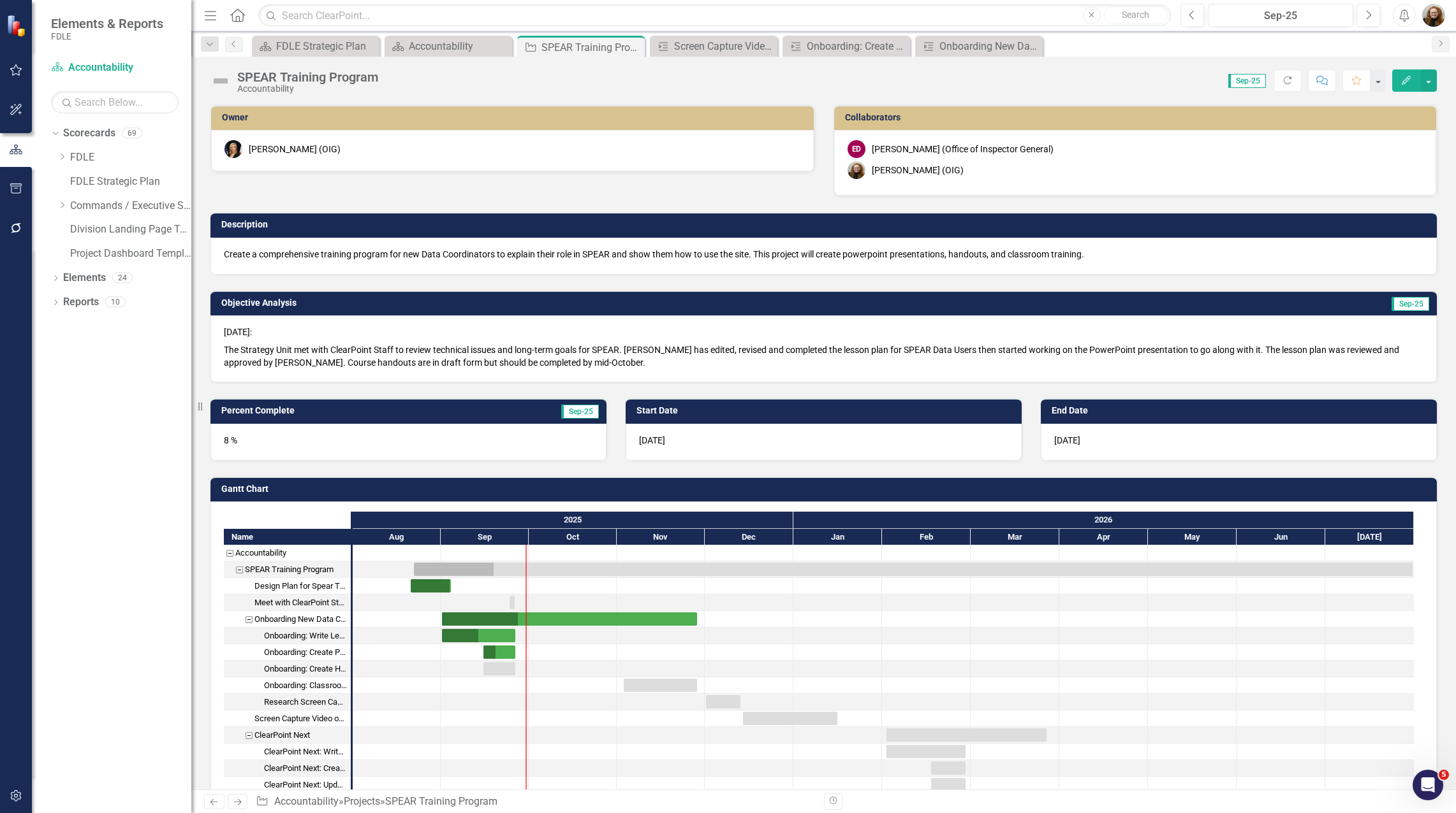
click at [1406, 80] on icon "Edit" at bounding box center [1406, 80] width 11 height 9
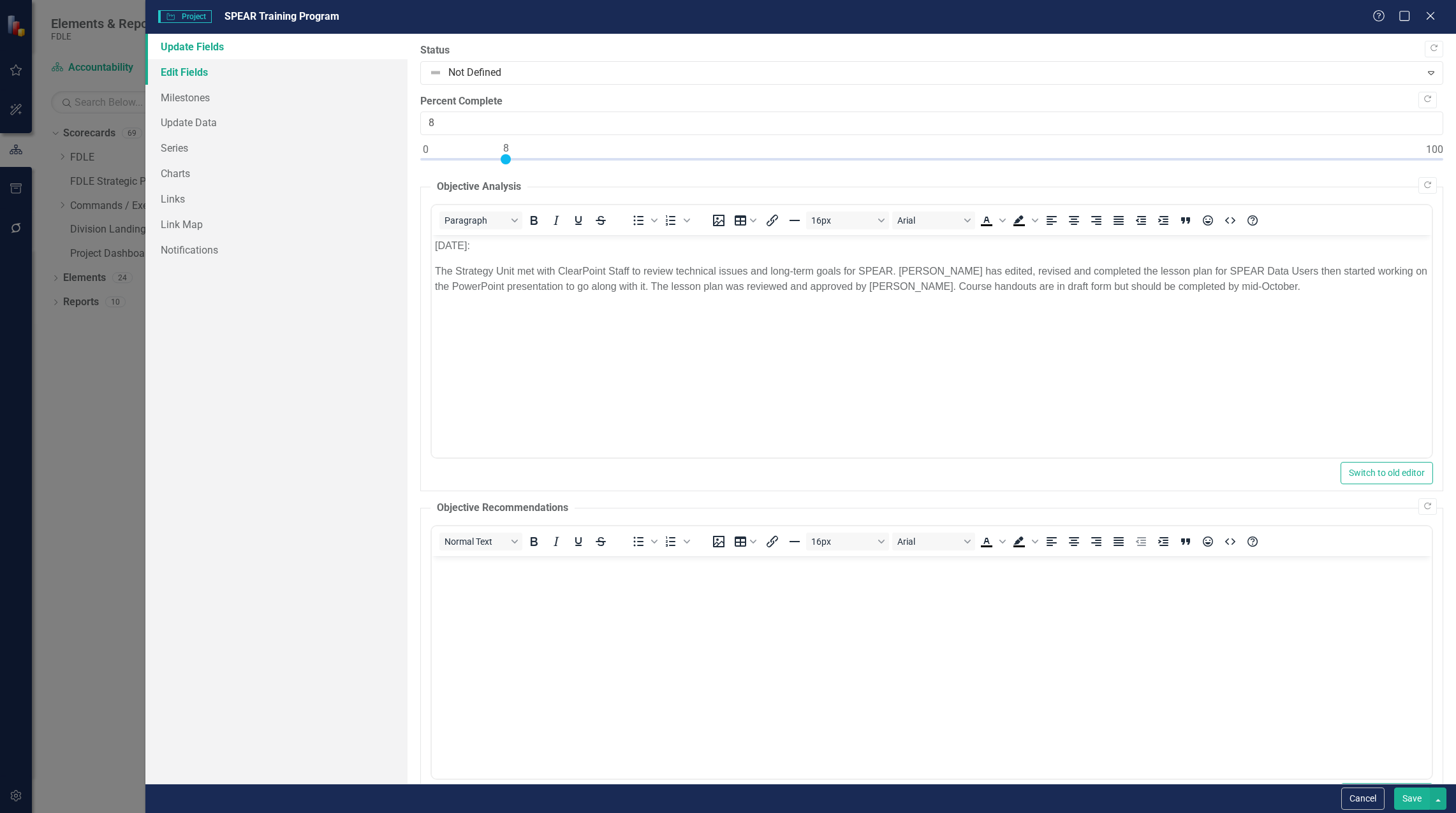
click at [173, 69] on link "Edit Fields" at bounding box center [277, 72] width 262 height 26
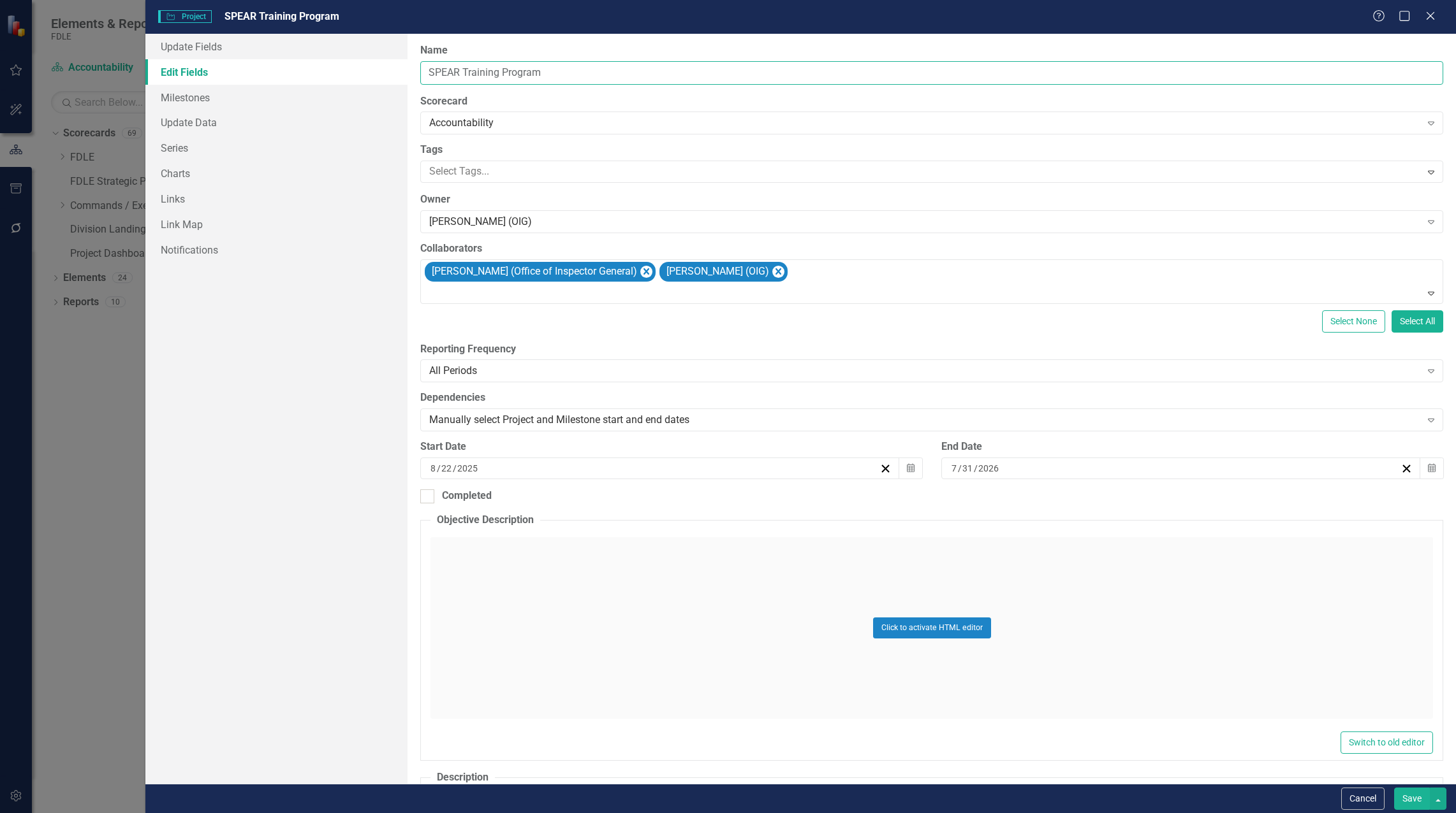
click at [465, 68] on input "SPEAR Training Program" at bounding box center [932, 73] width 1023 height 24
type input "SPEAR User Training Program"
click at [1403, 799] on button "Save" at bounding box center [1412, 799] width 36 height 22
checkbox input "false"
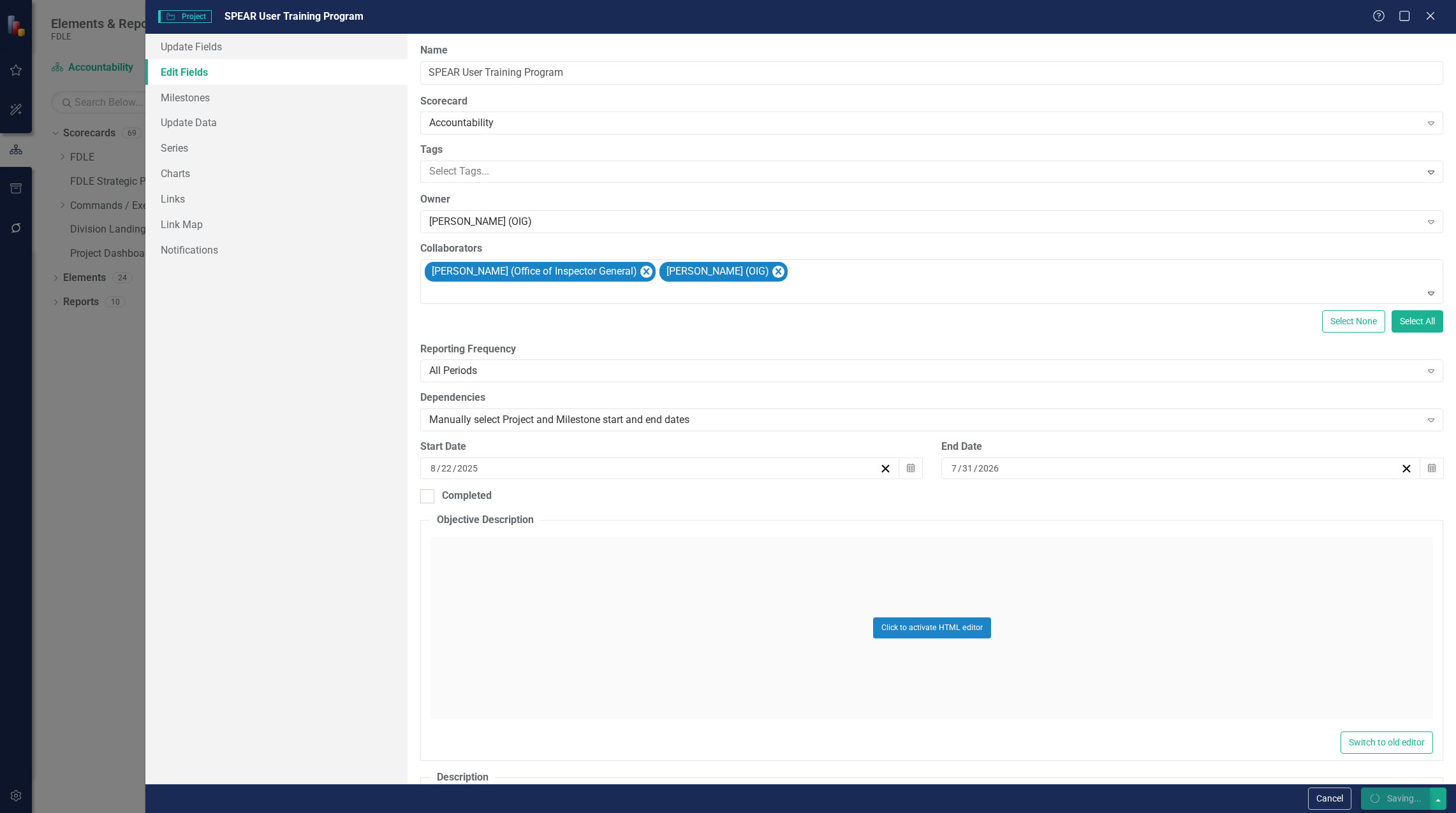
checkbox input "false"
checkbox input "true"
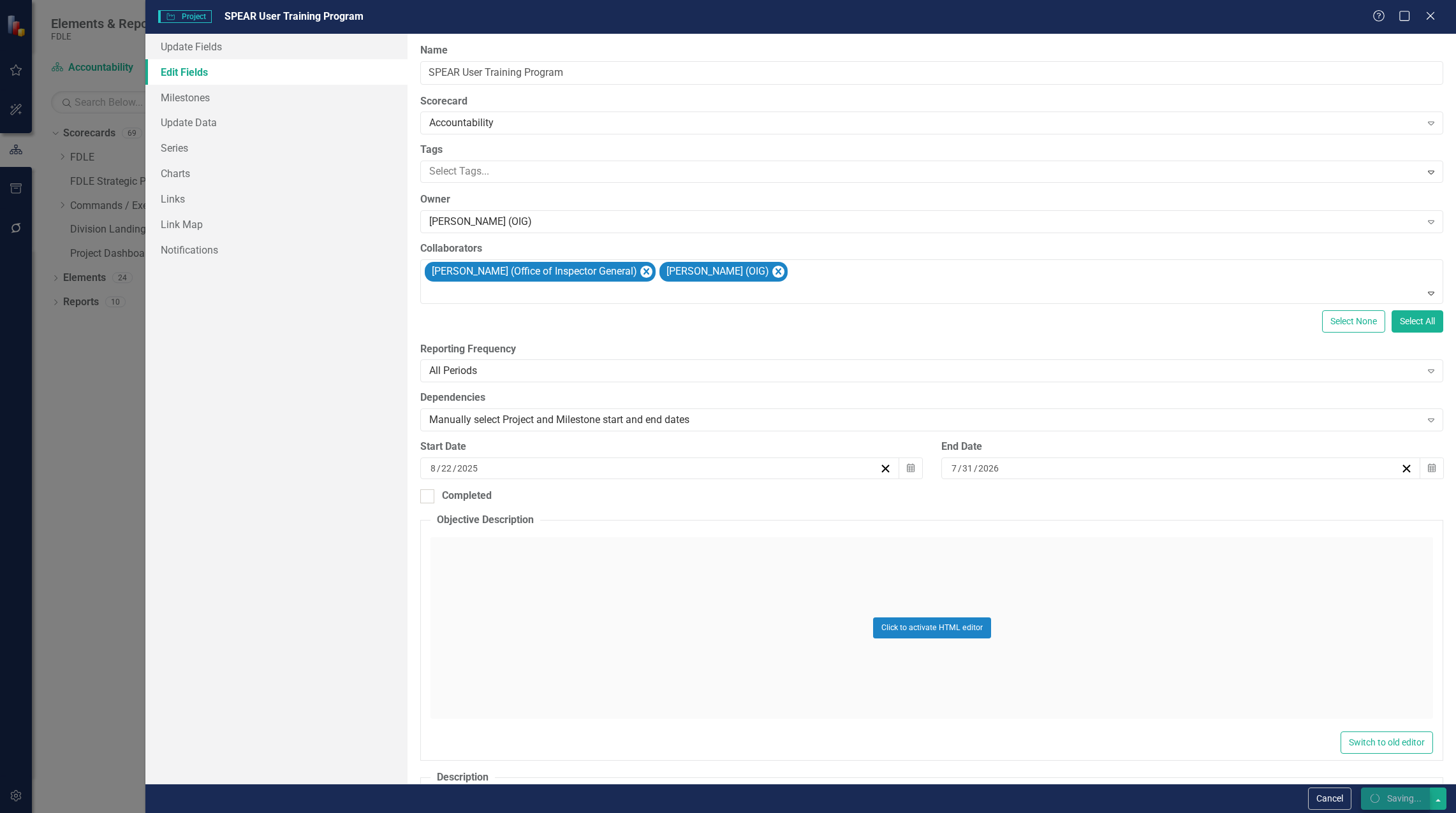
checkbox input "true"
checkbox input "false"
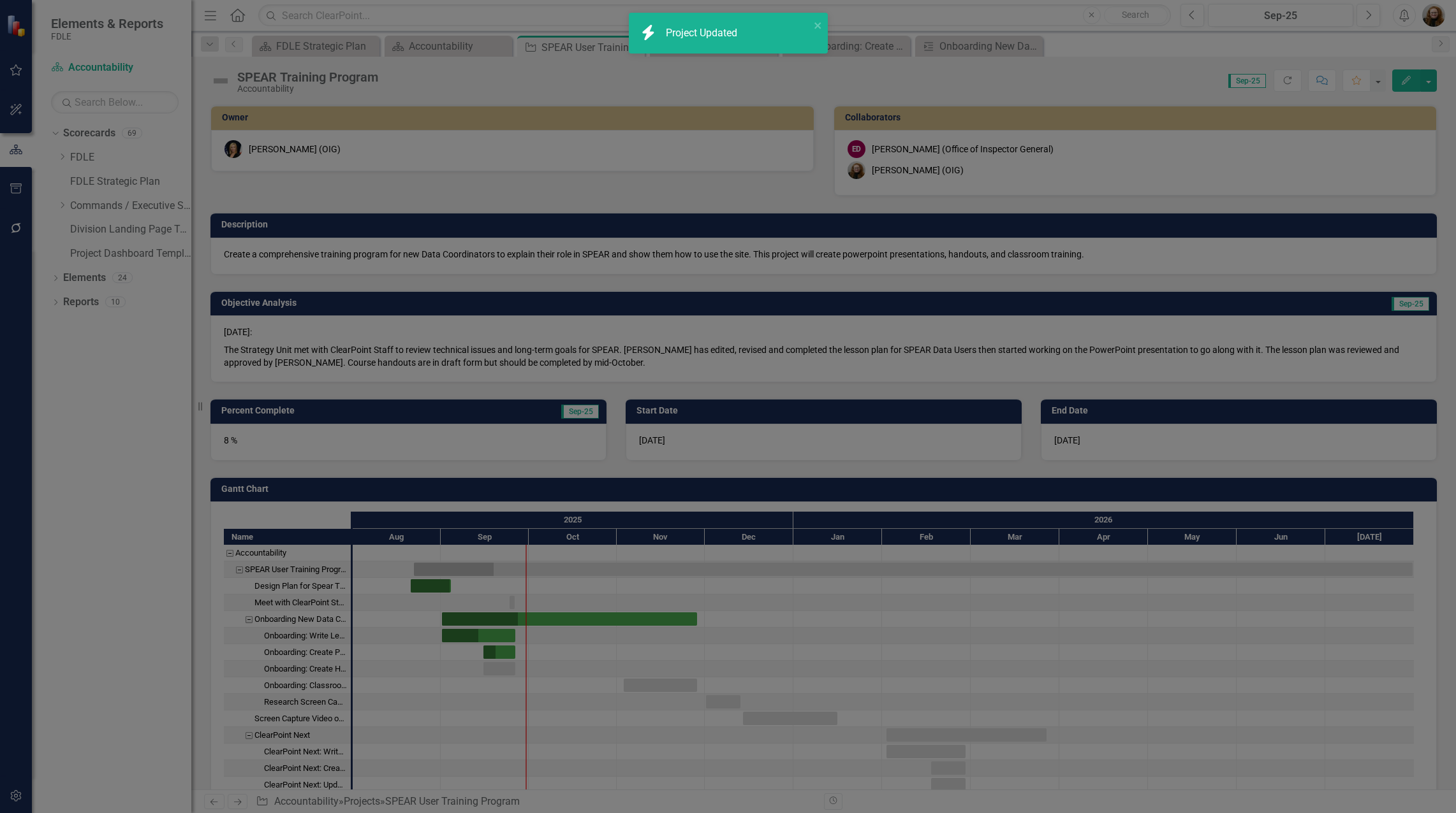
checkbox input "true"
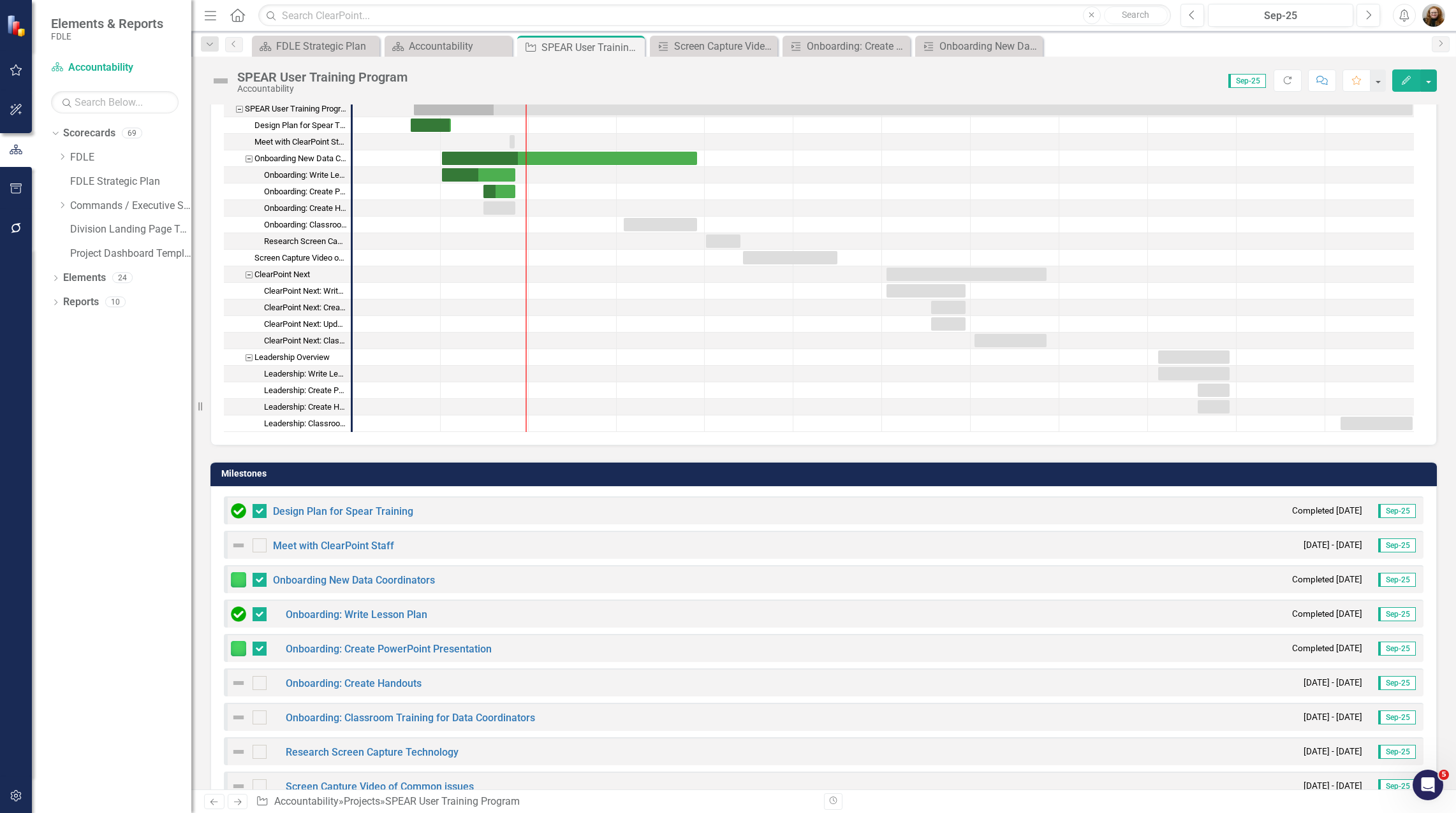
scroll to position [255, 0]
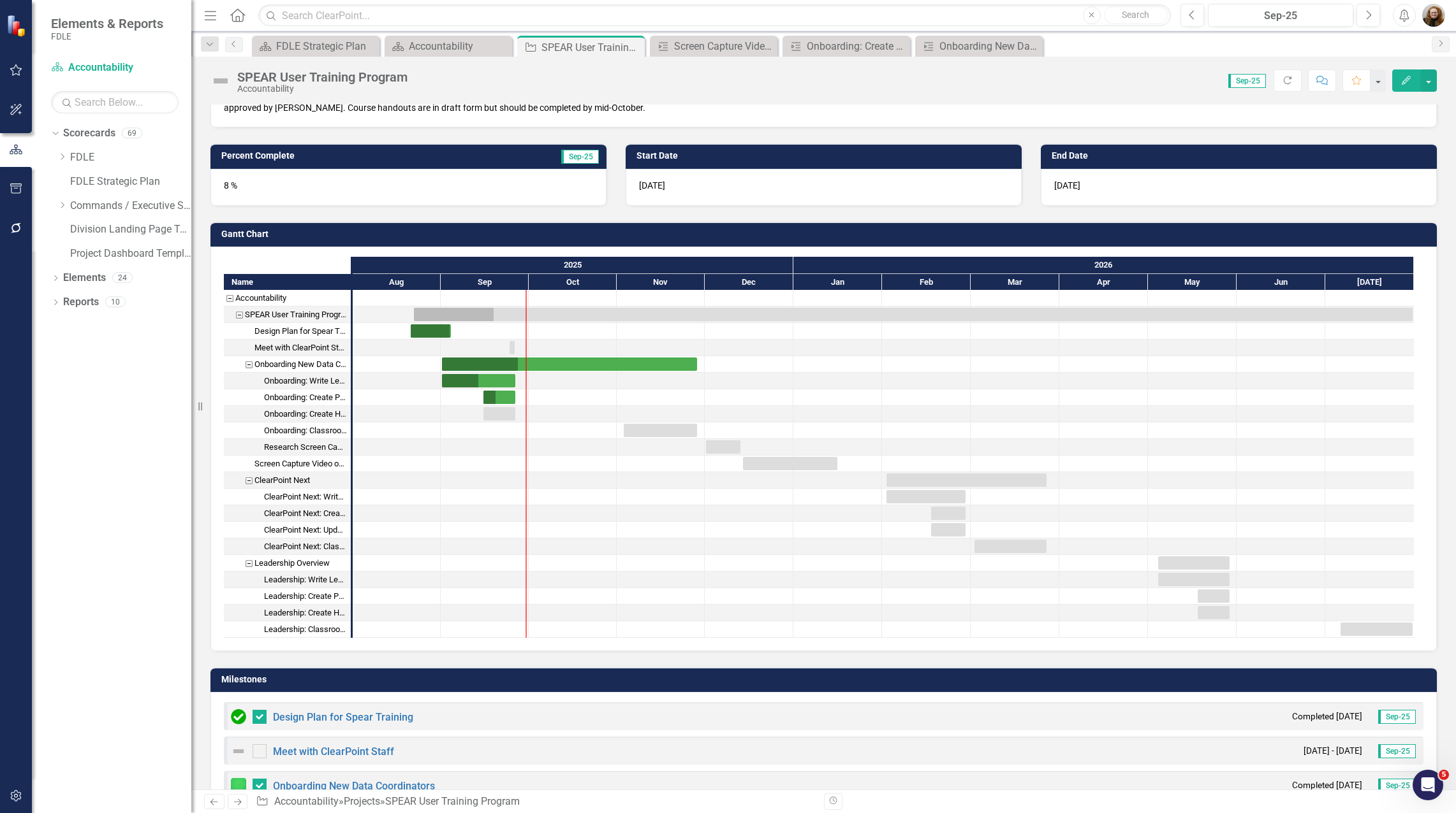
click at [1406, 87] on button "Edit" at bounding box center [1406, 81] width 28 height 22
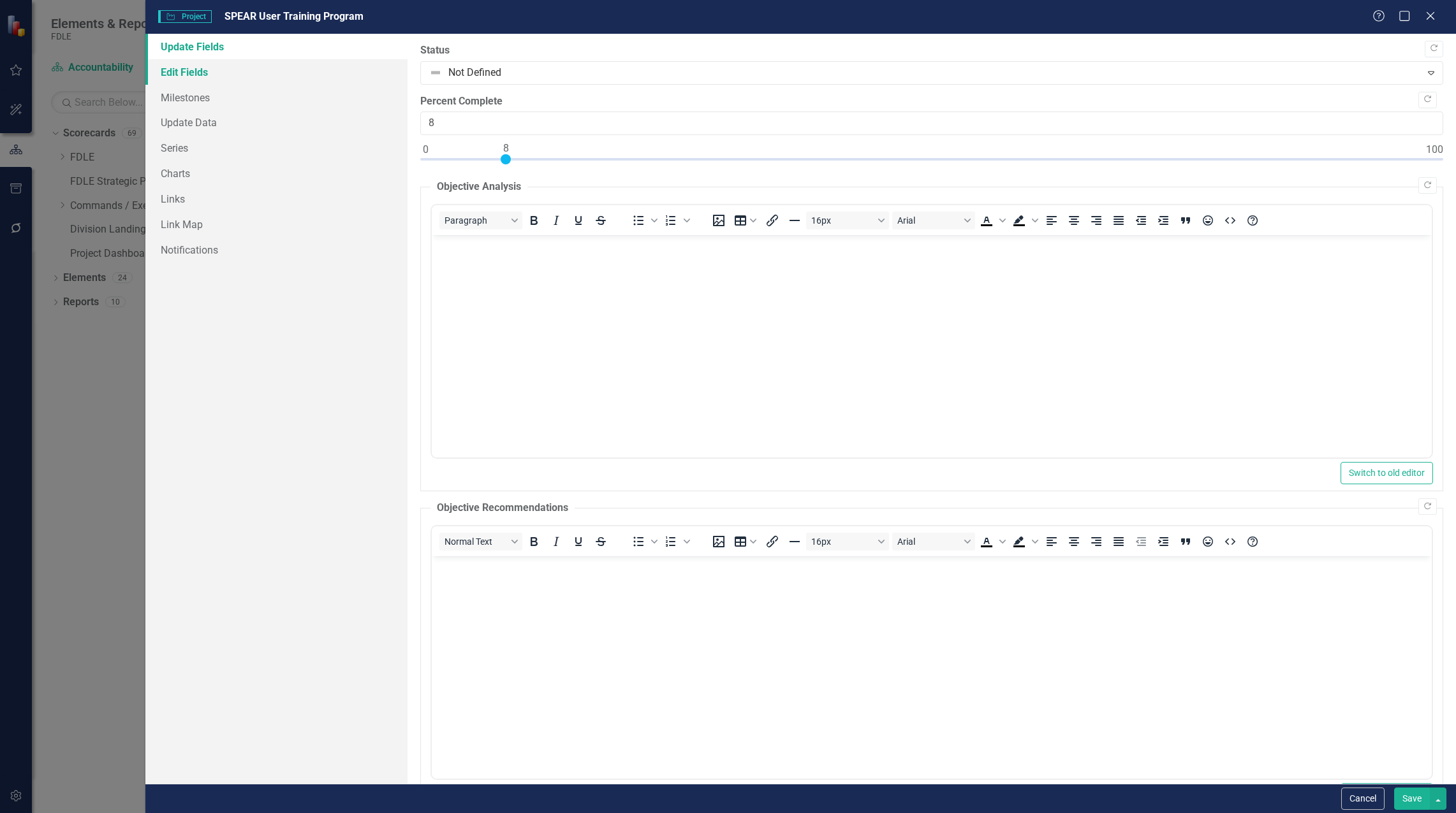
scroll to position [0, 0]
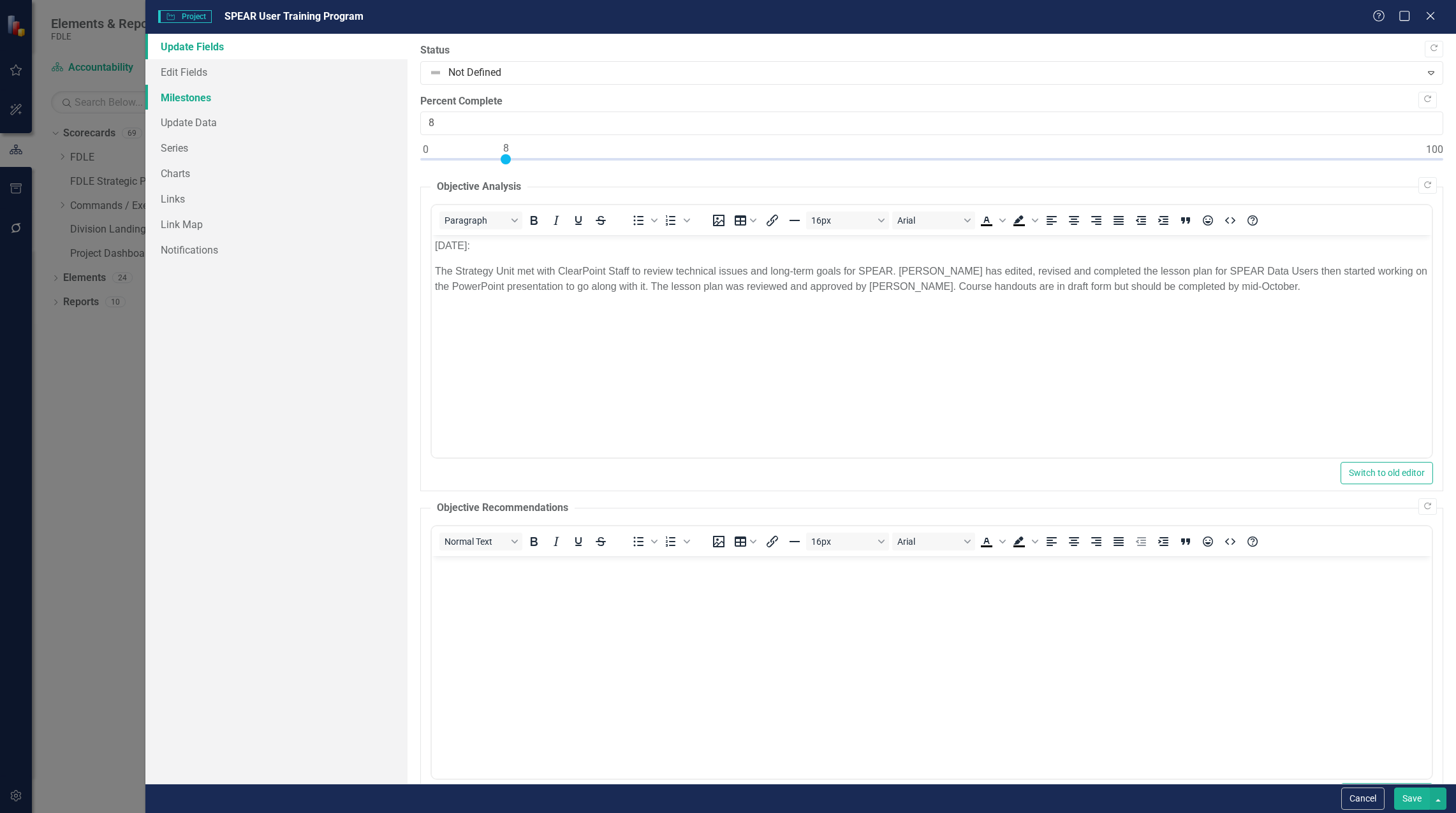
click at [170, 99] on link "Milestones" at bounding box center [277, 98] width 262 height 26
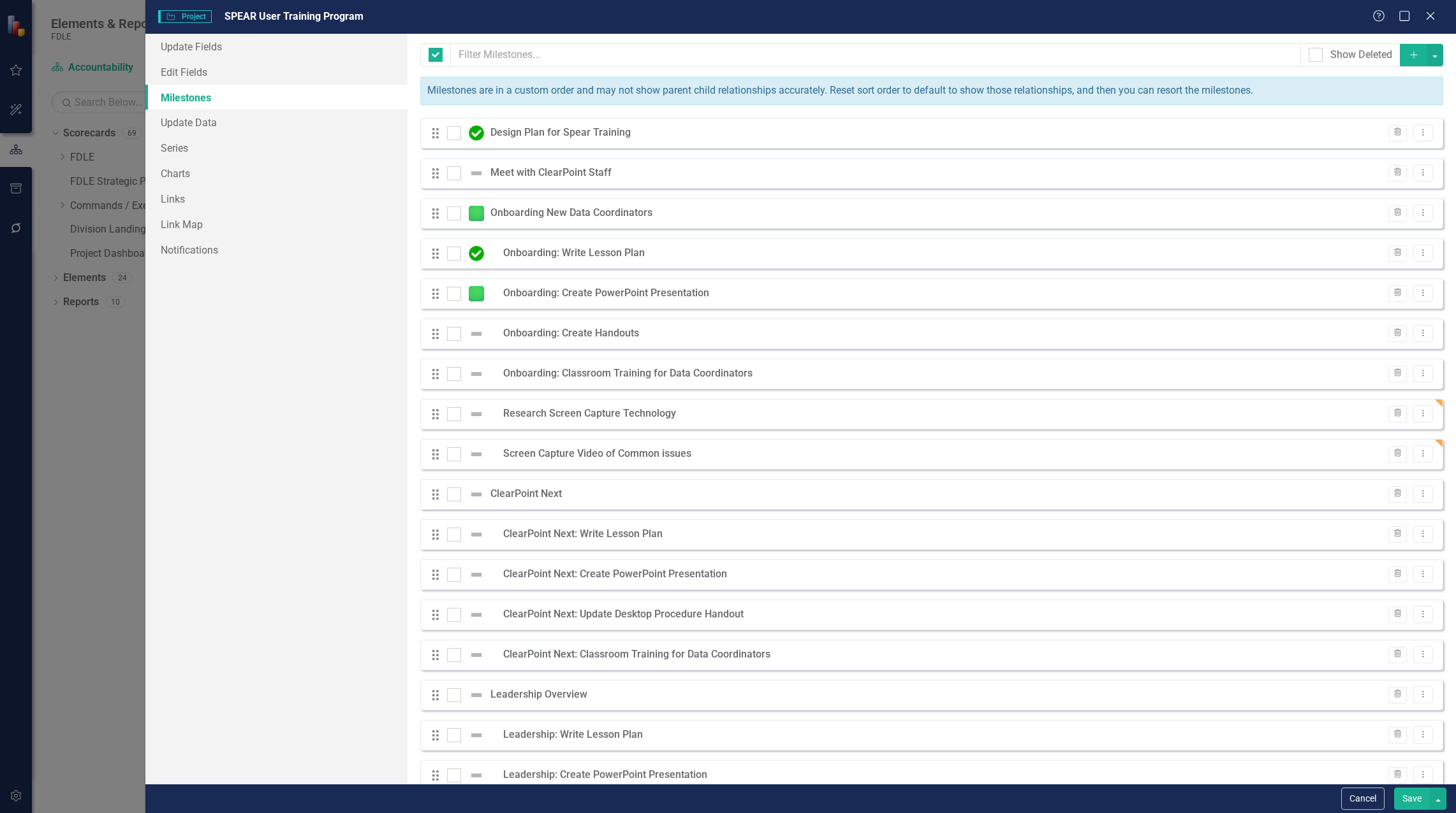
checkbox input "false"
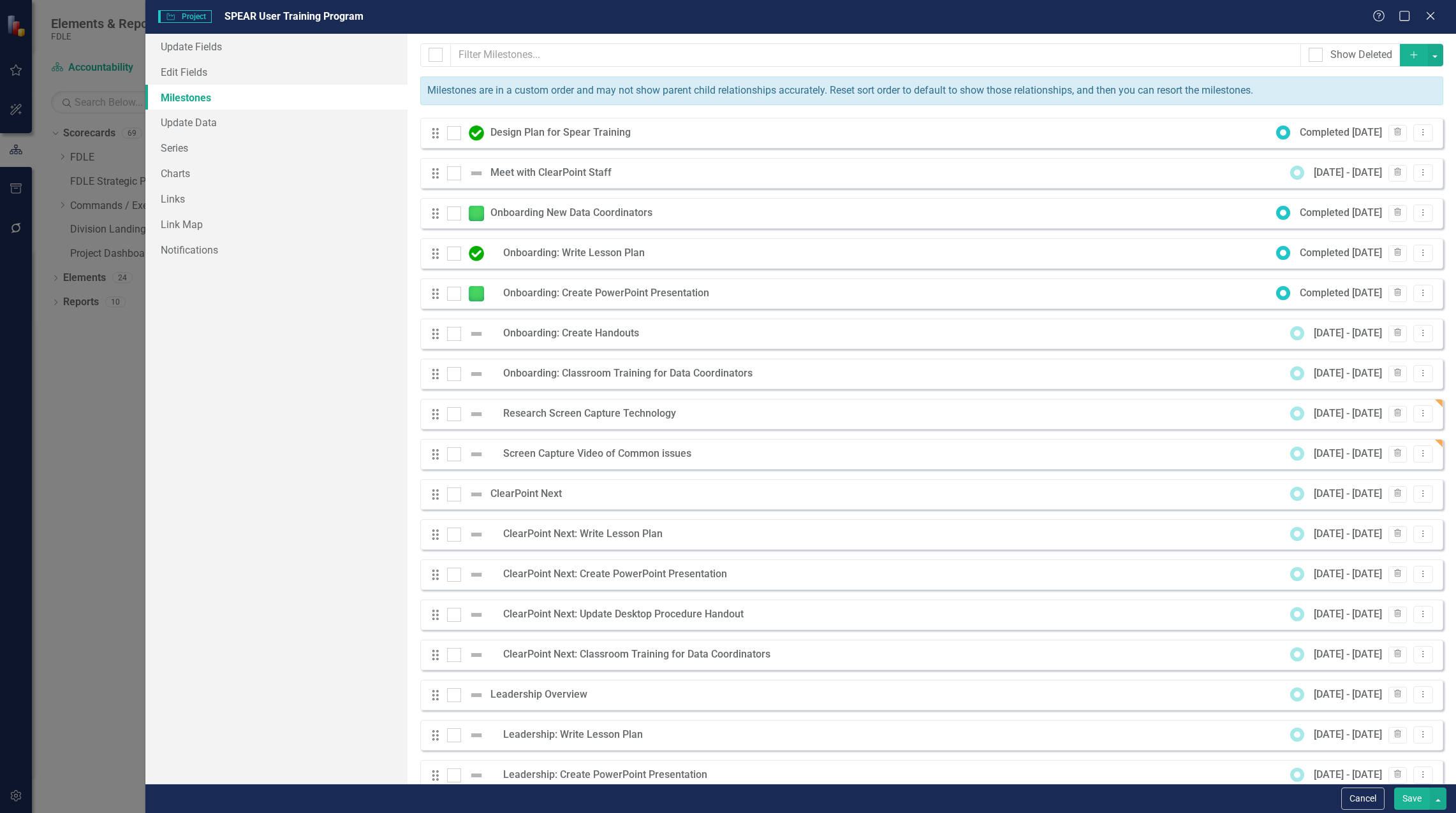
click at [1408, 58] on icon "Add" at bounding box center [1413, 54] width 11 height 9
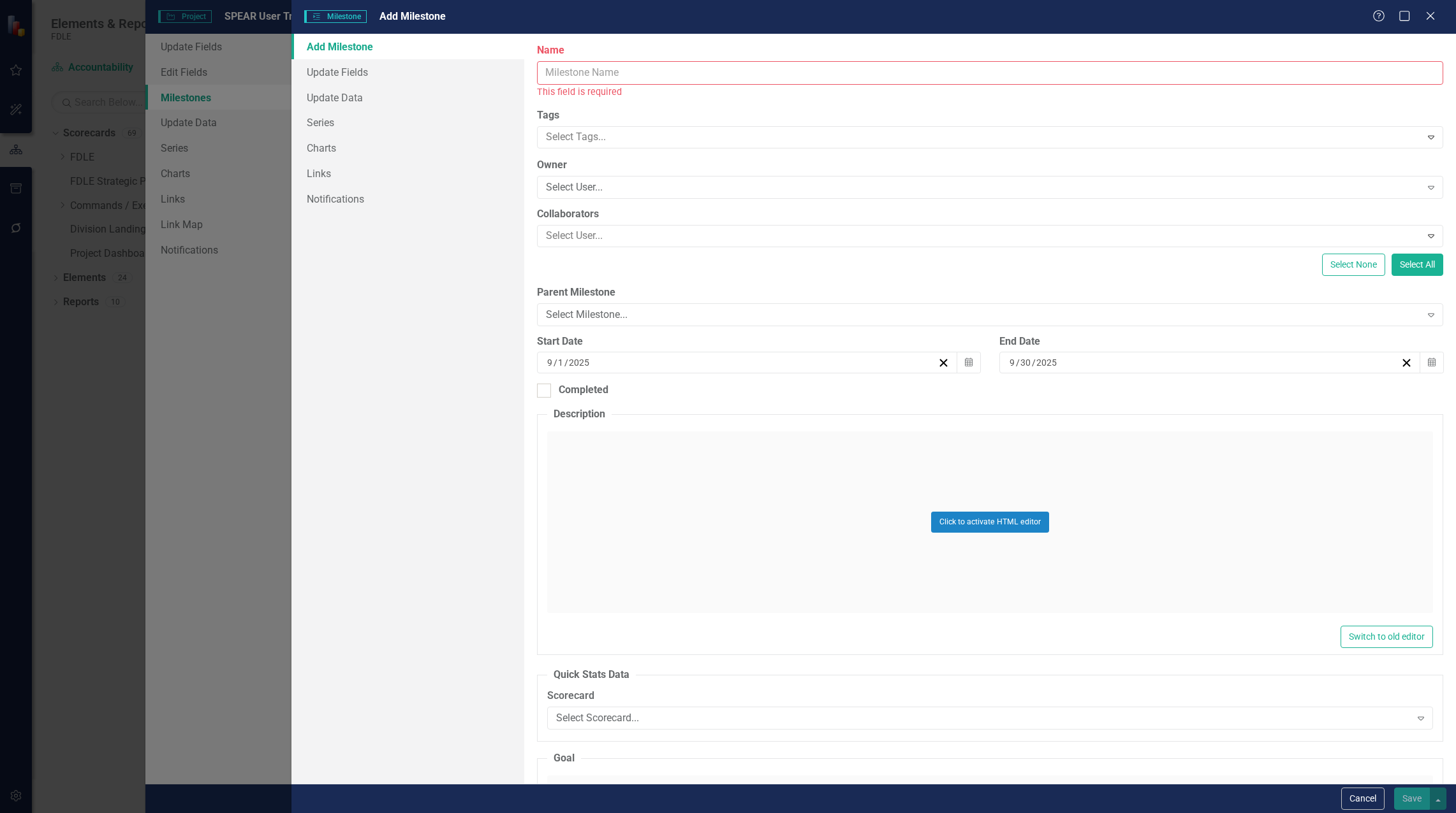
click at [569, 70] on input "Name" at bounding box center [989, 73] width 906 height 24
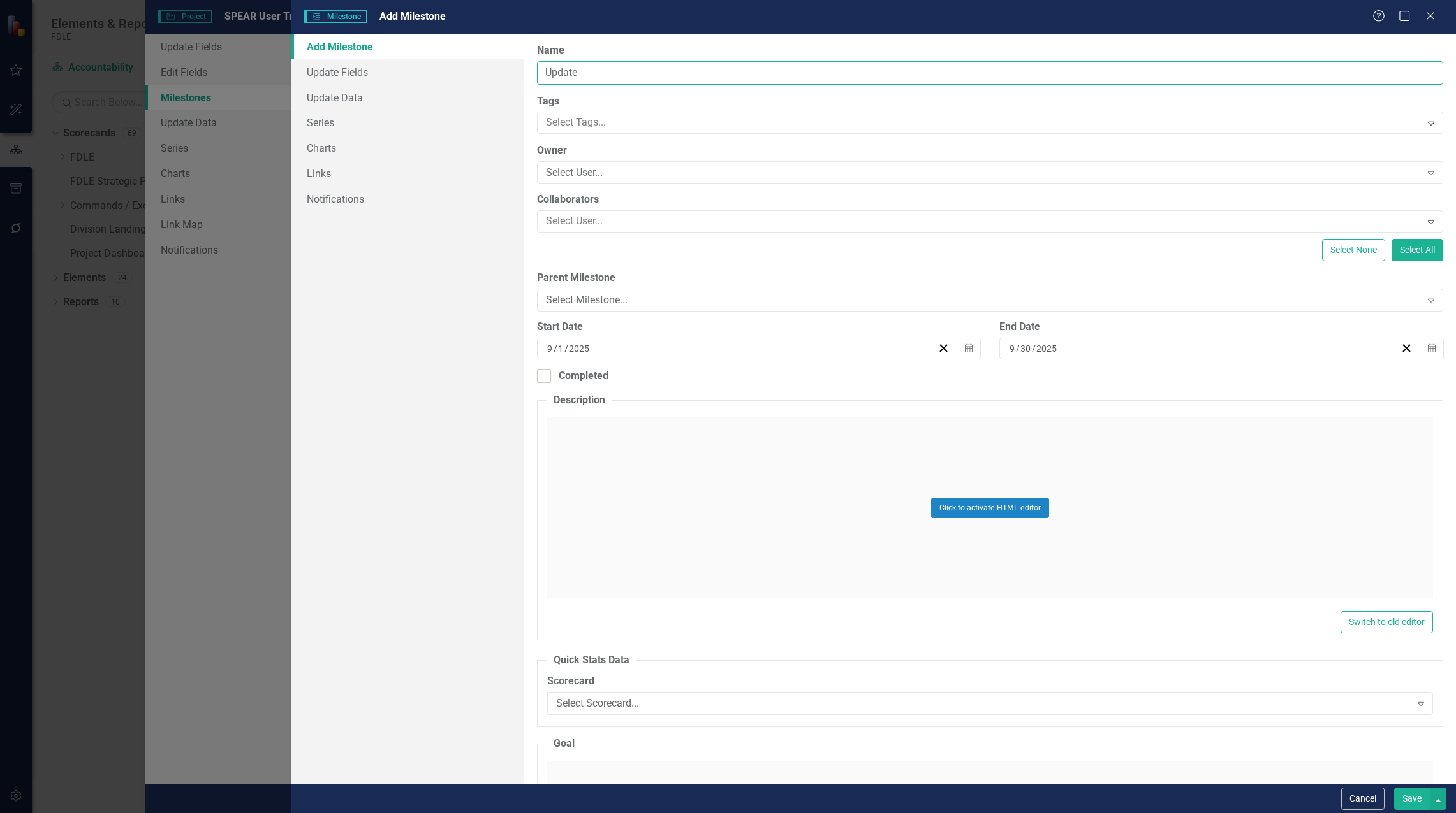
type input "Update"
click at [429, 356] on div "Add Milestone Update Fields Update Data Series Charts Links Notifications" at bounding box center [408, 408] width 233 height 750
click at [1429, 15] on icon "Close" at bounding box center [1430, 16] width 16 height 12
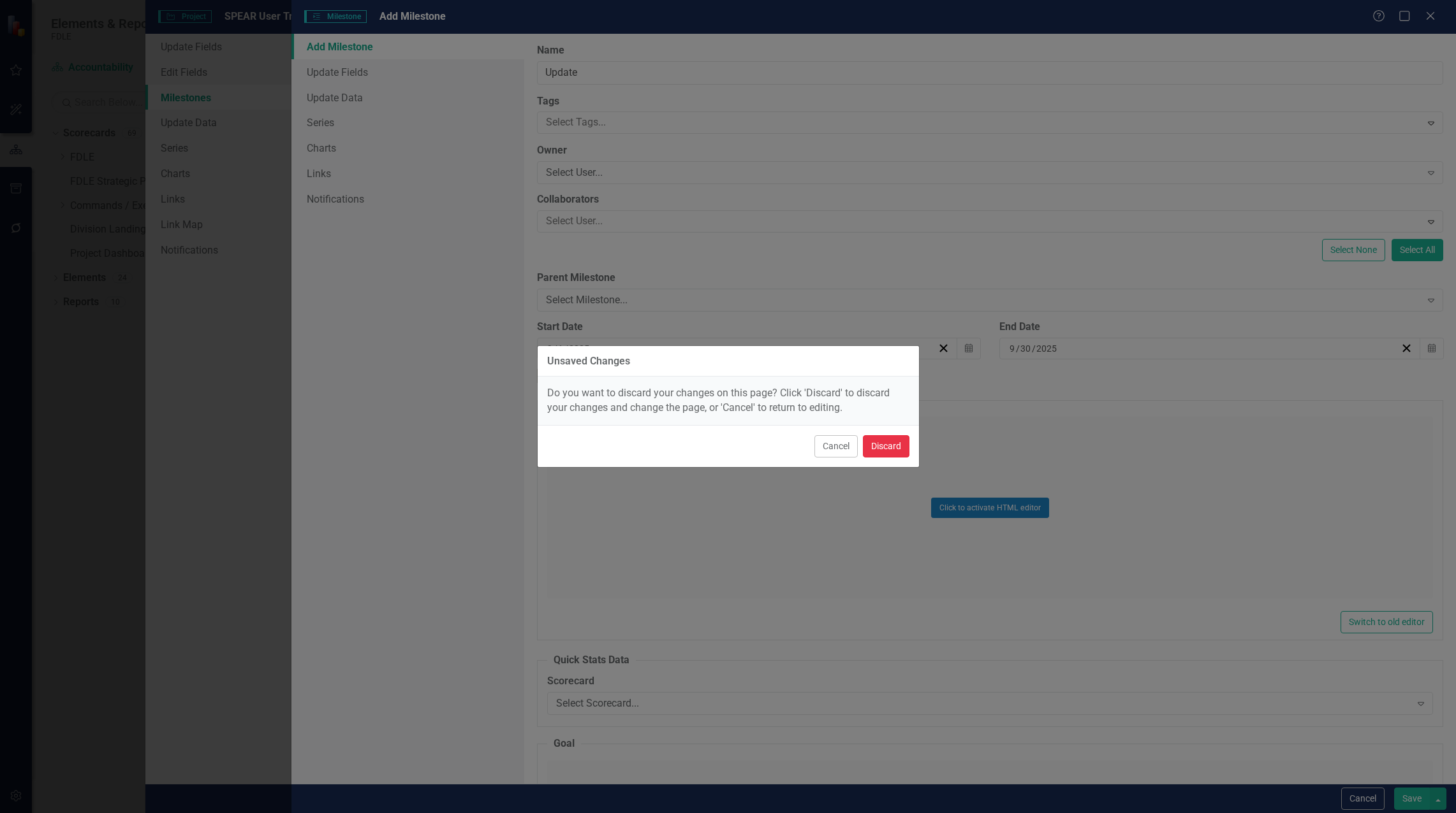
click at [880, 446] on button "Discard" at bounding box center [886, 446] width 47 height 22
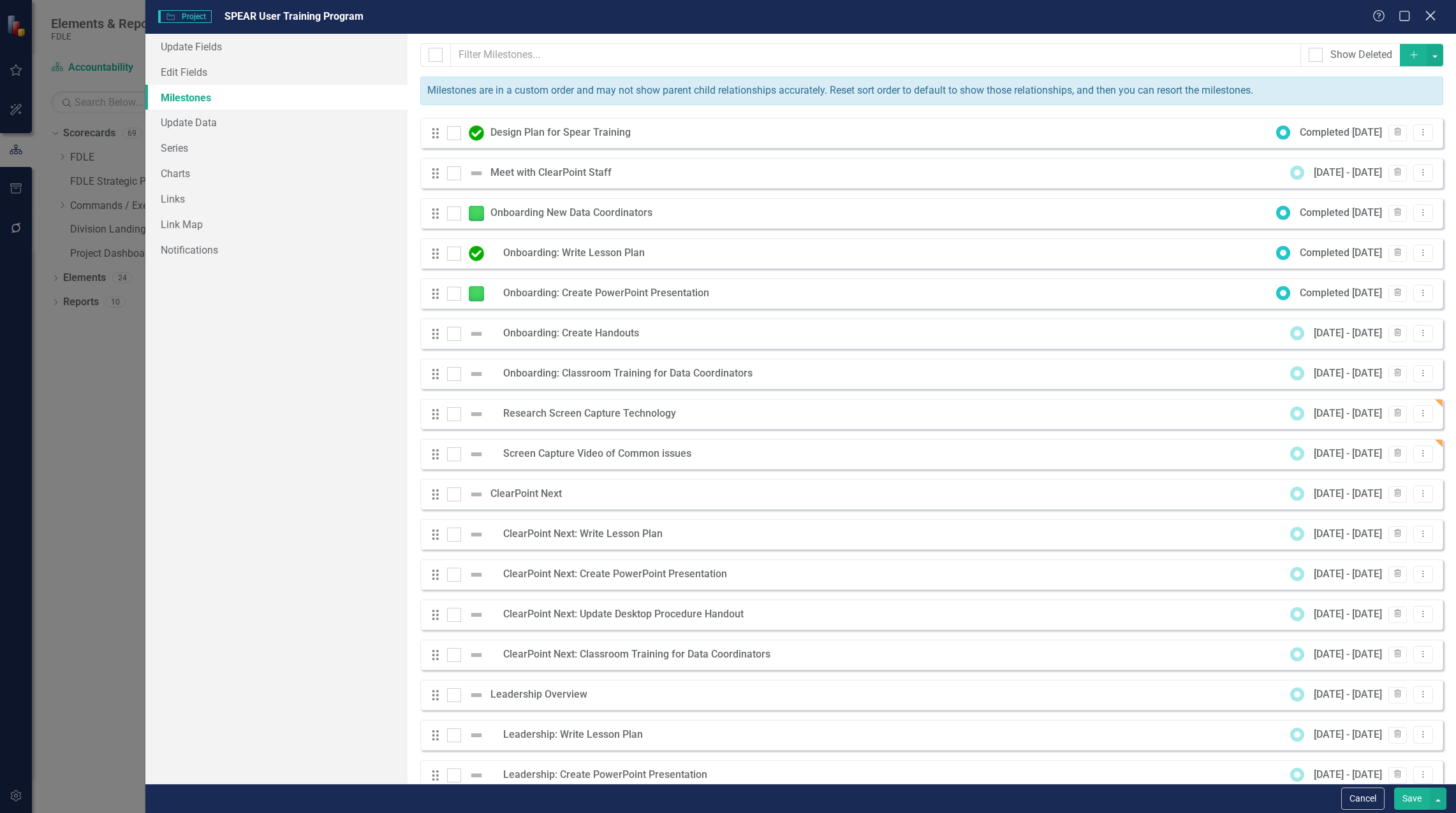
click at [1426, 13] on icon "Close" at bounding box center [1430, 16] width 16 height 12
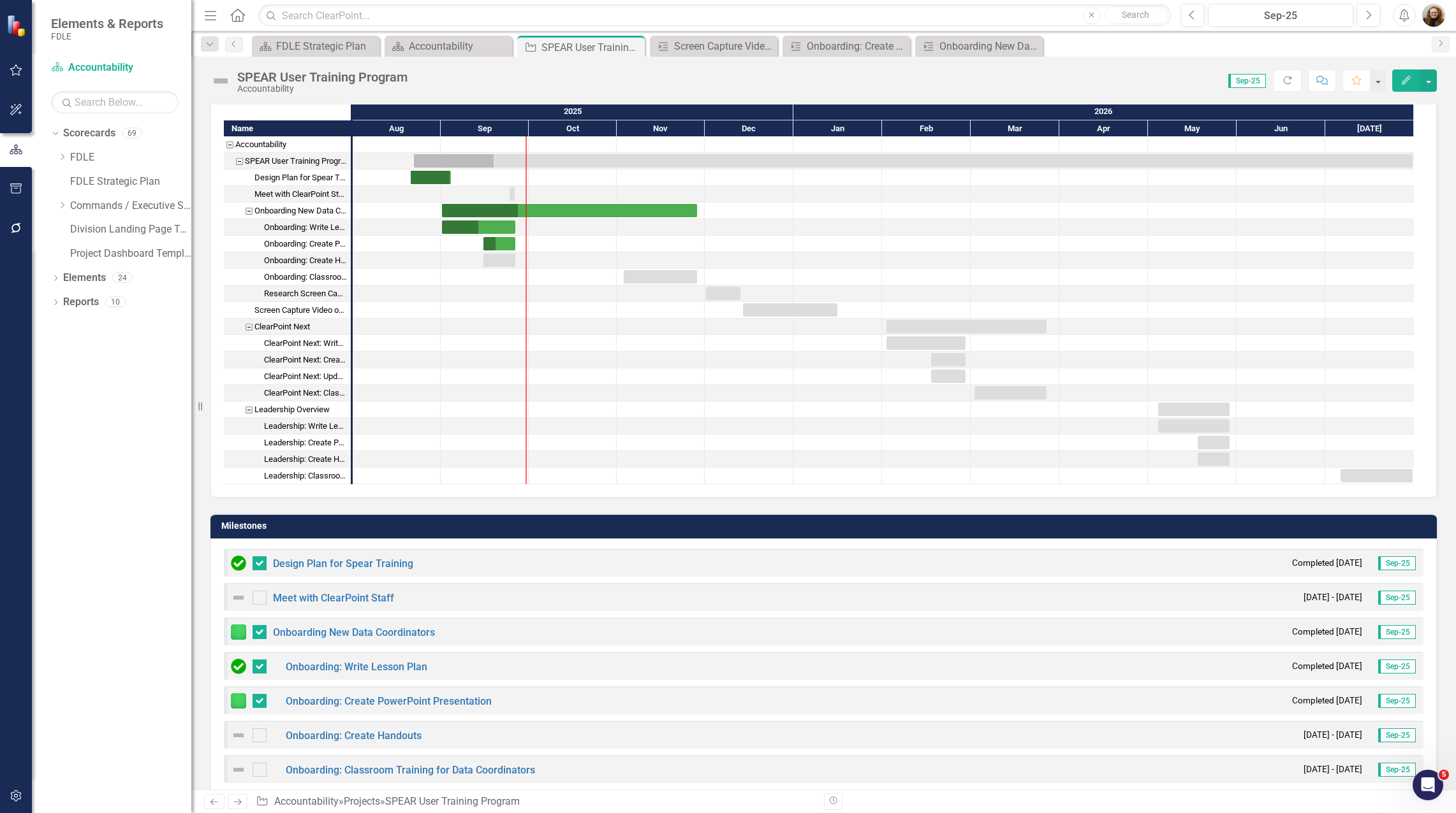
scroll to position [402, 0]
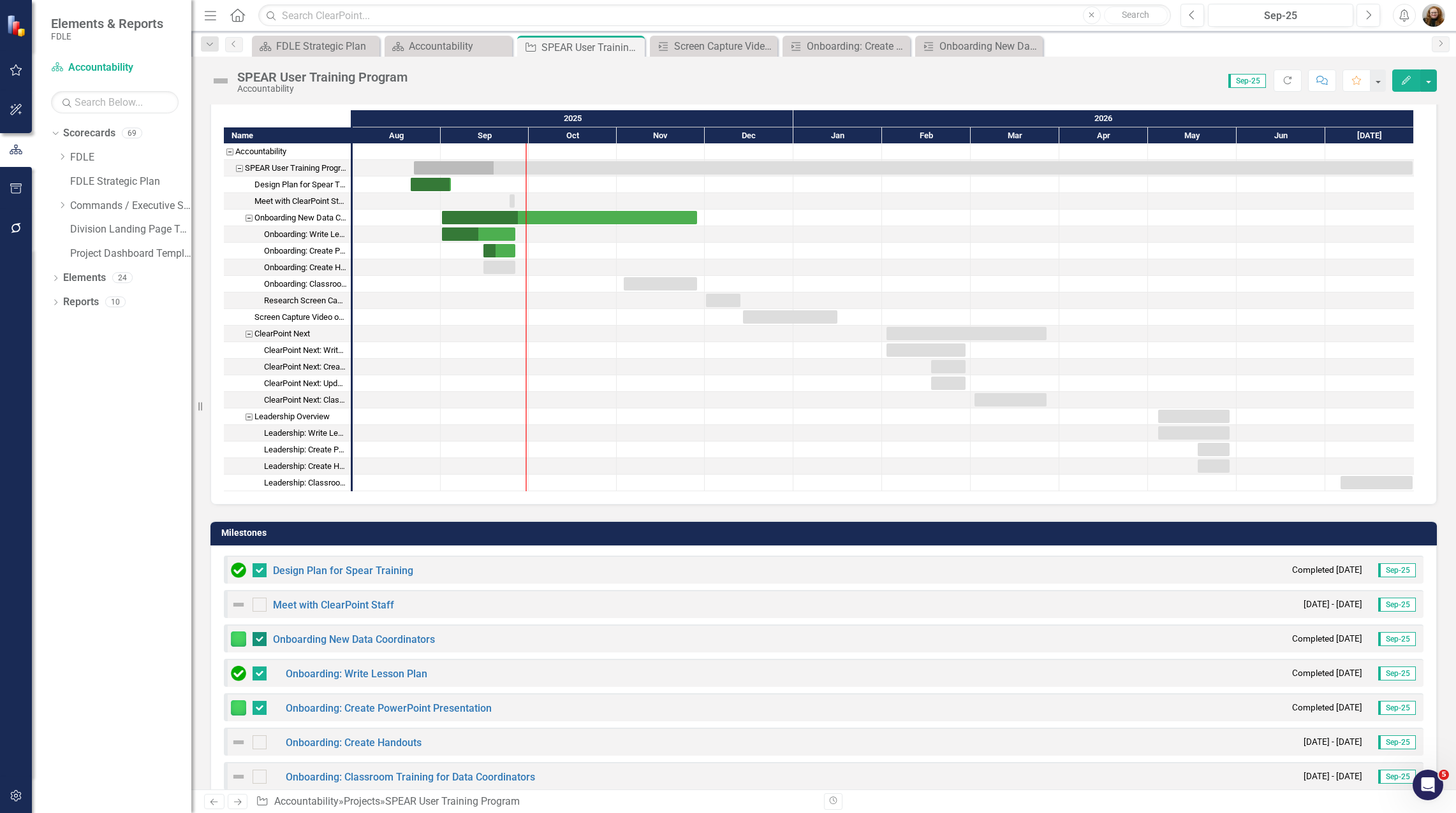
click at [259, 643] on div at bounding box center [260, 639] width 14 height 14
click at [259, 641] on input "checkbox" at bounding box center [257, 636] width 8 height 8
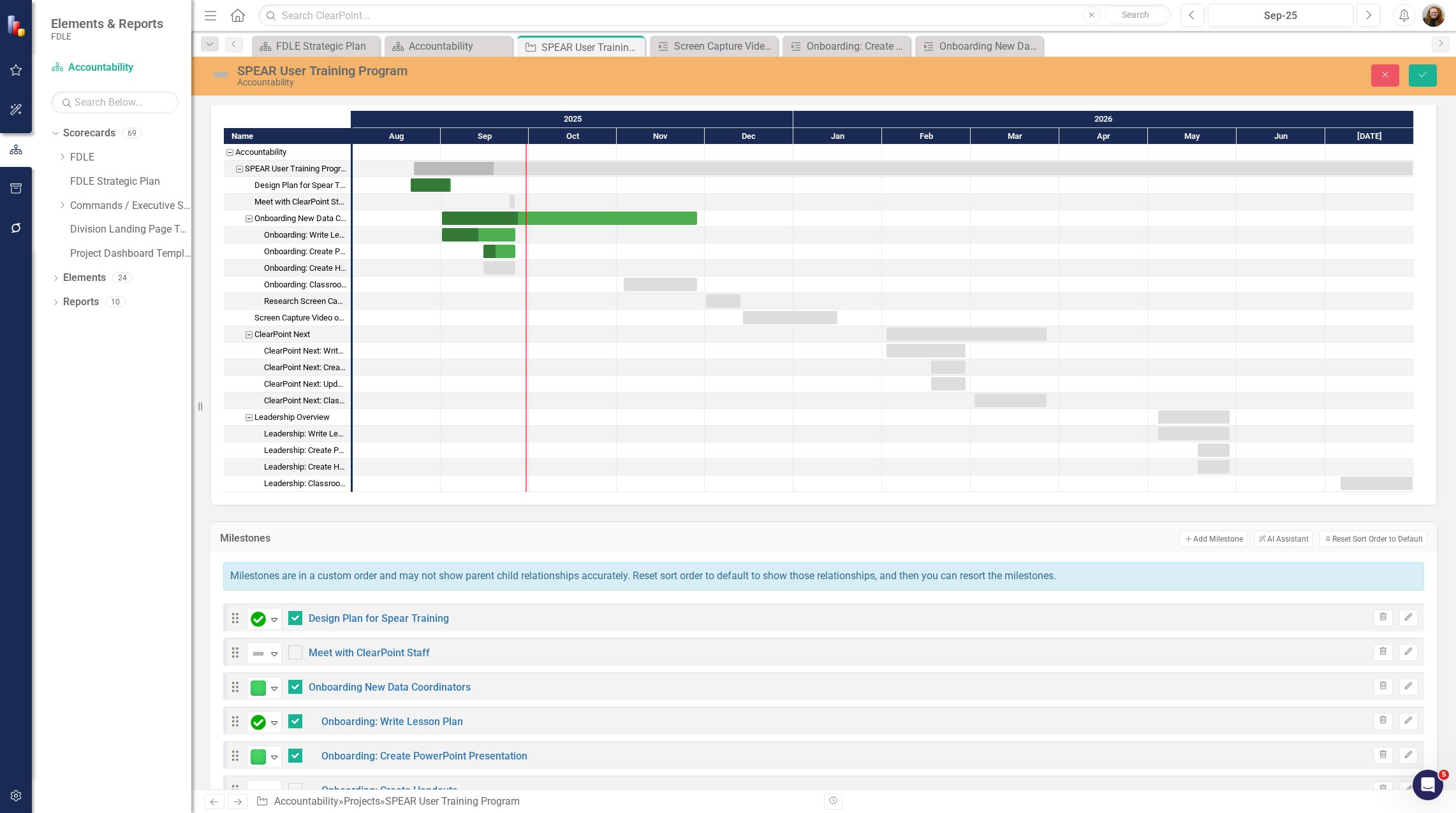
checkbox input "false"
click at [301, 759] on div at bounding box center [296, 756] width 14 height 14
click at [297, 757] on input "checkbox" at bounding box center [293, 753] width 8 height 8
checkbox input "false"
click at [1423, 80] on button "Save" at bounding box center [1423, 75] width 28 height 22
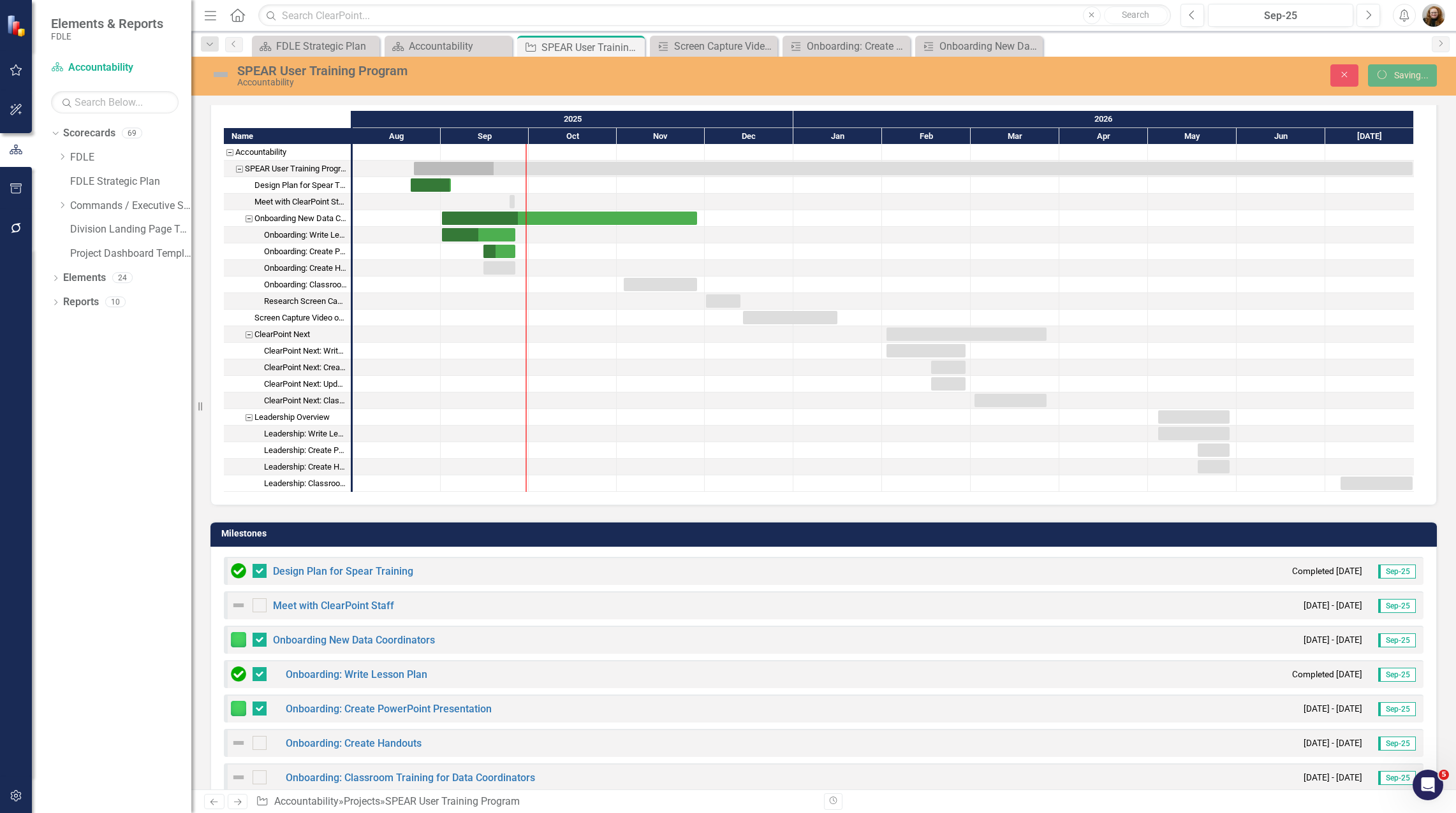
checkbox input "true"
checkbox input "false"
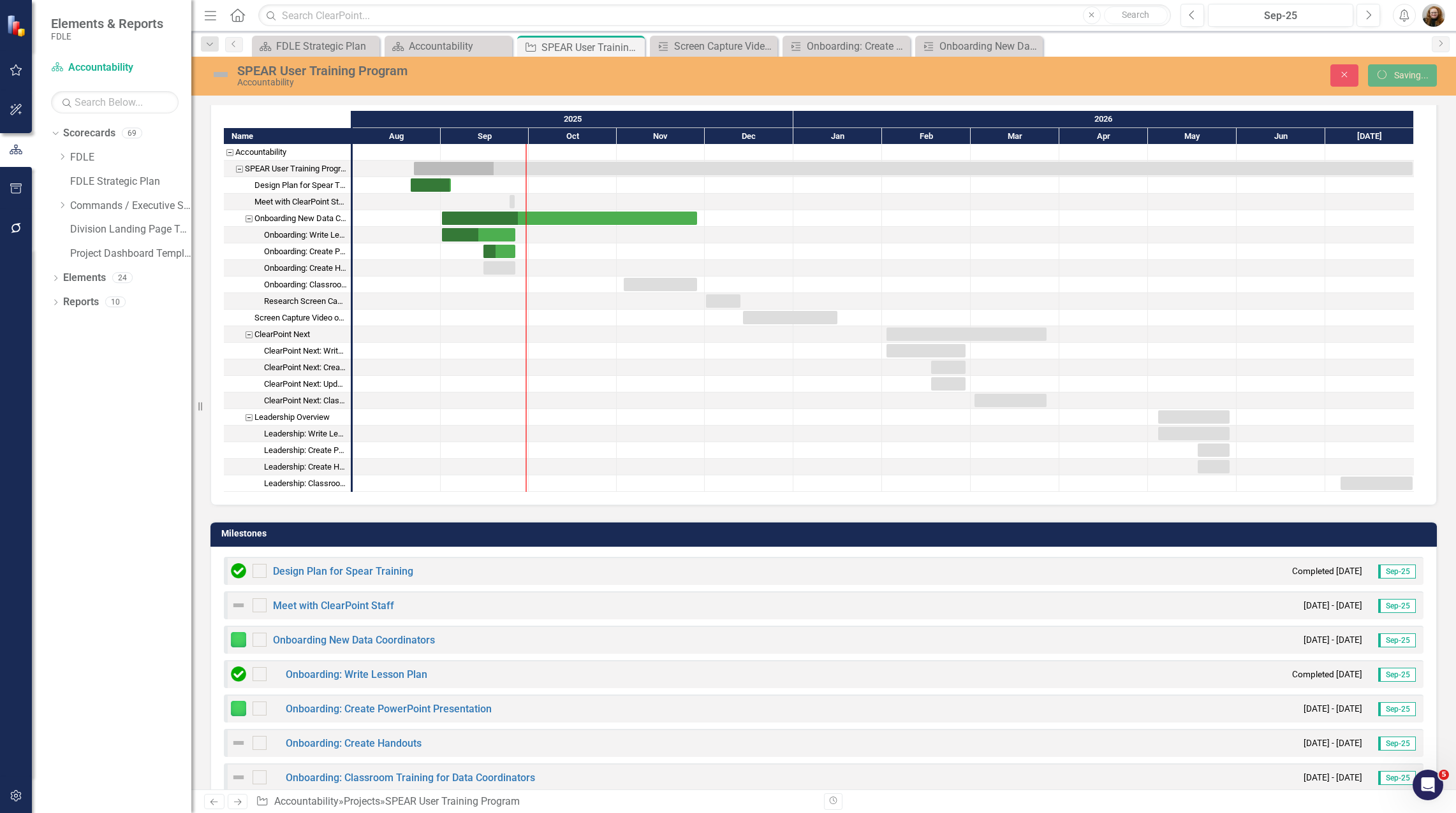
checkbox input "false"
checkbox input "true"
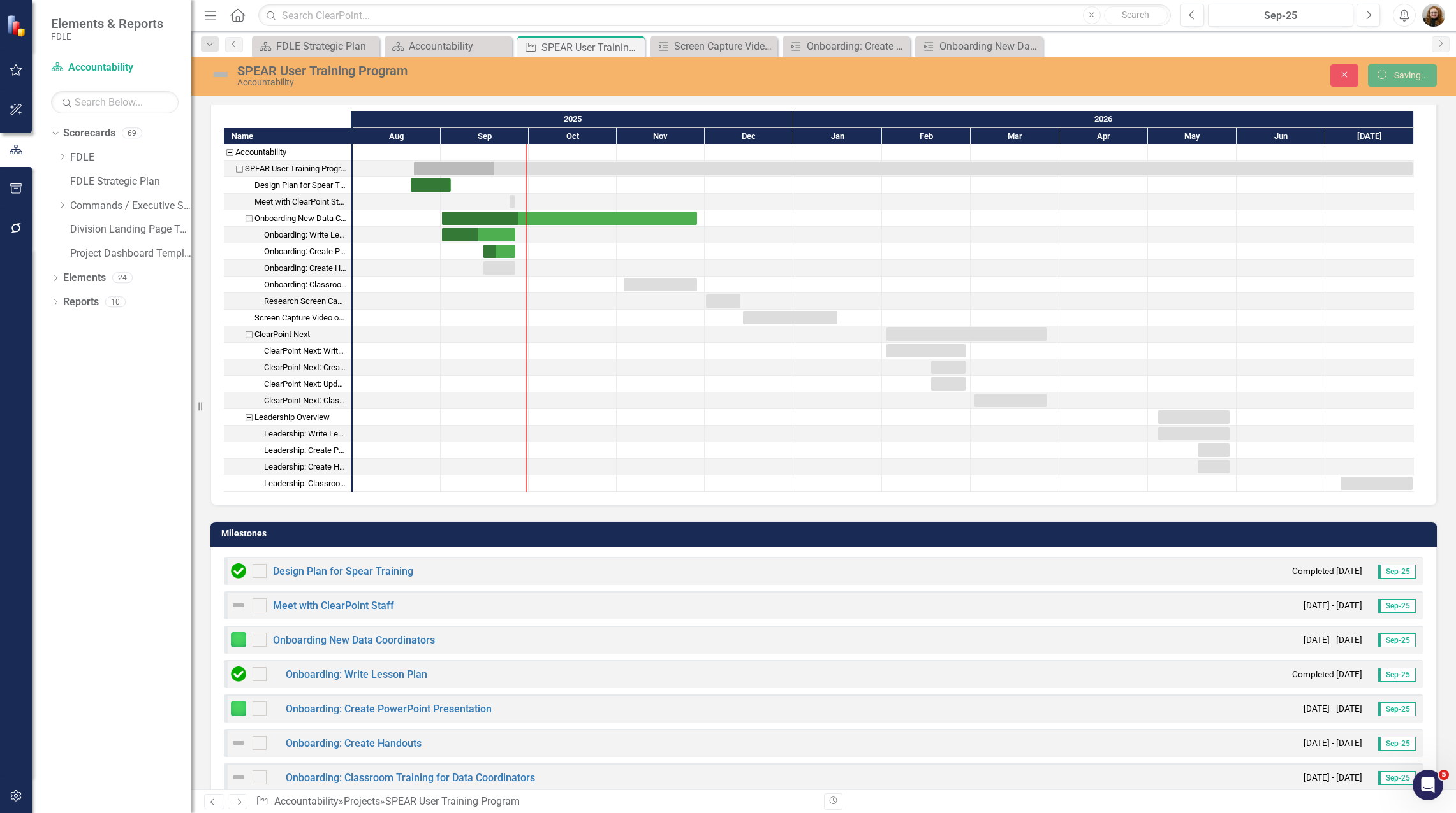
checkbox input "false"
checkbox input "true"
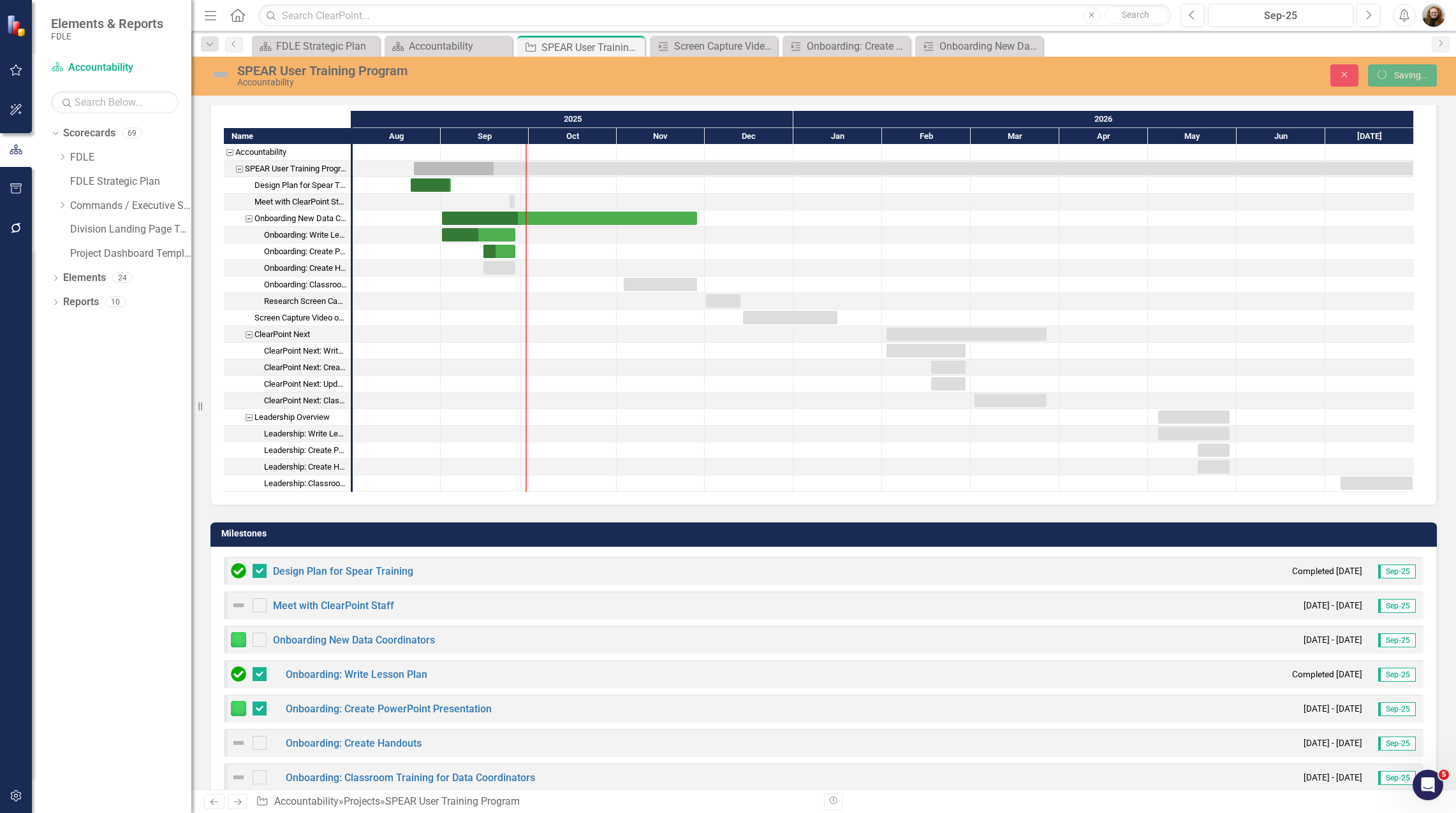
checkbox input "true"
checkbox input "false"
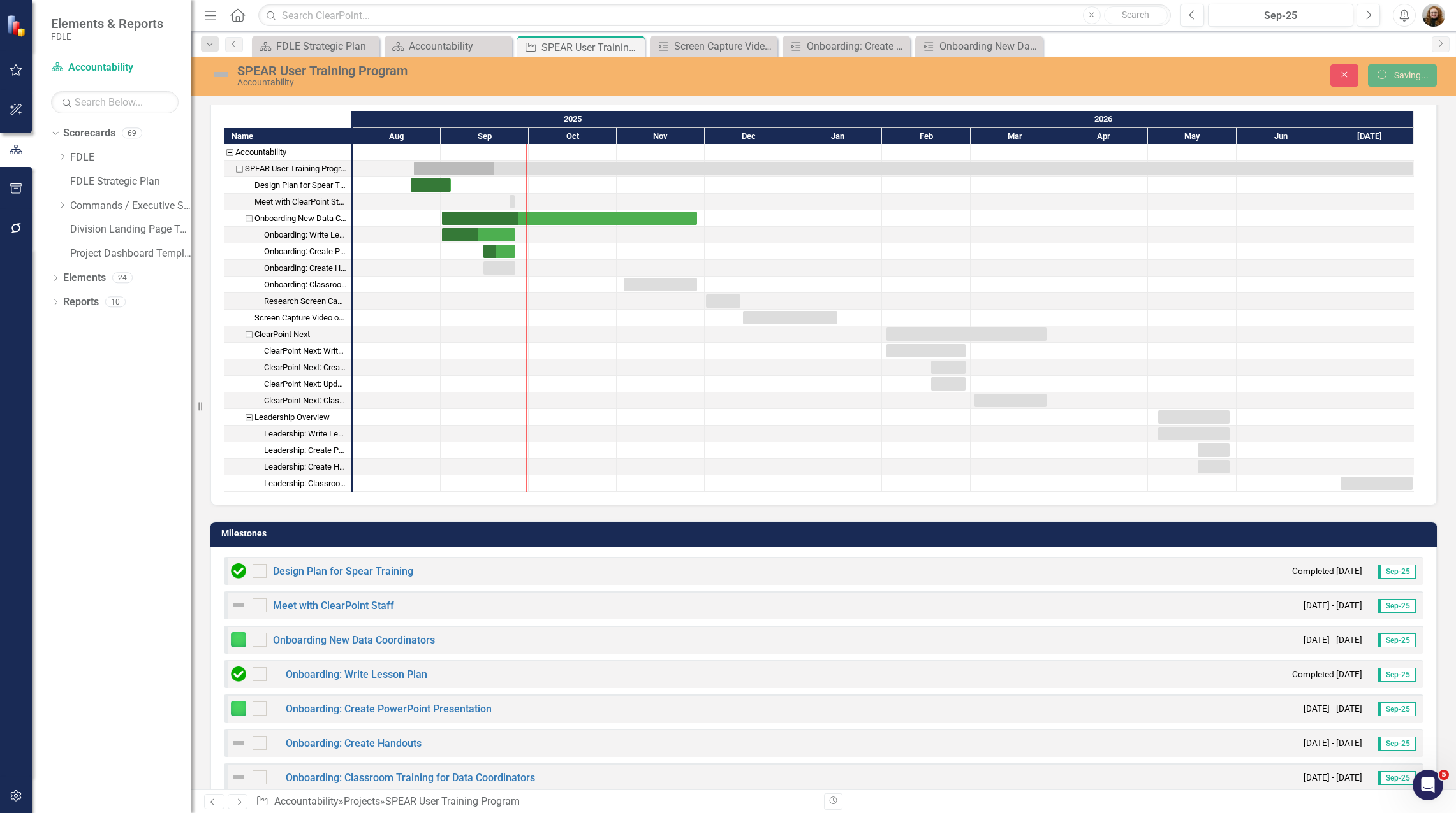
checkbox input "true"
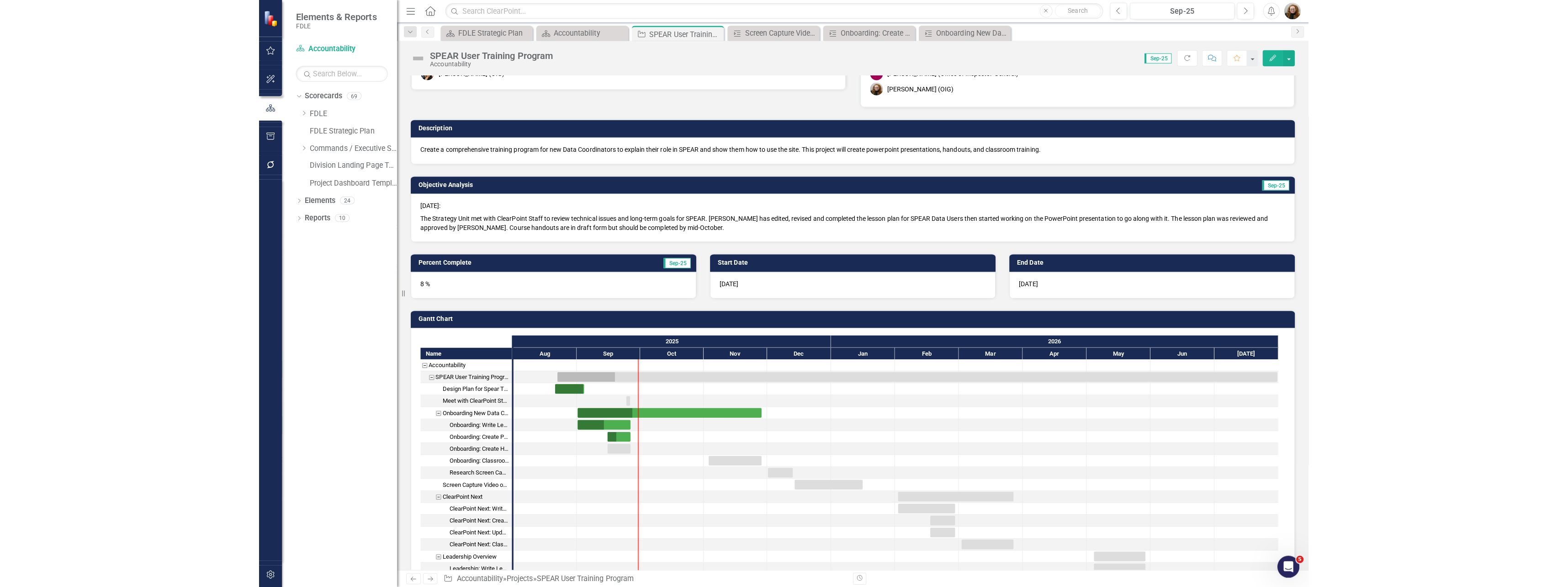
scroll to position [0, 0]
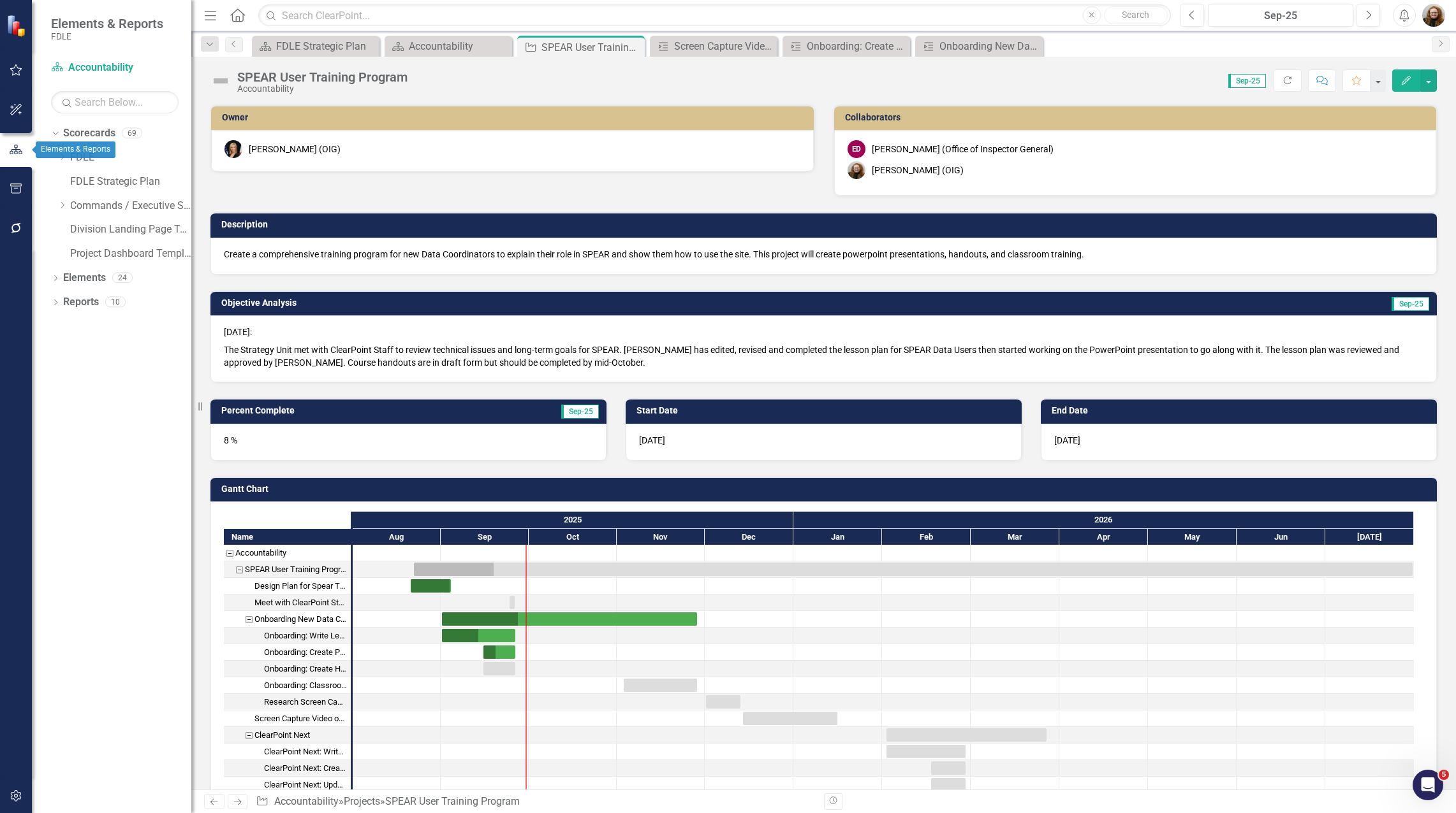
click at [19, 148] on icon "button" at bounding box center [16, 149] width 14 height 11
click at [63, 206] on icon "Dropdown" at bounding box center [62, 206] width 10 height 8
click at [71, 278] on icon "Dropdown" at bounding box center [75, 278] width 10 height 8
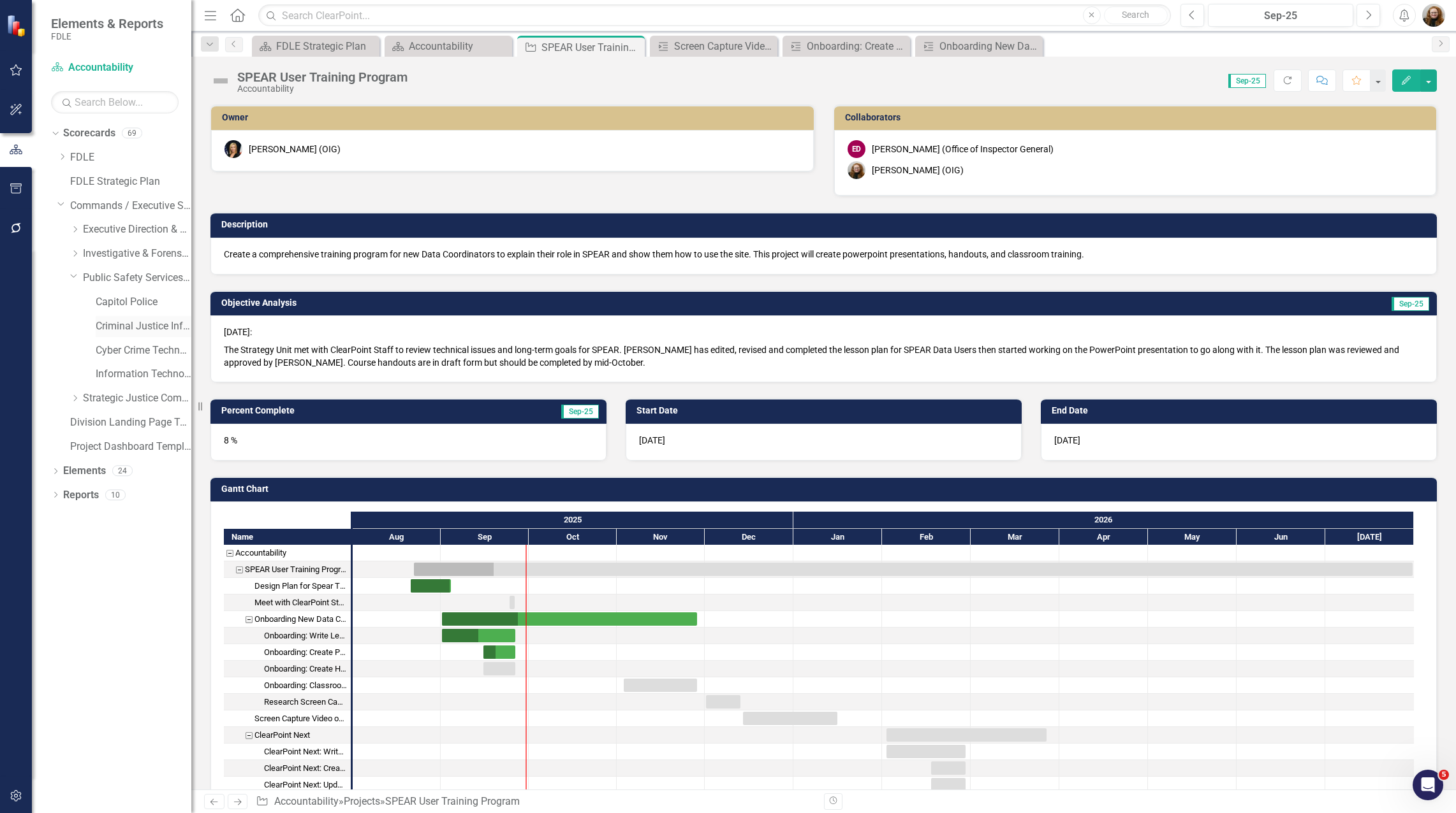
click at [116, 332] on link "Criminal Justice Information Services" at bounding box center [144, 327] width 96 height 15
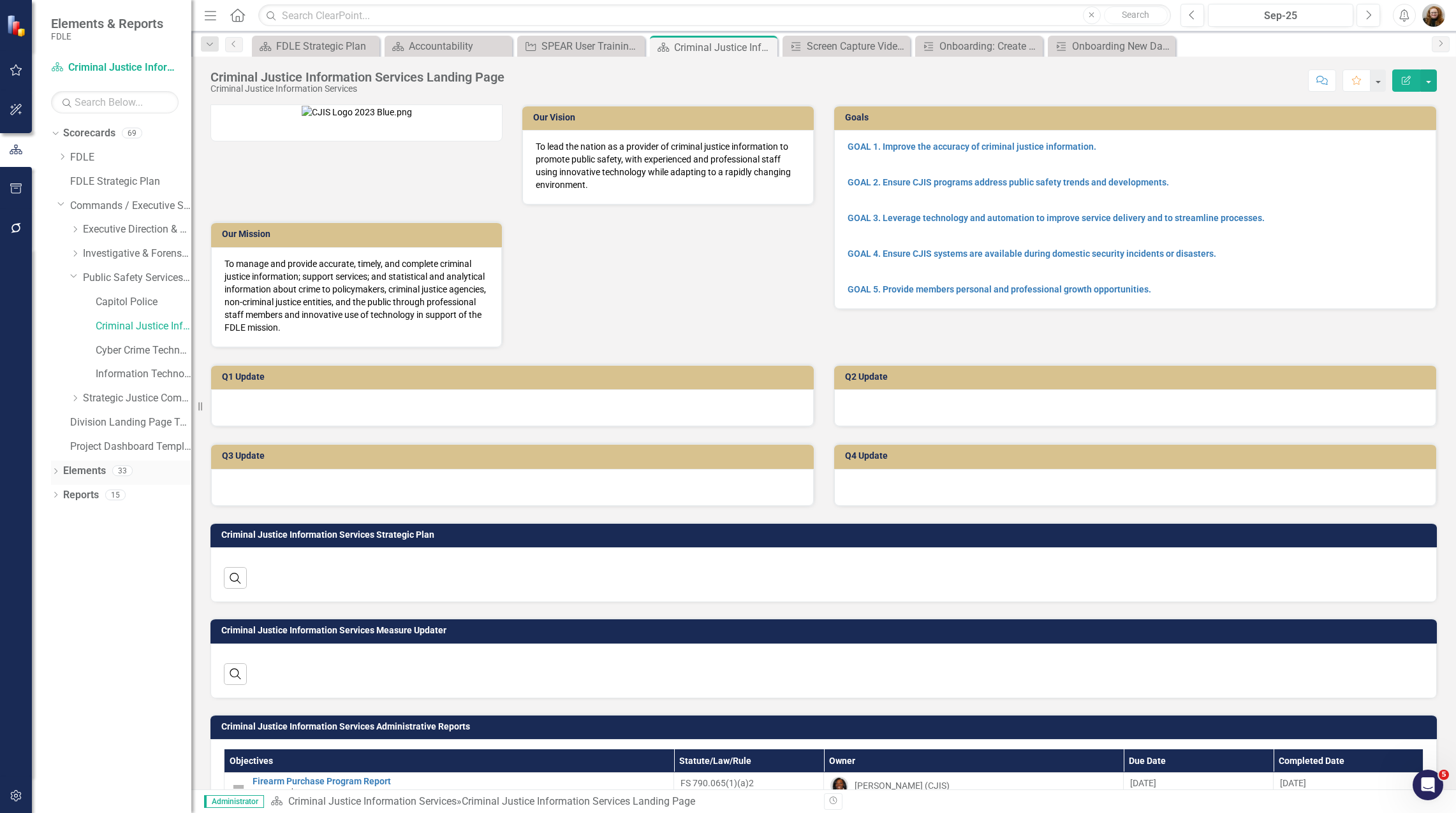
drag, startPoint x: 51, startPoint y: 472, endPoint x: 51, endPoint y: 483, distance: 11.0
click at [50, 472] on div "Dropdown Scorecards 69 Dropdown FDLE Commissioner's Initiative Team Project Das…" at bounding box center [112, 467] width 160 height 690
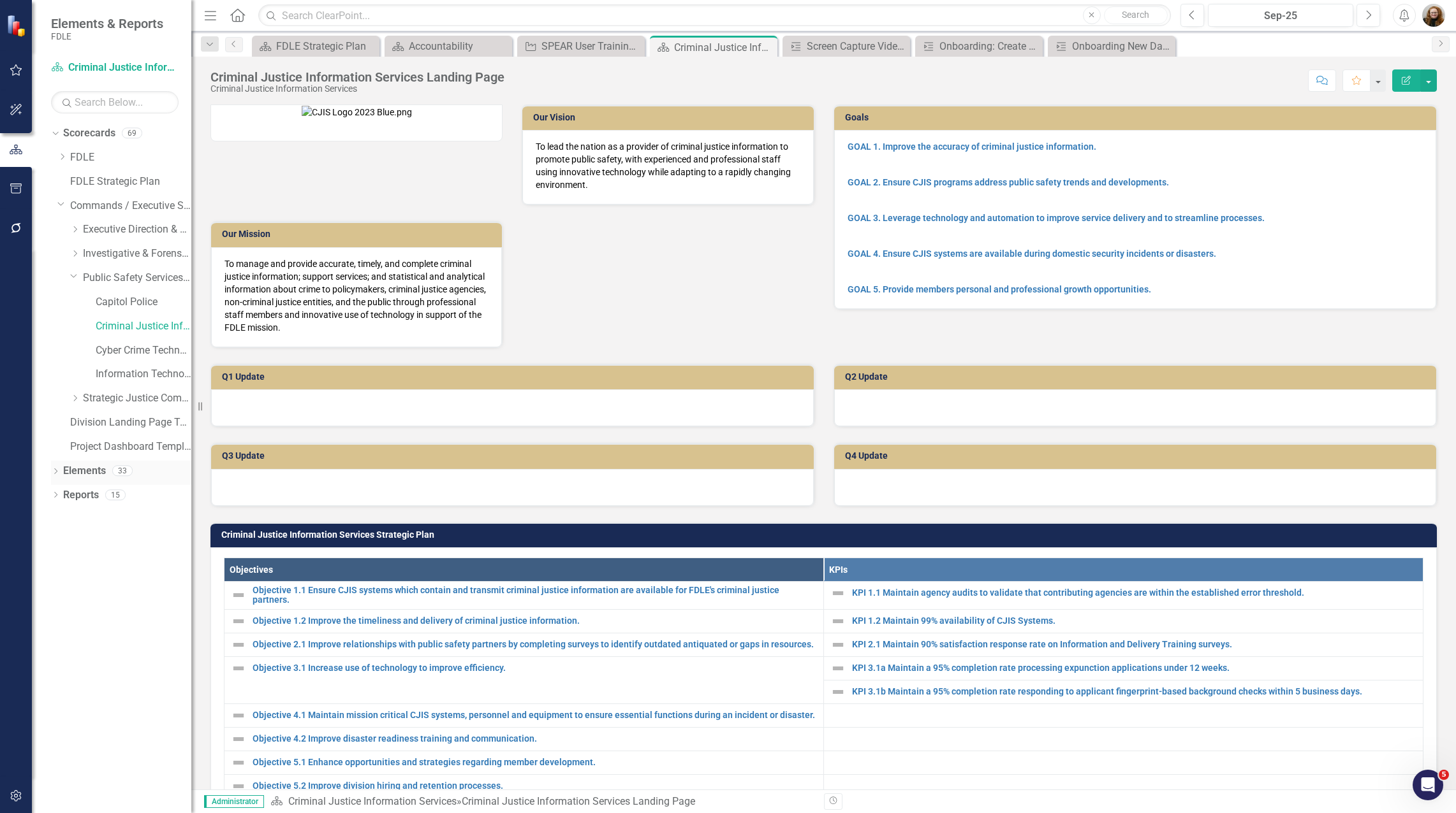
click at [55, 474] on icon "Dropdown" at bounding box center [55, 472] width 9 height 7
click at [121, 542] on link "Measure Measures" at bounding box center [101, 543] width 63 height 15
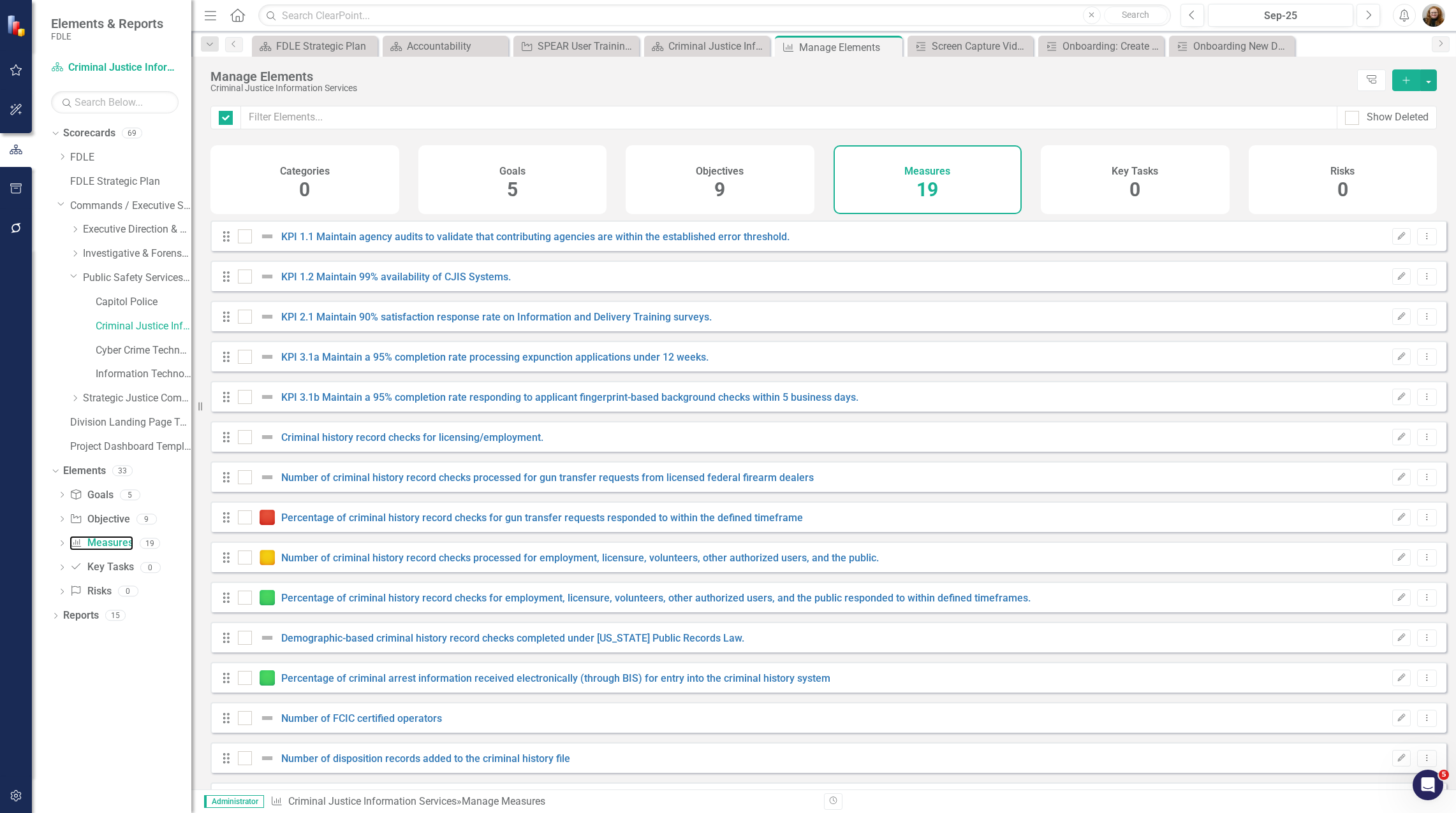
checkbox input "false"
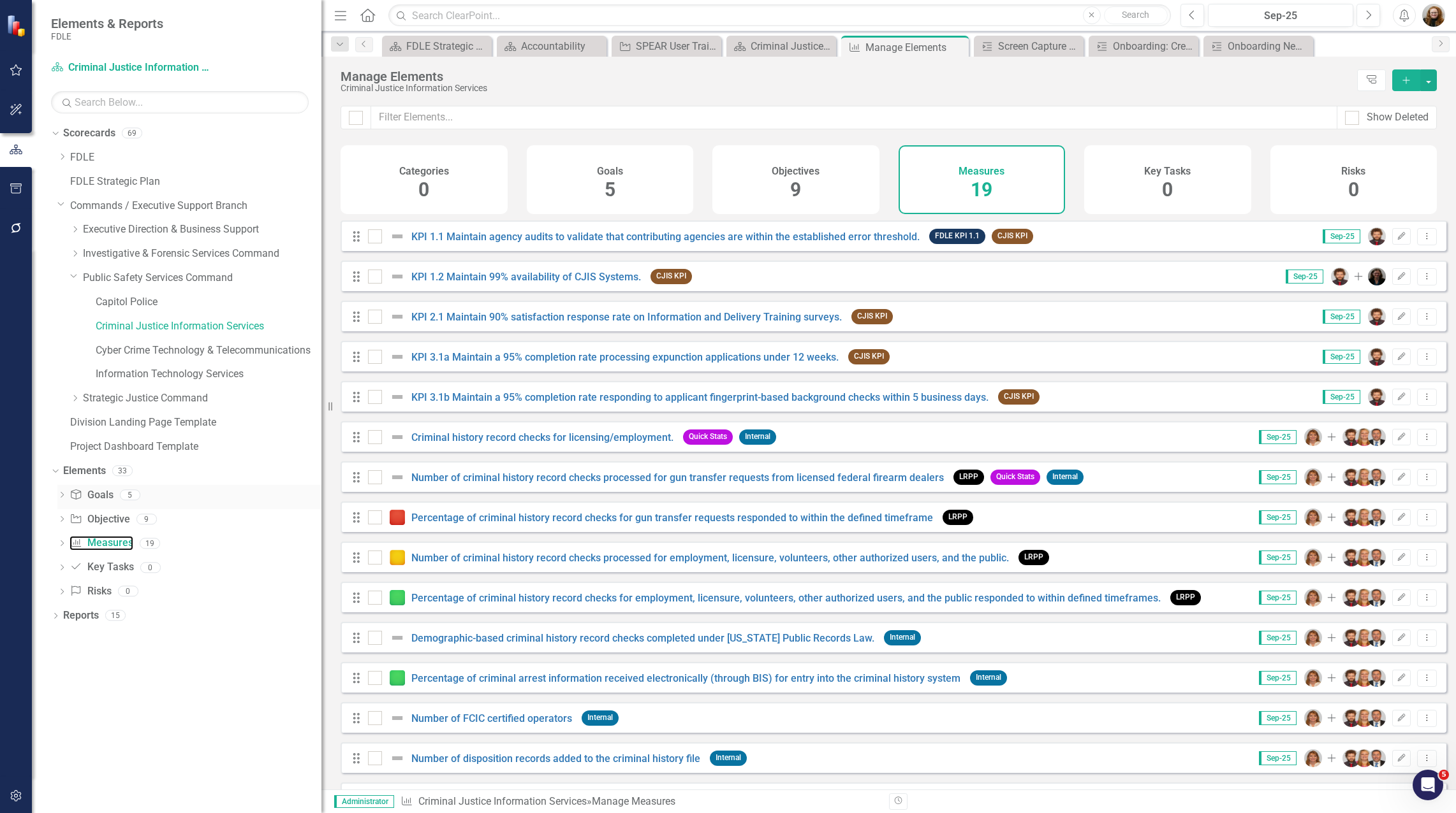
drag, startPoint x: 193, startPoint y: 469, endPoint x: 322, endPoint y: 486, distance: 130.1
click at [322, 486] on div "Resize" at bounding box center [327, 406] width 10 height 813
click at [485, 49] on icon "Close" at bounding box center [480, 46] width 13 height 10
click at [497, 49] on icon "Close" at bounding box center [496, 46] width 13 height 10
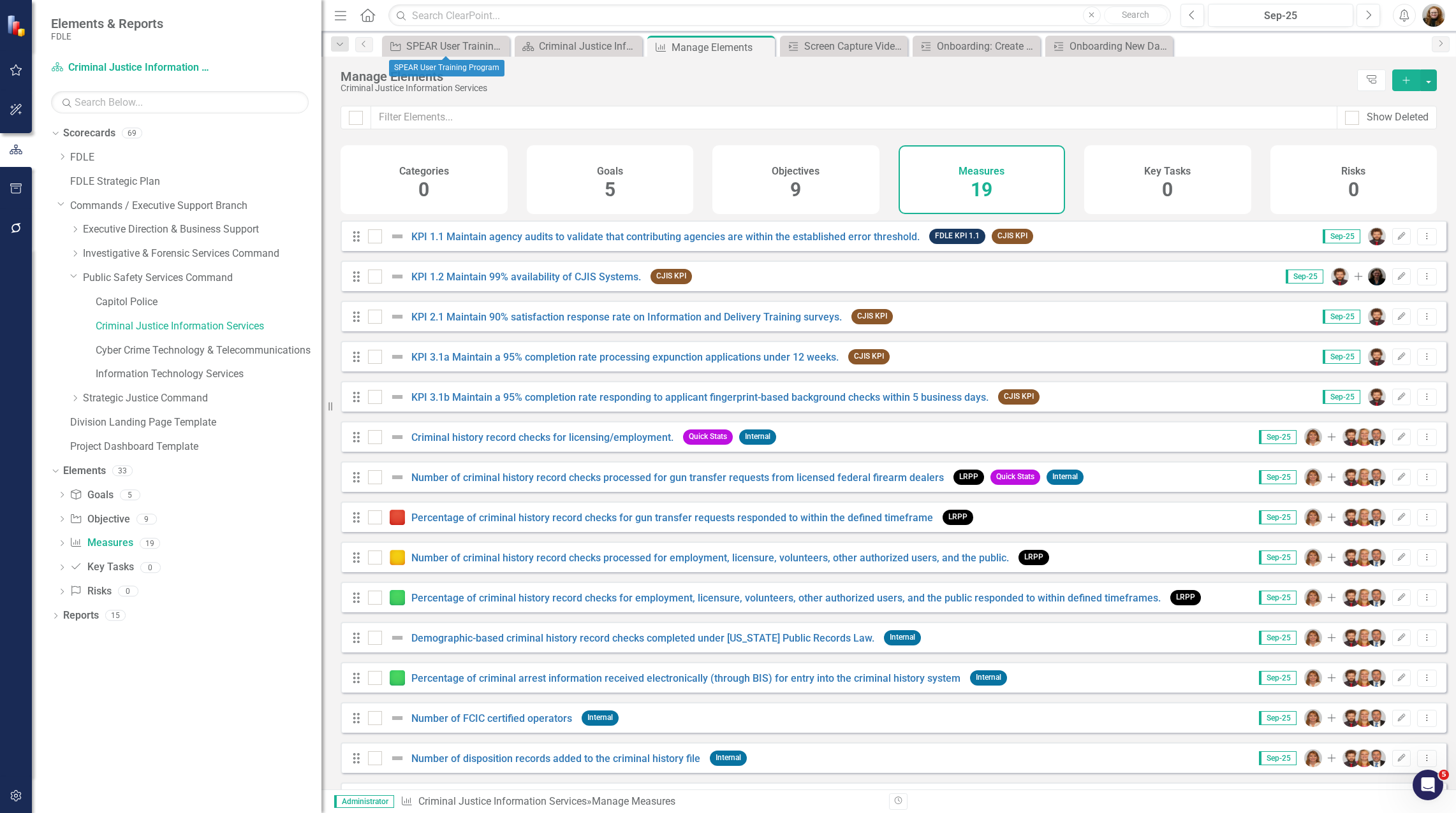
click at [0, 0] on icon "Close" at bounding box center [0, 0] width 0 height 0
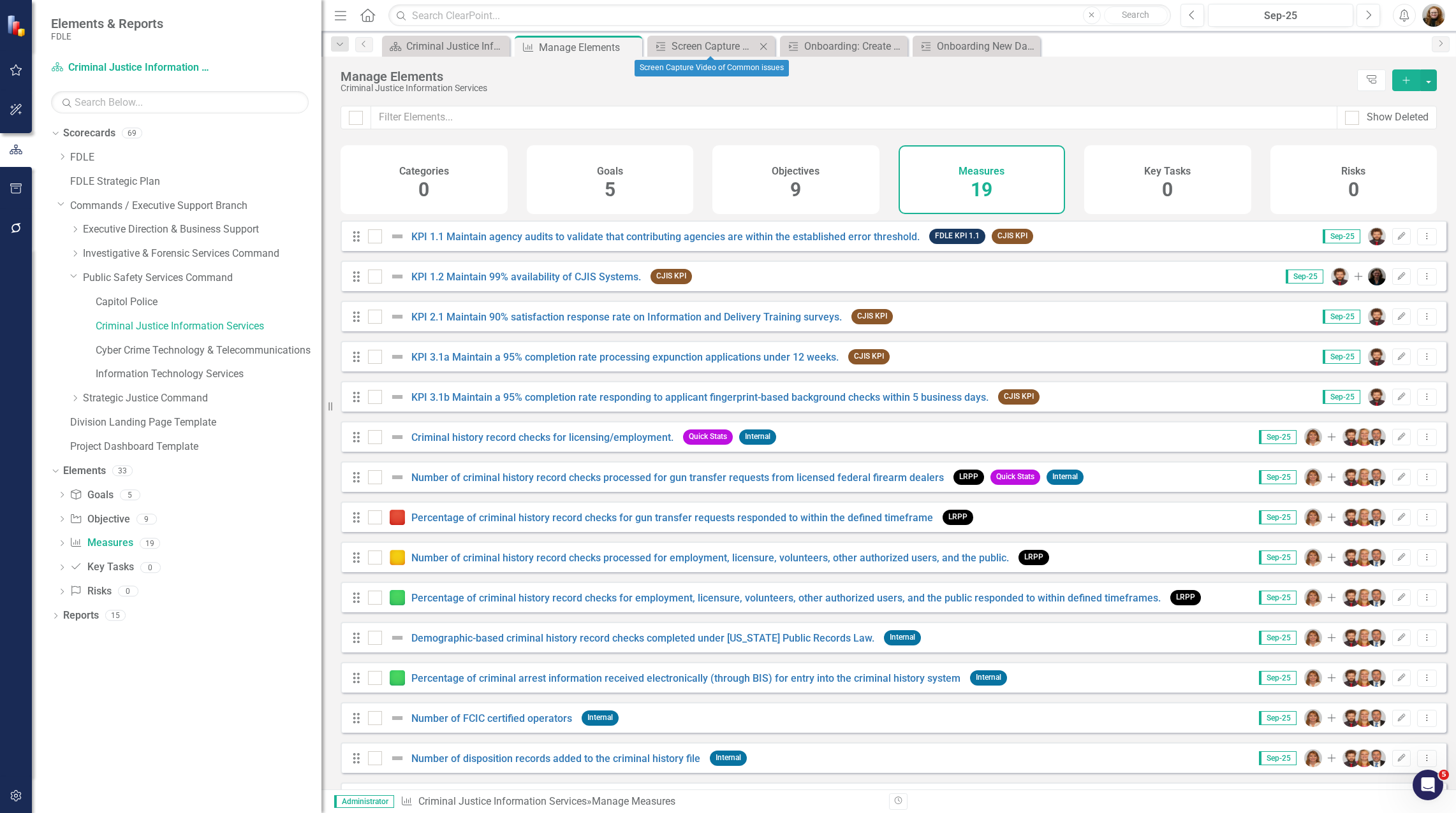
click at [765, 46] on icon "Close" at bounding box center [763, 46] width 13 height 10
click at [0, 0] on icon "Close" at bounding box center [0, 0] width 0 height 0
click at [228, 674] on div "Dropdown Scorecards 69 Dropdown FDLE Commissioner's Initiative Team Project Das…" at bounding box center [177, 467] width 290 height 690
click at [1244, 89] on div "Criminal Justice Information Services" at bounding box center [845, 89] width 1010 height 10
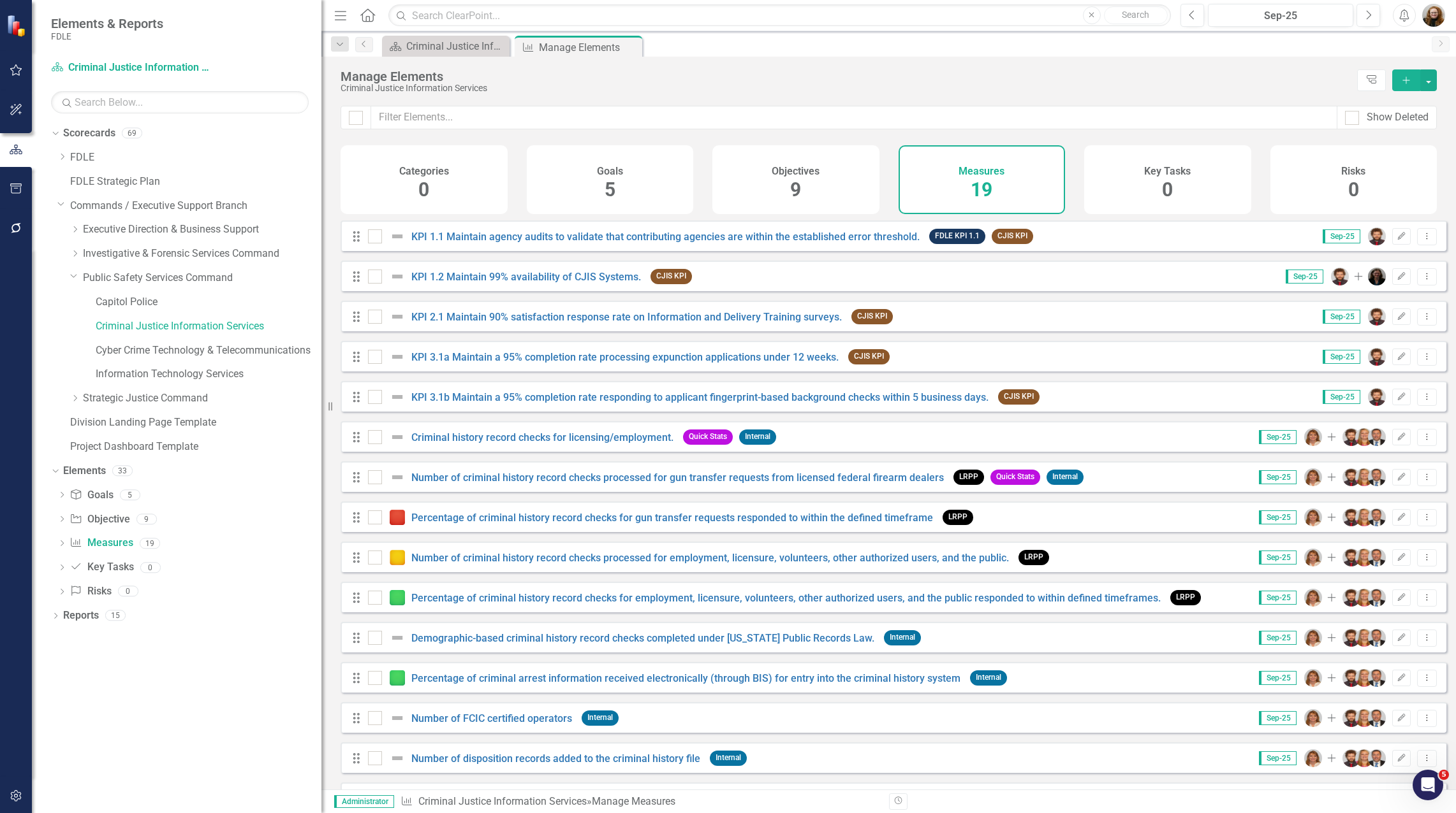
drag, startPoint x: 1270, startPoint y: 79, endPoint x: 1341, endPoint y: 2, distance: 104.7
click at [1270, 79] on div "Manage Elements" at bounding box center [845, 77] width 1010 height 14
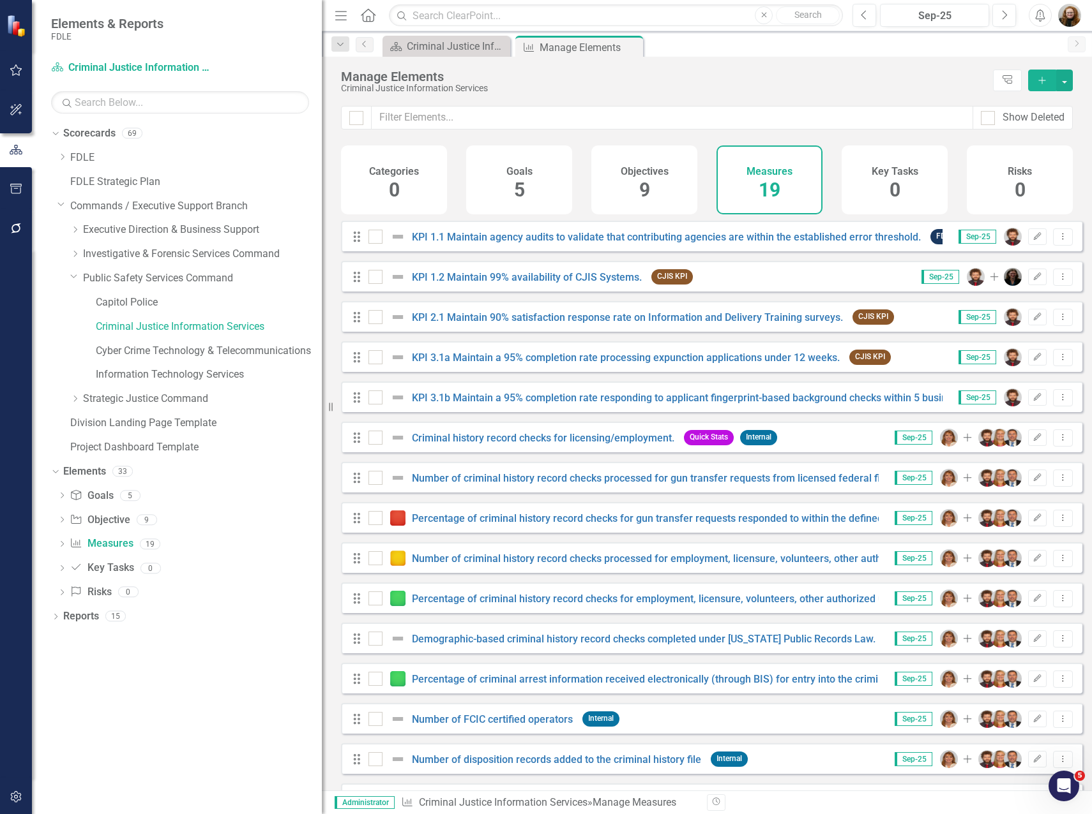
click at [133, 699] on div "Dropdown Scorecards 69 Dropdown FDLE Commissioner's Initiative Team Project Das…" at bounding box center [177, 468] width 290 height 691
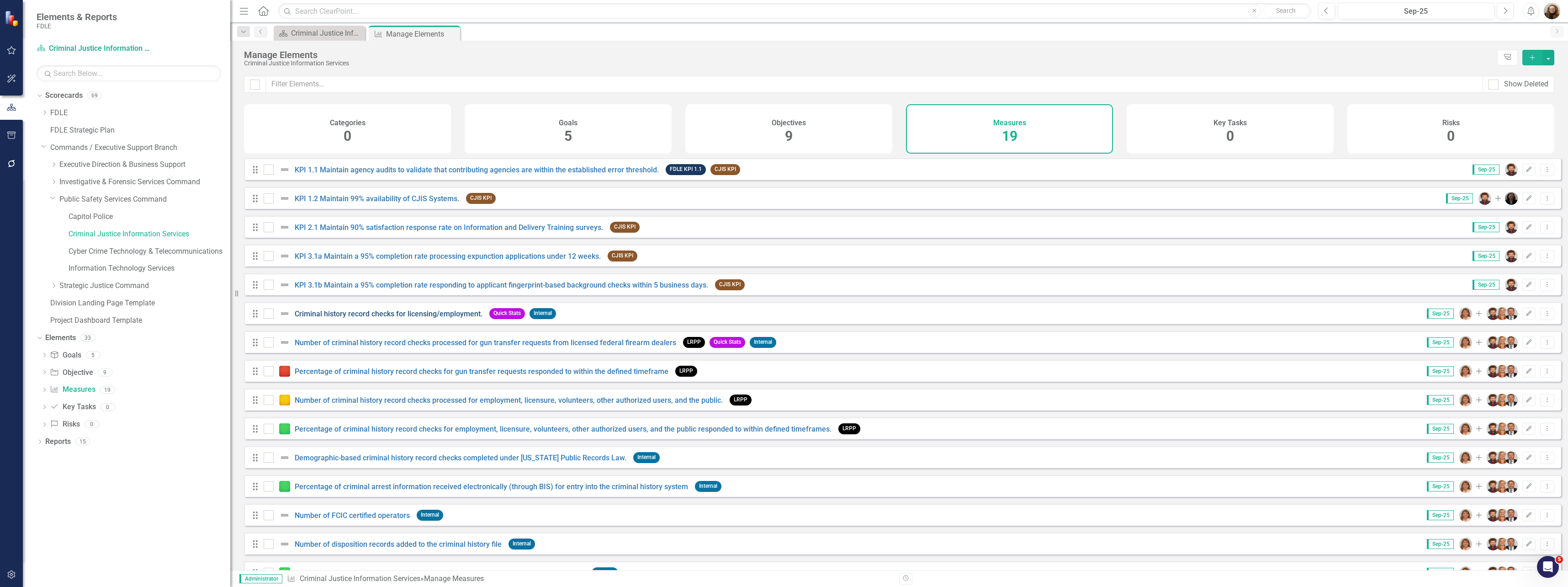
click at [351, 318] on link "Criminal history record checks for licensing/employment." at bounding box center [389, 314] width 188 height 9
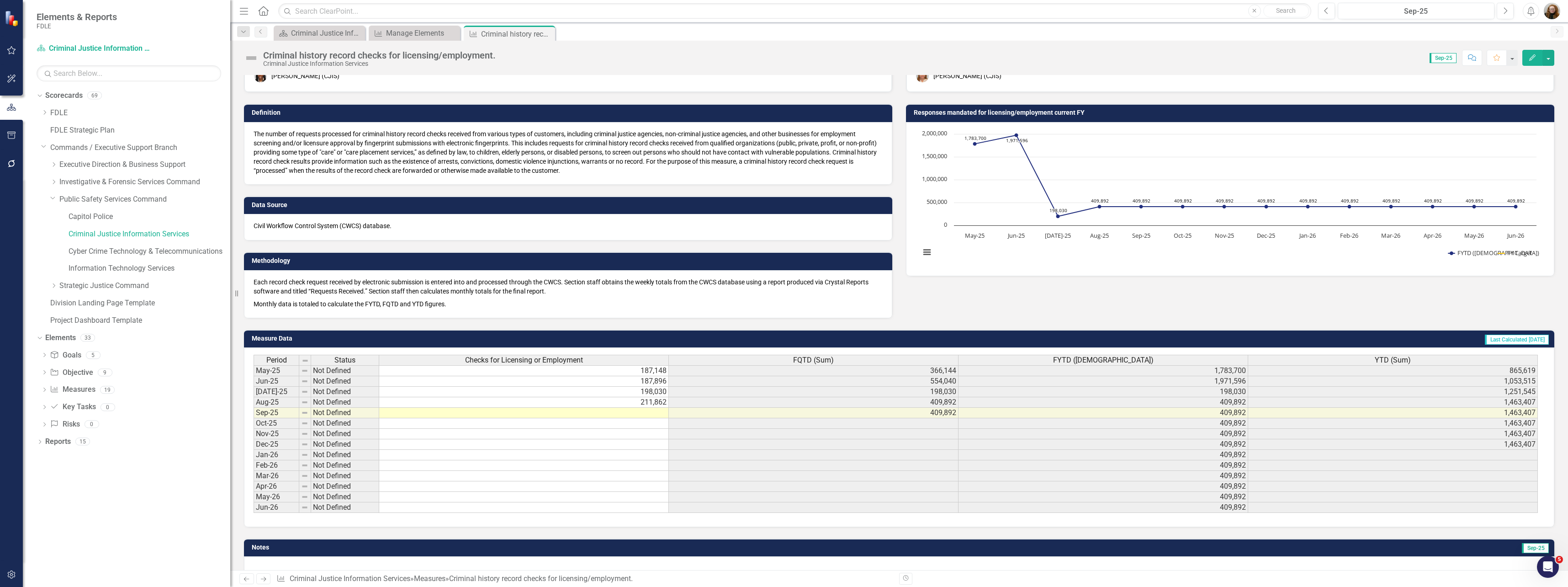
scroll to position [46, 0]
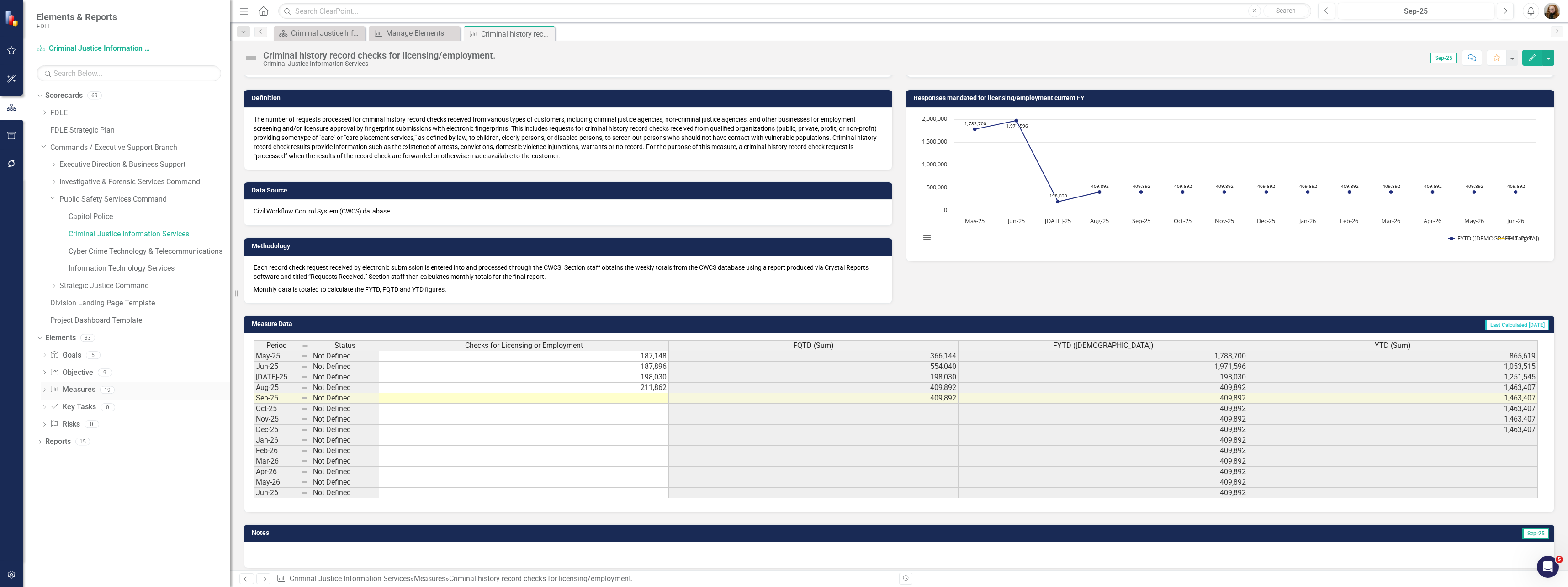
click at [70, 396] on div "Measure Measures" at bounding box center [72, 389] width 45 height 15
click at [62, 390] on link "Measure Measures" at bounding box center [72, 389] width 45 height 11
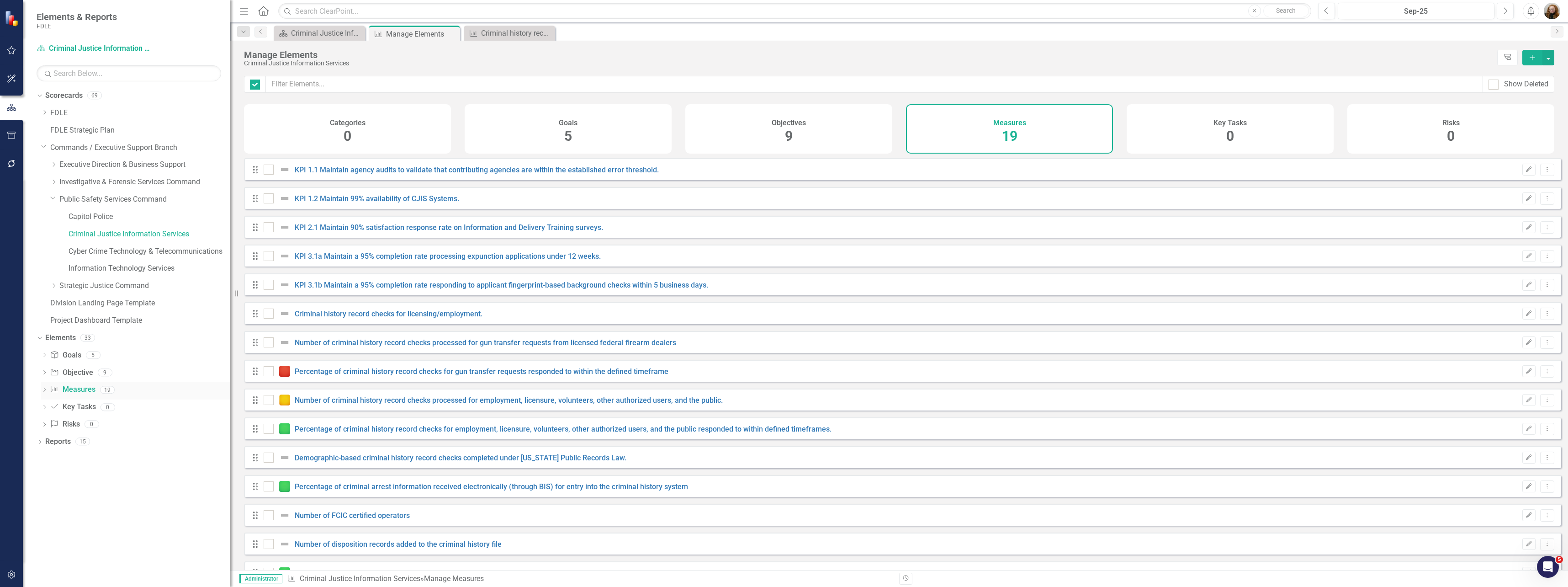
checkbox input "false"
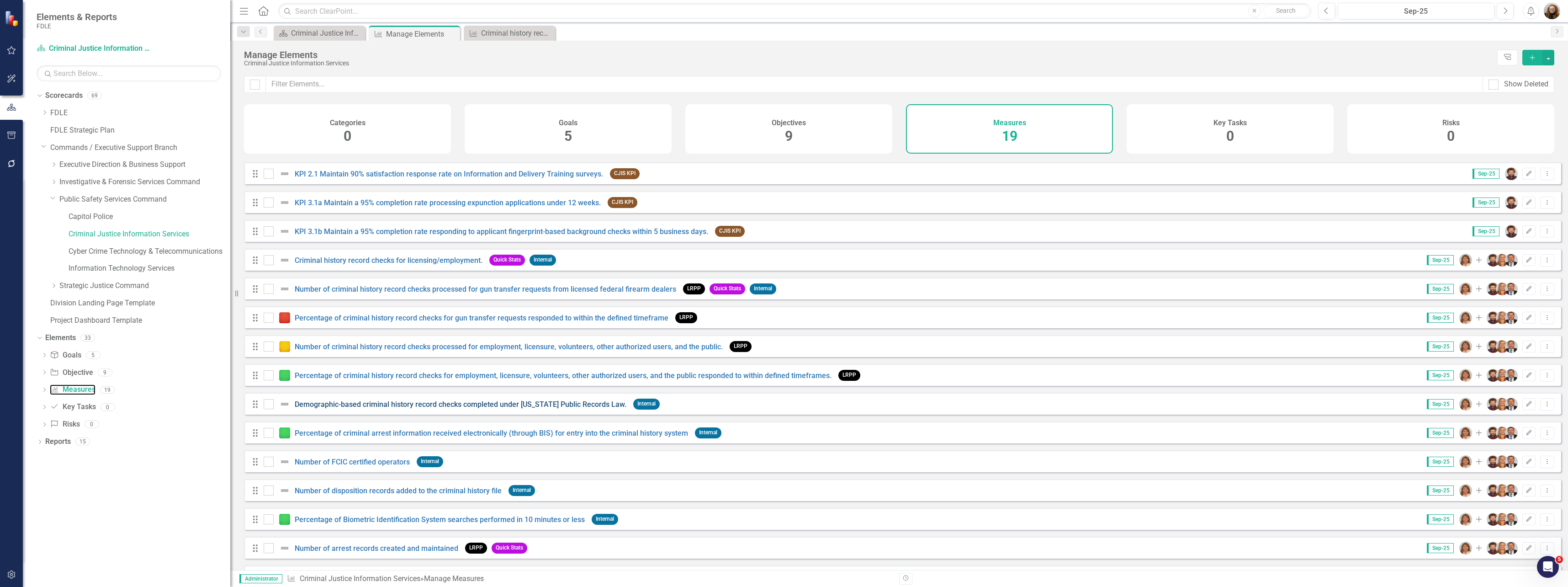
scroll to position [5, 0]
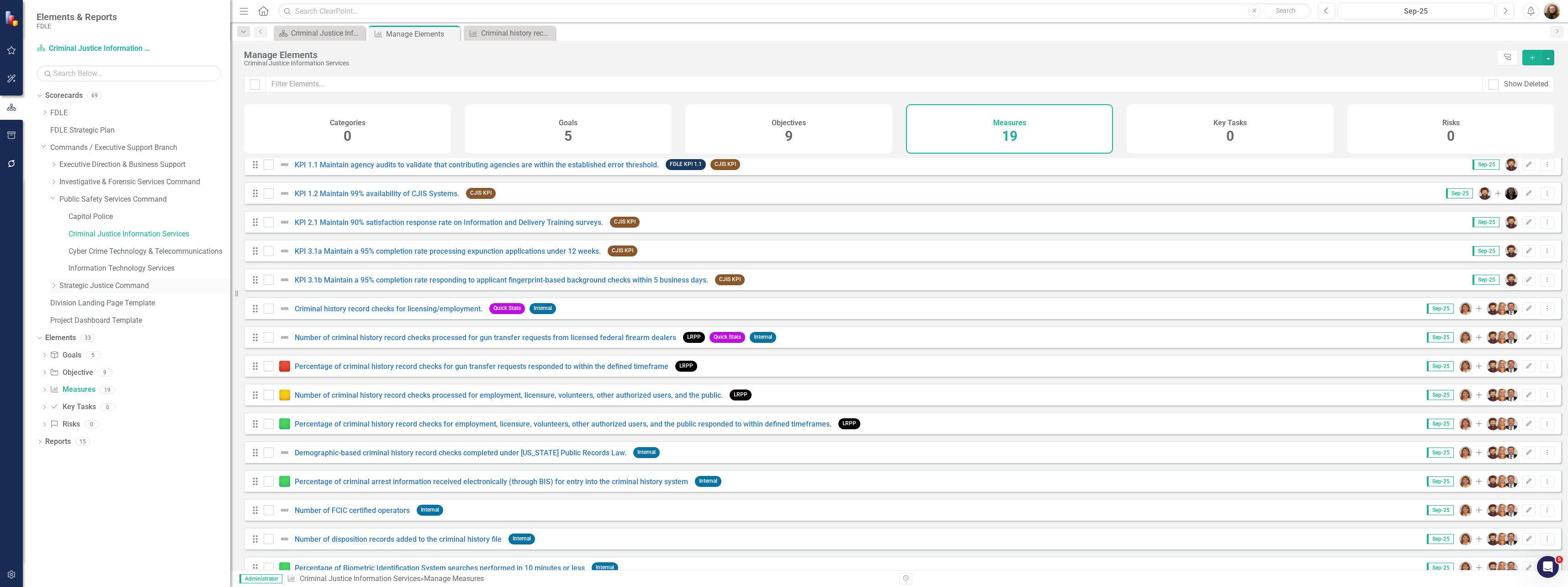
click at [55, 288] on icon "Dropdown" at bounding box center [54, 286] width 7 height 6
click at [97, 324] on link "Criminal Justice Professionalism, Standards & Training Services" at bounding box center [150, 320] width 162 height 11
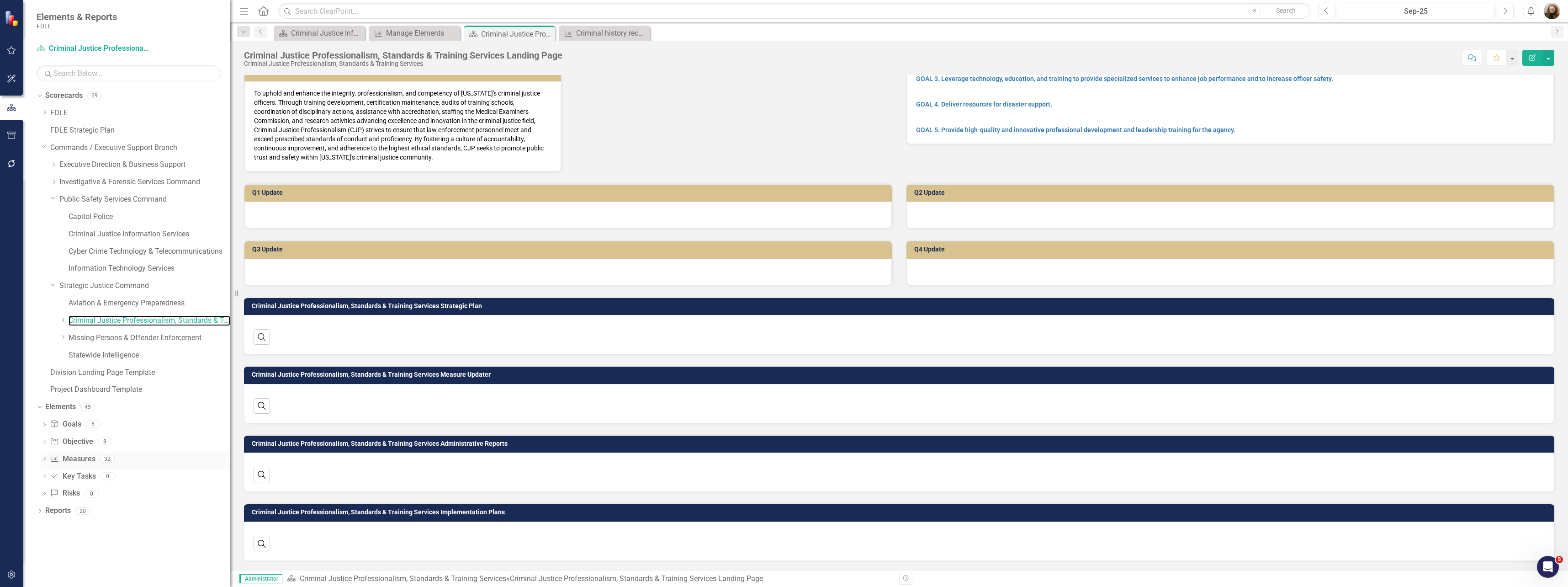
scroll to position [102, 0]
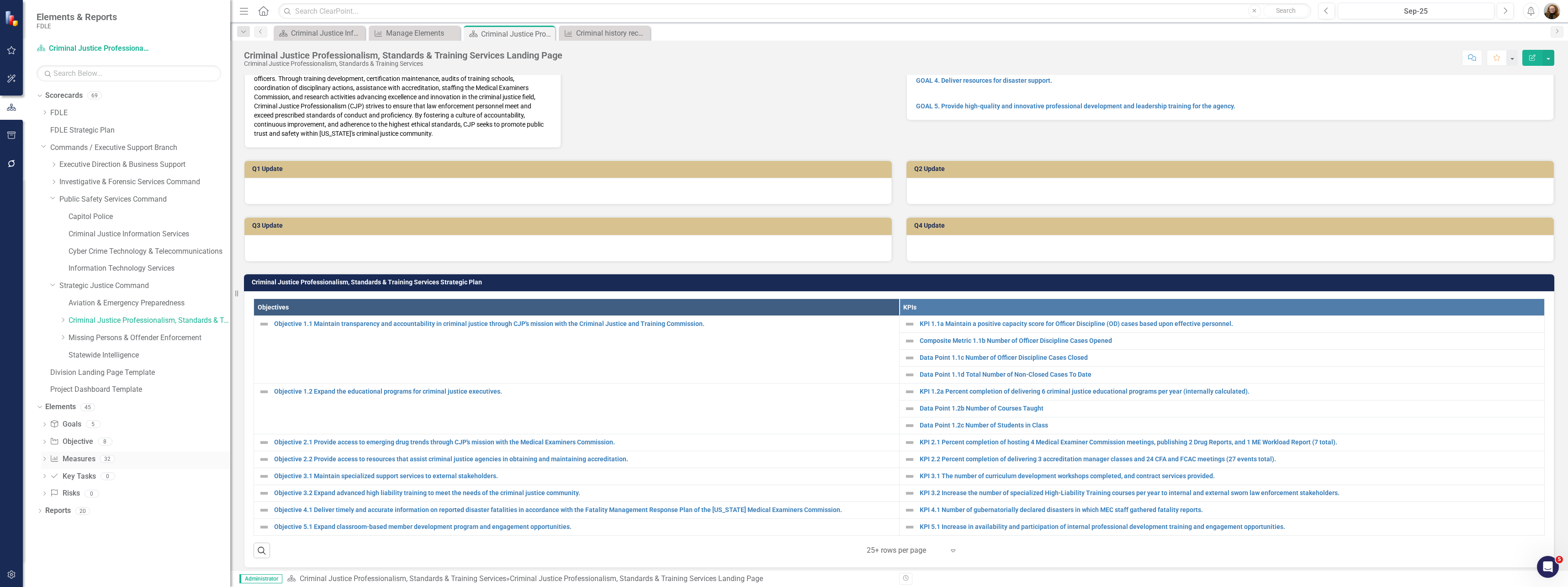
click at [64, 457] on link "Measure Measures" at bounding box center [72, 459] width 45 height 11
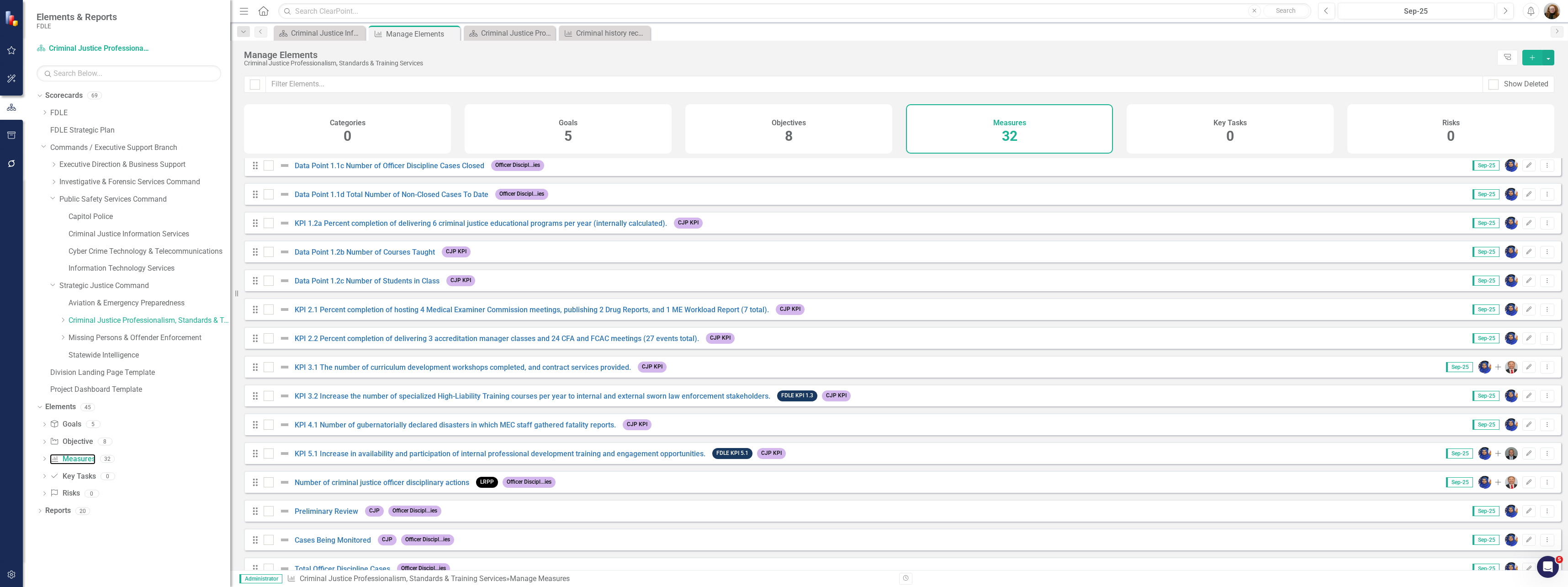
scroll to position [59, 0]
click at [322, 35] on div "Criminal Justice Information Services Landing Page" at bounding box center [321, 33] width 60 height 11
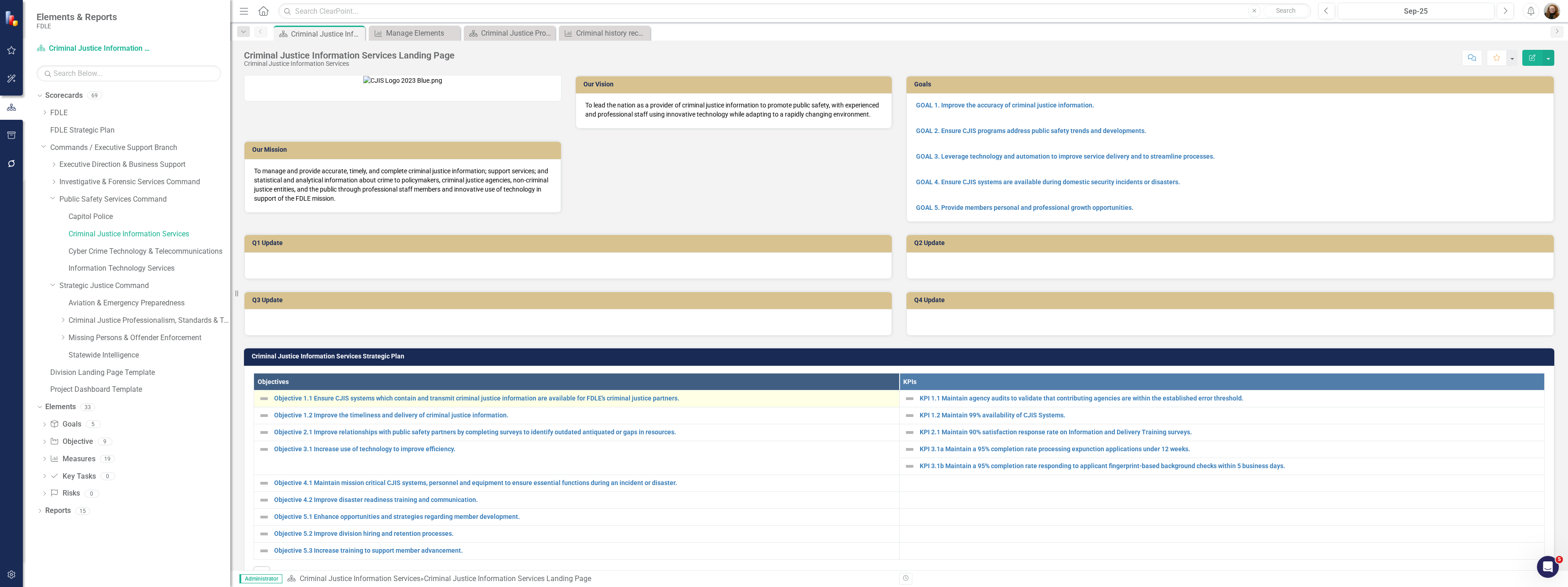
click at [395, 404] on div "Objective 1.1 Ensure CJIS systems which contain and transmit criminal justice i…" at bounding box center [576, 398] width 636 height 11
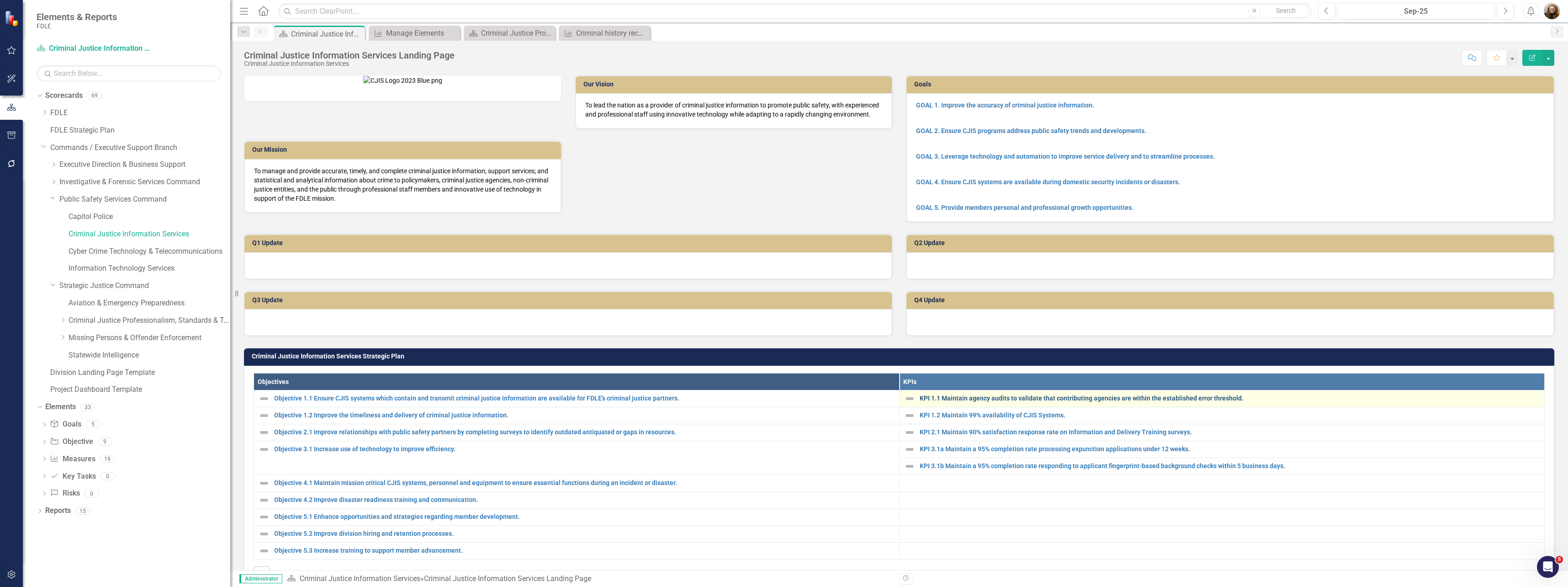
click at [939, 402] on link "KPI 1.1 Maintain agency audits to validate that contributing agencies are withi…" at bounding box center [1229, 399] width 620 height 7
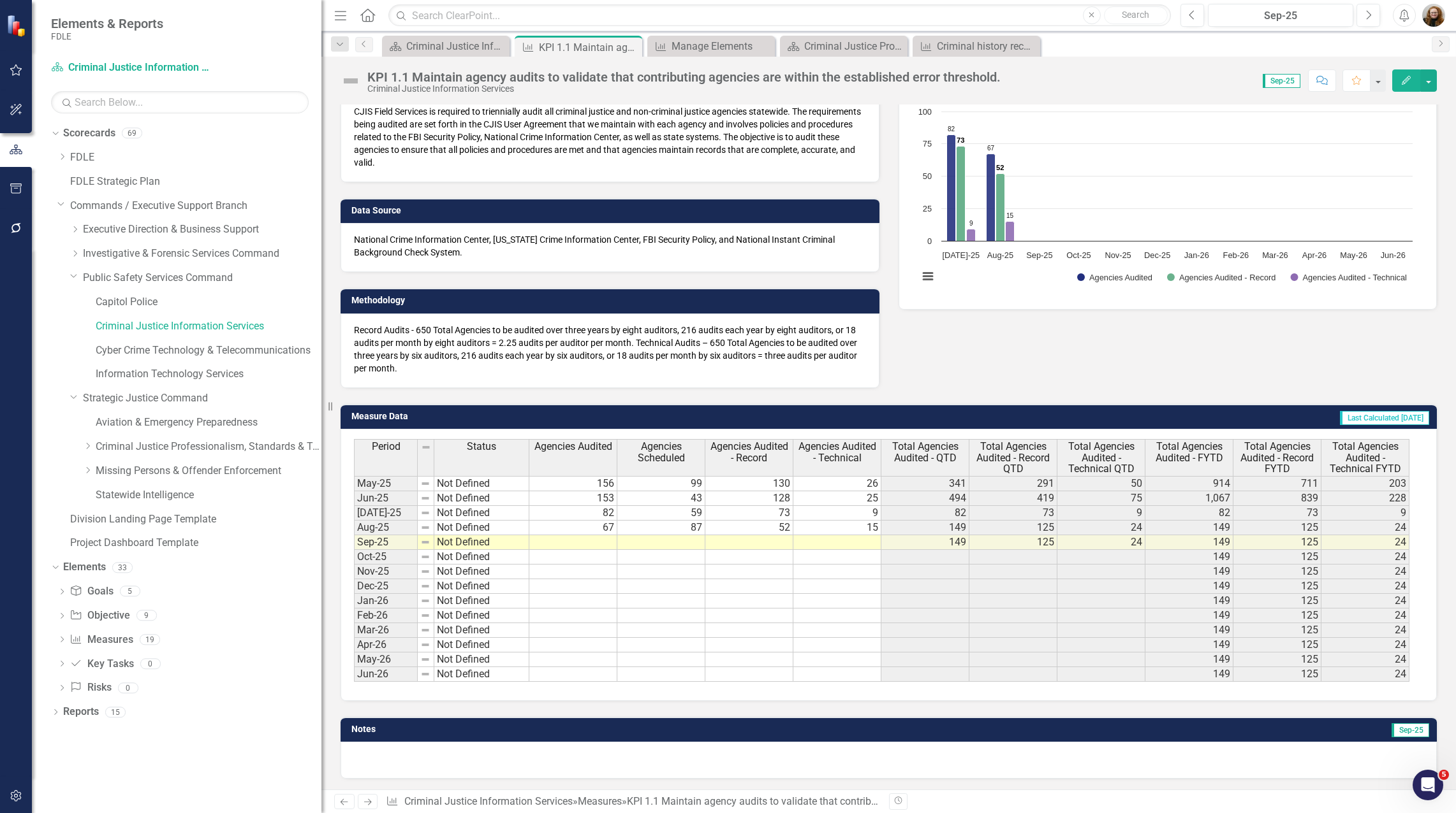
scroll to position [121, 0]
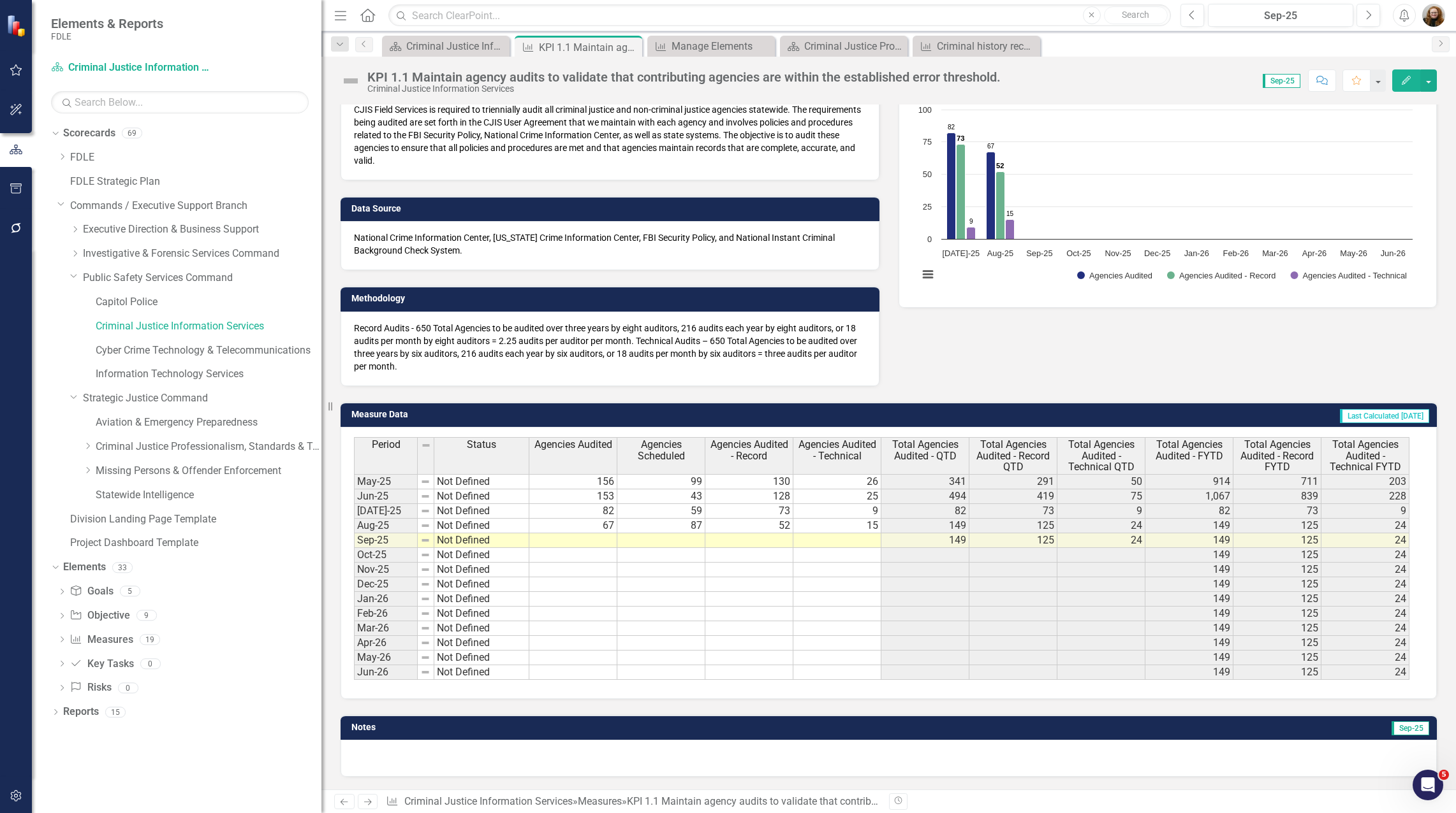
drag, startPoint x: 728, startPoint y: 598, endPoint x: 790, endPoint y: 593, distance: 62.2
click at [728, 598] on td at bounding box center [749, 599] width 88 height 15
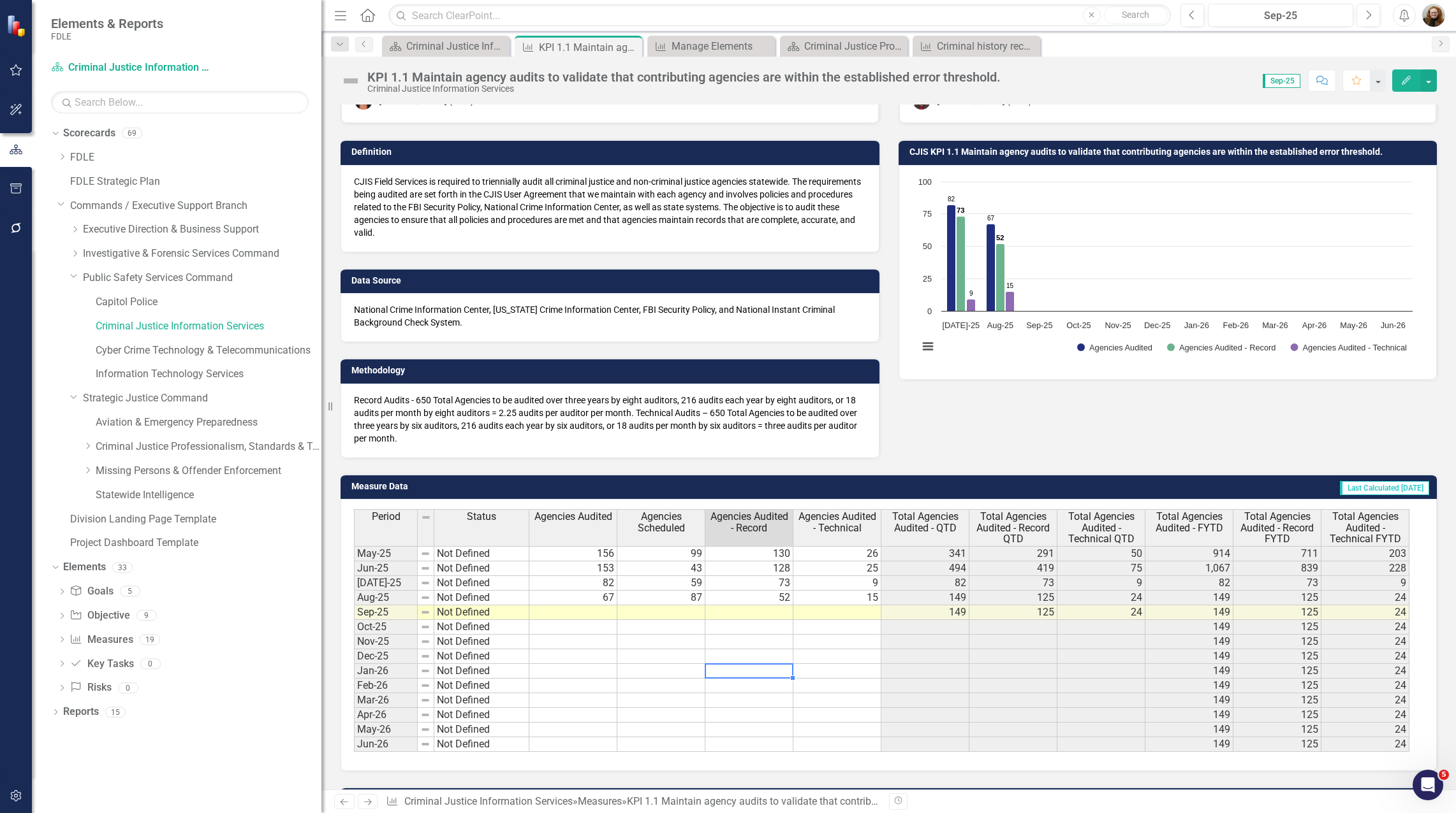
scroll to position [0, 0]
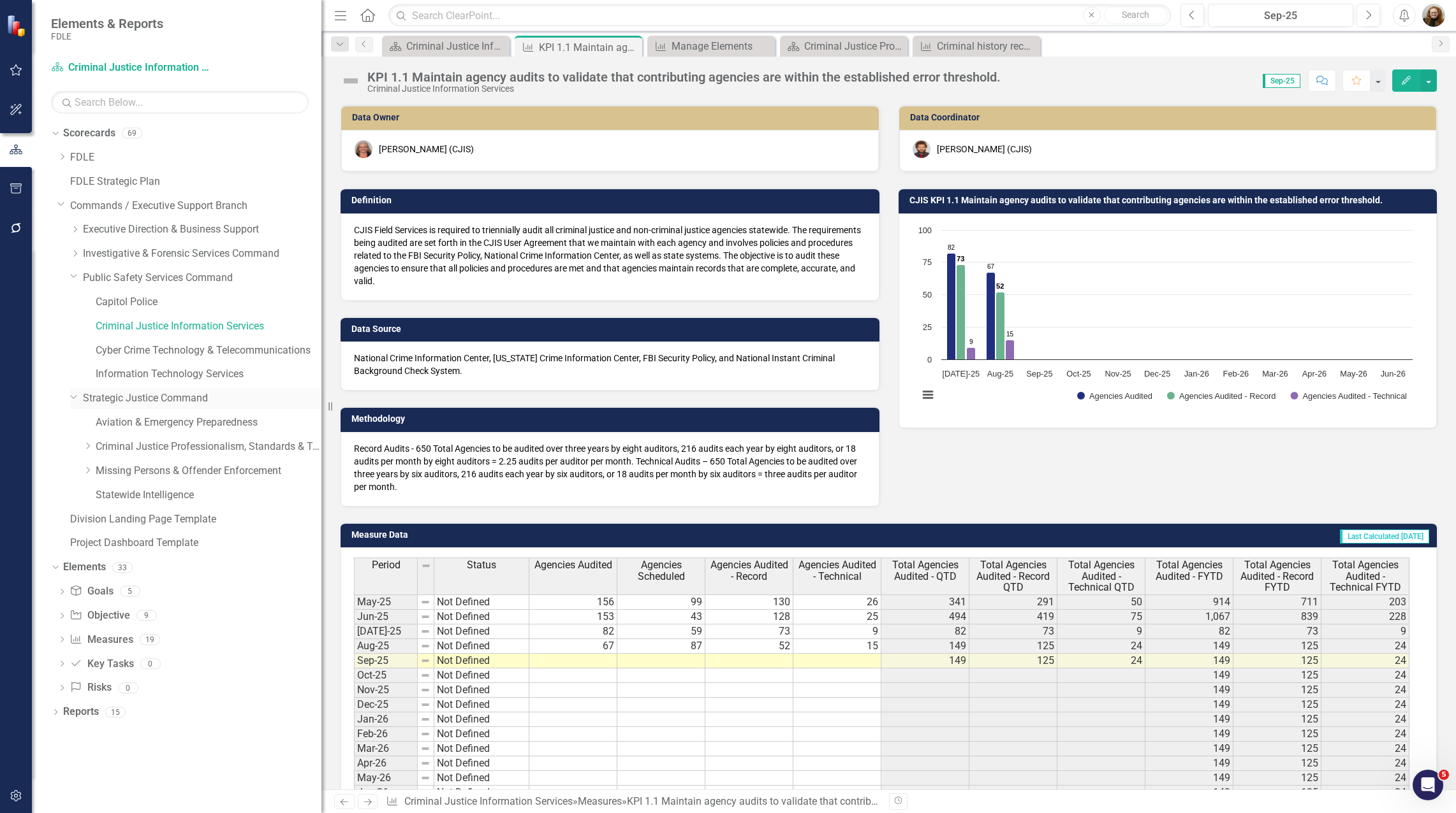
click at [73, 401] on icon "Dropdown" at bounding box center [74, 398] width 8 height 10
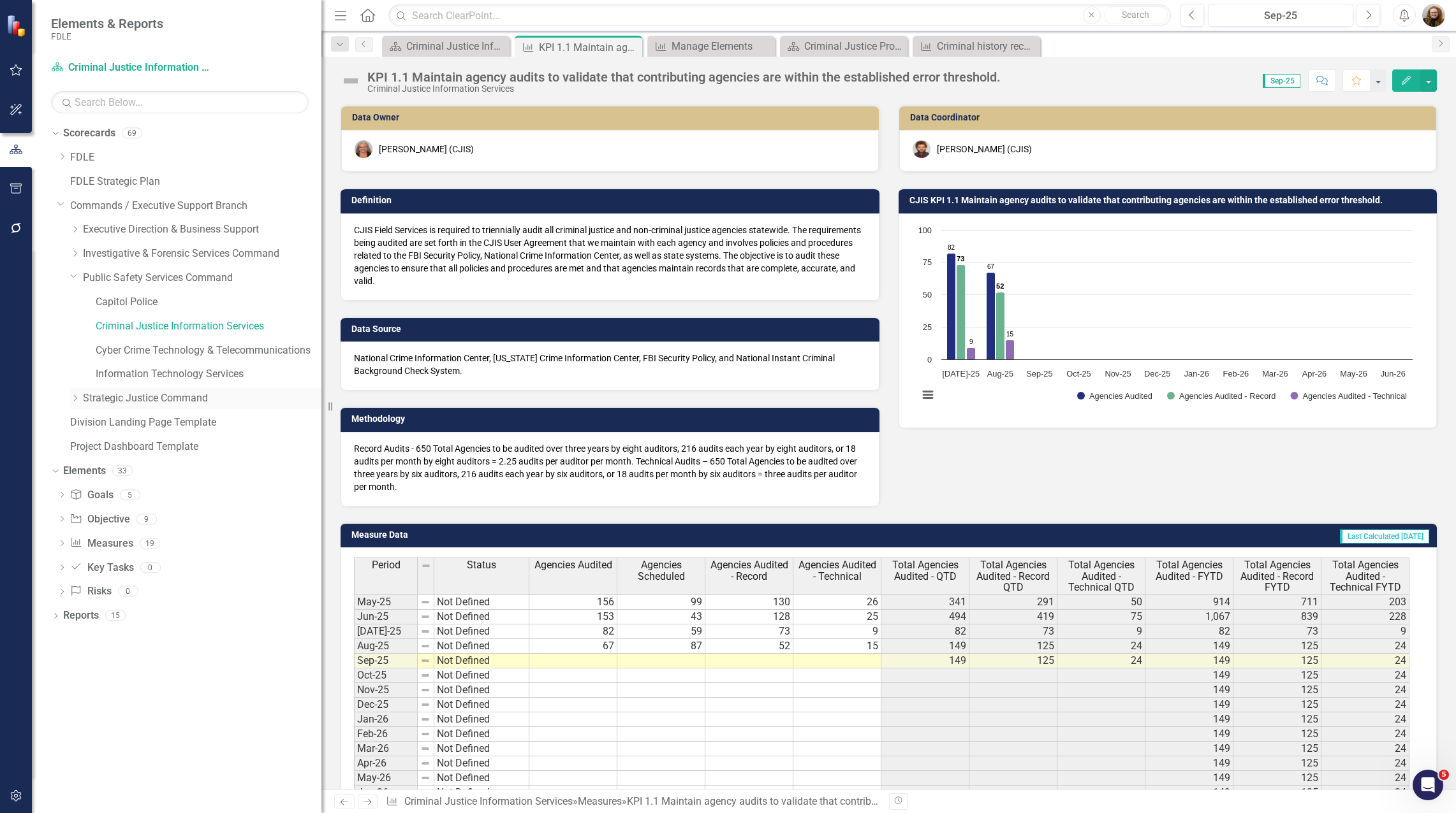
click at [73, 401] on icon "Dropdown" at bounding box center [75, 399] width 10 height 8
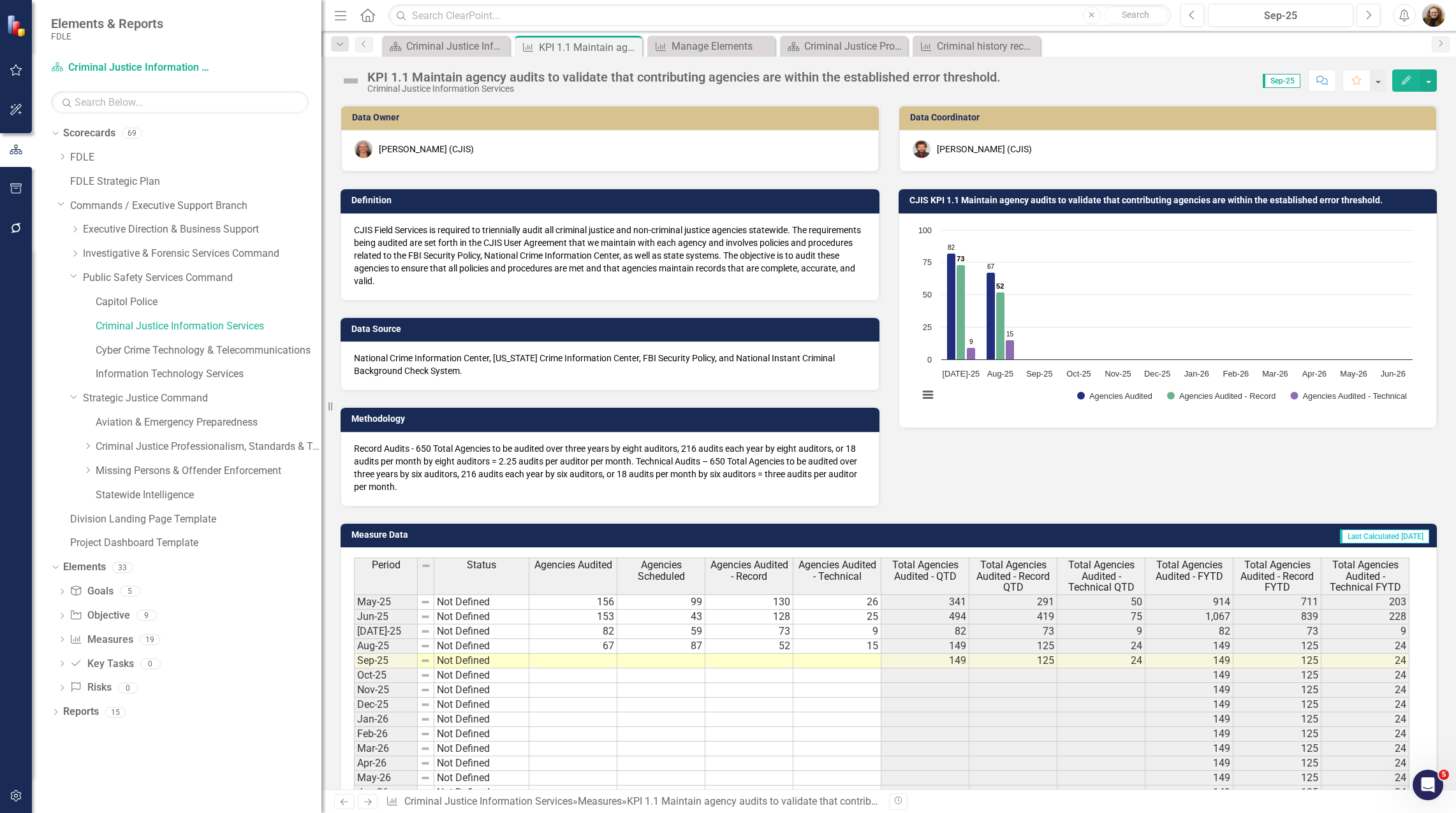
click at [1093, 487] on div "Data Owner April Haupt (CJIS) Definition CJIS Field Services is required to tri…" at bounding box center [888, 298] width 1115 height 418
click at [458, 39] on div "Criminal Justice Information Services Landing Page" at bounding box center [449, 46] width 84 height 16
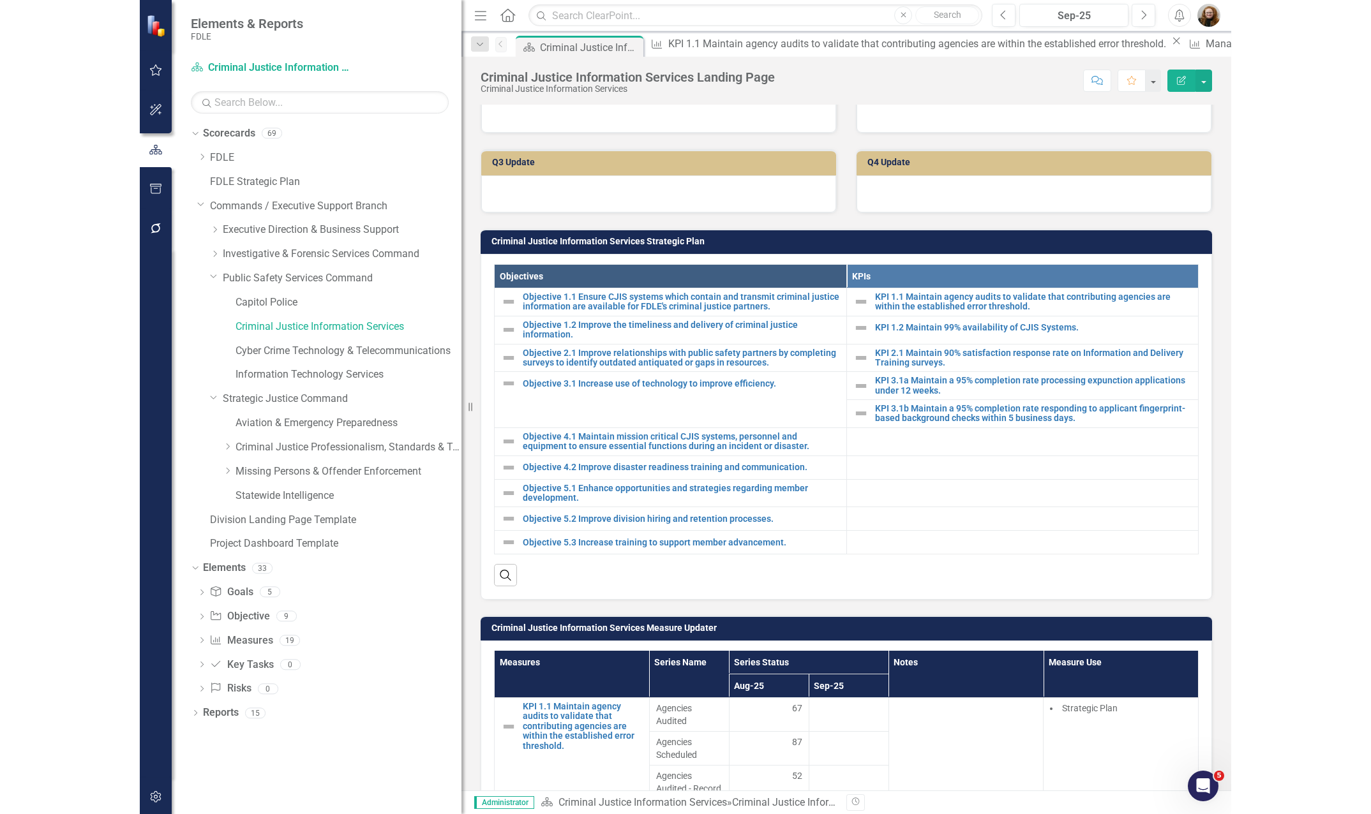
scroll to position [319, 0]
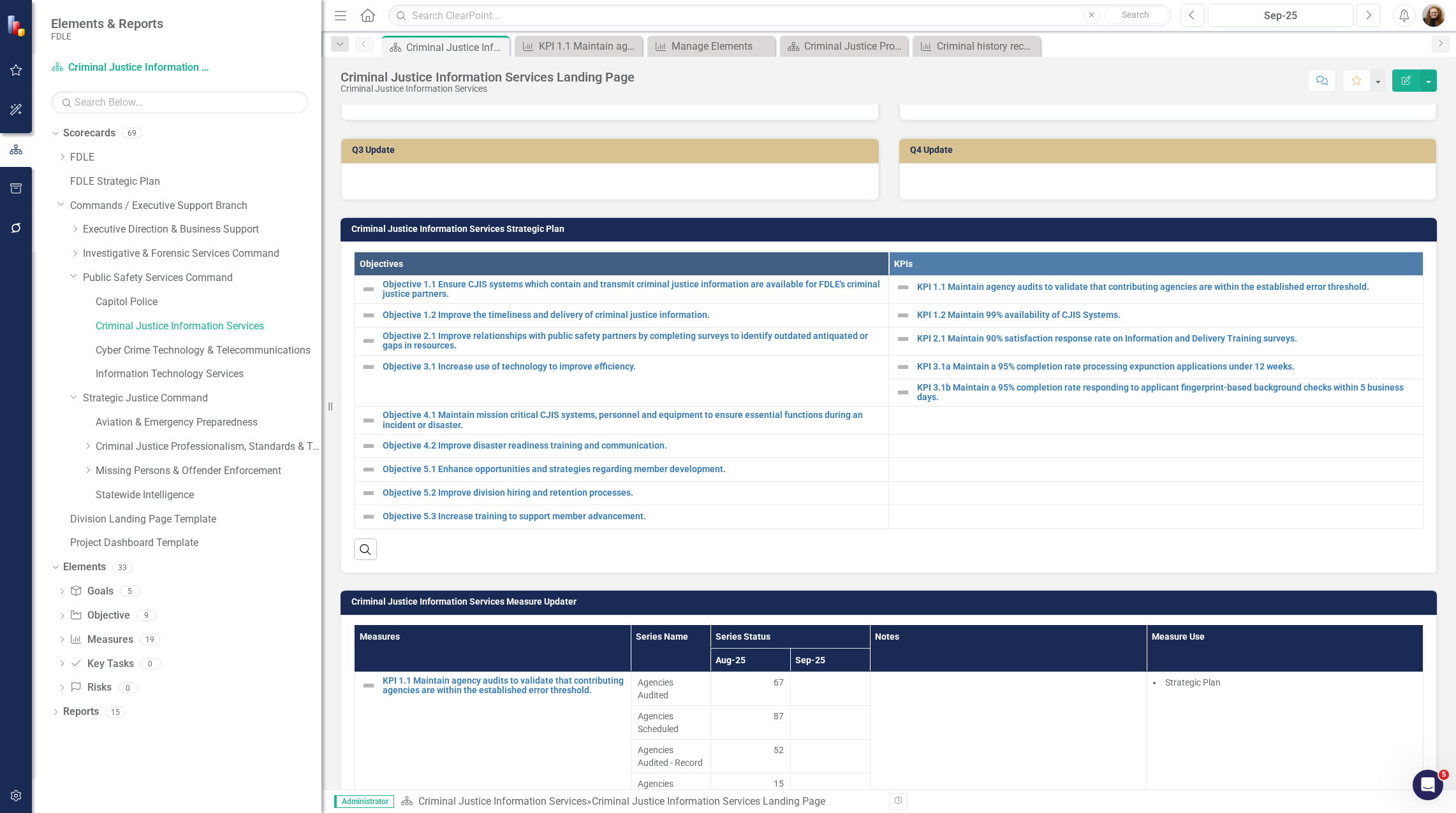
click at [1048, 458] on td at bounding box center [1156, 446] width 535 height 24
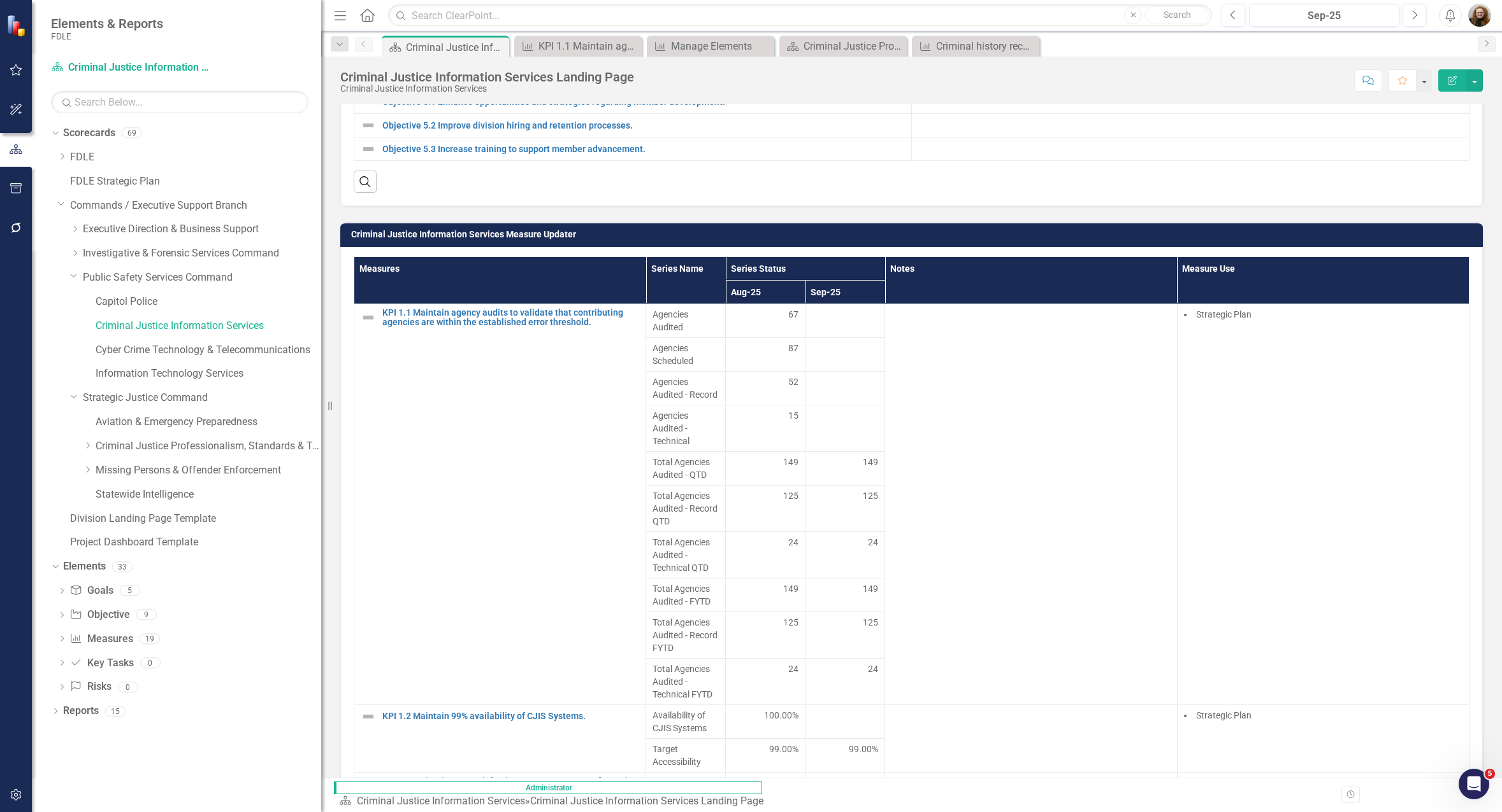
scroll to position [700, 0]
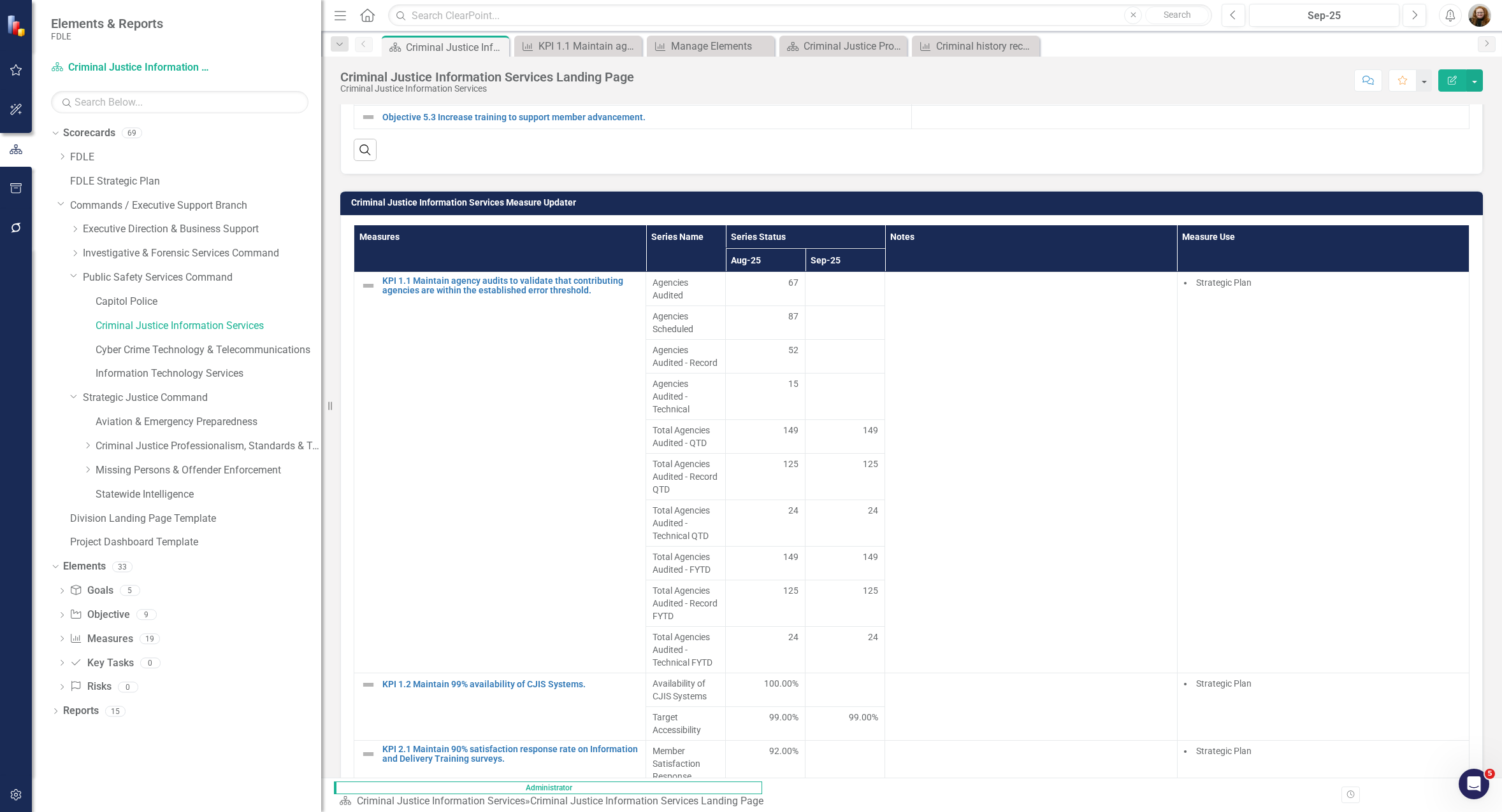
click at [1454, 218] on div "Our Vision To lead the nation as a provider of criminal justice information to …" at bounding box center [911, 517] width 1181 height 2257
click at [167, 776] on div "Dropdown Scorecards 69 Dropdown FDLE Commissioner's Initiative Team Project Das…" at bounding box center [177, 467] width 289 height 689
click at [1454, 19] on img "button" at bounding box center [1479, 15] width 23 height 23
click at [1451, 179] on link "Logout Log Out" at bounding box center [1439, 185] width 101 height 24
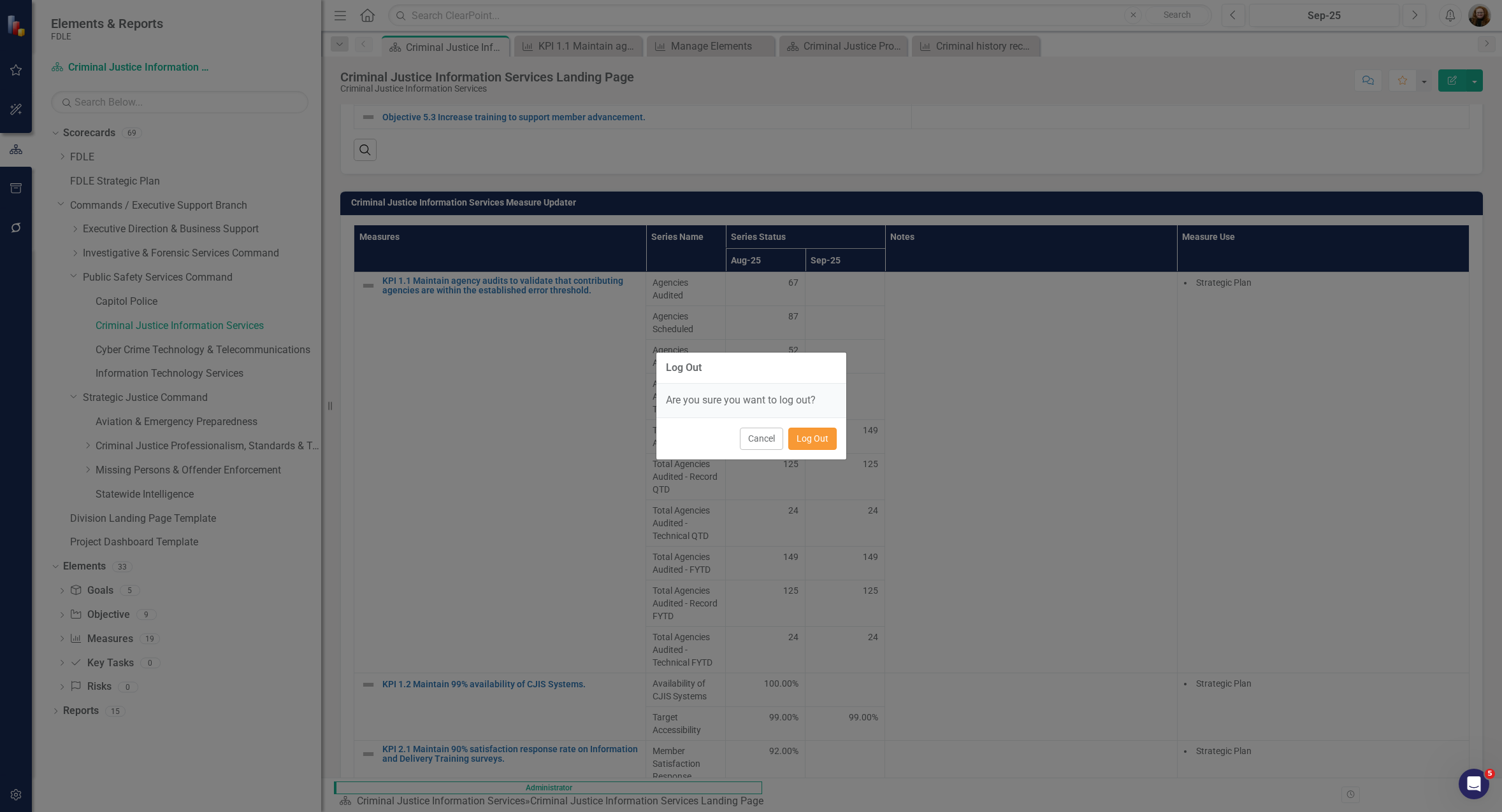
click at [825, 440] on button "Log Out" at bounding box center [812, 439] width 49 height 22
